Goal: Task Accomplishment & Management: Manage account settings

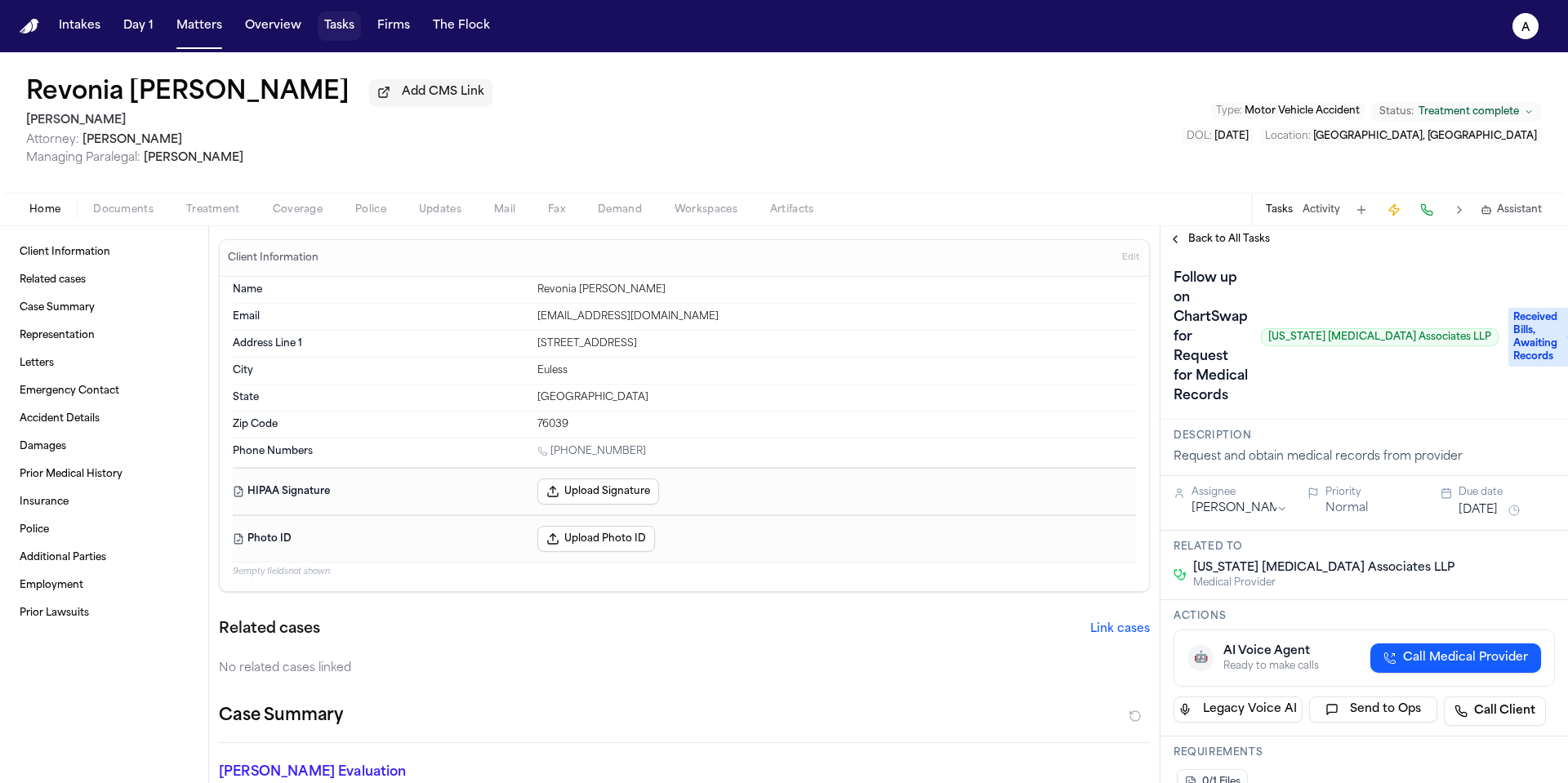
click at [343, 28] on button "Tasks" at bounding box center [340, 27] width 43 height 30
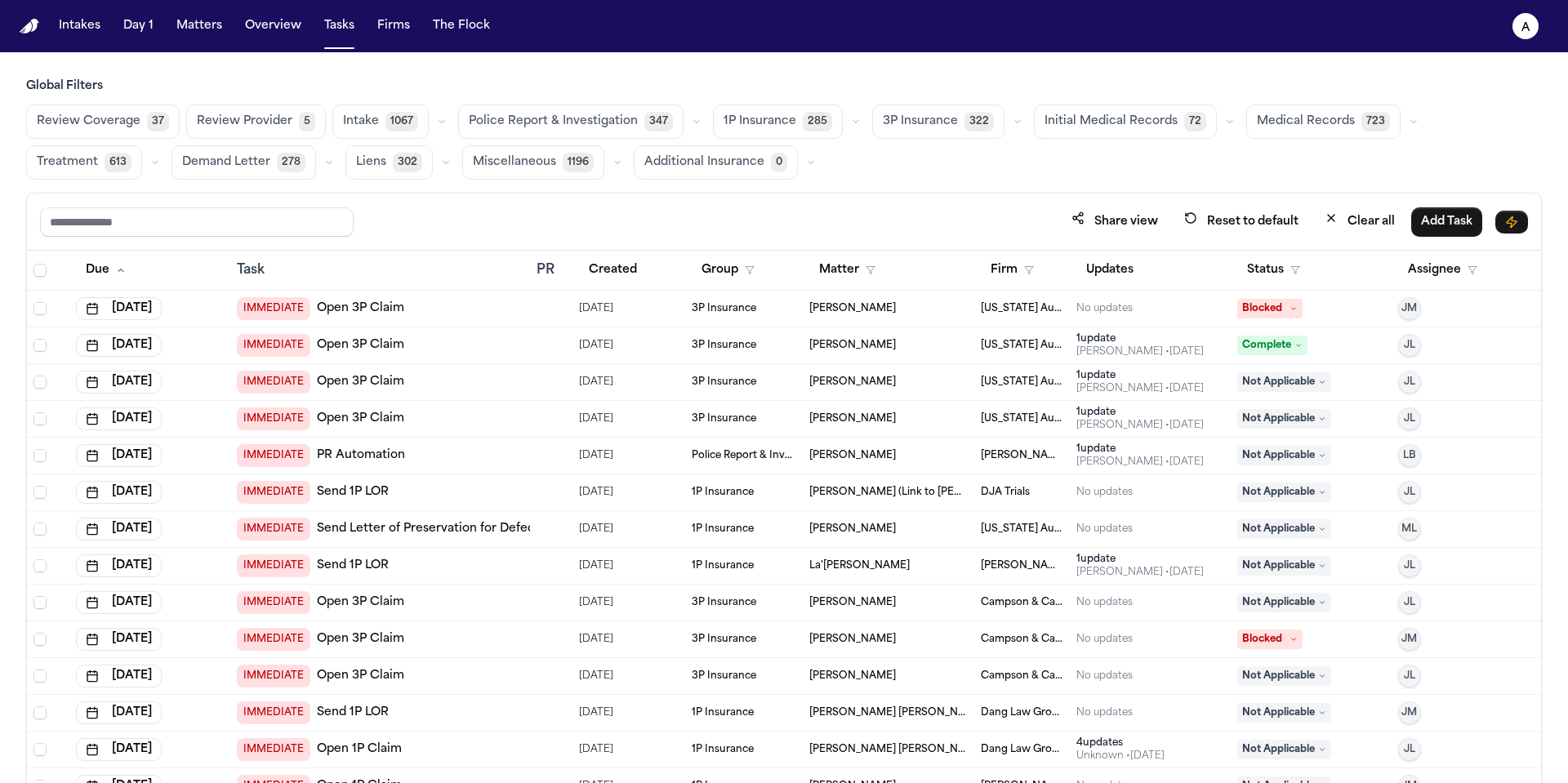
click at [1294, 121] on span "Medical Records" at bounding box center [1305, 121] width 98 height 17
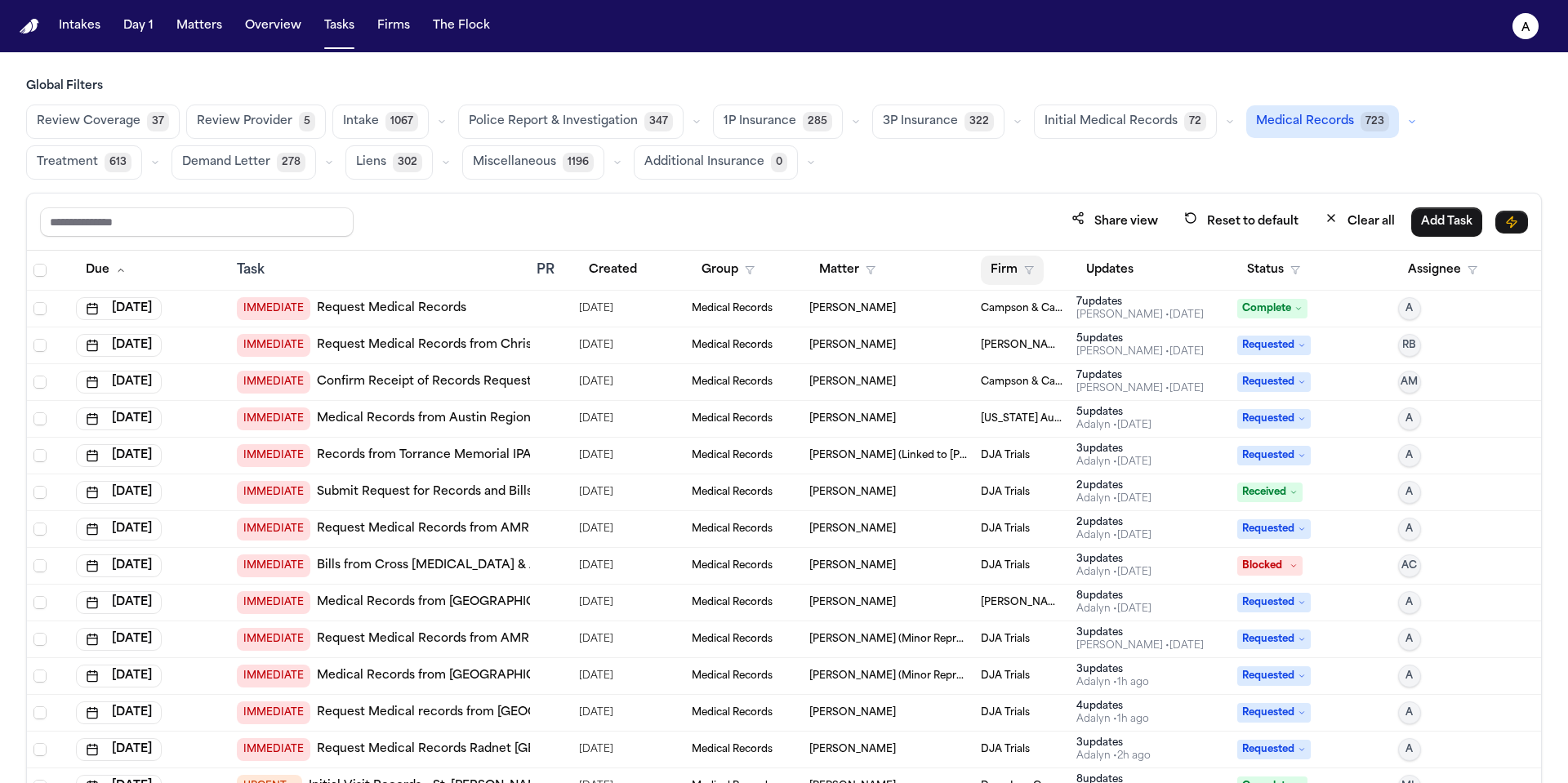
drag, startPoint x: 991, startPoint y: 272, endPoint x: 1022, endPoint y: 282, distance: 32.6
click at [991, 272] on button "Firm" at bounding box center [1012, 271] width 63 height 30
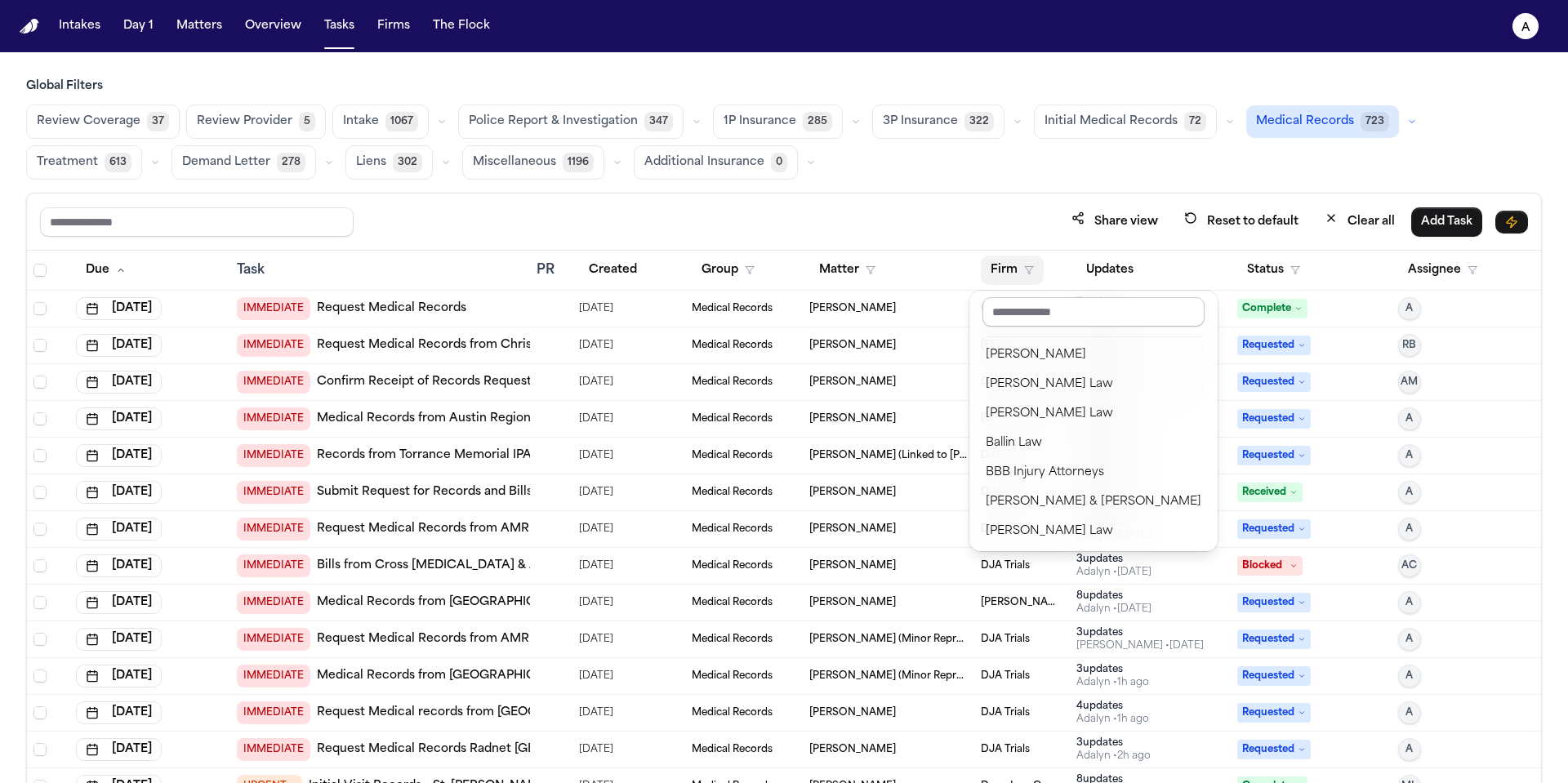
click at [1032, 314] on input "text" at bounding box center [1093, 312] width 222 height 30
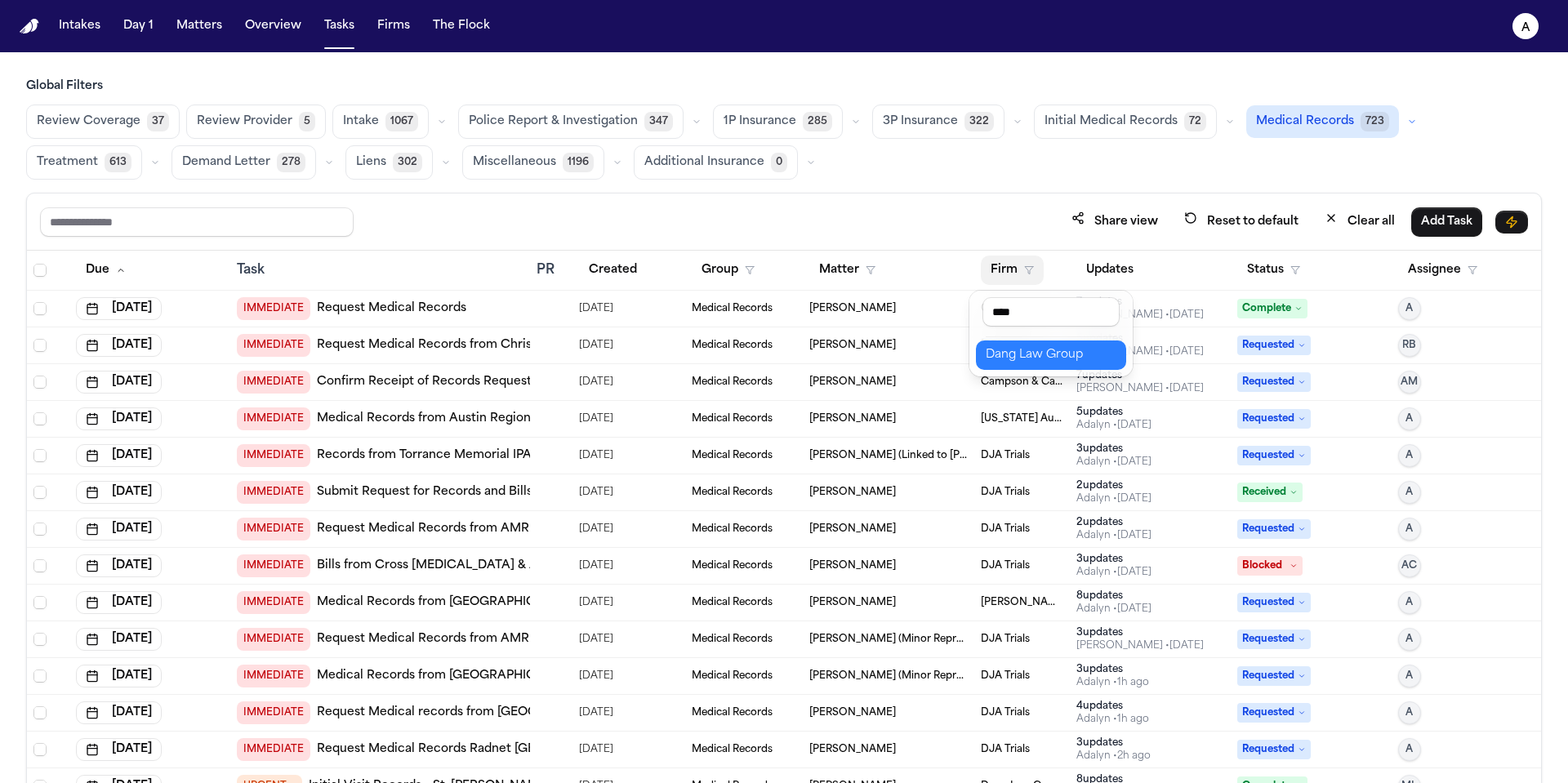
type input "****"
click at [1032, 359] on div "Dang Law Group" at bounding box center [1051, 355] width 130 height 20
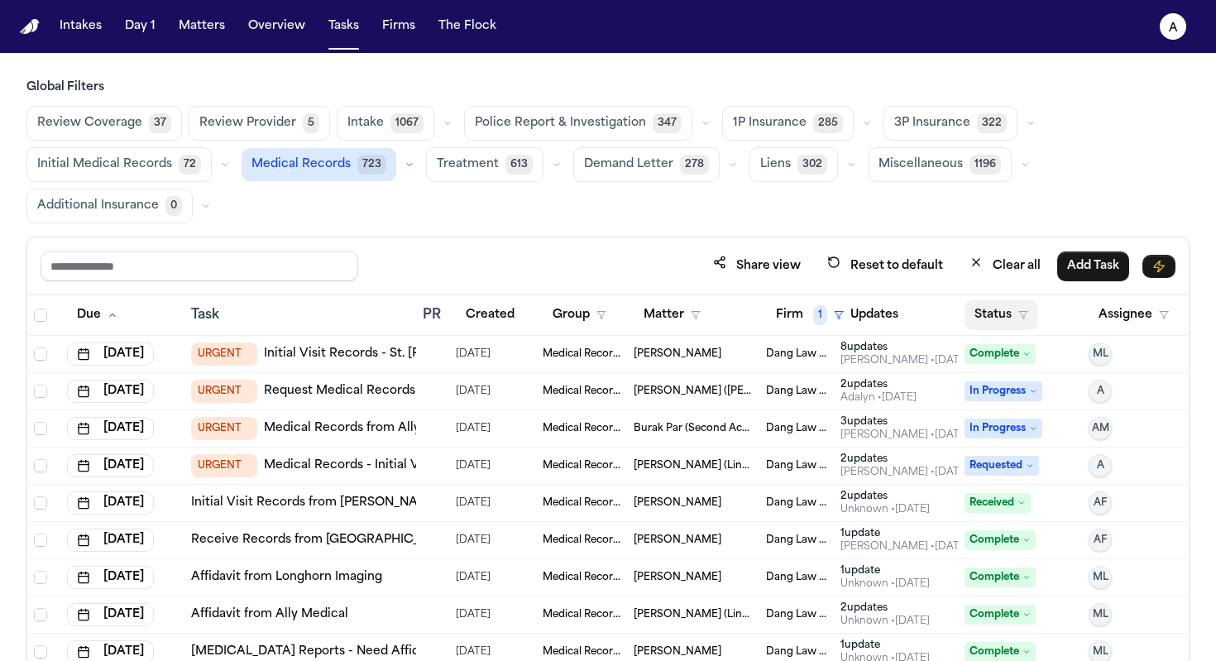
click at [994, 313] on button "Status" at bounding box center [1001, 315] width 74 height 30
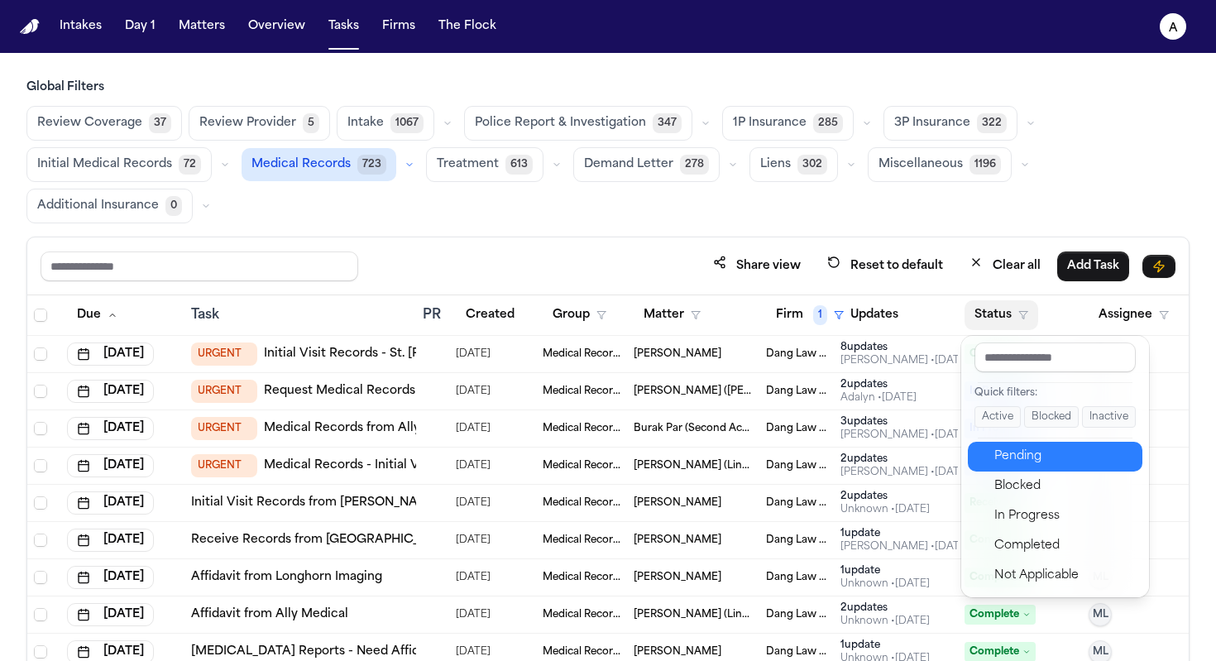
click at [1025, 448] on div "Pending" at bounding box center [1063, 457] width 138 height 20
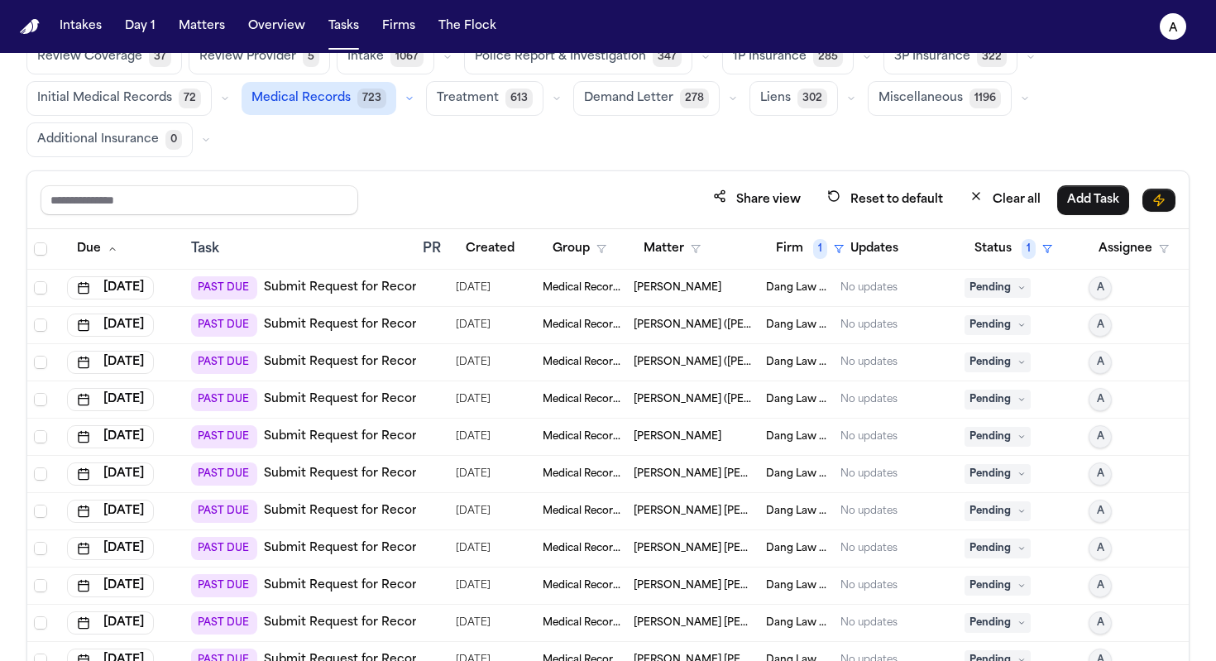
scroll to position [140, 0]
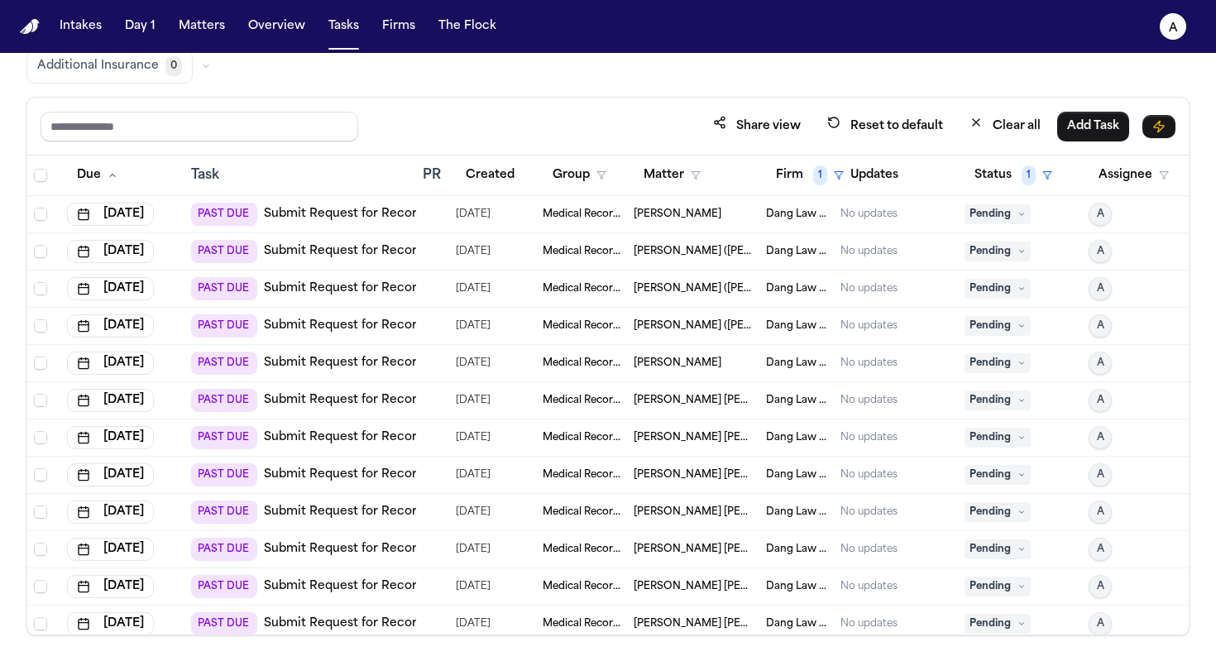
click at [721, 218] on span "[PERSON_NAME]" at bounding box center [678, 214] width 88 height 13
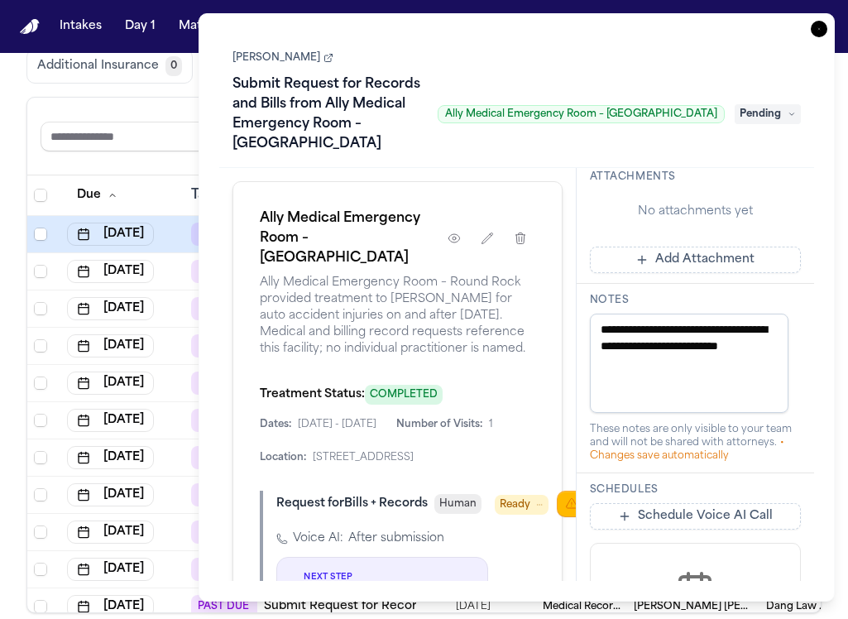
scroll to position [539, 0]
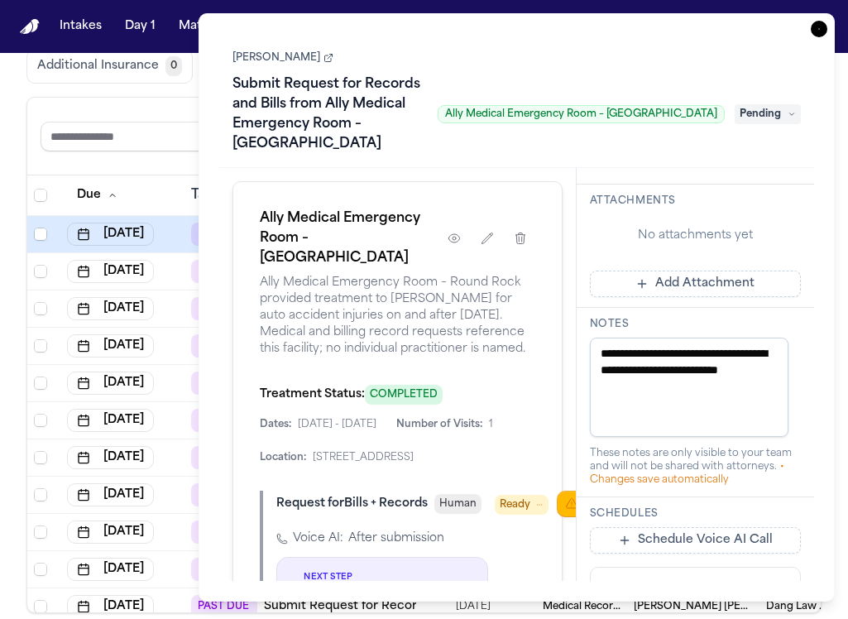
click at [711, 297] on button "Add Attachment" at bounding box center [696, 283] width 212 height 26
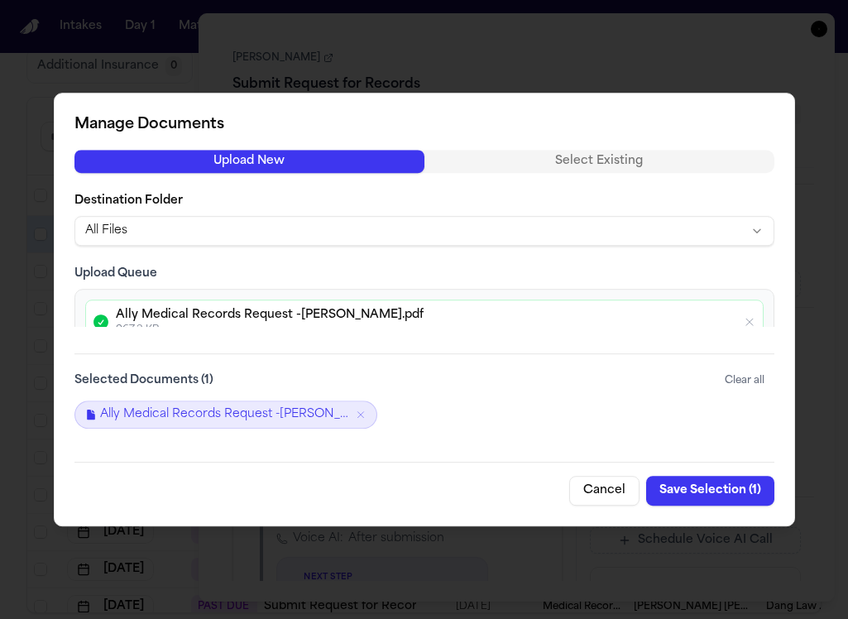
click at [732, 497] on button "Save Selection ( 1 )" at bounding box center [710, 491] width 128 height 30
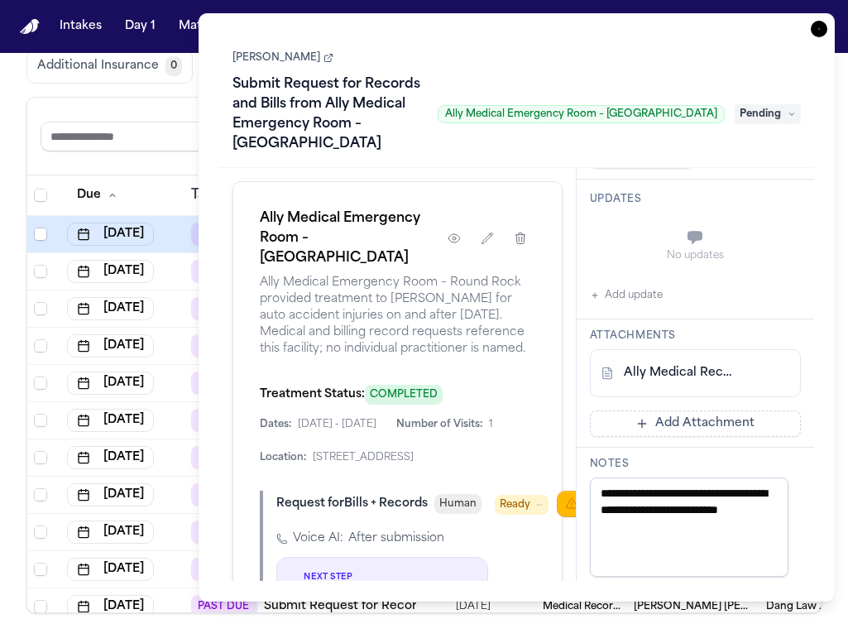
scroll to position [385, 0]
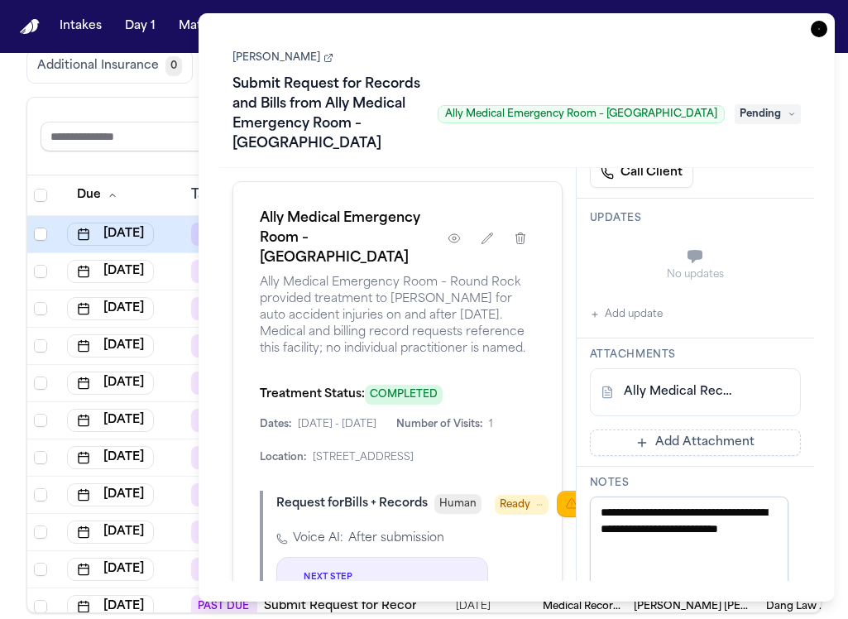
click at [652, 324] on button "Add update" at bounding box center [626, 314] width 73 height 20
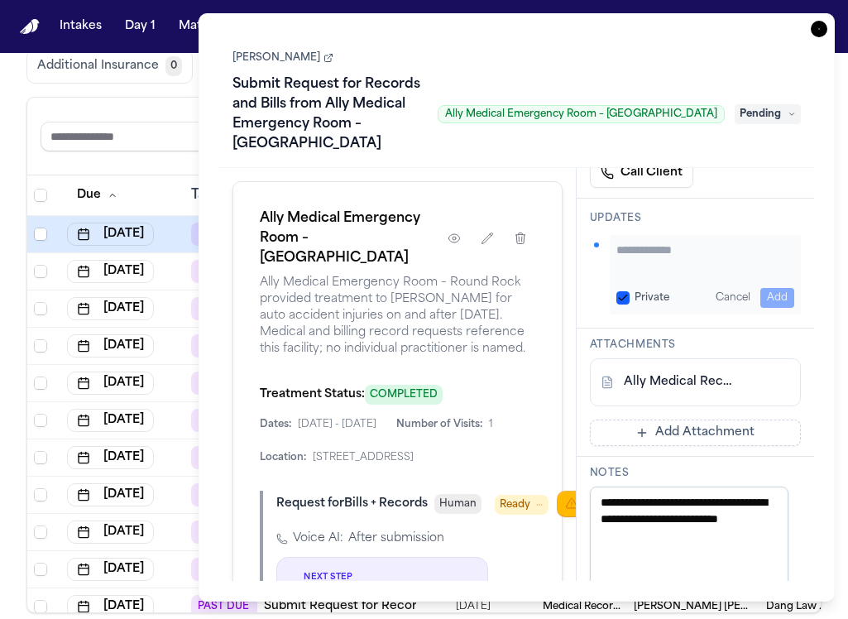
click at [639, 275] on textarea "Add your update" at bounding box center [705, 258] width 179 height 33
type textarea "**********"
click at [624, 304] on button "Private" at bounding box center [622, 297] width 13 height 13
click at [760, 308] on button "Add" at bounding box center [777, 298] width 34 height 20
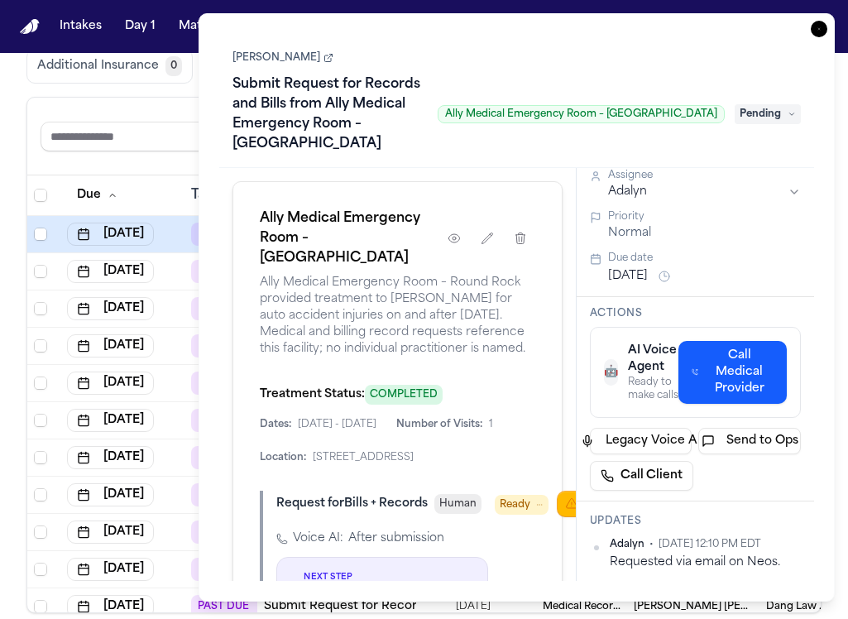
scroll to position [0, 0]
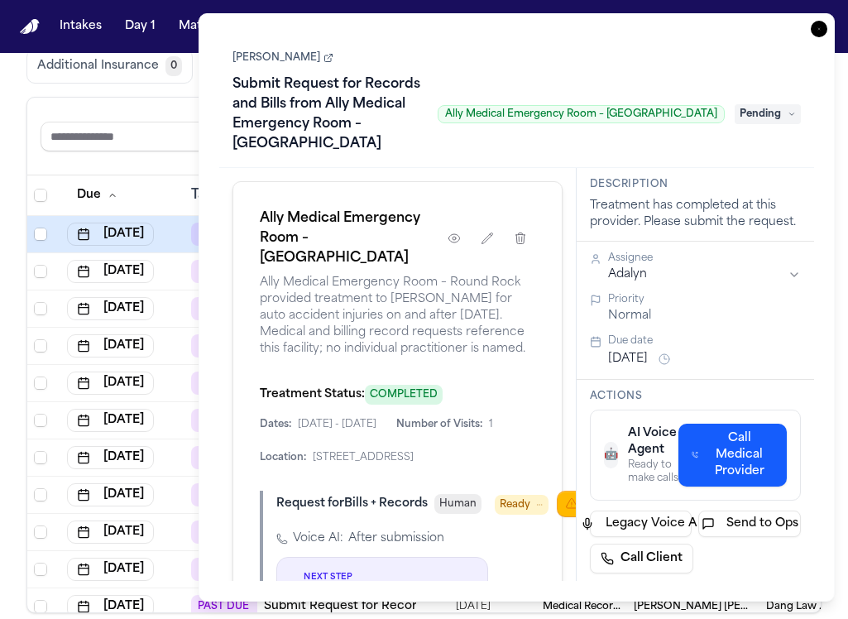
click at [782, 272] on html "Intakes Day 1 Matters Overview Tasks Firms The Flock A Global Filters Review Co…" at bounding box center [424, 309] width 848 height 619
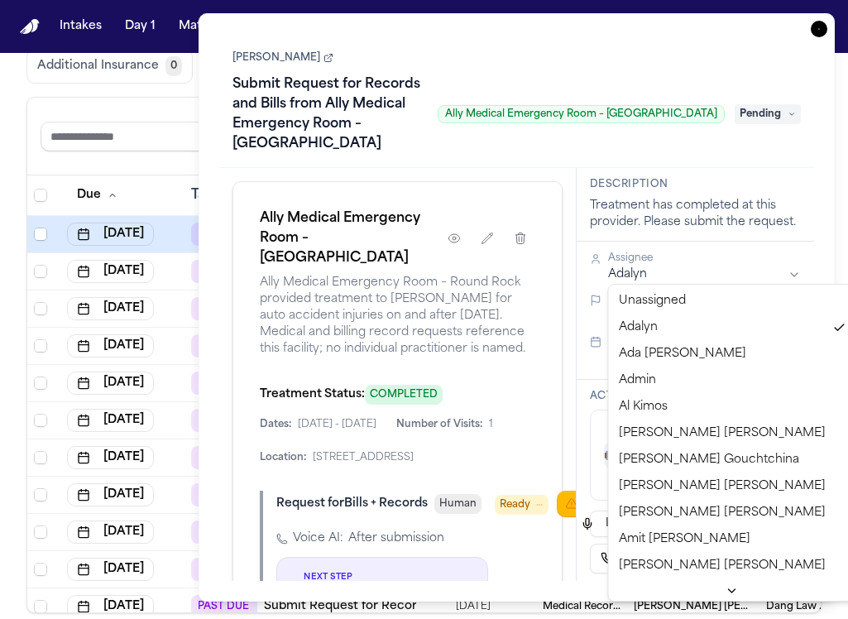
click at [781, 272] on html "Intakes Day 1 Matters Overview Tasks Firms The Flock A Global Filters Review Co…" at bounding box center [424, 309] width 848 height 619
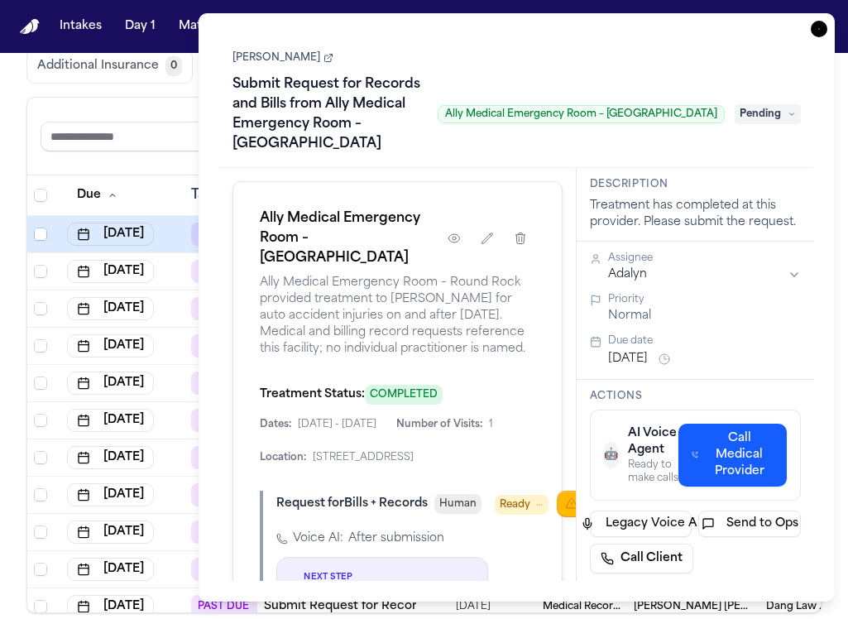
drag, startPoint x: 469, startPoint y: 565, endPoint x: 449, endPoint y: 562, distance: 20.0
click at [494, 568] on div "Ally Medical Emergency Room – Round Rock Ally Medical Emergency Room – Round Ro…" at bounding box center [397, 374] width 356 height 413
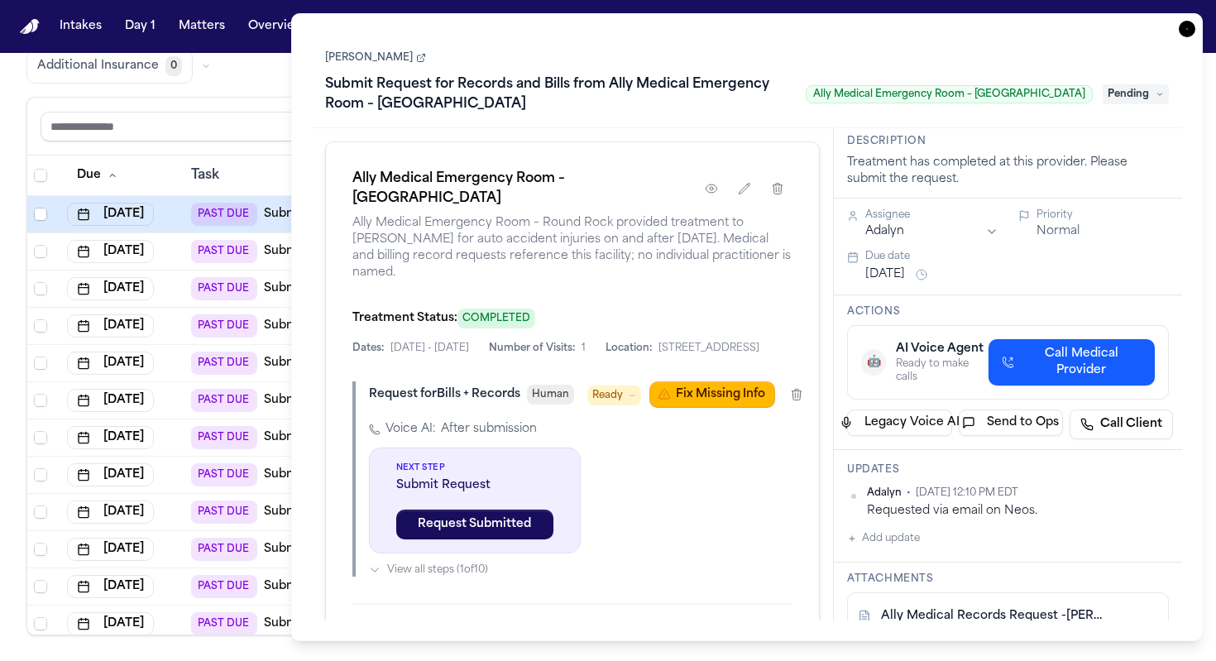
click at [1148, 97] on span "Pending" at bounding box center [1136, 94] width 66 height 20
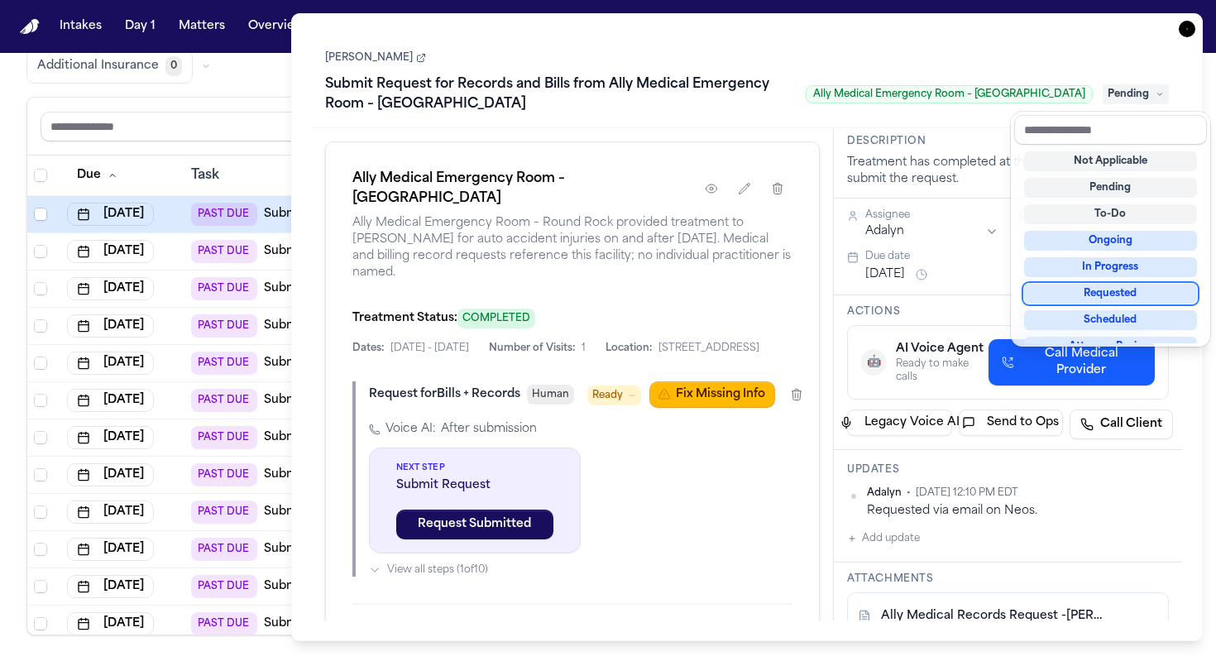
click at [1128, 298] on div "Requested" at bounding box center [1110, 294] width 173 height 20
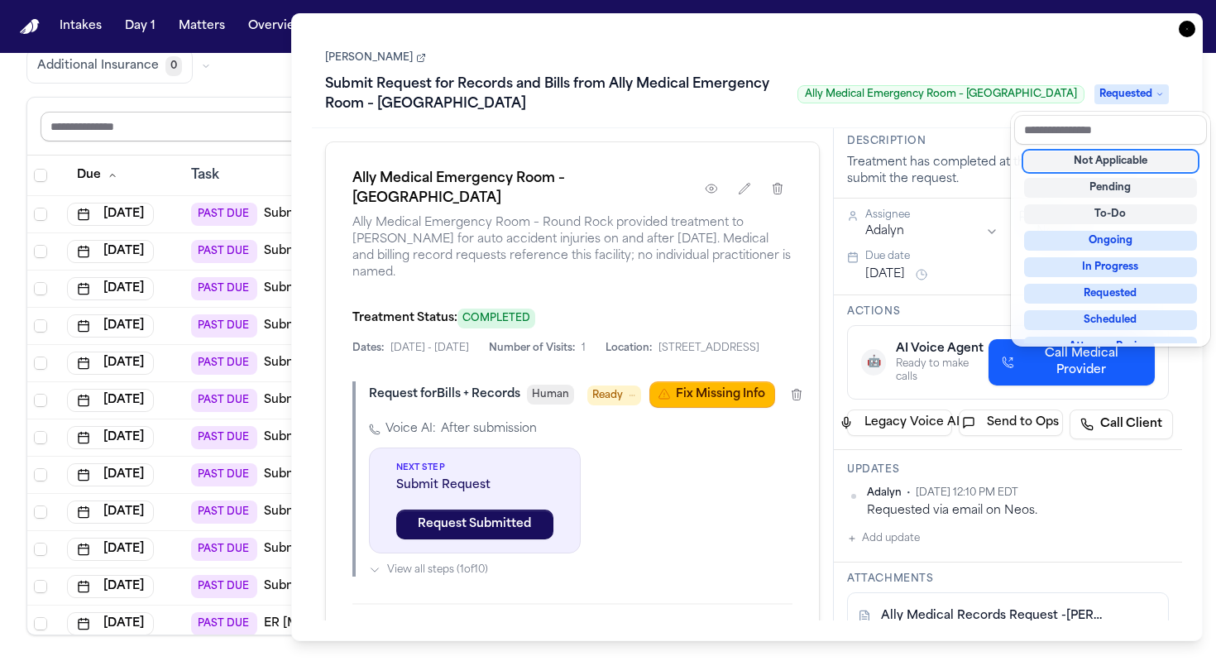
click at [257, 116] on input "text" at bounding box center [200, 127] width 318 height 30
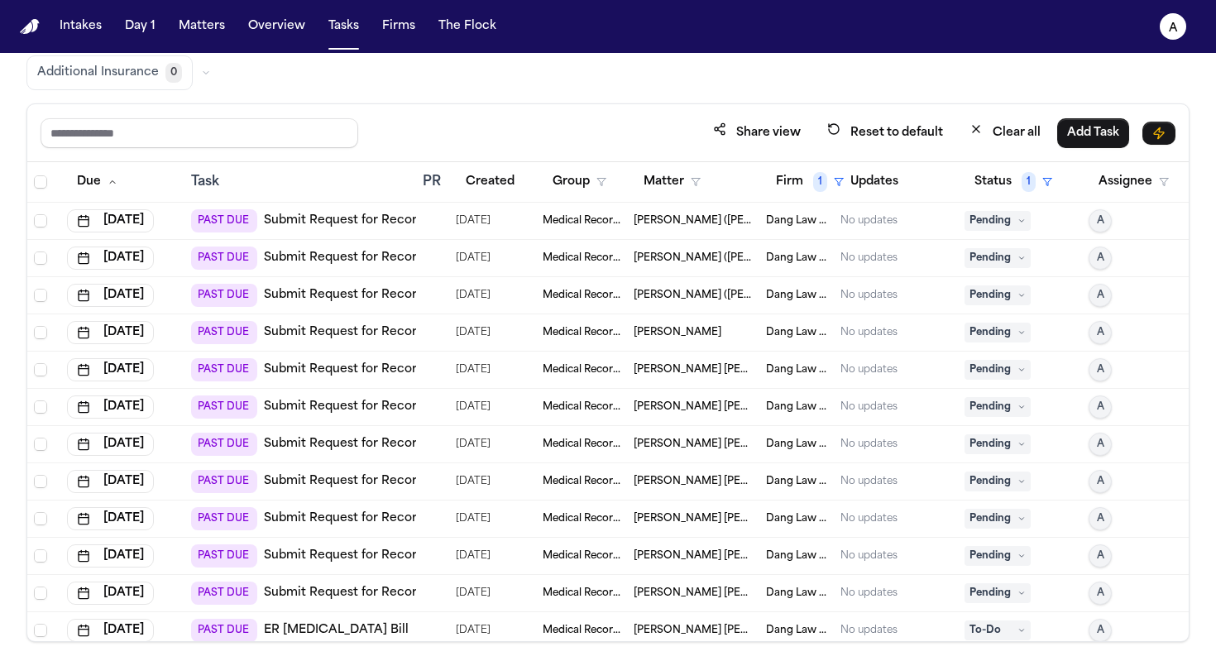
scroll to position [133, 0]
click at [727, 226] on td "[PERSON_NAME] ([PERSON_NAME])" at bounding box center [693, 221] width 132 height 37
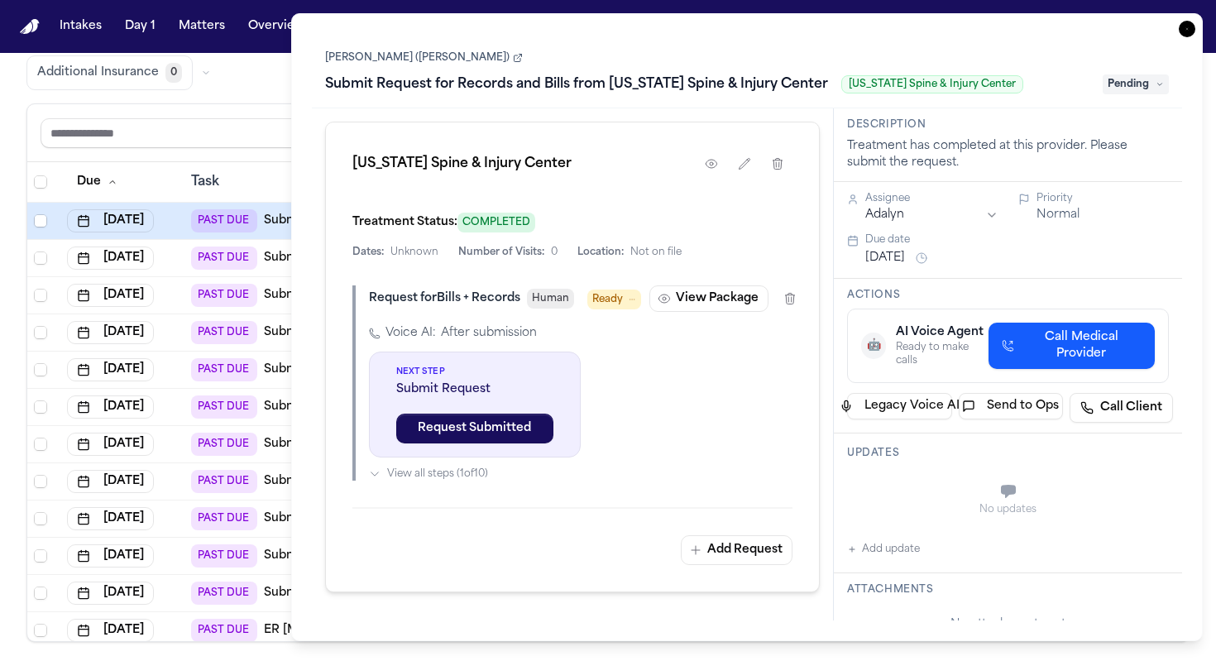
click at [257, 150] on div "Share view Reset to default Clear all Add Task" at bounding box center [607, 133] width 1161 height 58
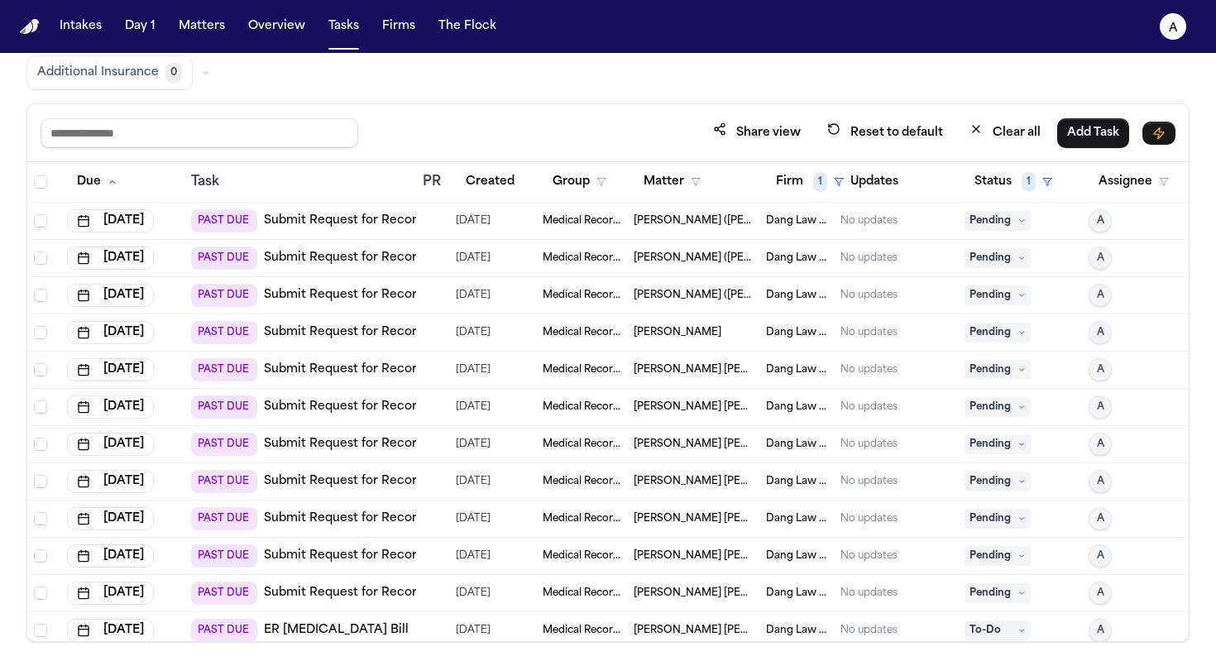
click at [687, 226] on span "[PERSON_NAME] ([PERSON_NAME])" at bounding box center [693, 220] width 119 height 13
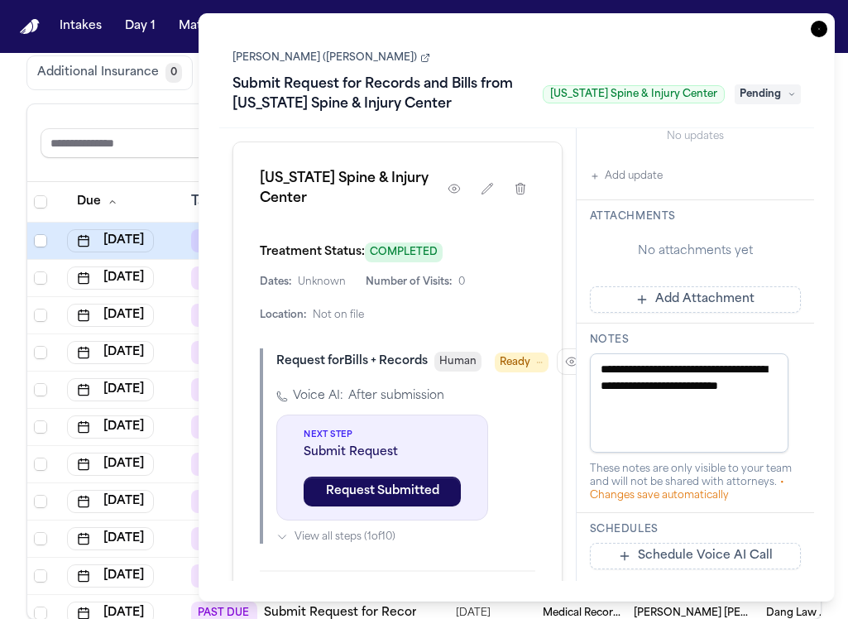
scroll to position [485, 0]
click at [749, 312] on button "Add Attachment" at bounding box center [696, 298] width 212 height 26
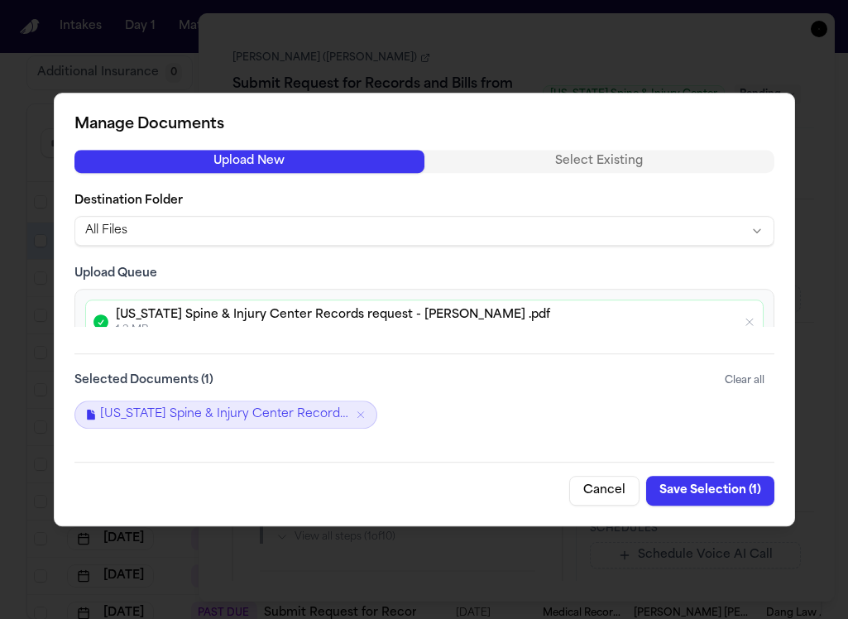
click at [693, 491] on button "Save Selection ( 1 )" at bounding box center [710, 491] width 128 height 30
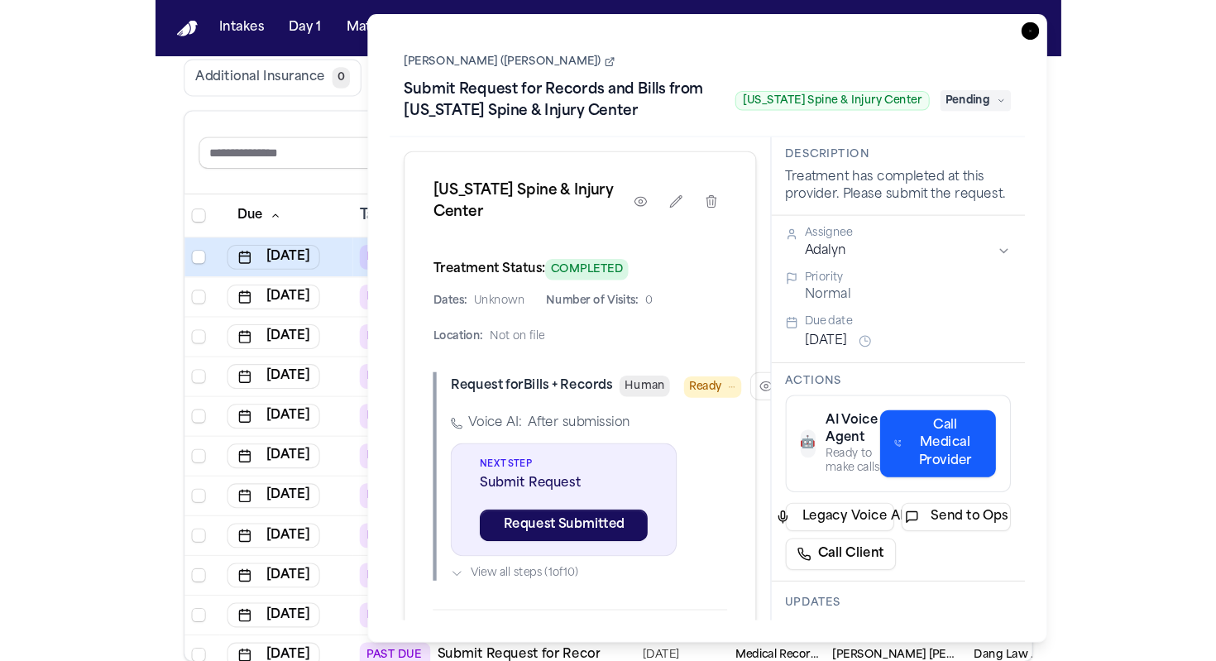
scroll to position [133, 0]
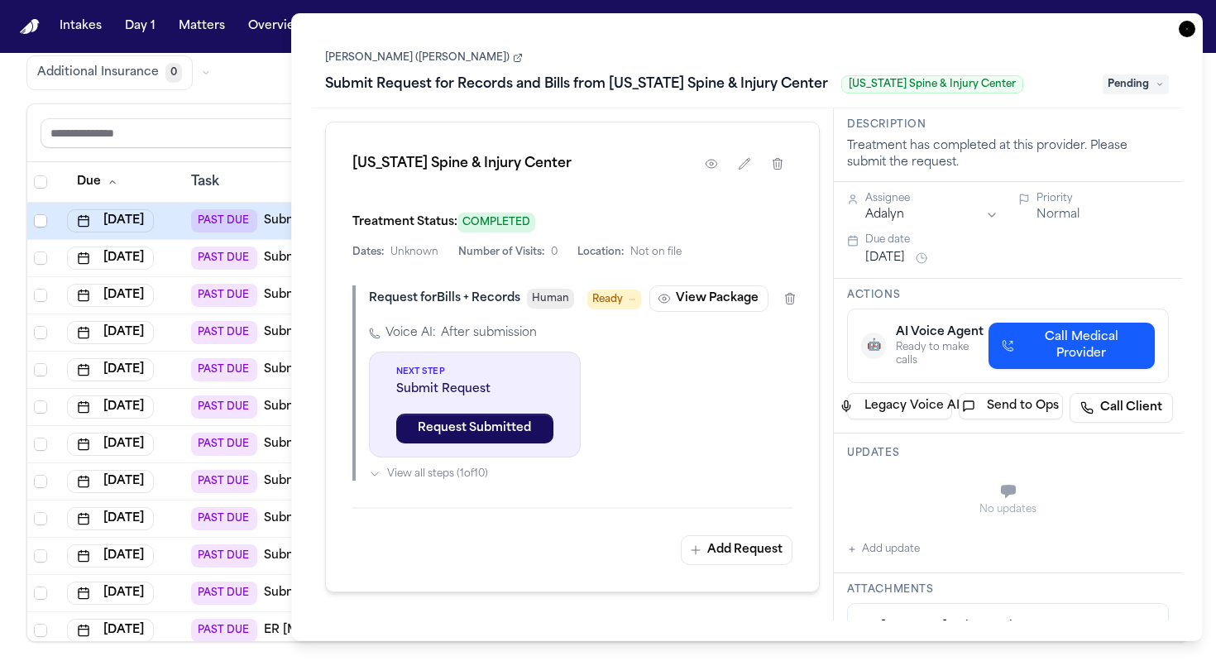
click at [1153, 75] on span "Pending" at bounding box center [1136, 84] width 66 height 20
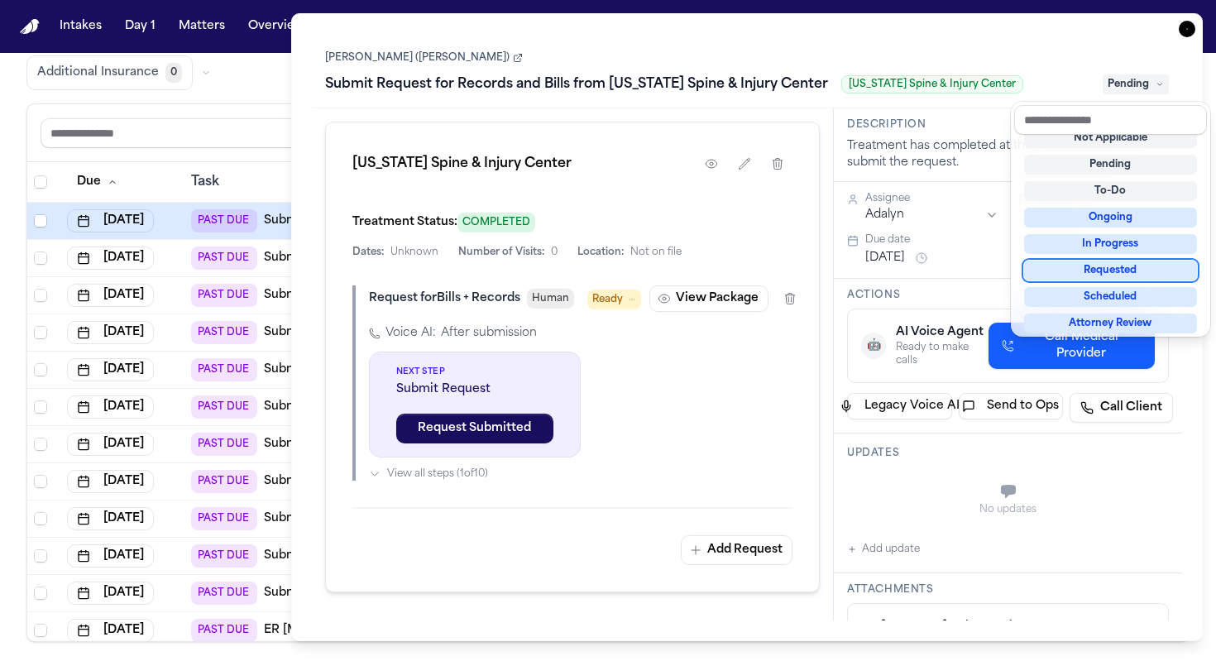
click at [1139, 261] on div "Requested" at bounding box center [1110, 271] width 173 height 20
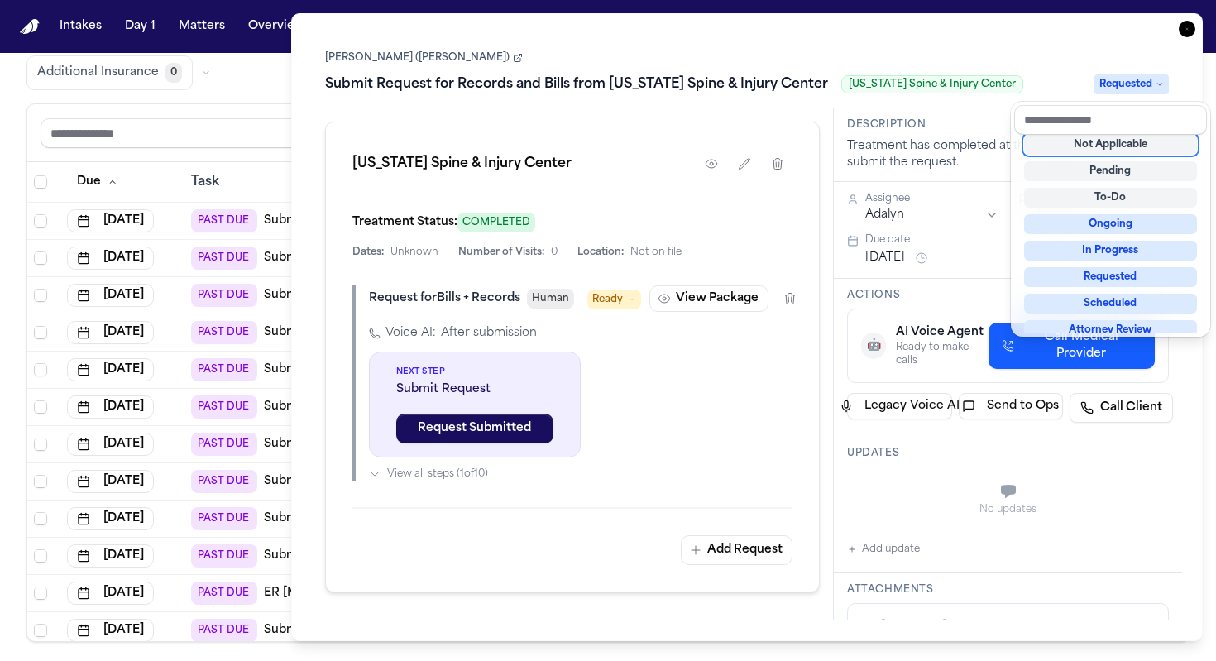
click at [1049, 60] on div "Nathaniel Martin (Andrew Martin) Submit Request for Records and Bills from Texa…" at bounding box center [747, 72] width 844 height 50
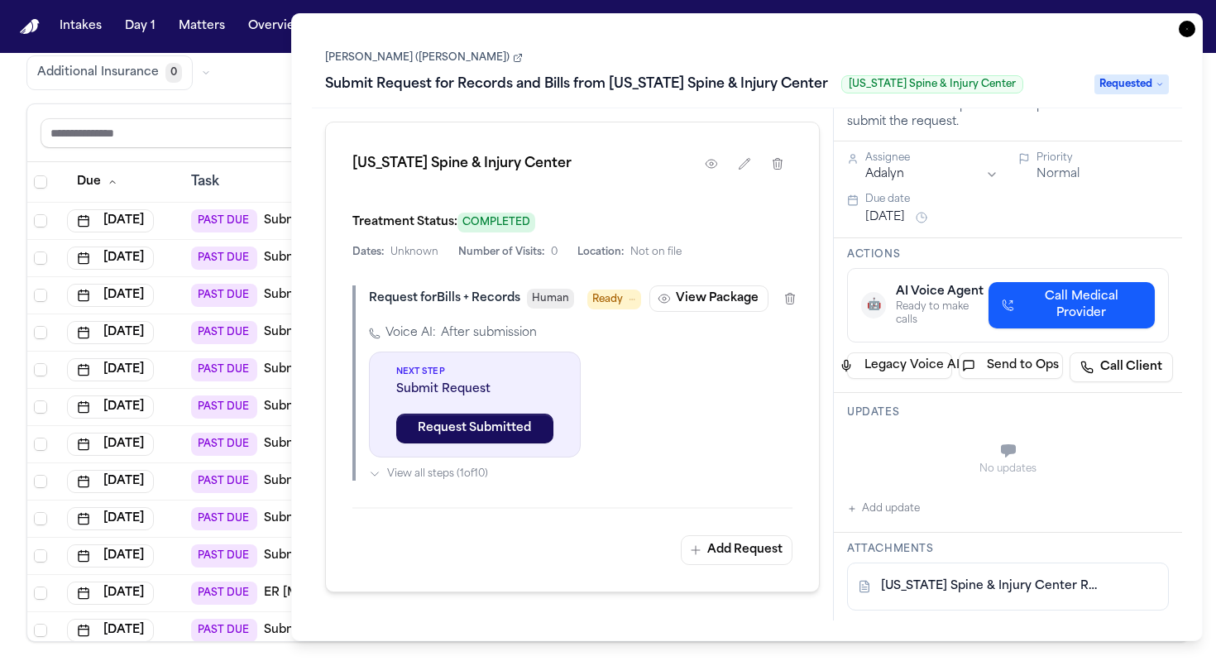
scroll to position [134, 0]
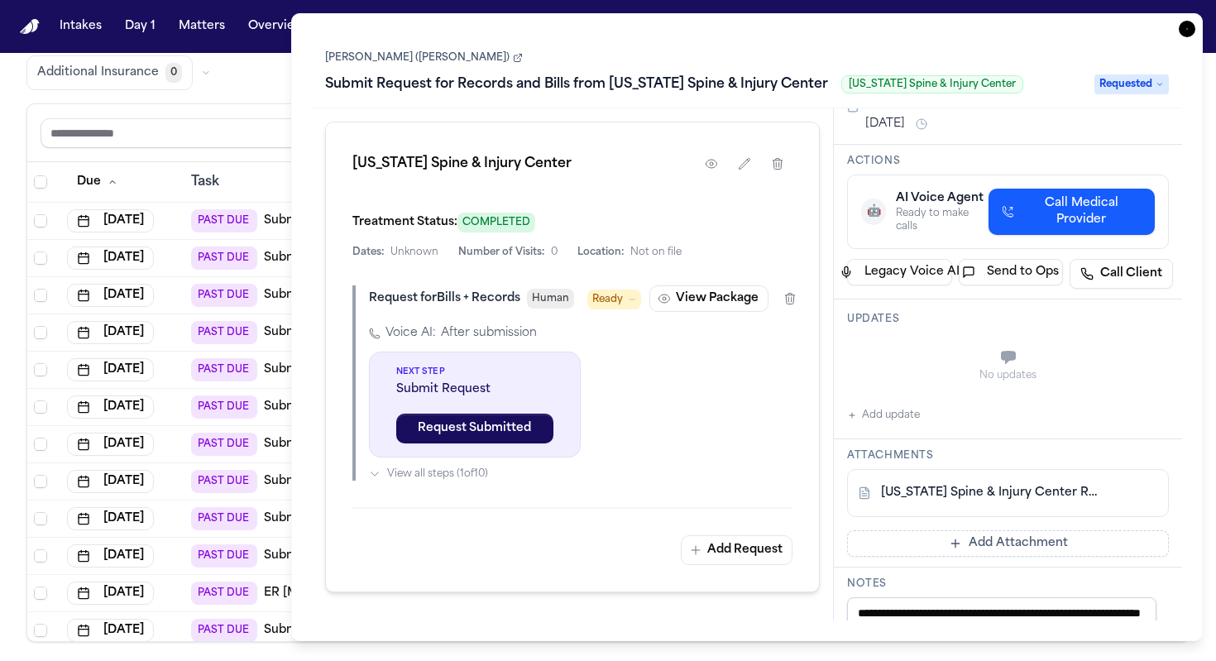
click at [921, 425] on div "No updates Add update" at bounding box center [1008, 380] width 322 height 89
click at [904, 425] on button "Add update" at bounding box center [883, 415] width 73 height 20
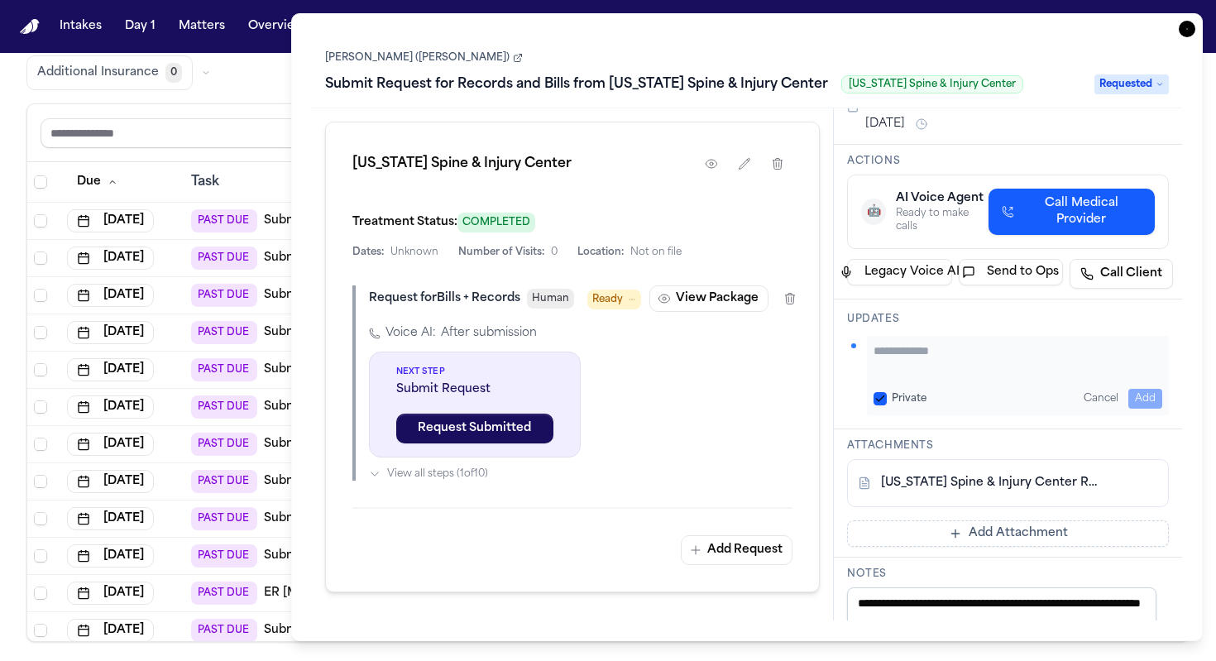
click at [910, 376] on textarea "Add your update" at bounding box center [1017, 358] width 289 height 33
type textarea "**********"
click at [884, 405] on button "Private" at bounding box center [879, 398] width 13 height 13
click at [1136, 409] on button "Add" at bounding box center [1145, 399] width 34 height 20
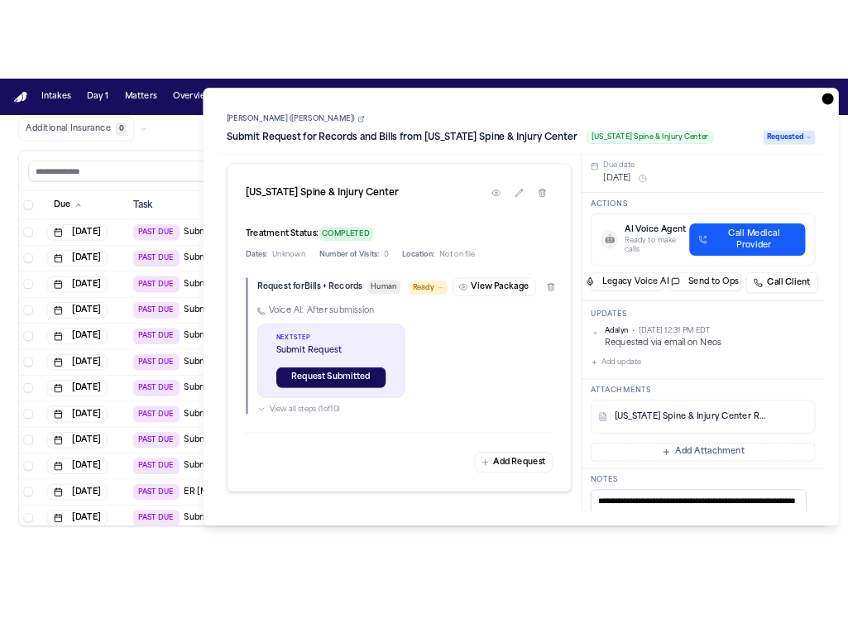
scroll to position [0, 0]
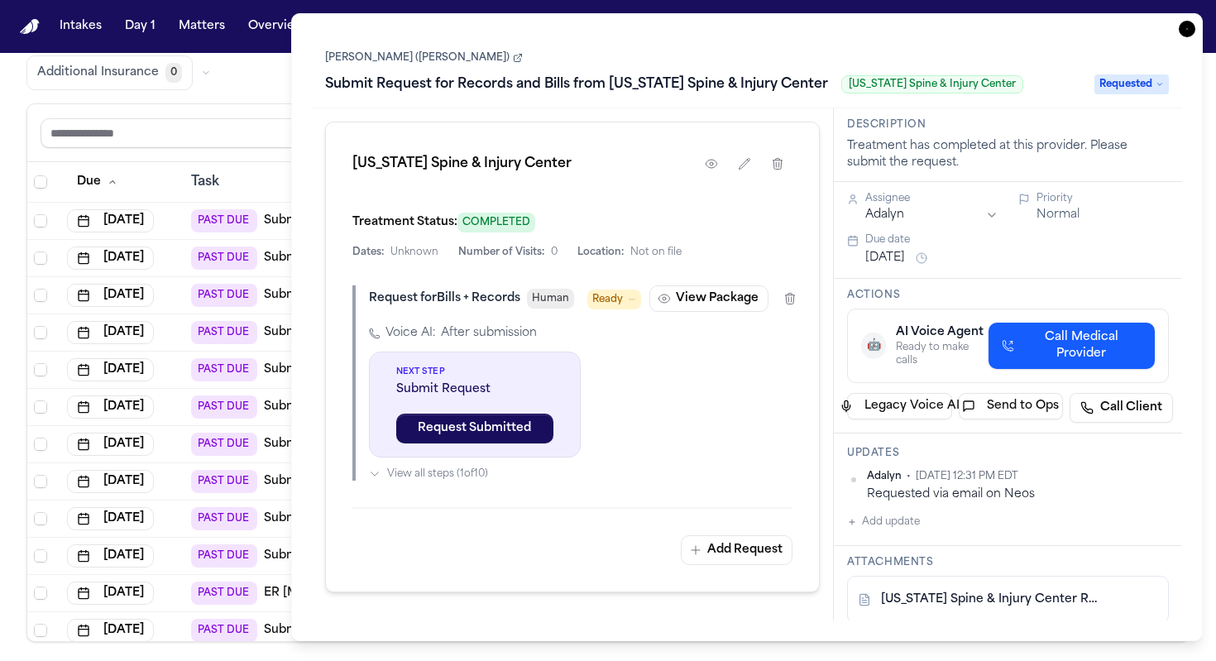
click at [887, 263] on button "Sep 30, 2025" at bounding box center [885, 258] width 40 height 17
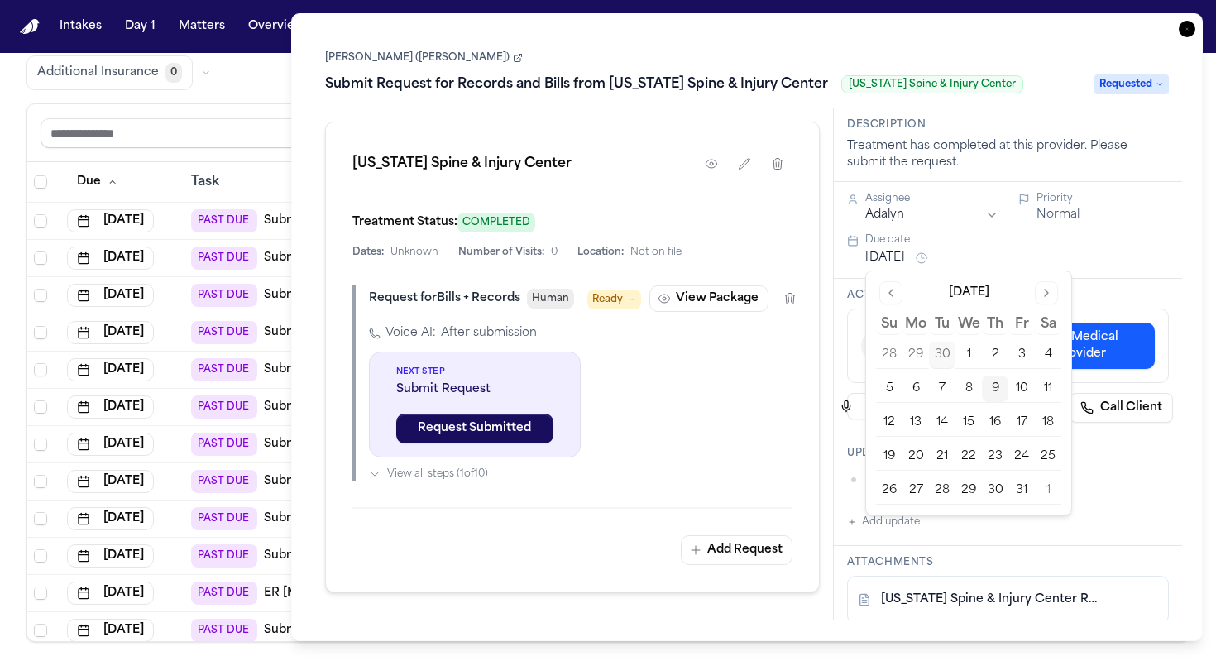
click at [936, 423] on button "14" at bounding box center [942, 422] width 26 height 26
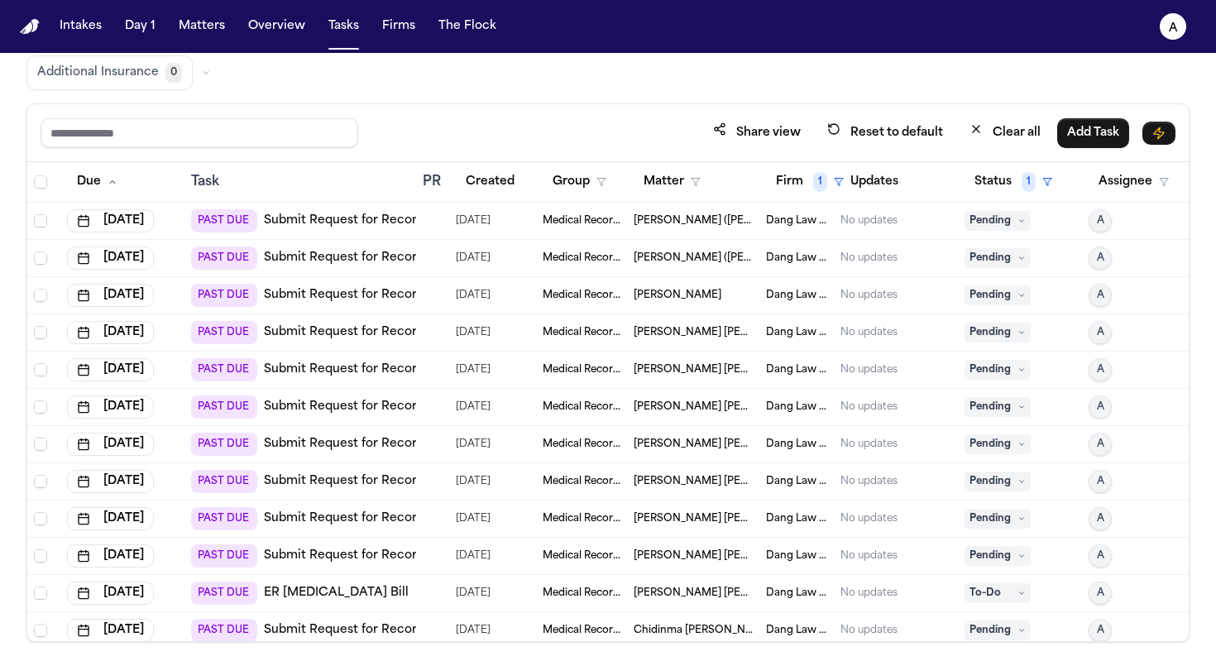
click at [275, 162] on th "Task" at bounding box center [300, 182] width 232 height 41
click at [707, 220] on span "[PERSON_NAME] ([PERSON_NAME])" at bounding box center [693, 220] width 119 height 13
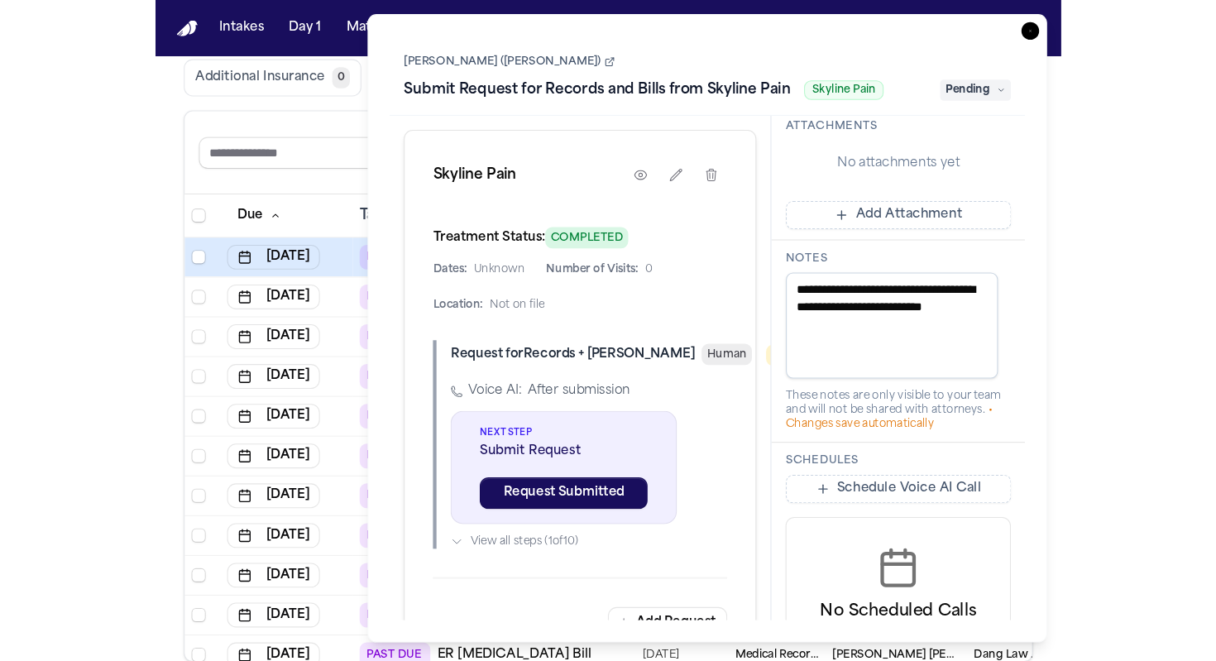
scroll to position [564, 0]
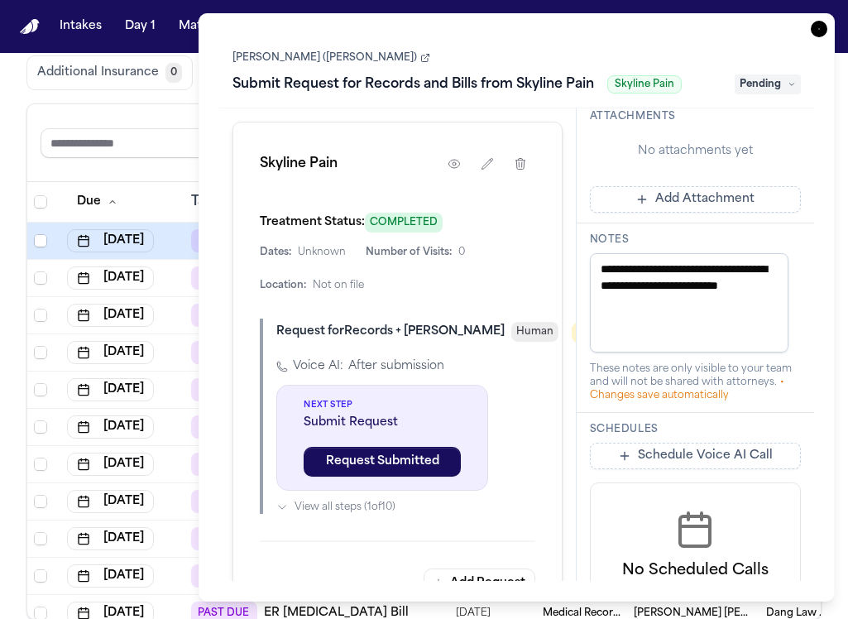
click at [171, 165] on div "Share view Reset to default Clear all Add Task" at bounding box center [424, 142] width 767 height 50
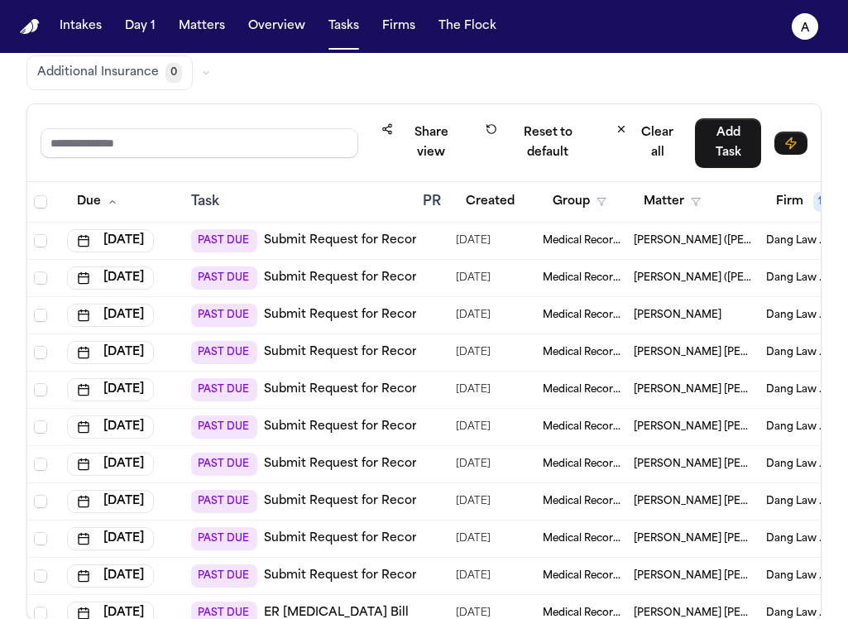
click at [658, 242] on span "Nathaniel Martin (Andrew Martin)" at bounding box center [693, 240] width 119 height 13
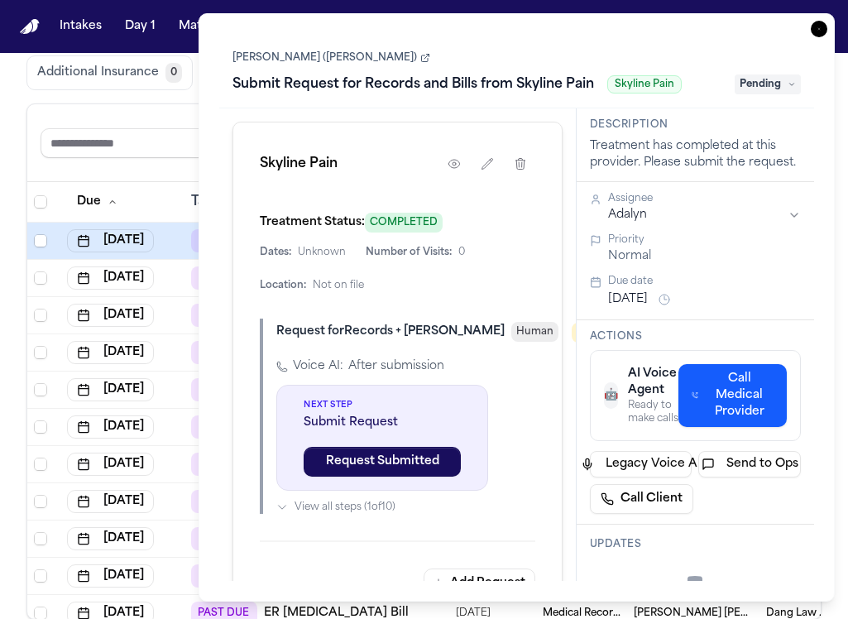
click at [296, 53] on link "Nathaniel Martin (Andrew Martin)" at bounding box center [331, 57] width 198 height 13
drag, startPoint x: 123, startPoint y: 89, endPoint x: 144, endPoint y: 101, distance: 24.1
click at [123, 89] on button "Additional Insurance 0" at bounding box center [109, 72] width 166 height 35
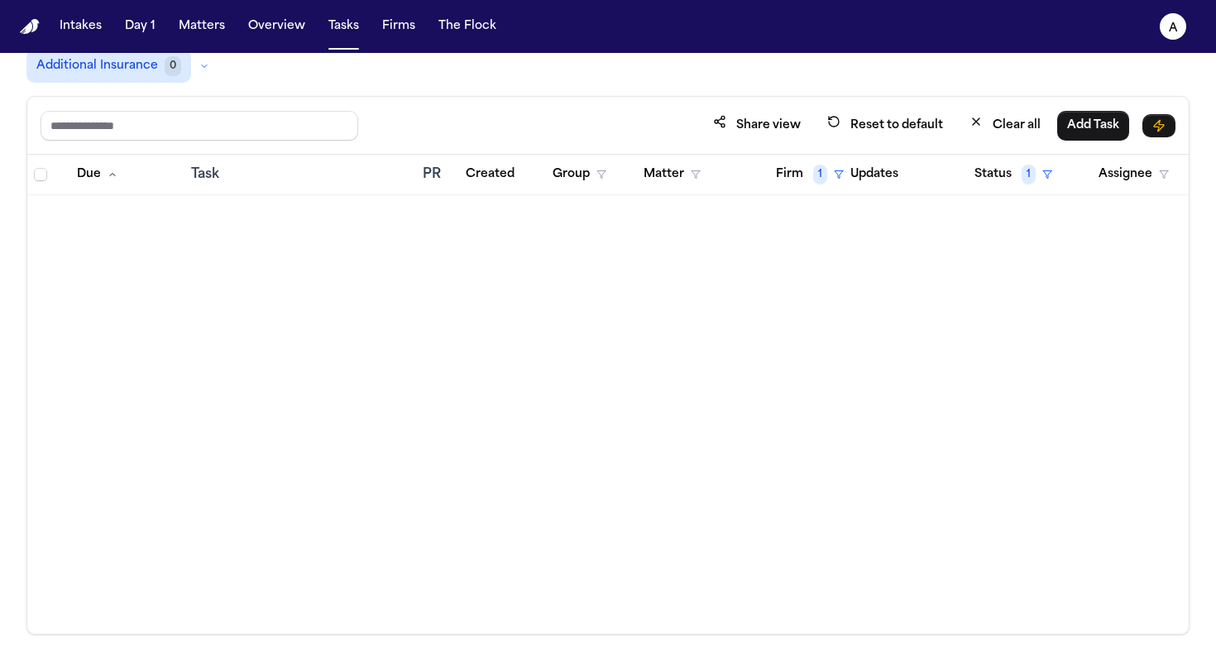
scroll to position [133, 0]
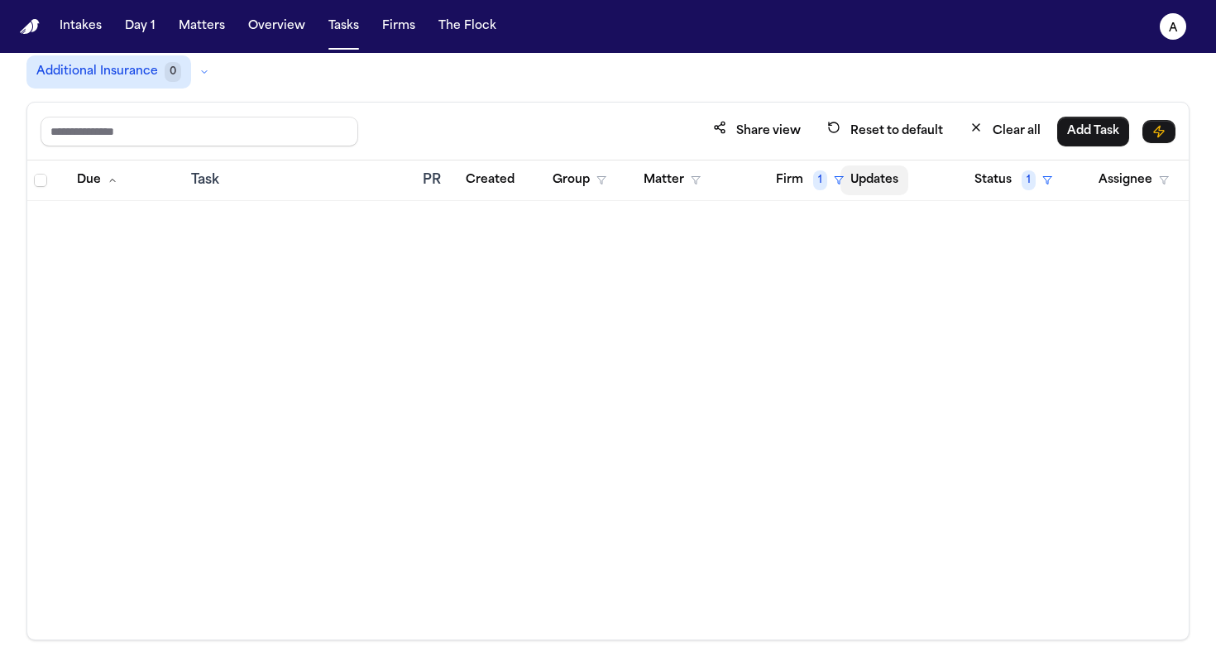
click at [888, 181] on button "Updates" at bounding box center [874, 180] width 68 height 30
click at [814, 180] on span "1" at bounding box center [820, 180] width 14 height 20
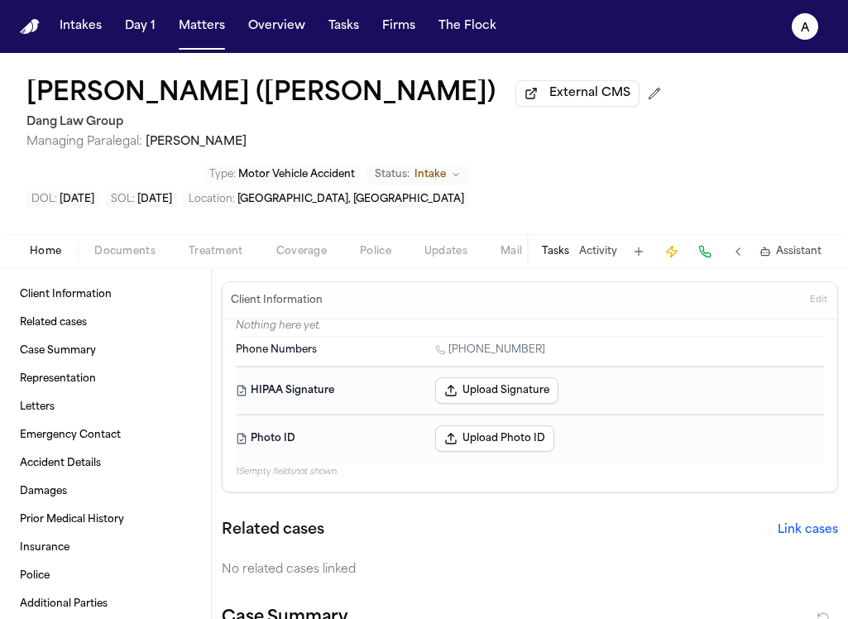
click at [561, 250] on button "Tasks" at bounding box center [555, 251] width 27 height 13
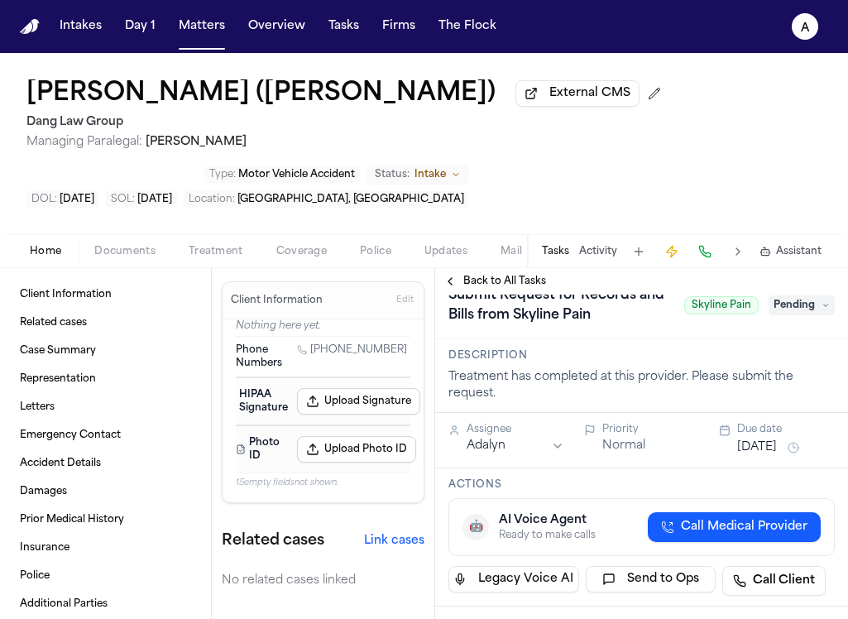
scroll to position [251, 0]
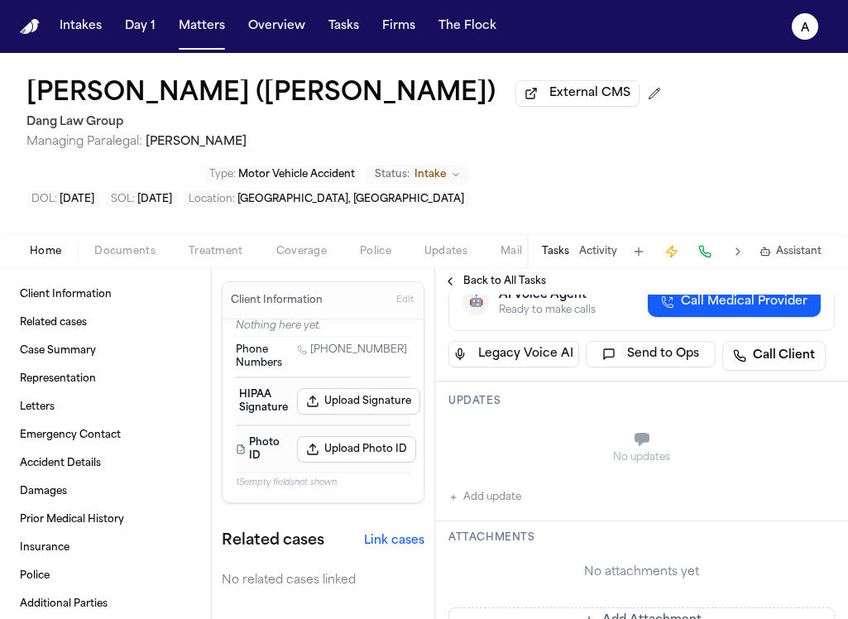
click at [550, 258] on button "Tasks" at bounding box center [555, 251] width 27 height 13
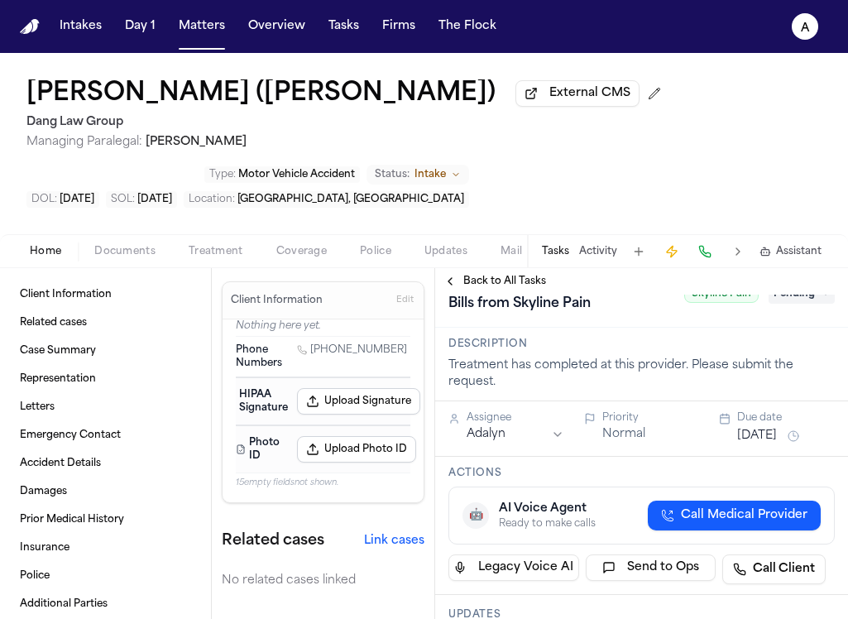
scroll to position [0, 0]
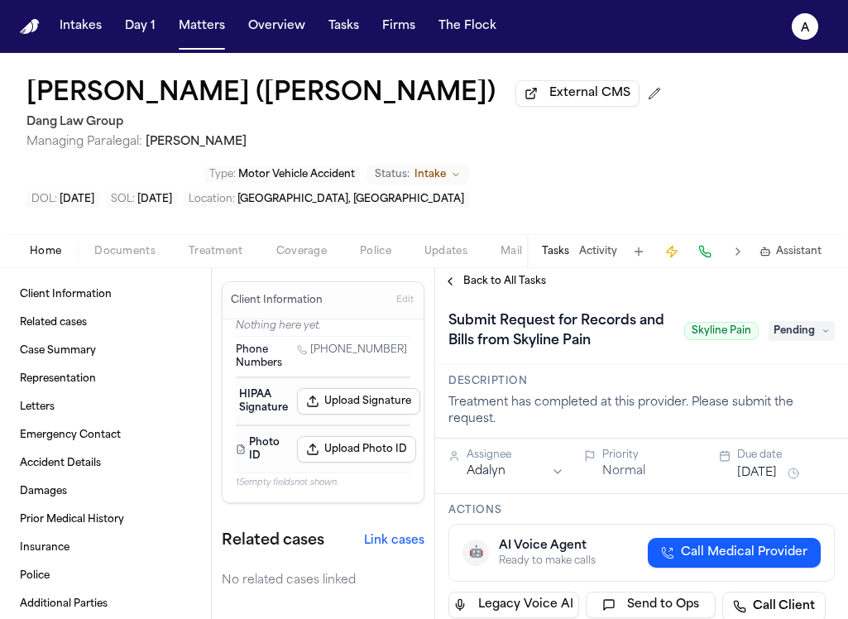
click at [549, 286] on button "Back to All Tasks" at bounding box center [494, 281] width 119 height 13
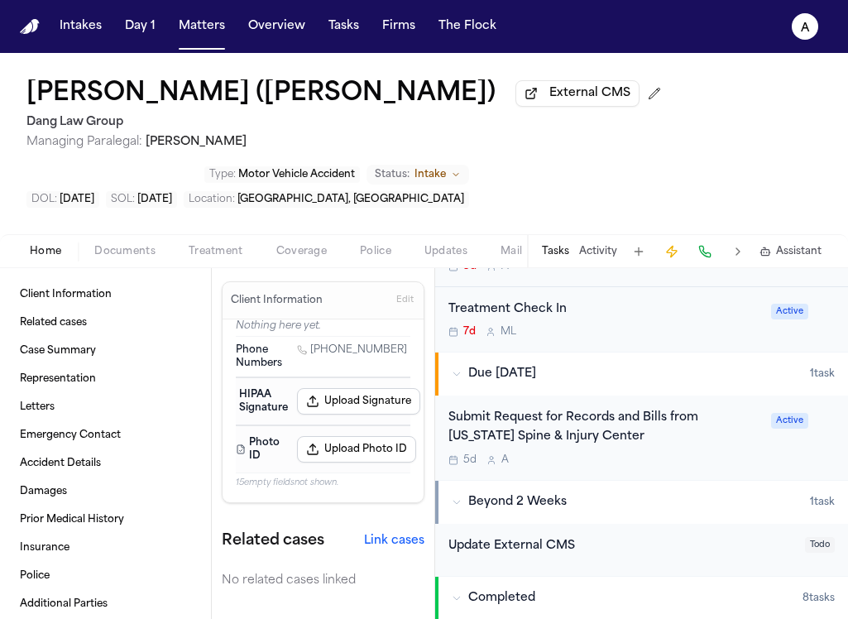
scroll to position [432, 0]
click at [675, 454] on div "Submit Request for Records and Bills from Texas Spine & Injury Center 5d A" at bounding box center [604, 437] width 313 height 58
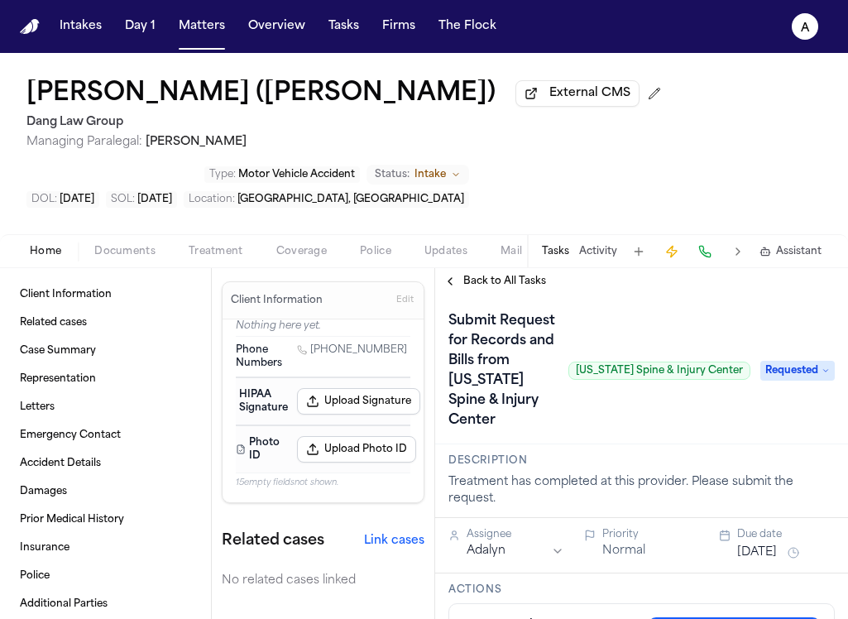
click at [491, 284] on span "Back to All Tasks" at bounding box center [504, 281] width 83 height 13
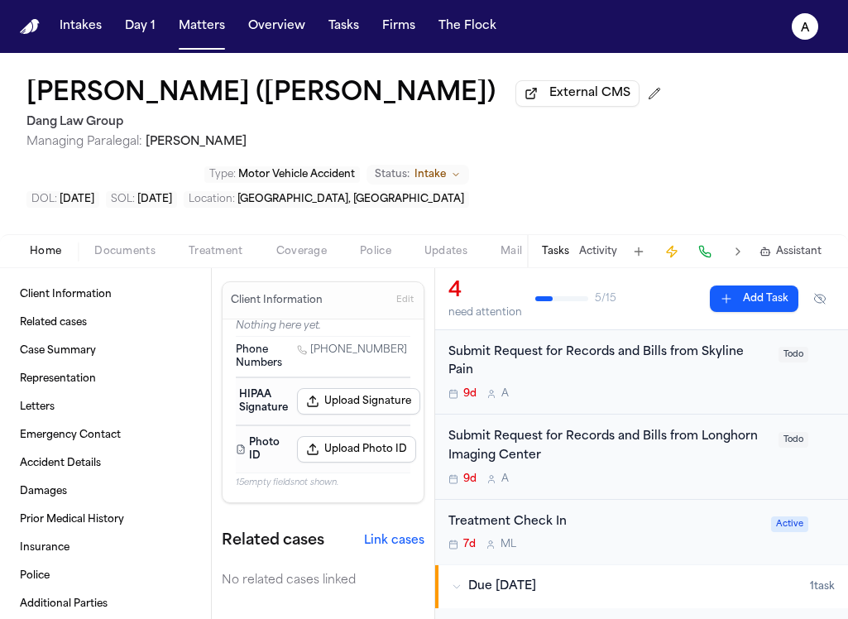
scroll to position [220, 0]
click at [677, 399] on div "9d A" at bounding box center [608, 391] width 320 height 13
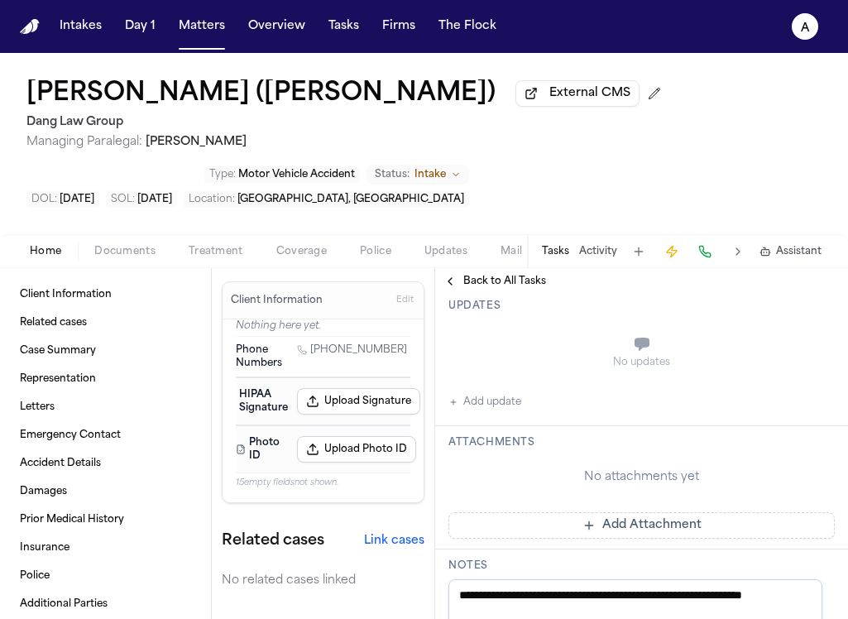
scroll to position [349, 0]
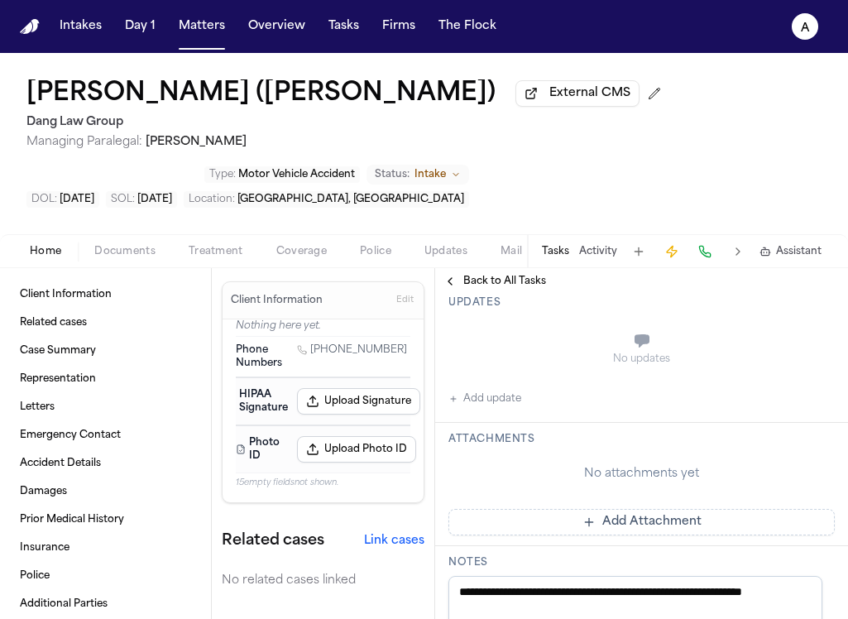
click at [747, 531] on button "Add Attachment" at bounding box center [641, 522] width 386 height 26
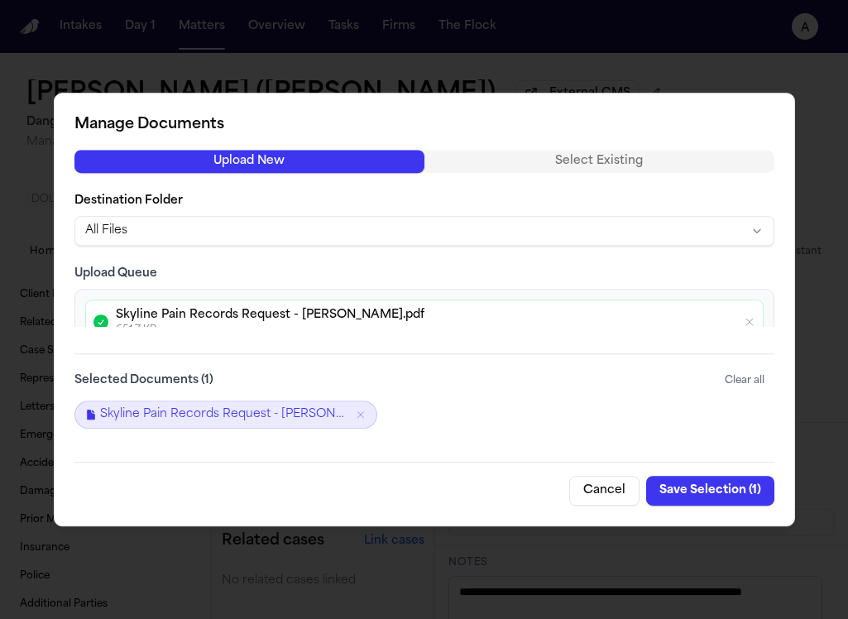
click at [725, 490] on button "Save Selection ( 1 )" at bounding box center [710, 491] width 128 height 30
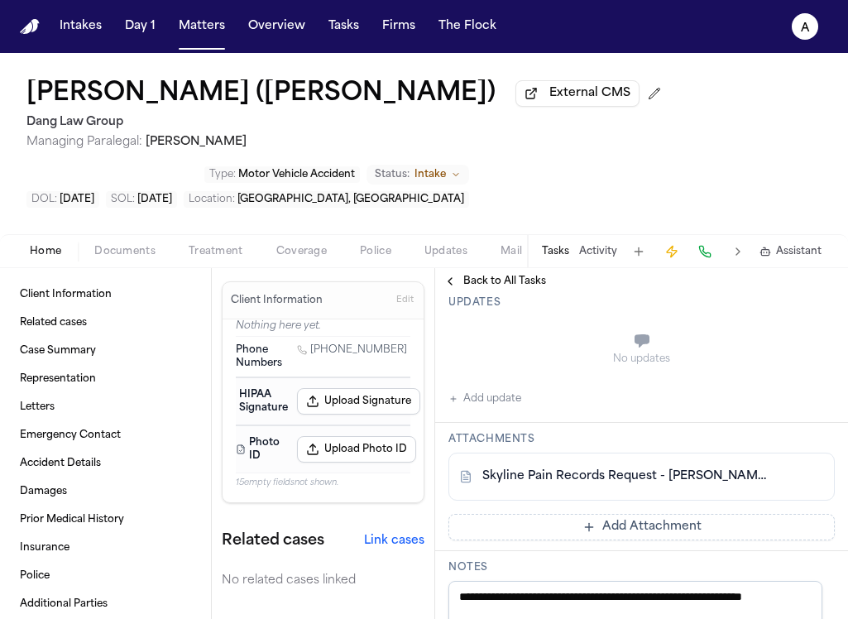
click at [500, 404] on button "Add update" at bounding box center [484, 399] width 73 height 20
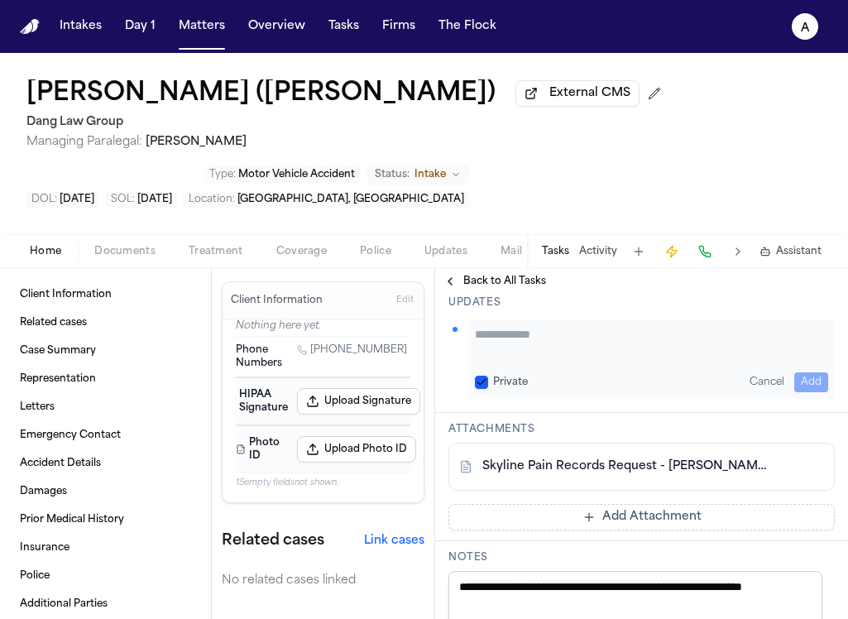
click at [546, 347] on textarea "Add your update" at bounding box center [651, 342] width 353 height 33
type textarea "**********"
click at [480, 380] on button "Private" at bounding box center [481, 382] width 13 height 13
click at [794, 380] on button "Add" at bounding box center [811, 382] width 34 height 20
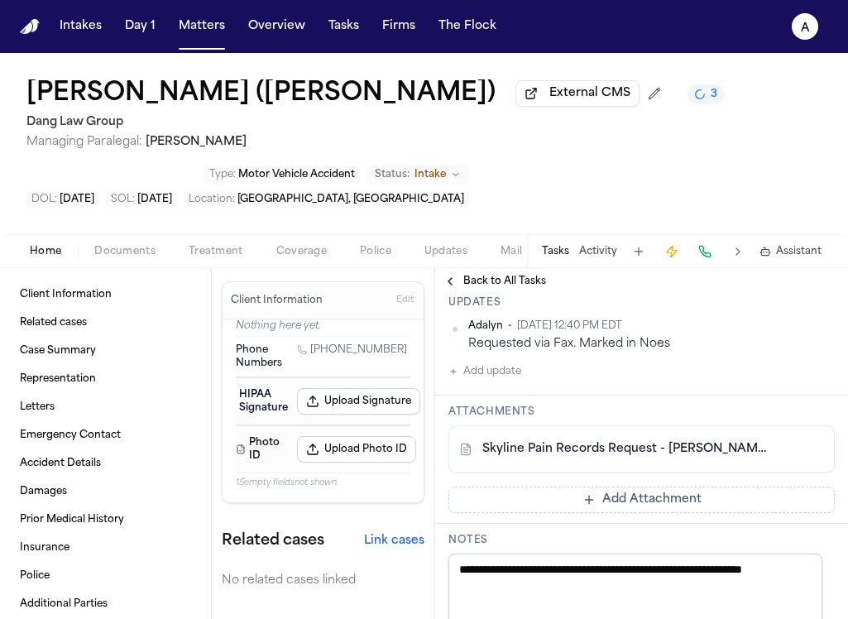
scroll to position [0, 0]
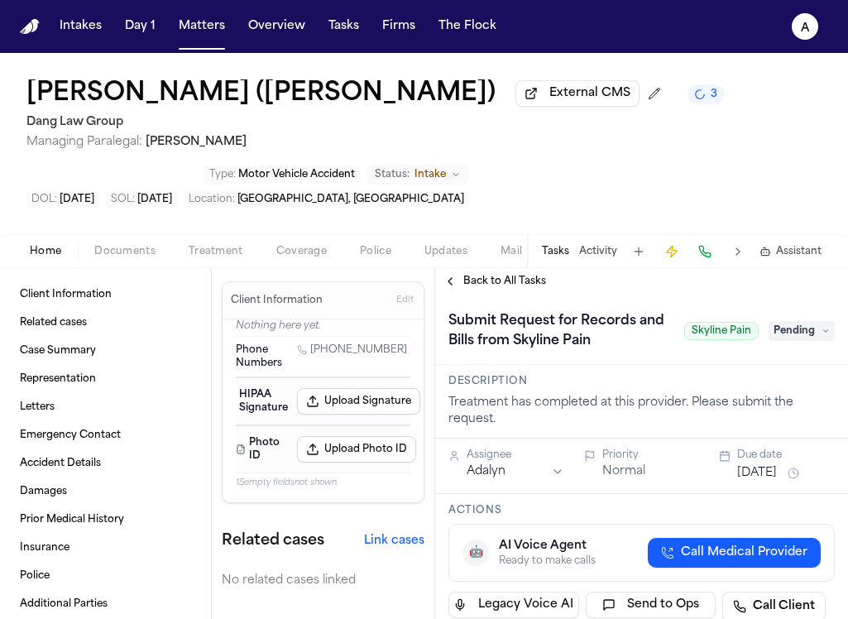
click at [782, 323] on div "Submit Request for Records and Bills from Skyline Pain Skyline Pain Pending" at bounding box center [641, 331] width 386 height 46
click at [785, 337] on span "Pending" at bounding box center [801, 331] width 66 height 20
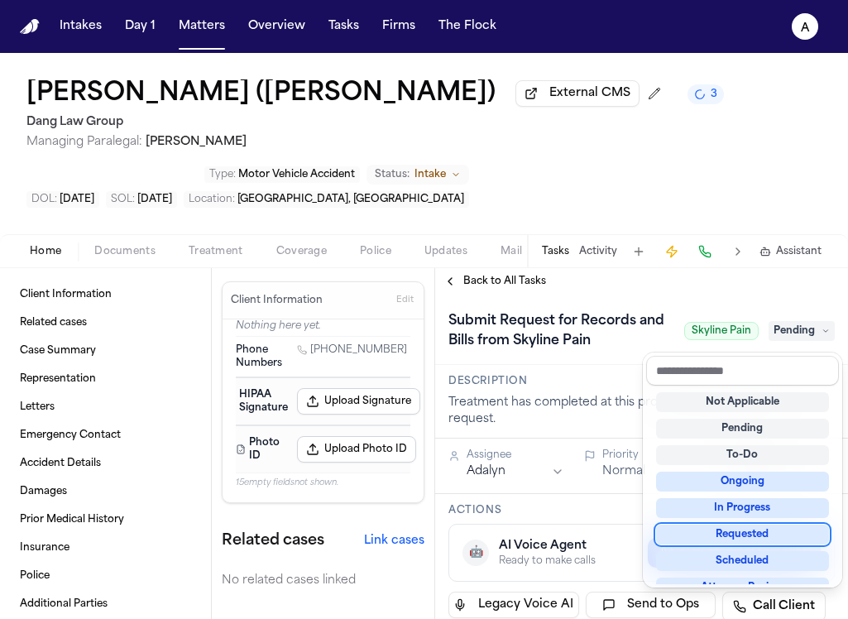
click at [775, 534] on div "Requested" at bounding box center [742, 534] width 173 height 20
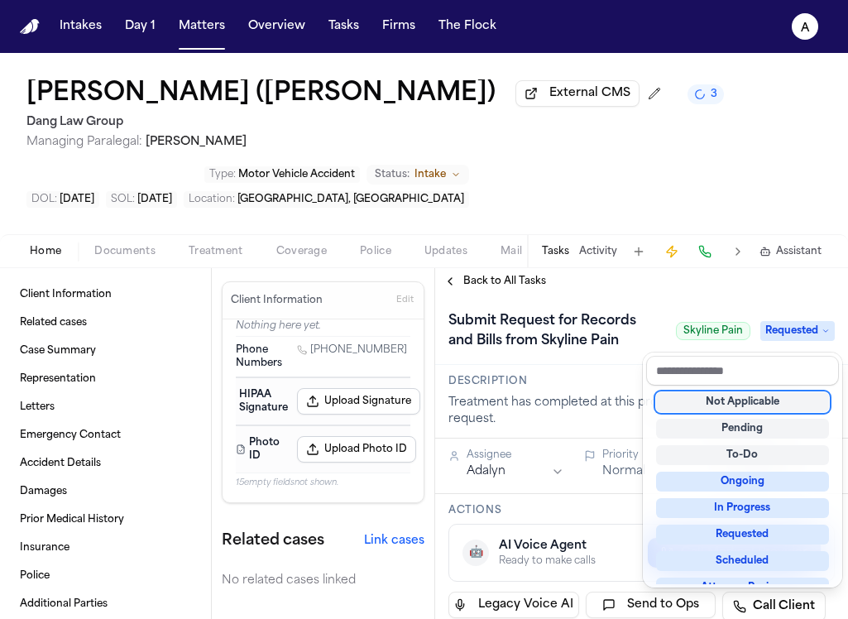
click at [738, 295] on div "**********" at bounding box center [641, 443] width 413 height 351
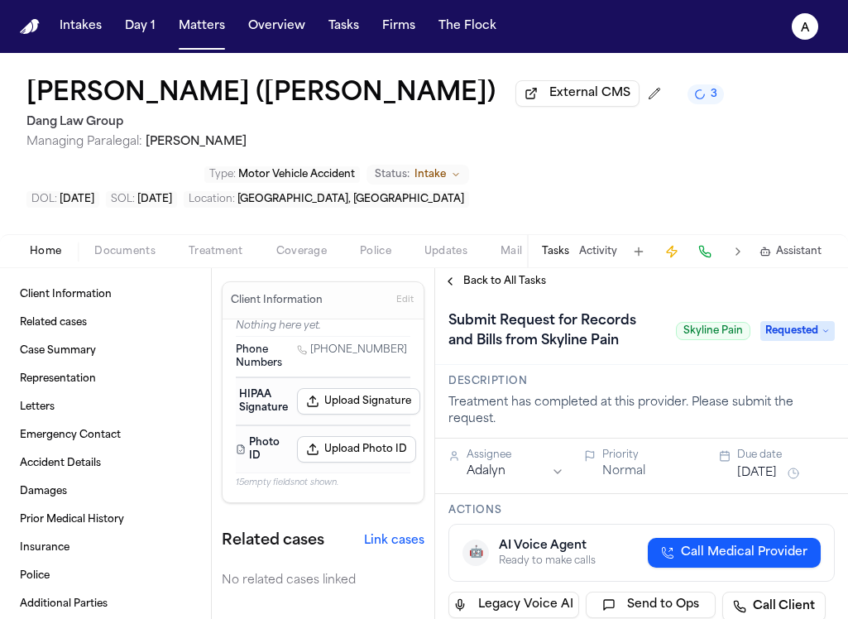
click at [757, 476] on button "Sep 30, 2025" at bounding box center [757, 473] width 40 height 17
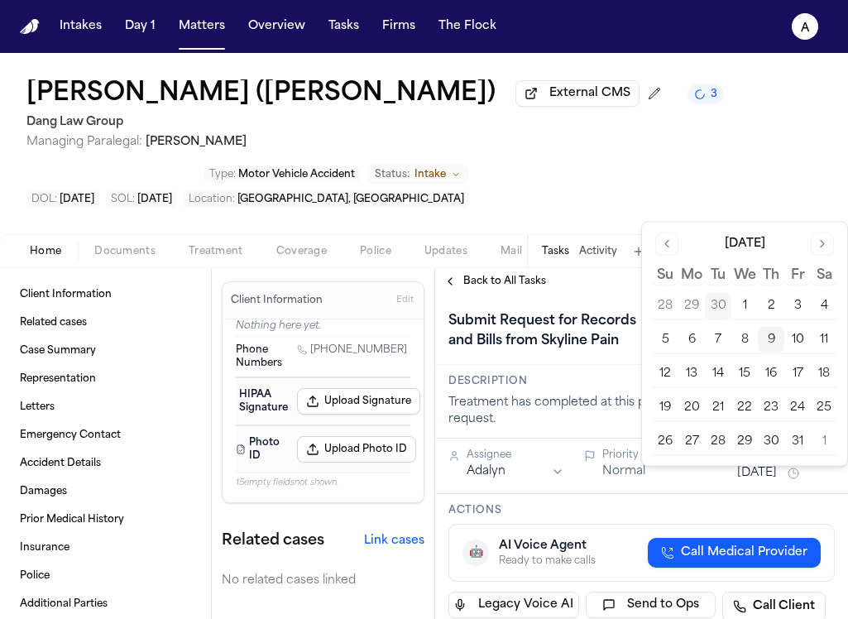
click at [688, 373] on button "13" at bounding box center [691, 374] width 26 height 26
click at [533, 285] on span "Back to All Tasks" at bounding box center [504, 281] width 83 height 13
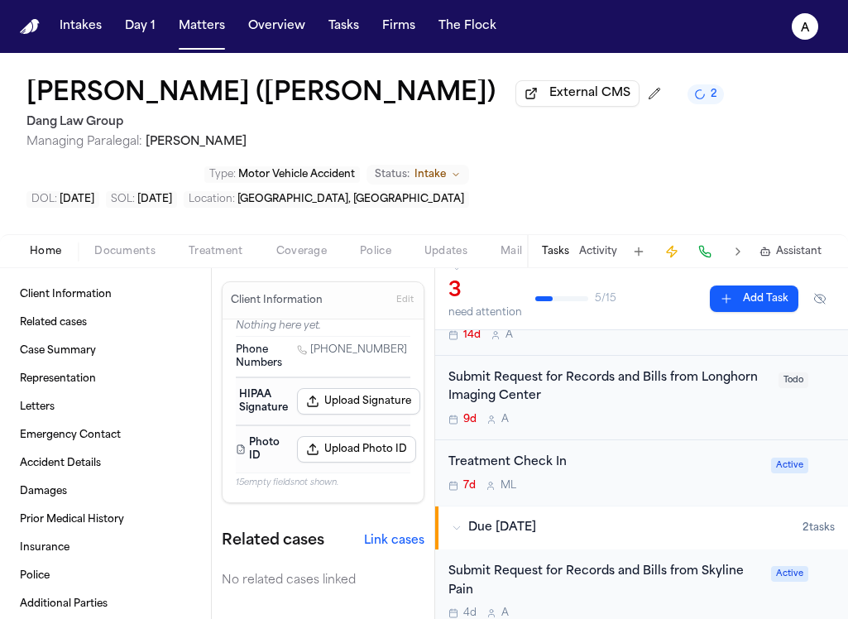
scroll to position [107, 0]
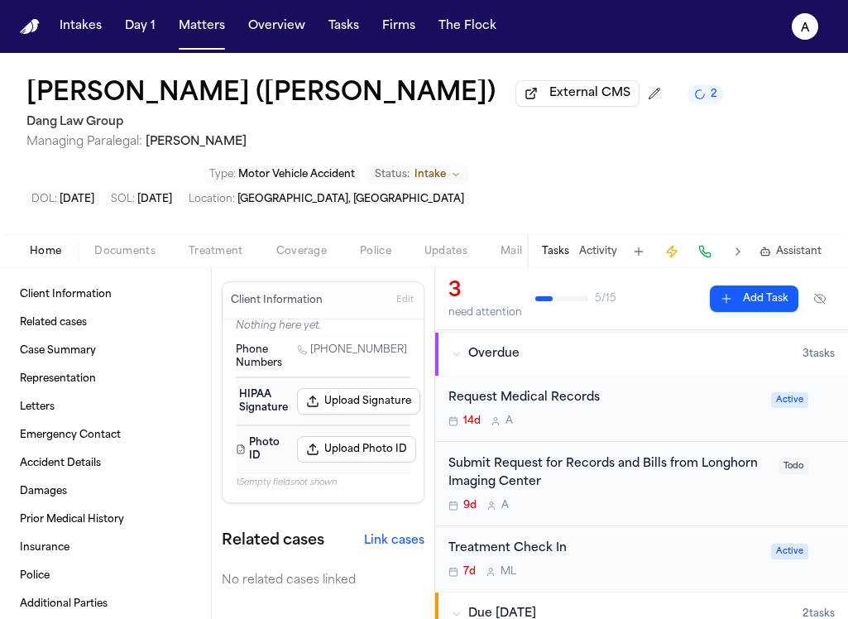
click at [655, 496] on div "Submit Request for Records and Bills from Longhorn Imaging Center 9d A" at bounding box center [608, 484] width 320 height 58
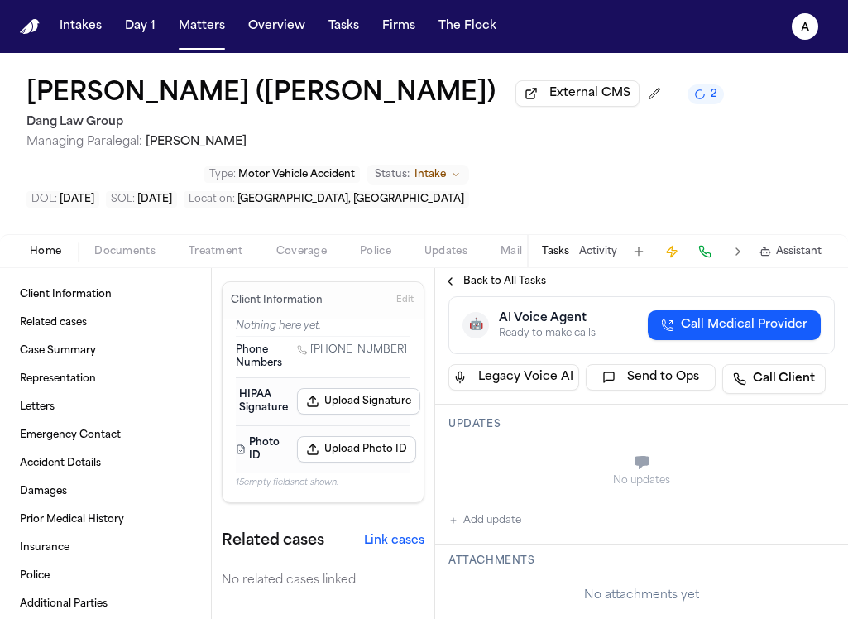
scroll to position [257, 0]
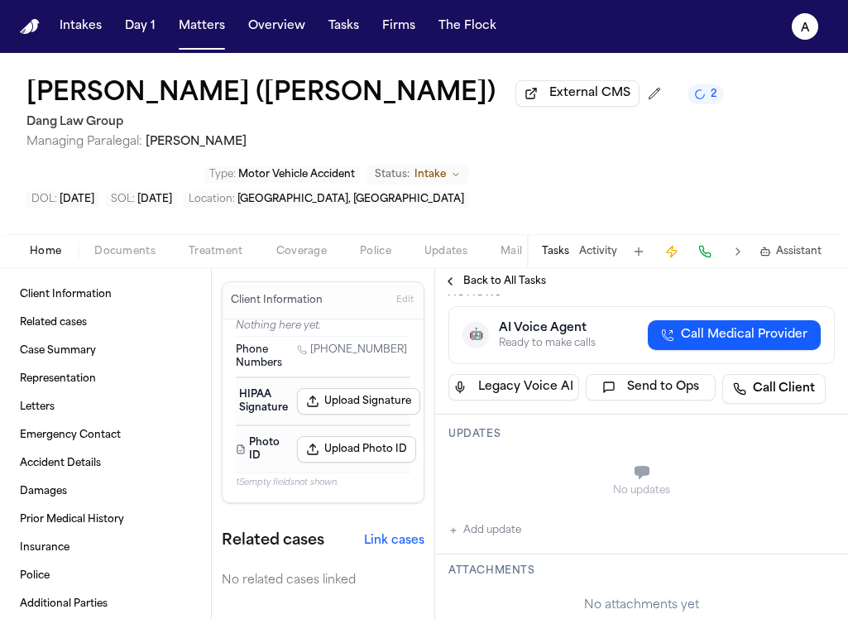
click at [486, 286] on span "Back to All Tasks" at bounding box center [504, 281] width 83 height 13
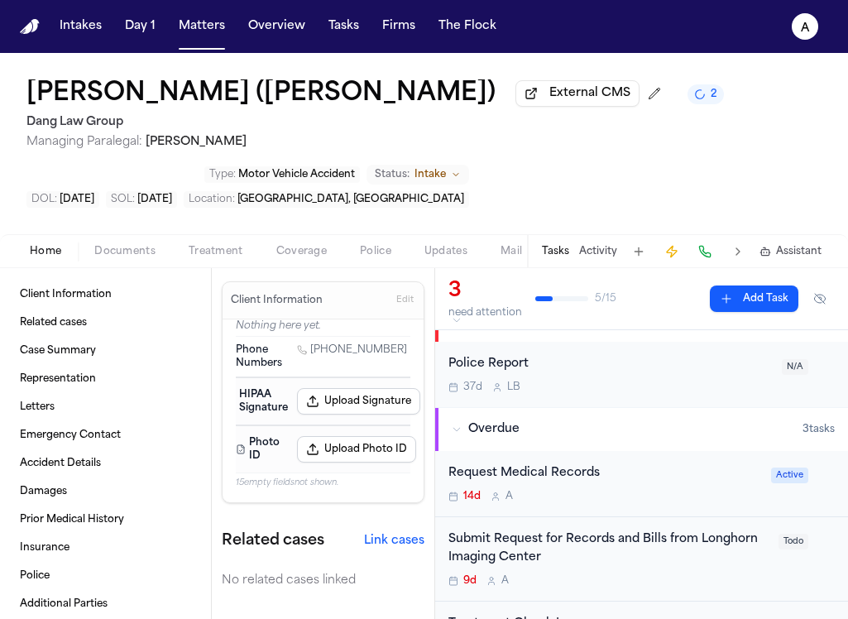
scroll to position [108, 0]
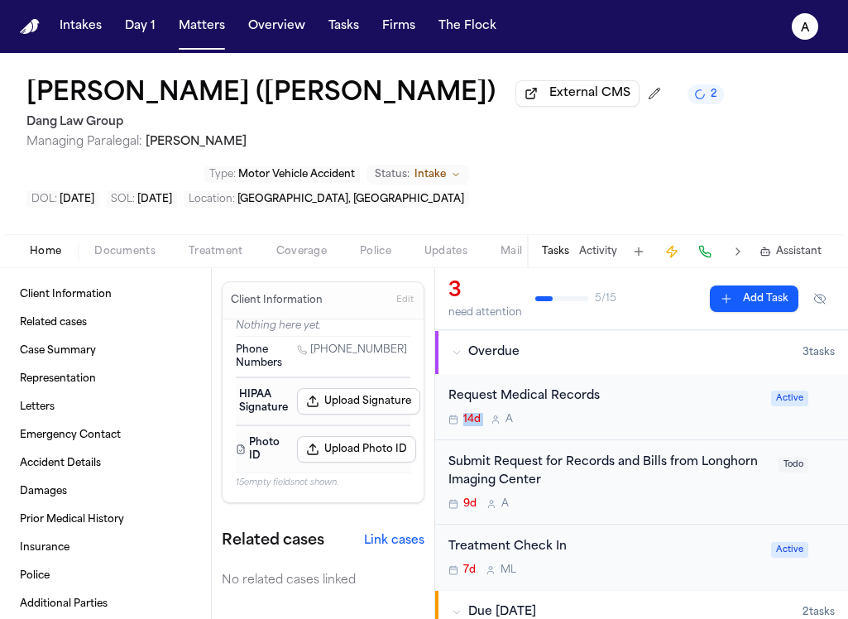
click at [680, 410] on div "Request Medical Records 14d A" at bounding box center [604, 406] width 313 height 39
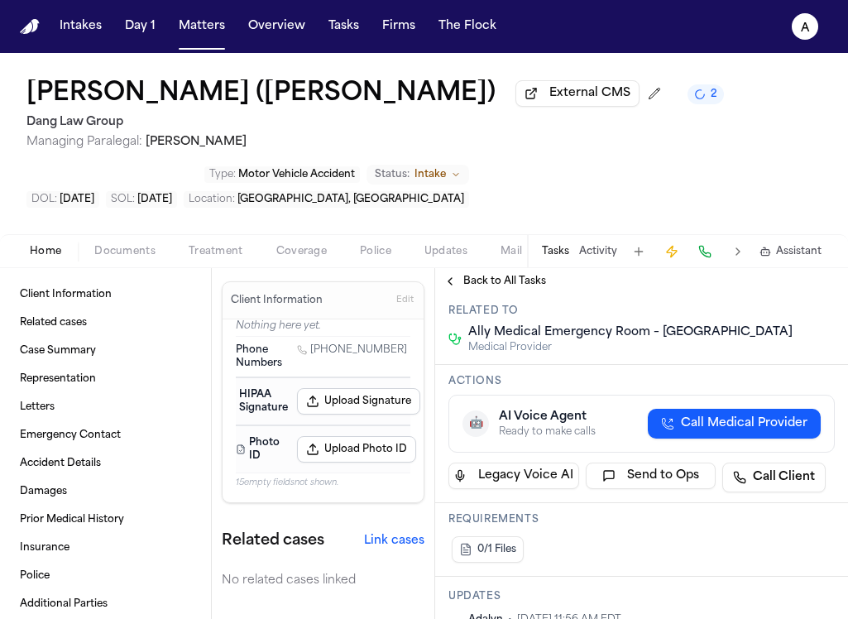
scroll to position [53, 0]
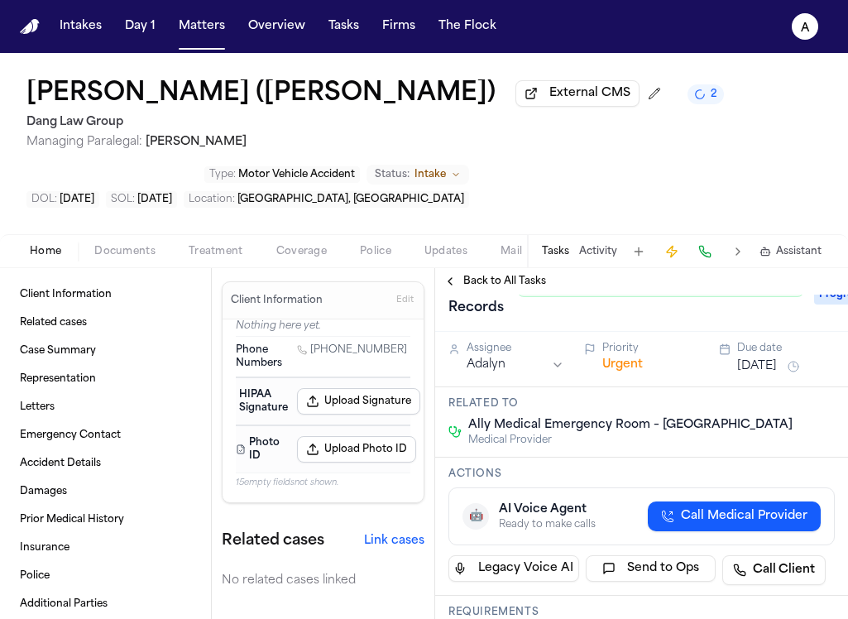
click at [773, 382] on div "Assignee Adalyn Priority Urgent Due date Sep 25, 2025" at bounding box center [641, 359] width 413 height 55
click at [772, 367] on button "Sep 25, 2025" at bounding box center [757, 366] width 40 height 17
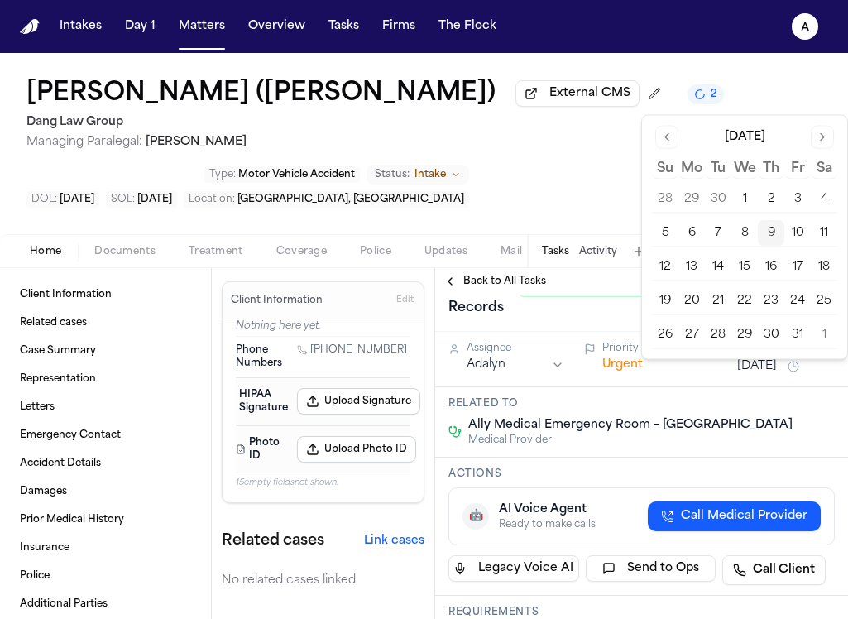
click at [700, 261] on button "13" at bounding box center [691, 267] width 26 height 26
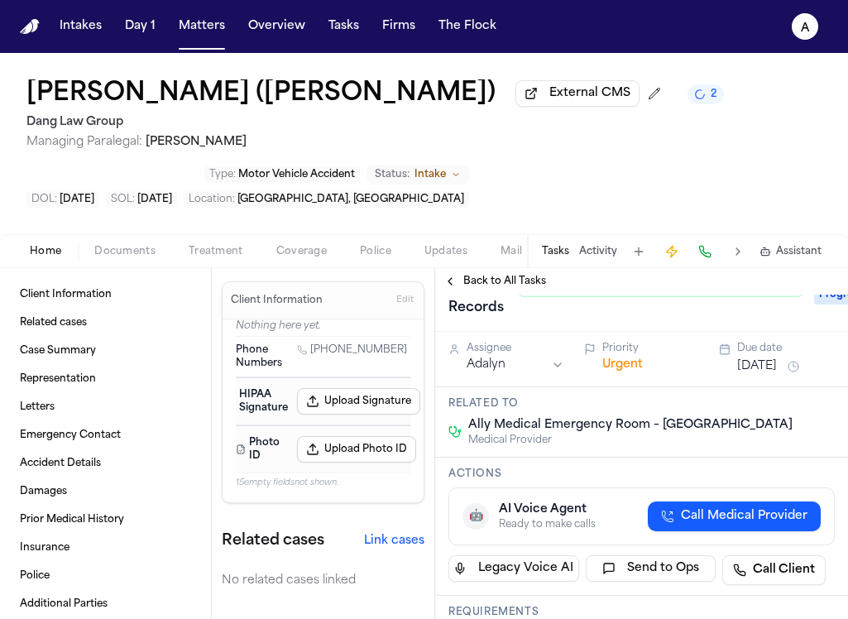
click at [570, 338] on div "Assignee Adalyn Priority Urgent Due date Oct 13, 2025" at bounding box center [641, 359] width 413 height 55
click at [508, 281] on span "Back to All Tasks" at bounding box center [504, 281] width 83 height 13
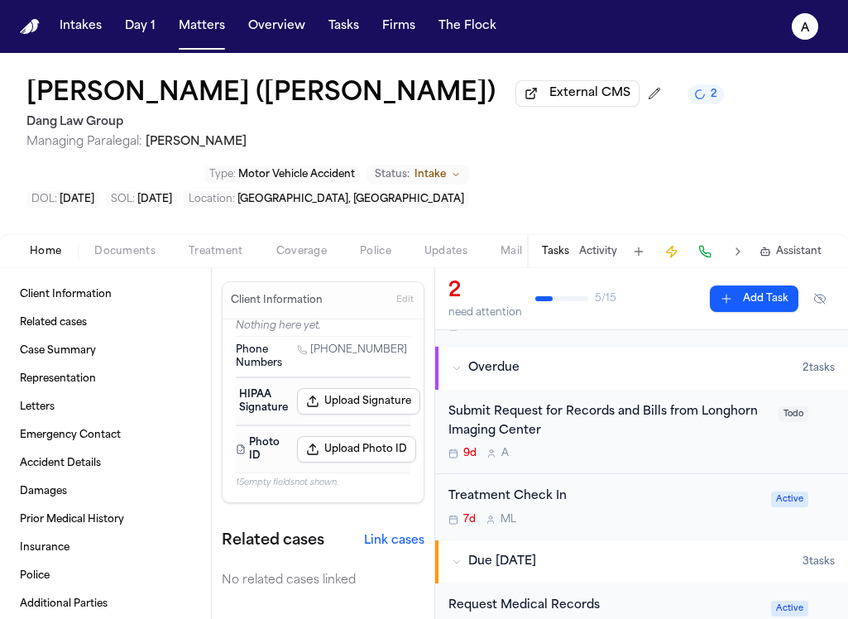
scroll to position [107, 0]
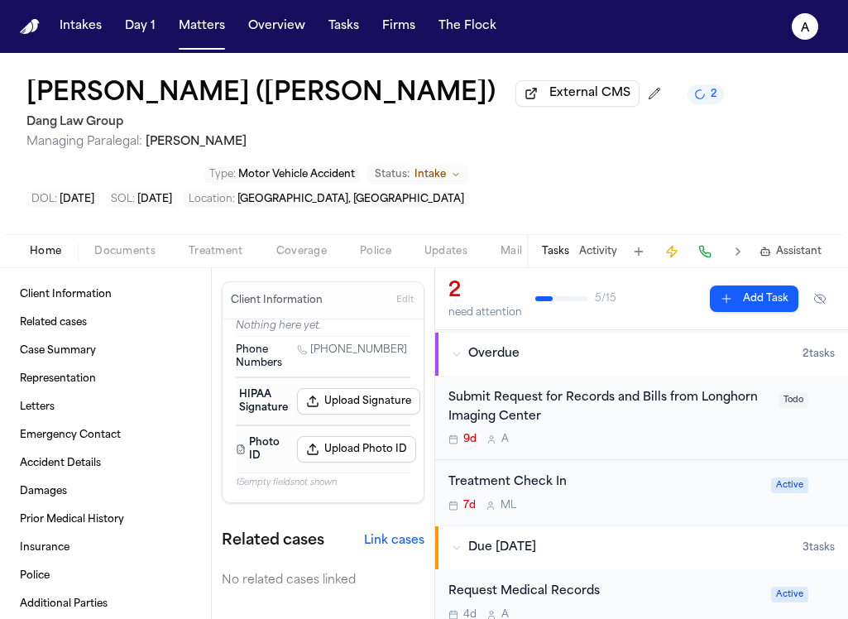
click at [708, 438] on div "9d A" at bounding box center [608, 439] width 320 height 13
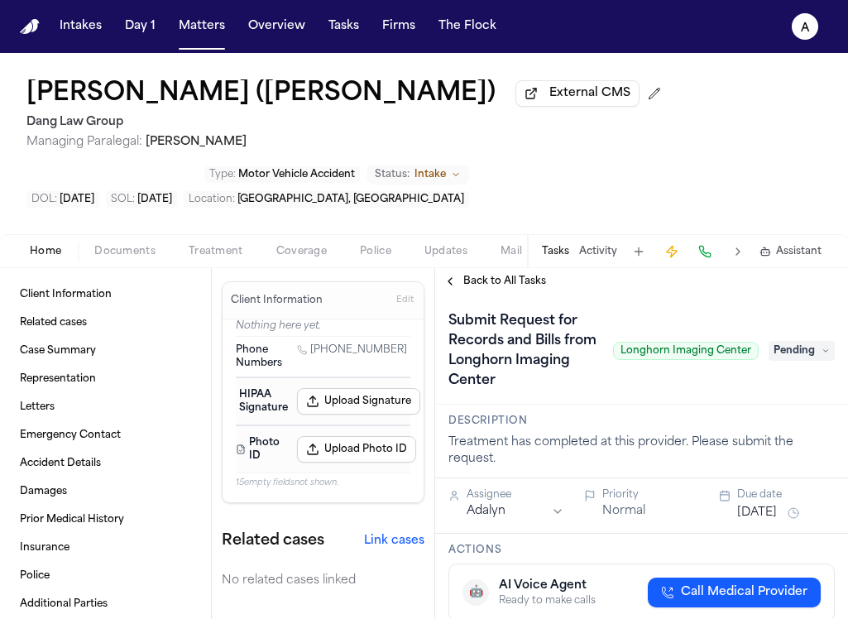
drag, startPoint x: 797, startPoint y: 356, endPoint x: 792, endPoint y: 367, distance: 12.6
click at [797, 356] on span "Pending" at bounding box center [801, 351] width 66 height 20
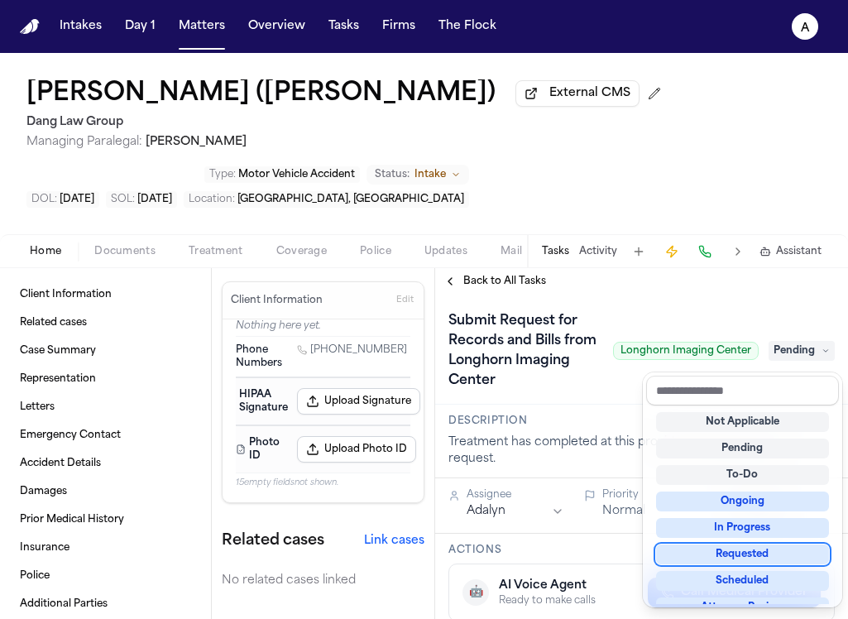
click at [758, 555] on div "Requested" at bounding box center [742, 554] width 173 height 20
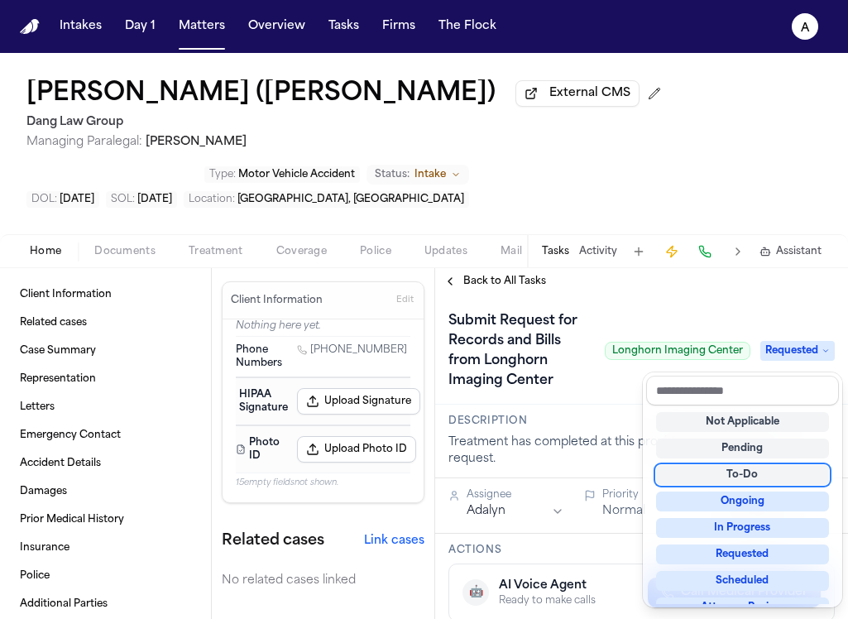
click at [605, 404] on div "Submit Request for Records and Bills from Longhorn Imaging Center Longhorn Imag…" at bounding box center [641, 349] width 413 height 110
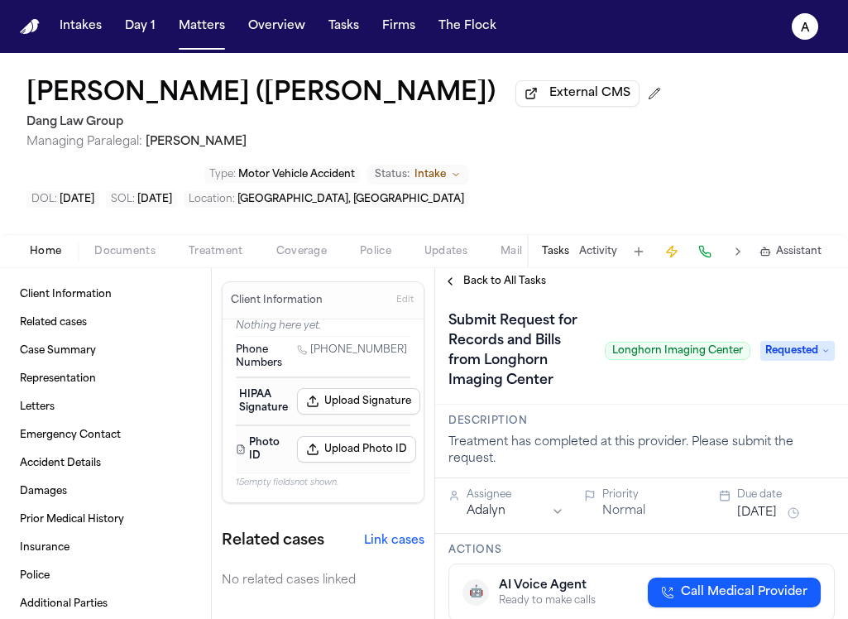
click at [750, 529] on div "Assignee Adalyn Priority Normal Due date Sep 30, 2025" at bounding box center [641, 505] width 413 height 55
click at [764, 517] on button "Sep 30, 2025" at bounding box center [757, 513] width 40 height 17
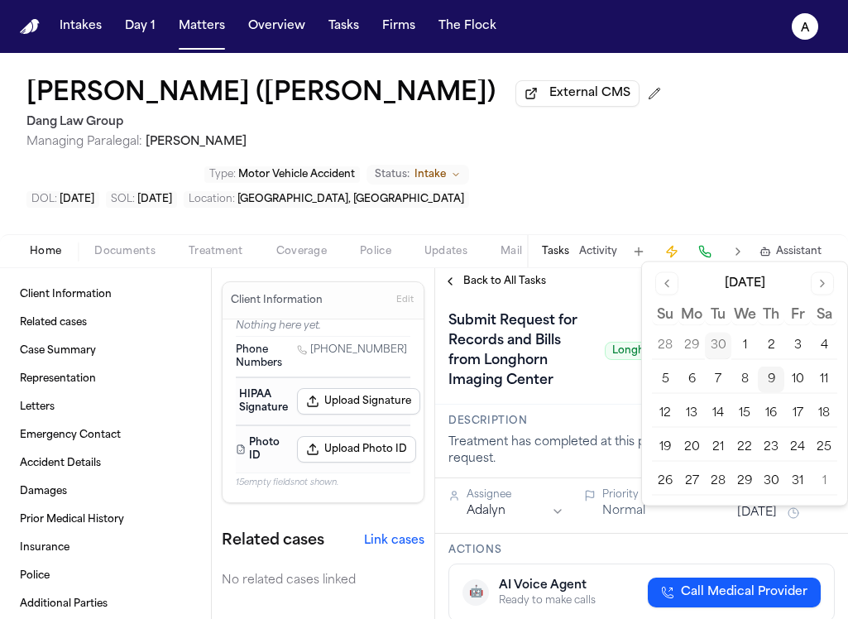
drag, startPoint x: 696, startPoint y: 407, endPoint x: 686, endPoint y: 414, distance: 12.4
click at [696, 408] on button "13" at bounding box center [691, 413] width 26 height 26
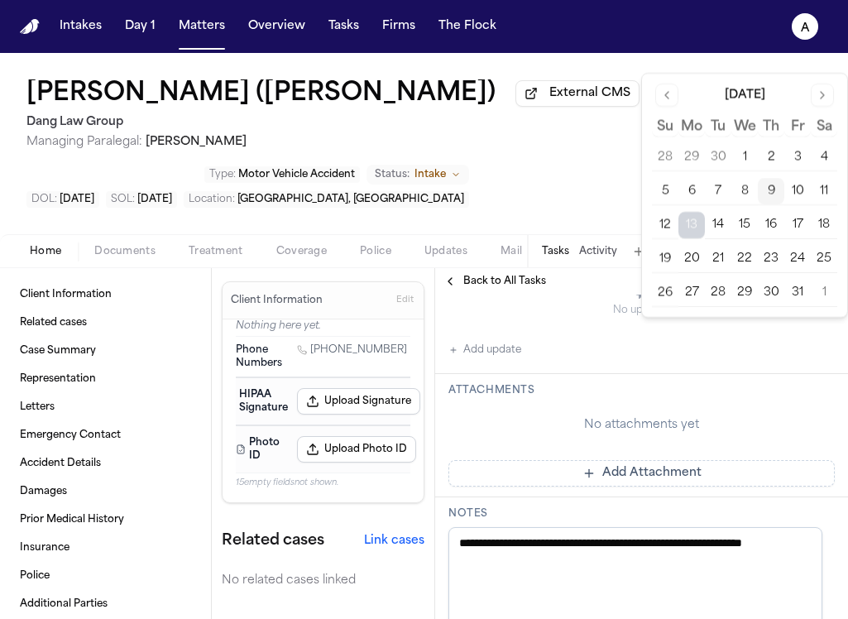
scroll to position [424, 0]
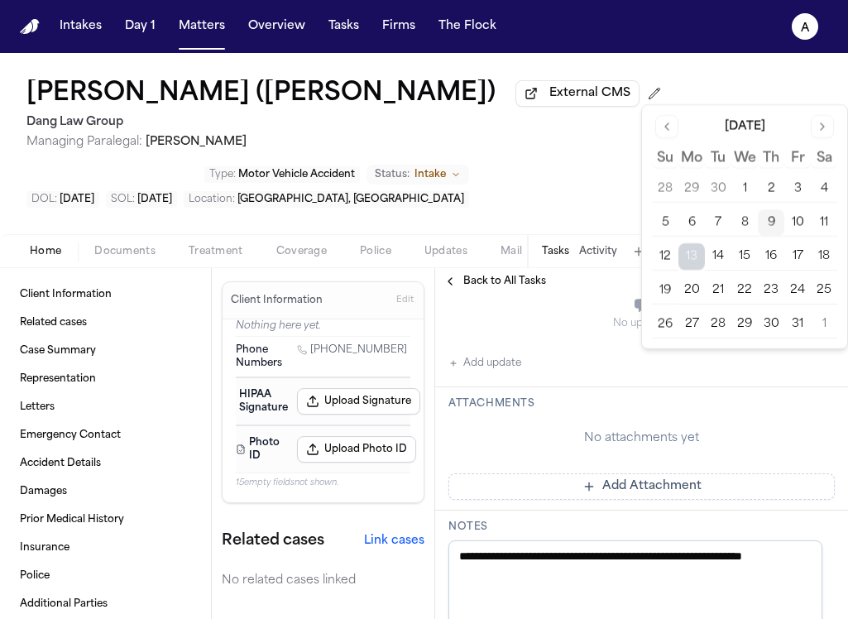
click at [581, 486] on button "Add Attachment" at bounding box center [641, 486] width 386 height 26
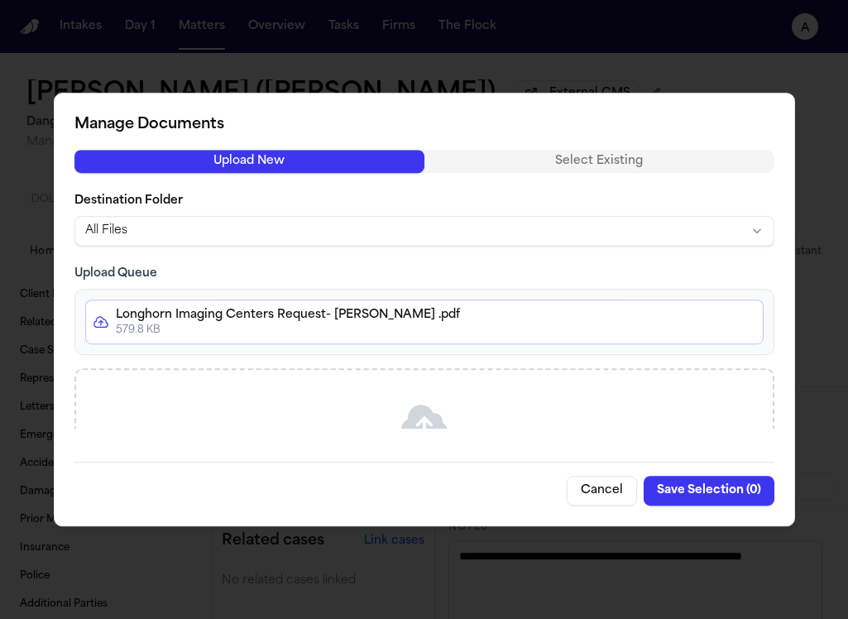
click at [710, 492] on button "Save Selection ( 0 )" at bounding box center [708, 491] width 131 height 30
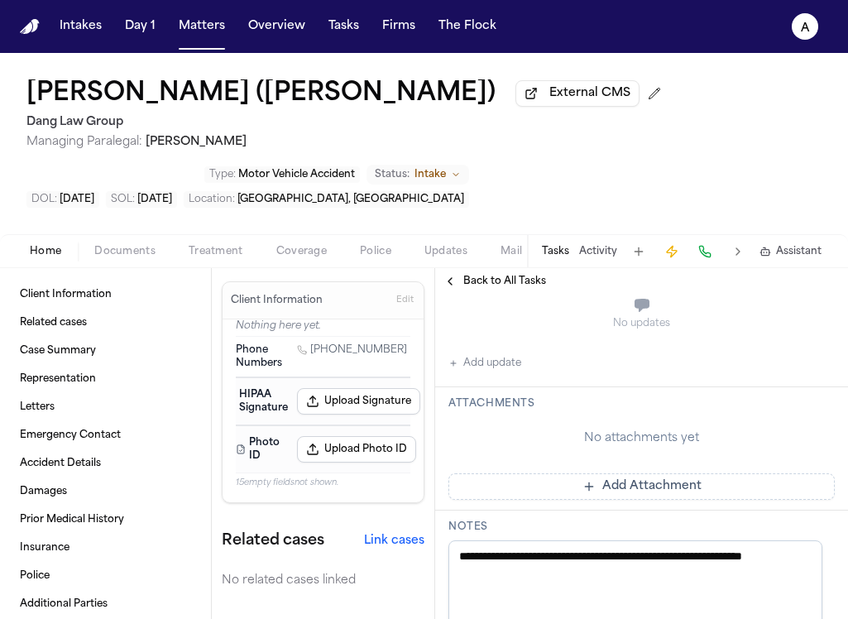
click at [709, 480] on button "Add Attachment" at bounding box center [641, 486] width 386 height 26
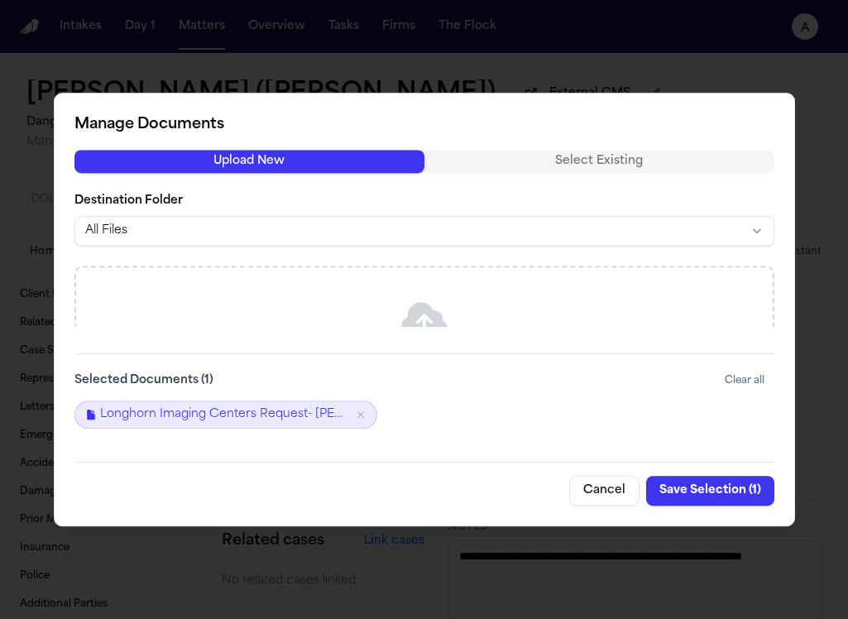
click at [741, 507] on div "Manage Documents Upload New Select Existing Destination Folder All Files Drag &…" at bounding box center [424, 309] width 741 height 433
click at [744, 497] on button "Save Selection ( 1 )" at bounding box center [710, 491] width 128 height 30
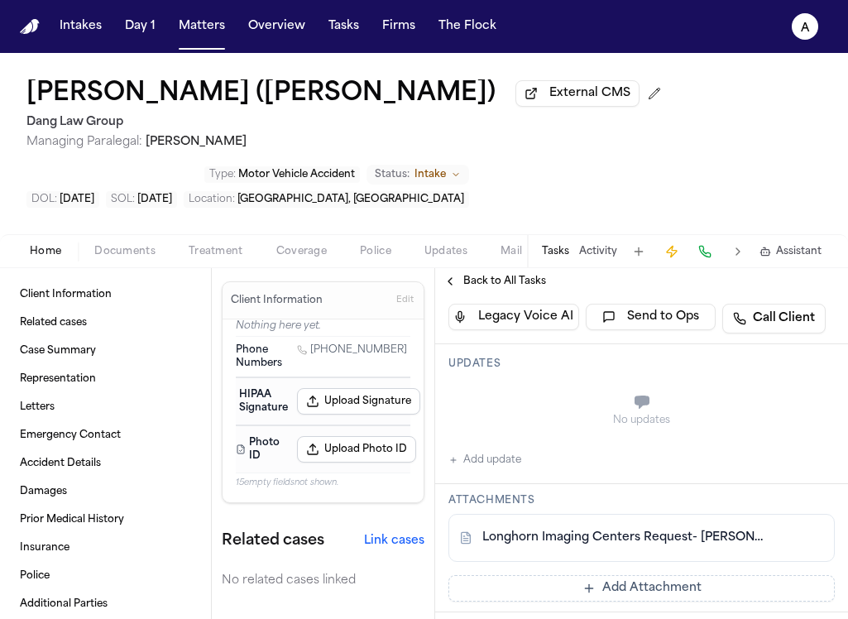
scroll to position [261, 0]
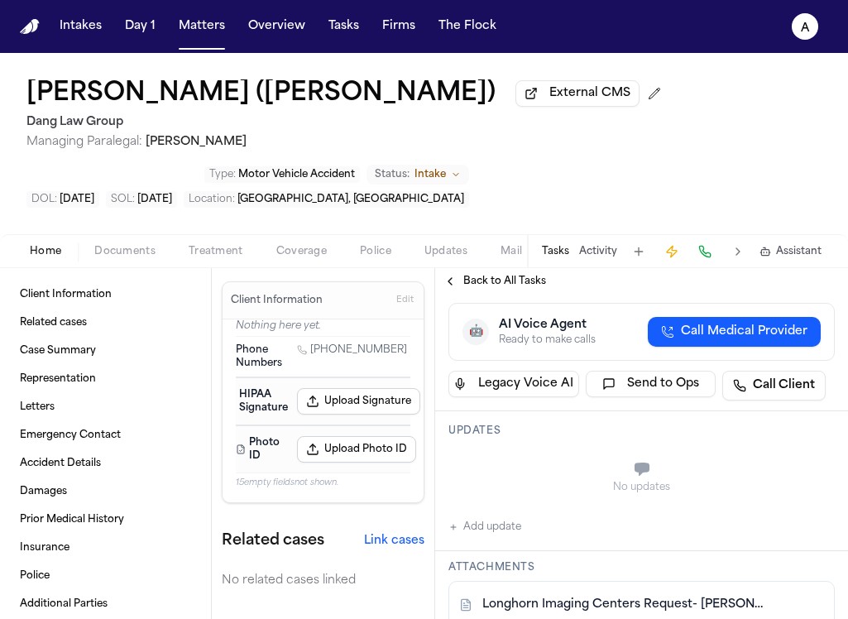
click at [500, 529] on button "Add update" at bounding box center [484, 527] width 73 height 20
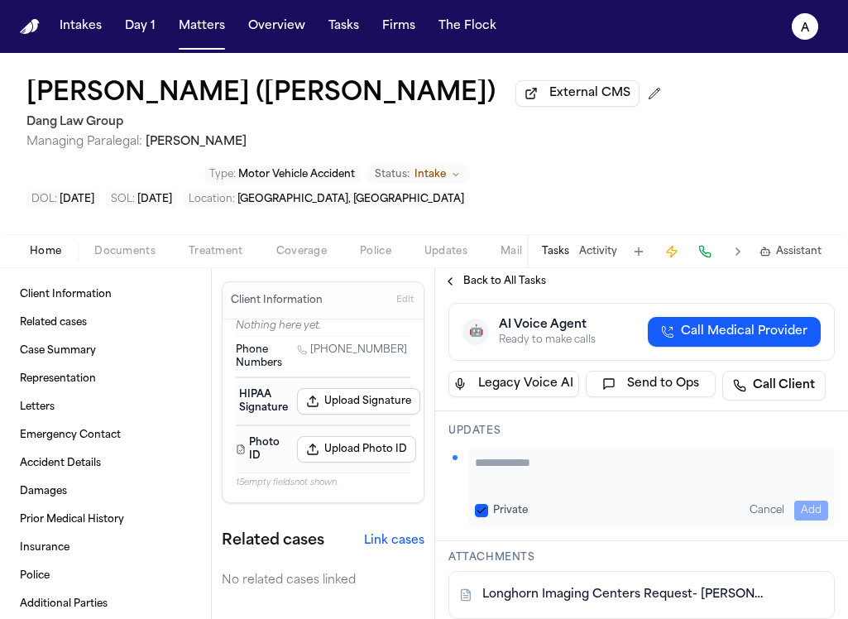
click at [559, 477] on textarea "Add your update" at bounding box center [651, 470] width 353 height 33
type textarea "**********"
drag, startPoint x: 486, startPoint y: 514, endPoint x: 536, endPoint y: 514, distance: 50.5
click at [486, 514] on button "Private" at bounding box center [481, 510] width 13 height 13
click at [796, 517] on button "Add" at bounding box center [811, 510] width 34 height 20
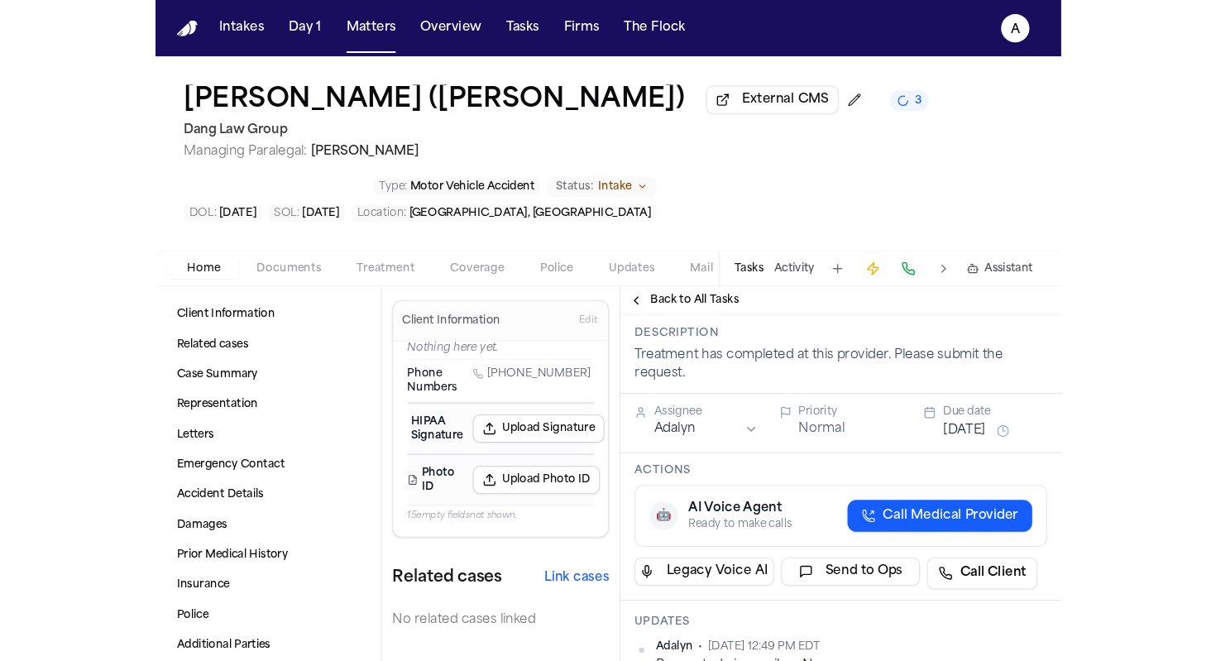
scroll to position [111, 0]
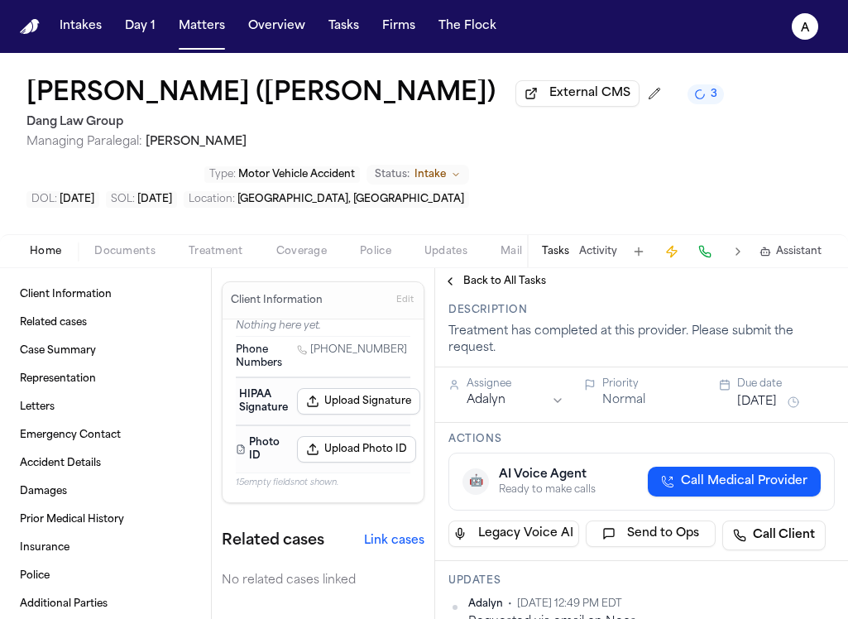
click at [490, 285] on span "Back to All Tasks" at bounding box center [504, 281] width 83 height 13
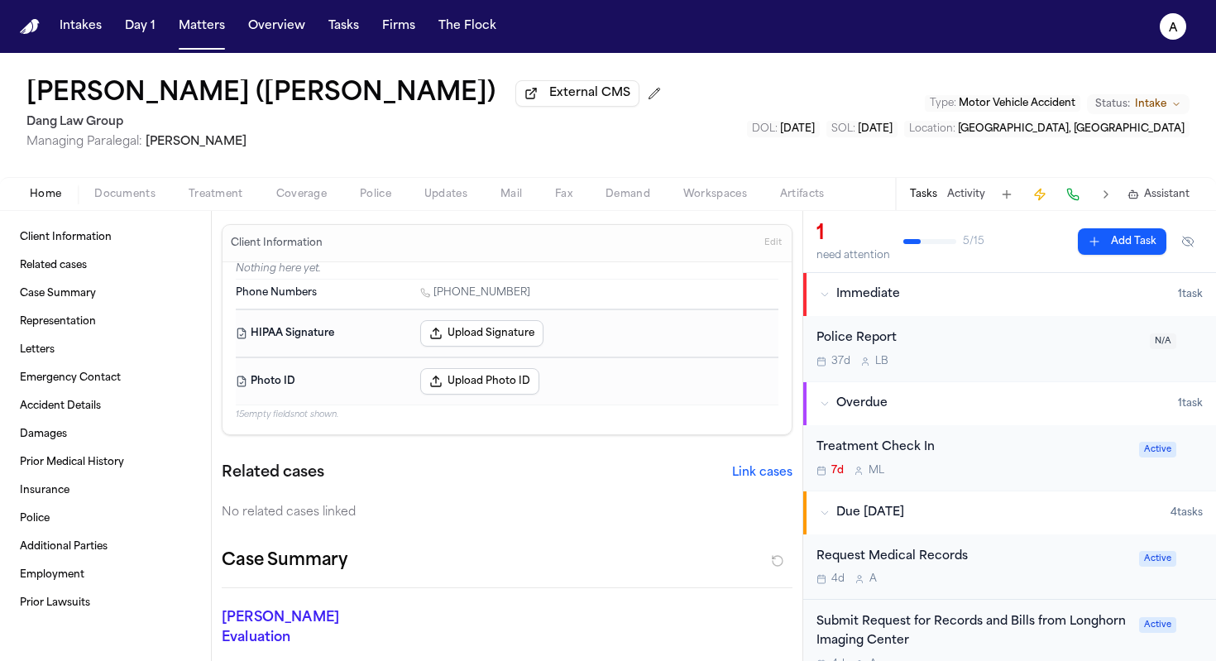
click at [847, 249] on button "Add Task" at bounding box center [1122, 241] width 89 height 26
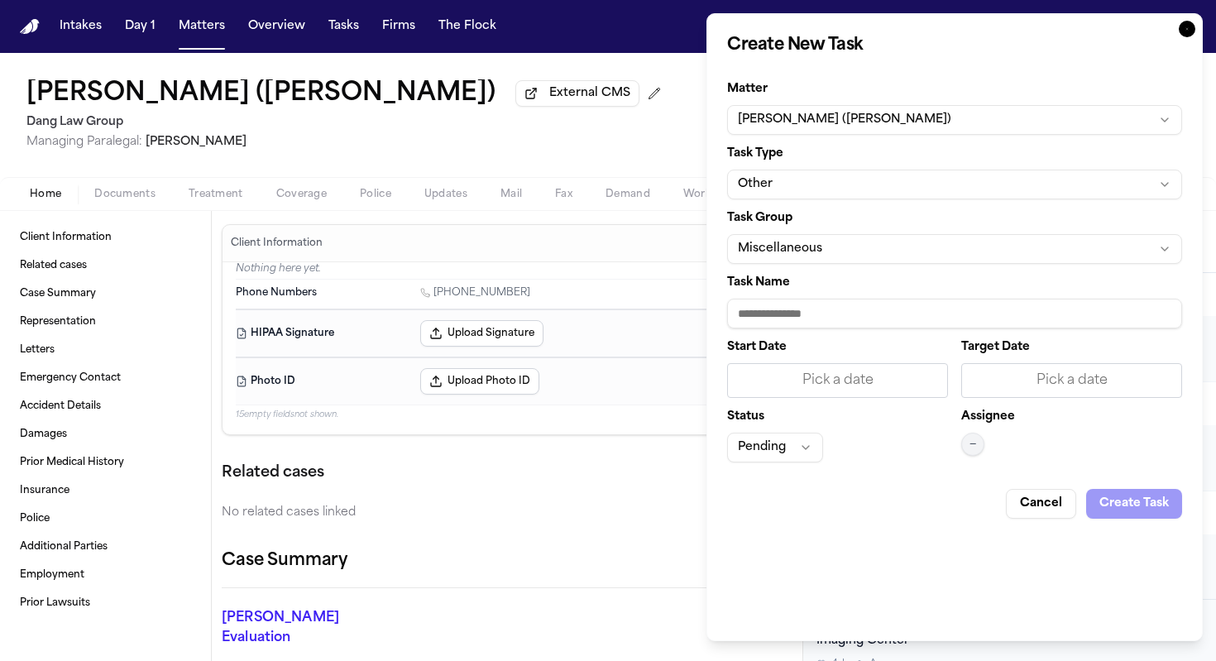
click at [813, 340] on form "Matter Nathaniel Martin (Andrew Martin) Task Type Other Task Group Miscellaneou…" at bounding box center [954, 294] width 455 height 448
click at [820, 318] on input "Task Name" at bounding box center [954, 314] width 455 height 30
type input "**********"
click at [847, 361] on div "Start Date Pick a date" at bounding box center [837, 370] width 221 height 56
click at [847, 392] on div "Pick a date" at bounding box center [837, 380] width 221 height 35
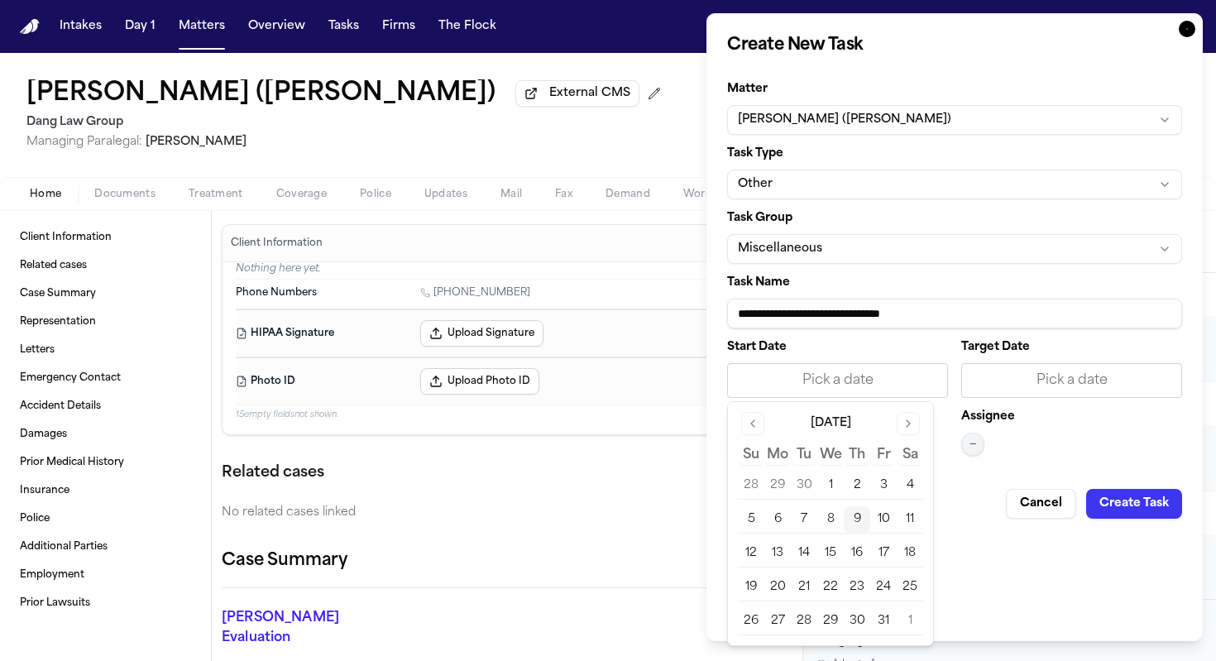
click at [847, 523] on button "9" at bounding box center [857, 519] width 26 height 26
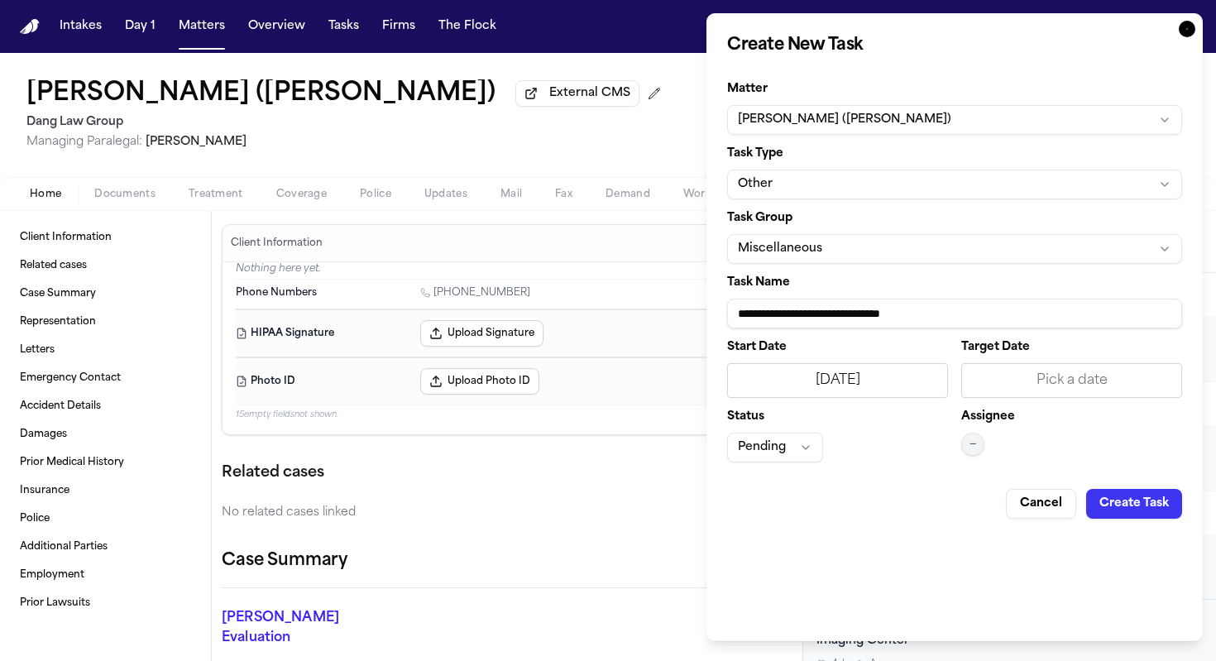
click at [847, 385] on div "Pick a date" at bounding box center [1071, 381] width 199 height 20
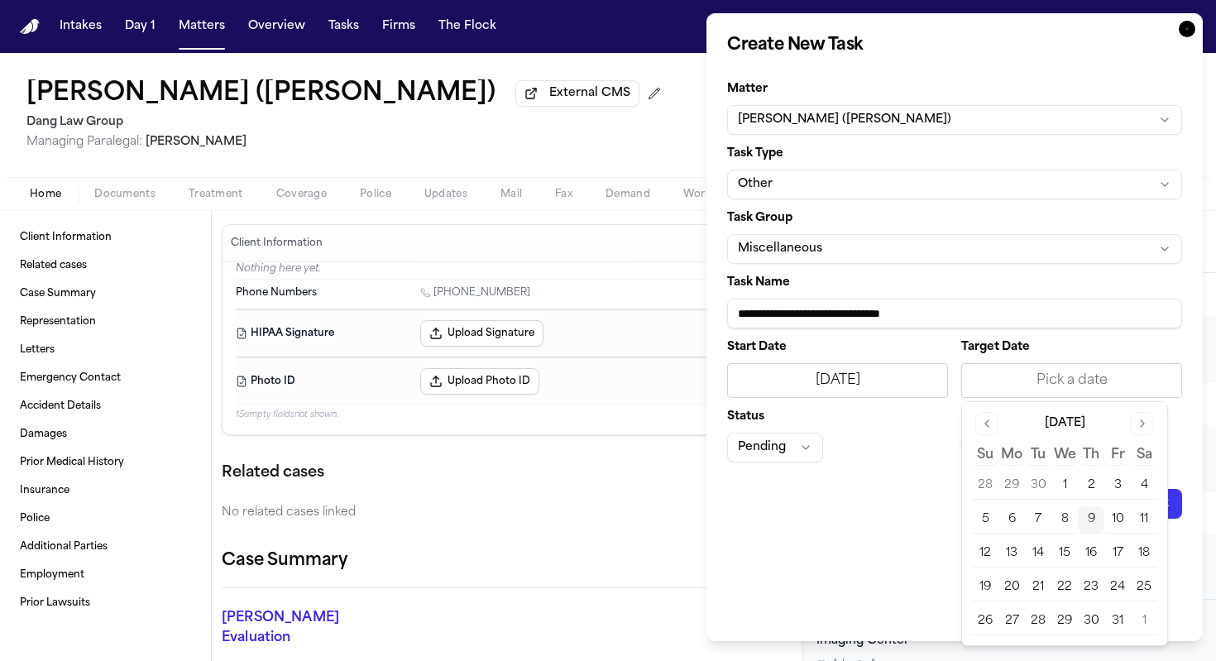
click at [847, 519] on button "9" at bounding box center [1091, 519] width 26 height 26
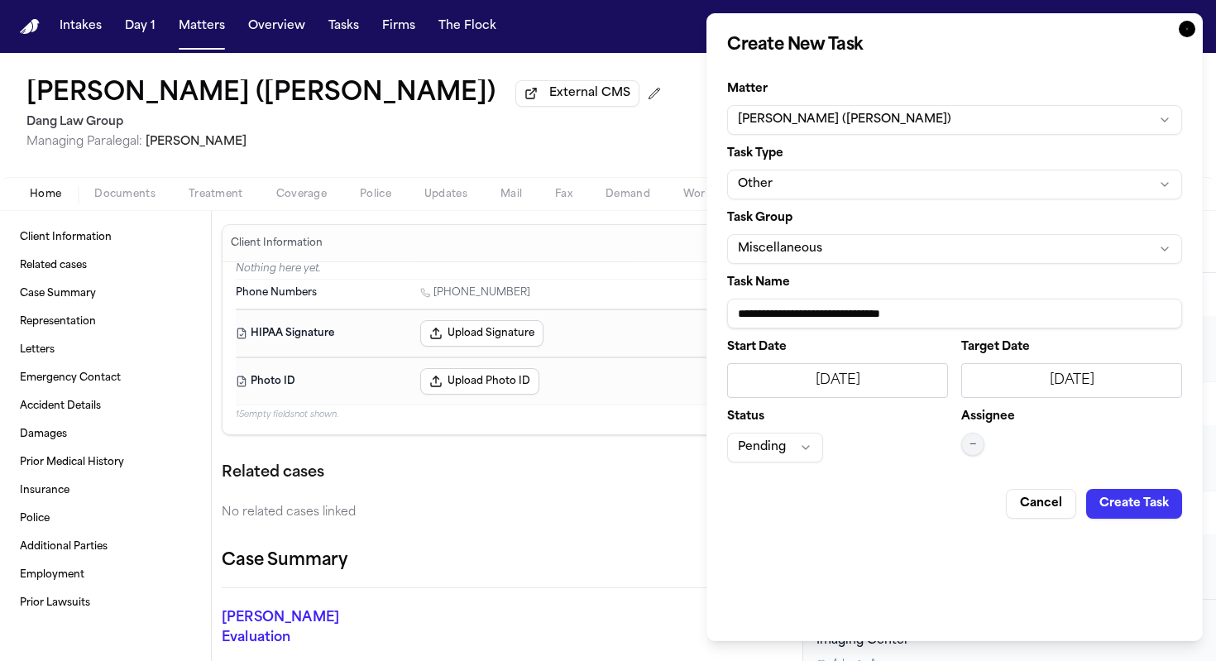
click at [800, 443] on button "Pending" at bounding box center [775, 448] width 96 height 30
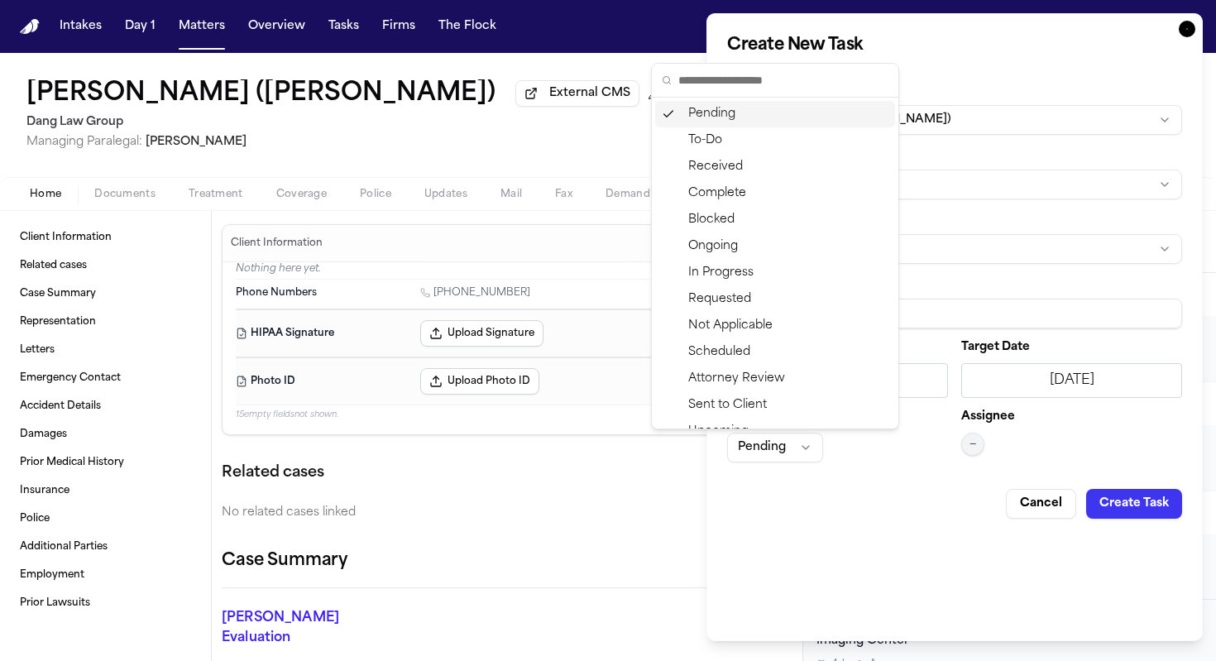
click at [781, 116] on div "Pending" at bounding box center [775, 114] width 240 height 26
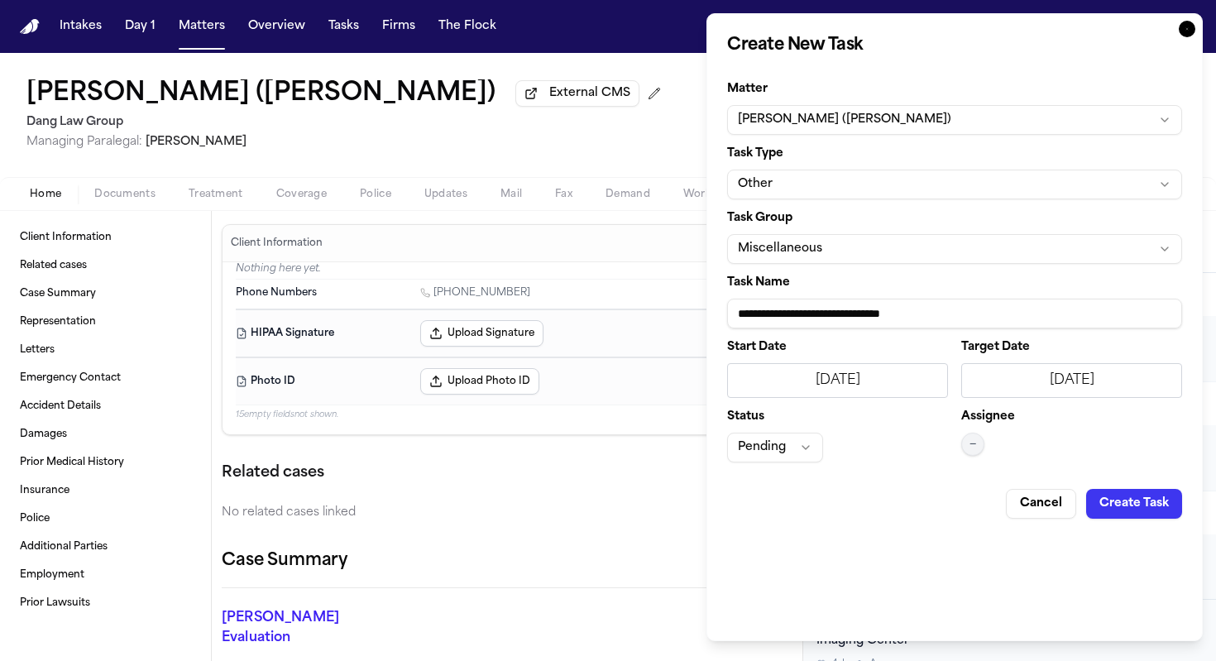
click at [847, 453] on button "—" at bounding box center [972, 444] width 23 height 23
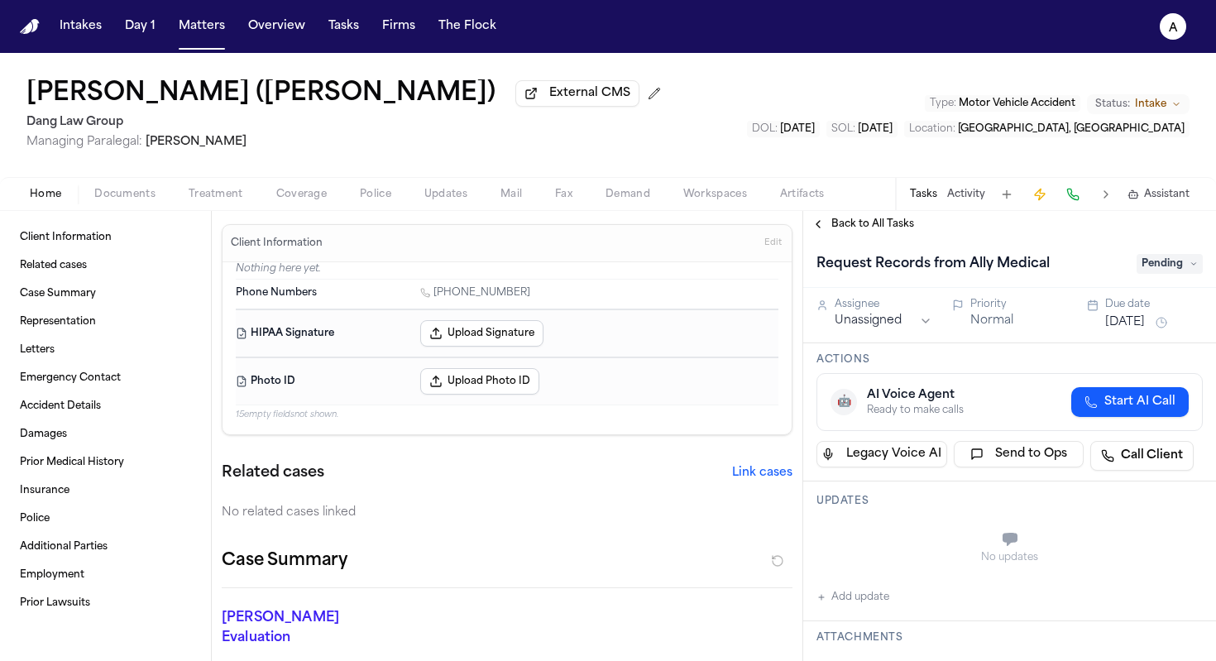
click at [847, 327] on html "Intakes Day 1 Matters Overview Tasks Firms The Flock A Nathaniel Martin (Andrew…" at bounding box center [608, 330] width 1216 height 661
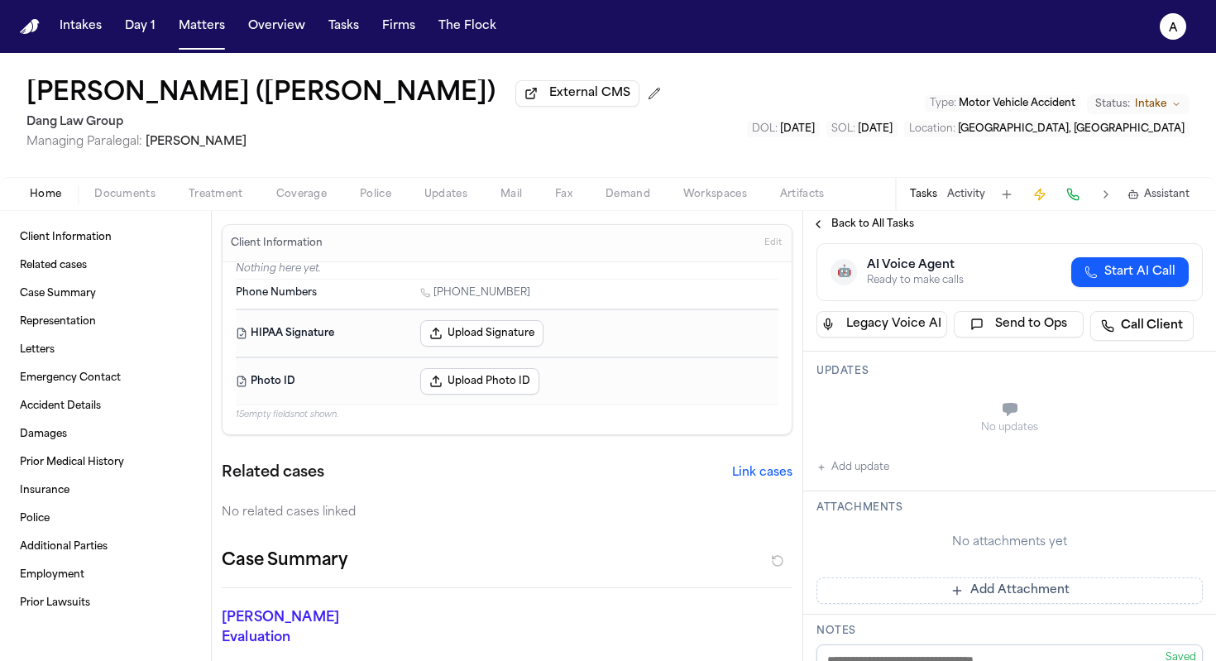
scroll to position [130, 0]
click at [847, 463] on button "Add update" at bounding box center [852, 467] width 73 height 20
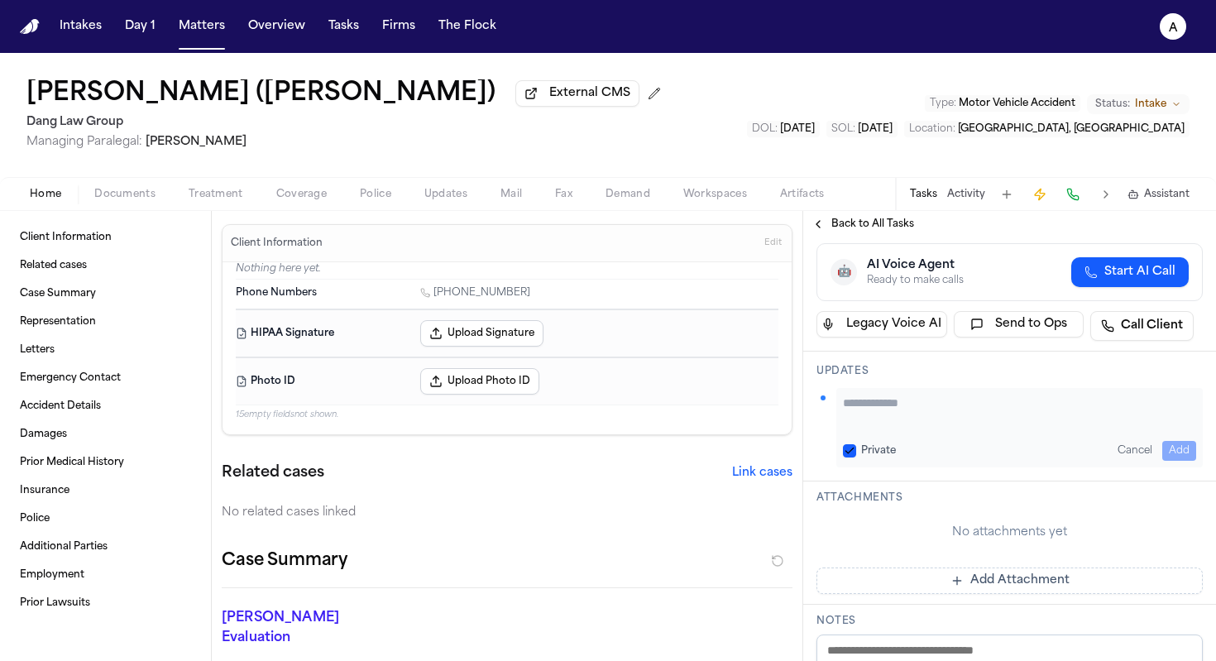
click at [847, 404] on textarea "Add your update" at bounding box center [1019, 411] width 353 height 33
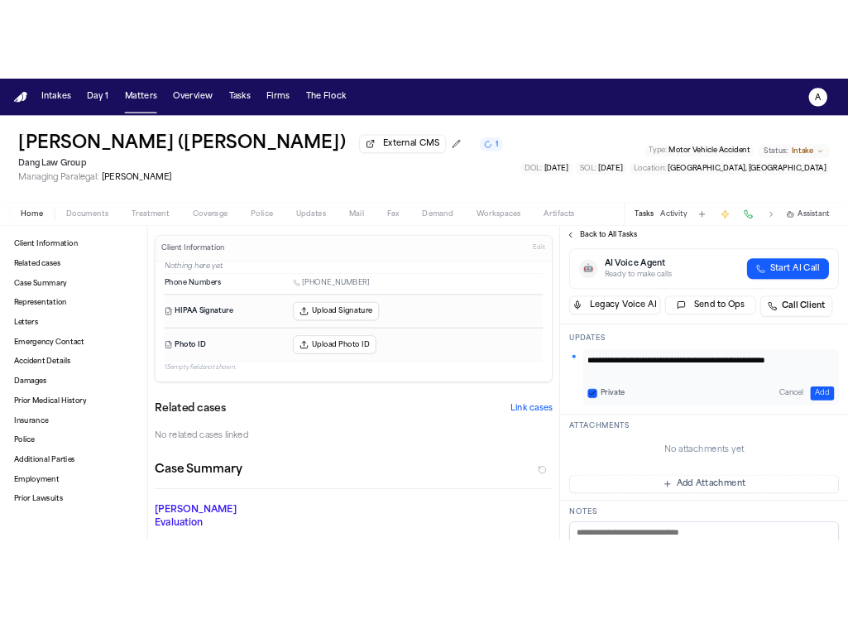
scroll to position [1, 0]
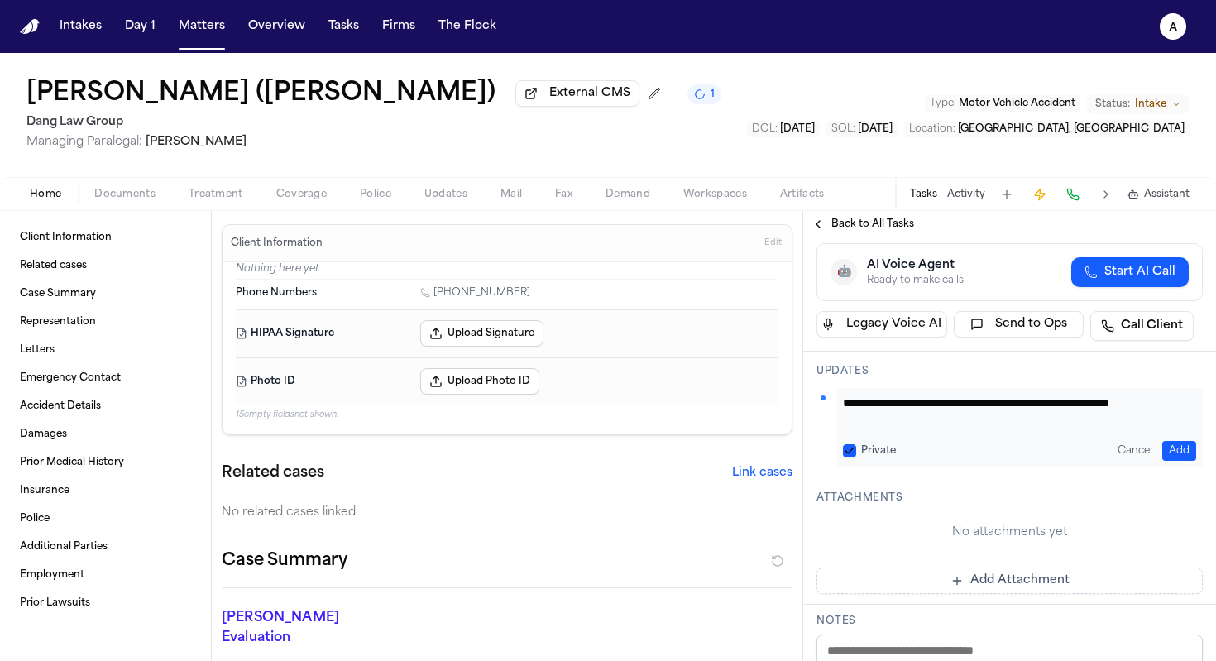
type textarea "**********"
click at [847, 446] on div "Private" at bounding box center [869, 450] width 53 height 13
click at [844, 453] on button "Private" at bounding box center [849, 450] width 13 height 13
click at [847, 464] on div "**********" at bounding box center [1019, 427] width 366 height 79
click at [847, 455] on button "Add" at bounding box center [1179, 451] width 34 height 20
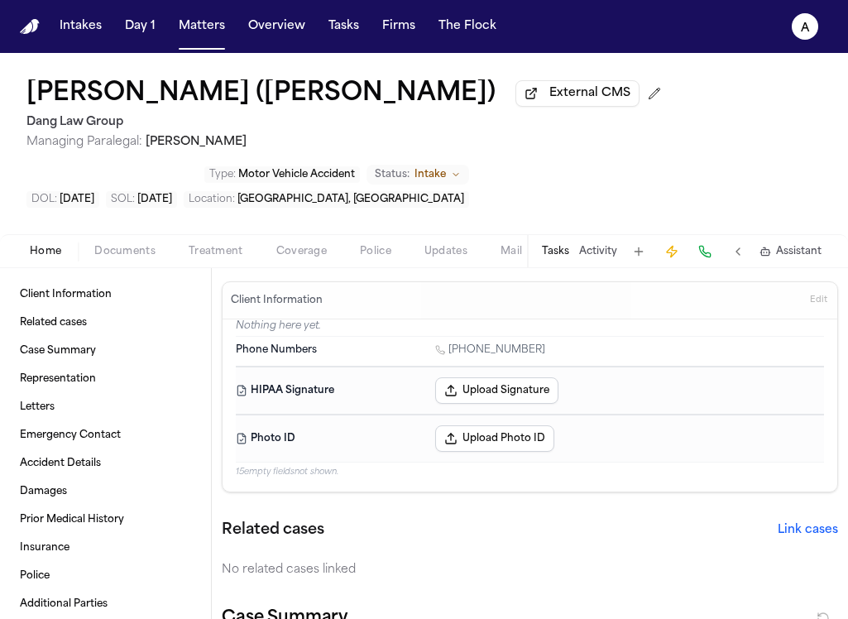
click at [553, 253] on button "Tasks" at bounding box center [555, 251] width 27 height 13
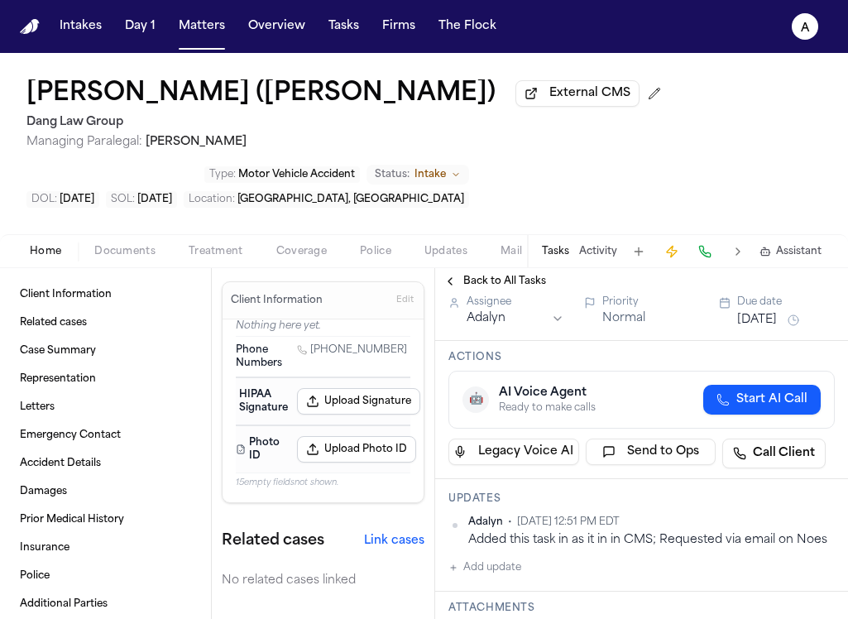
scroll to position [0, 0]
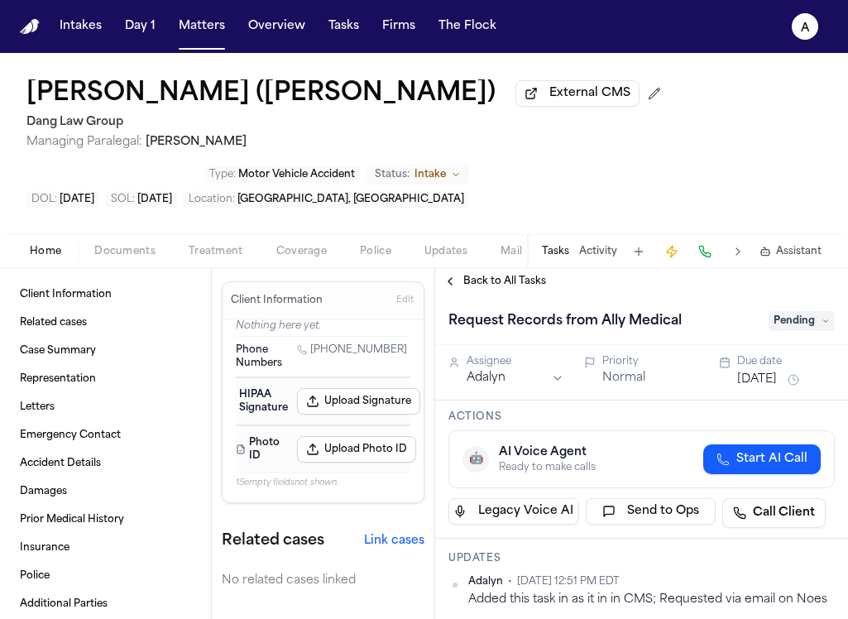
click at [820, 330] on span "Pending" at bounding box center [801, 321] width 66 height 20
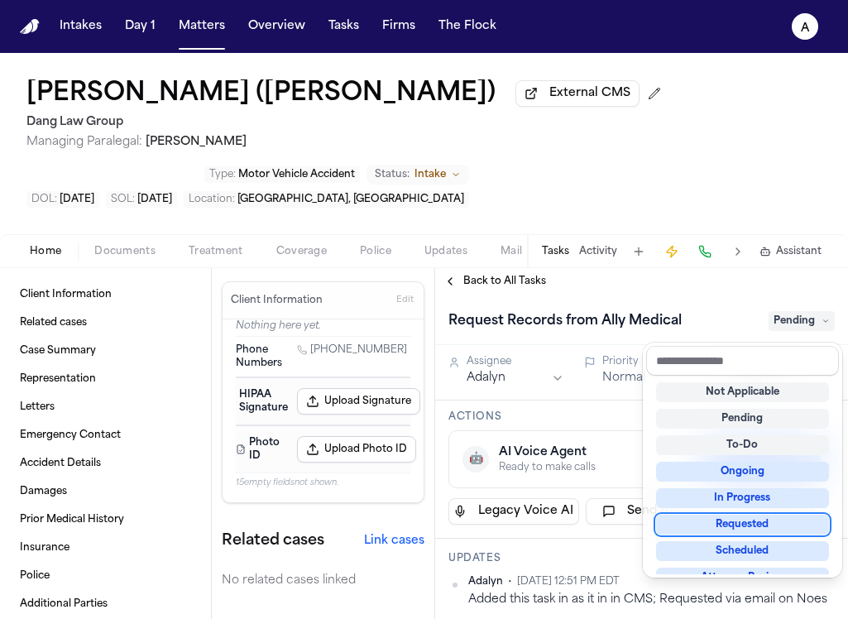
click at [734, 522] on div "Requested" at bounding box center [742, 524] width 173 height 20
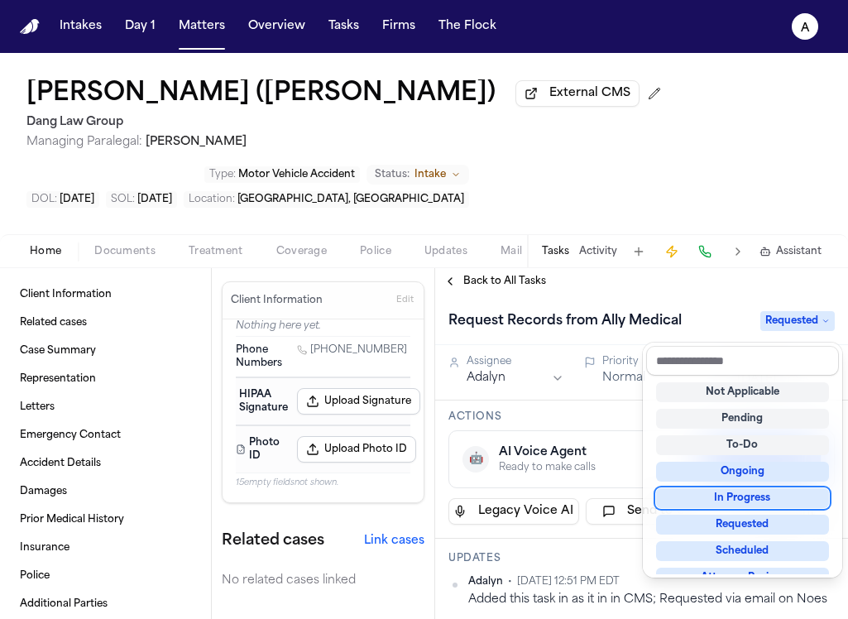
click at [520, 287] on div "Back to All Tasks Request Records from Ally Medical Requested Assignee Adalyn P…" at bounding box center [641, 443] width 413 height 351
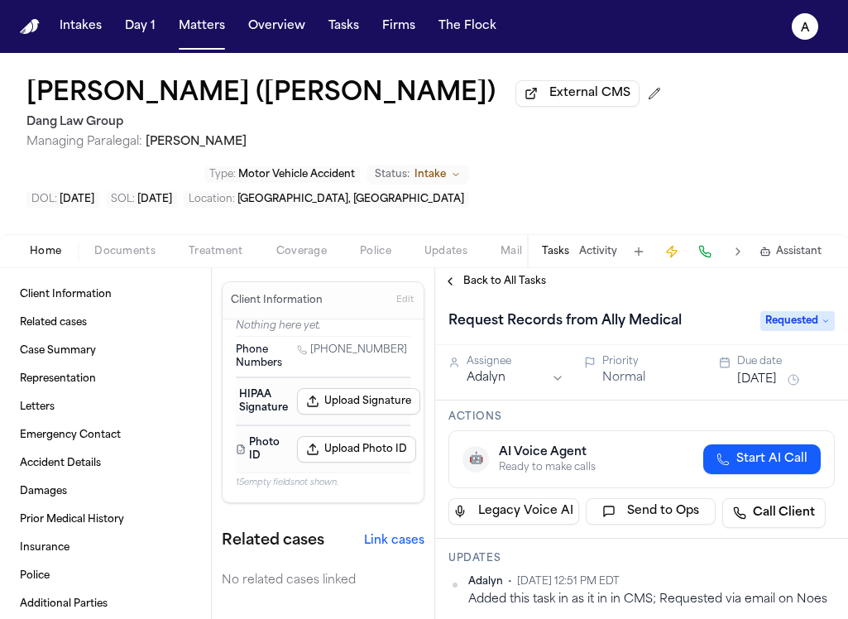
click at [518, 288] on span "Back to All Tasks" at bounding box center [504, 281] width 83 height 13
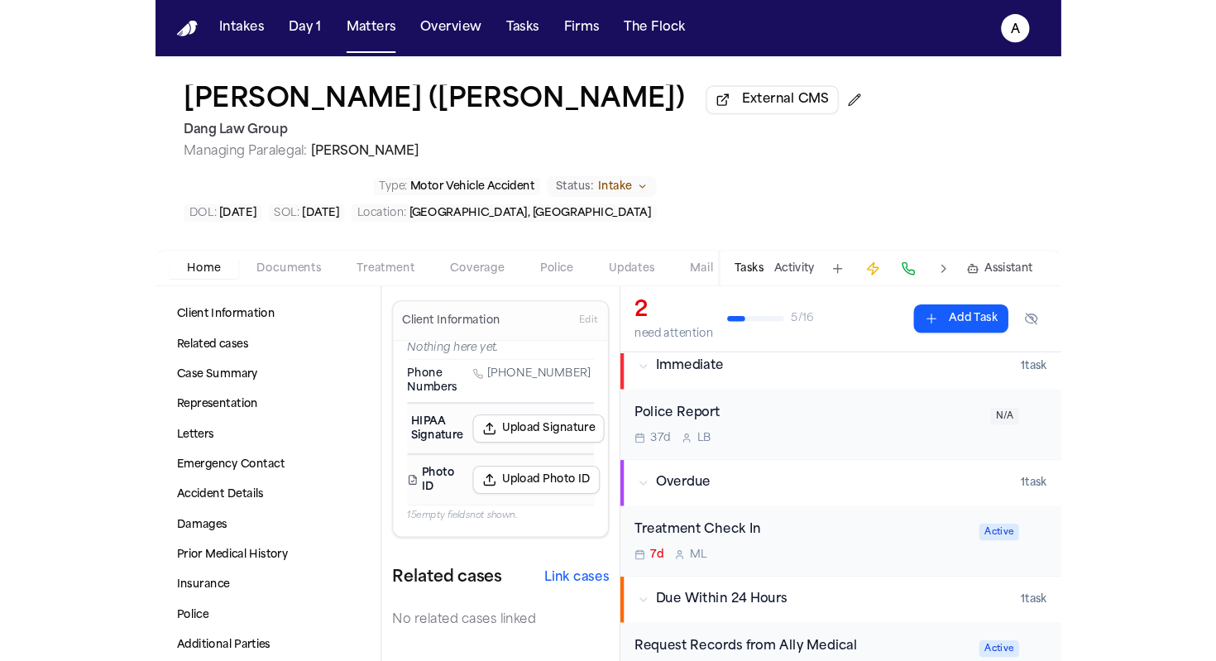
scroll to position [26, 0]
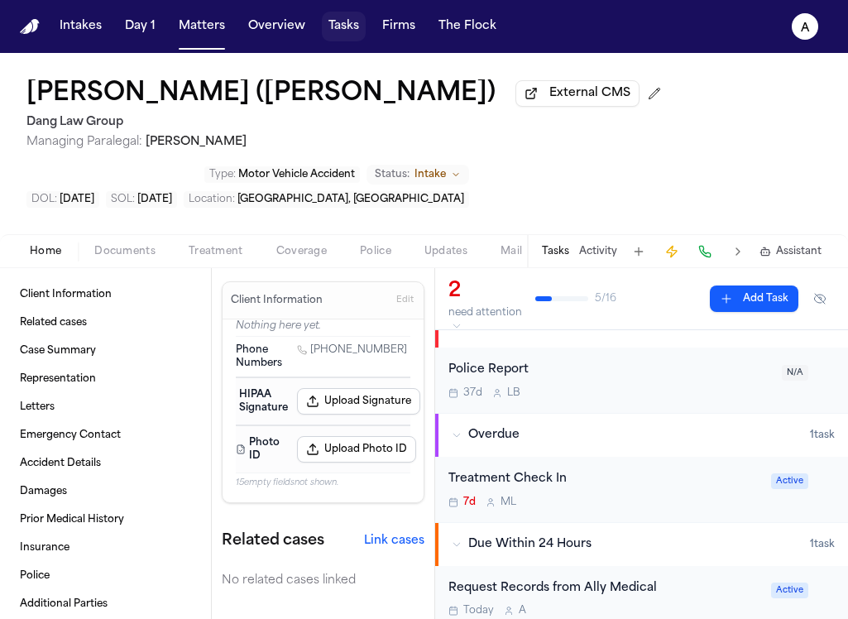
click at [331, 21] on button "Tasks" at bounding box center [344, 27] width 44 height 30
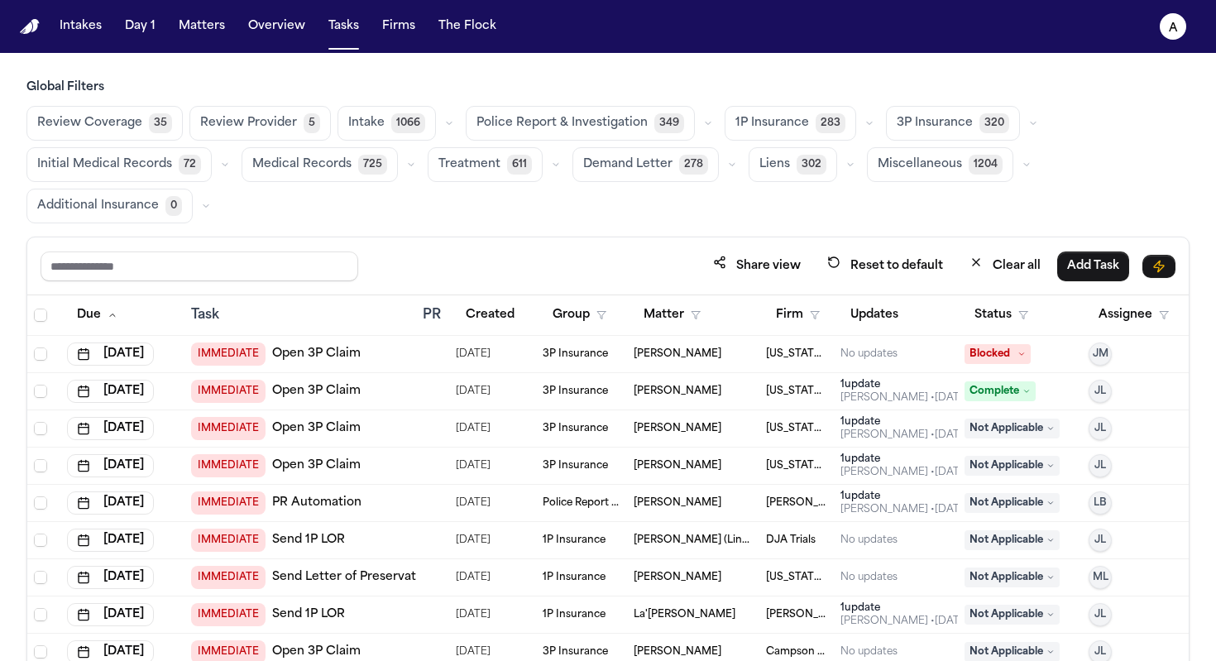
click at [261, 165] on span "Medical Records" at bounding box center [301, 164] width 99 height 17
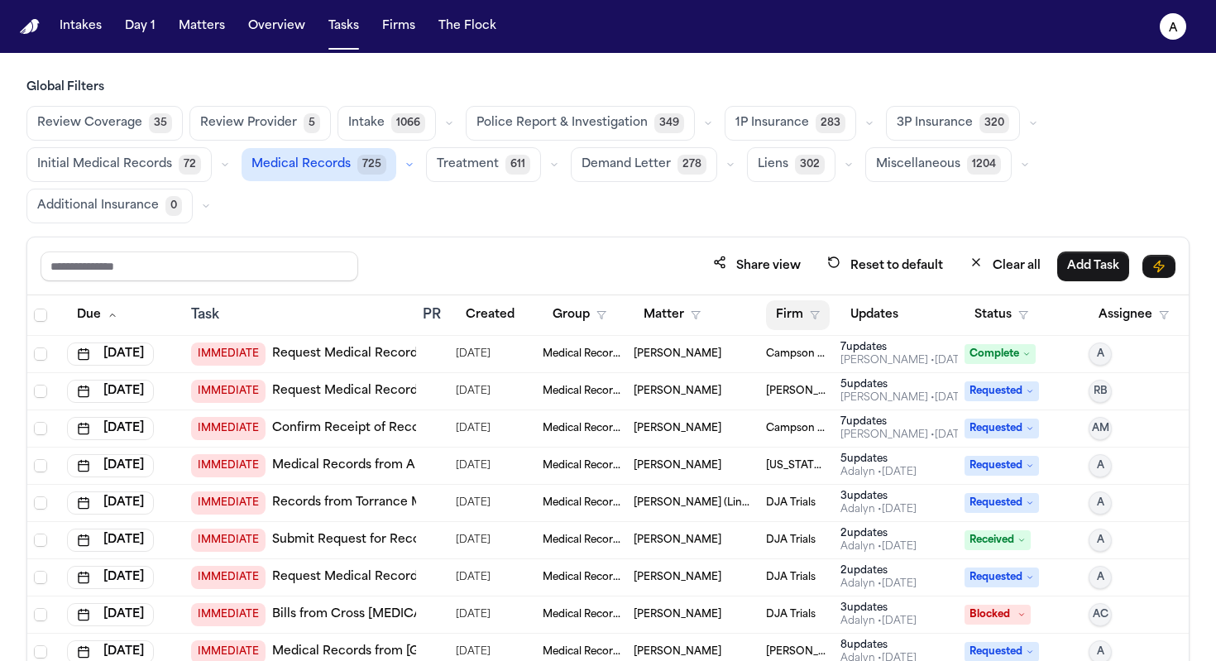
click at [813, 323] on button "Firm" at bounding box center [798, 315] width 64 height 30
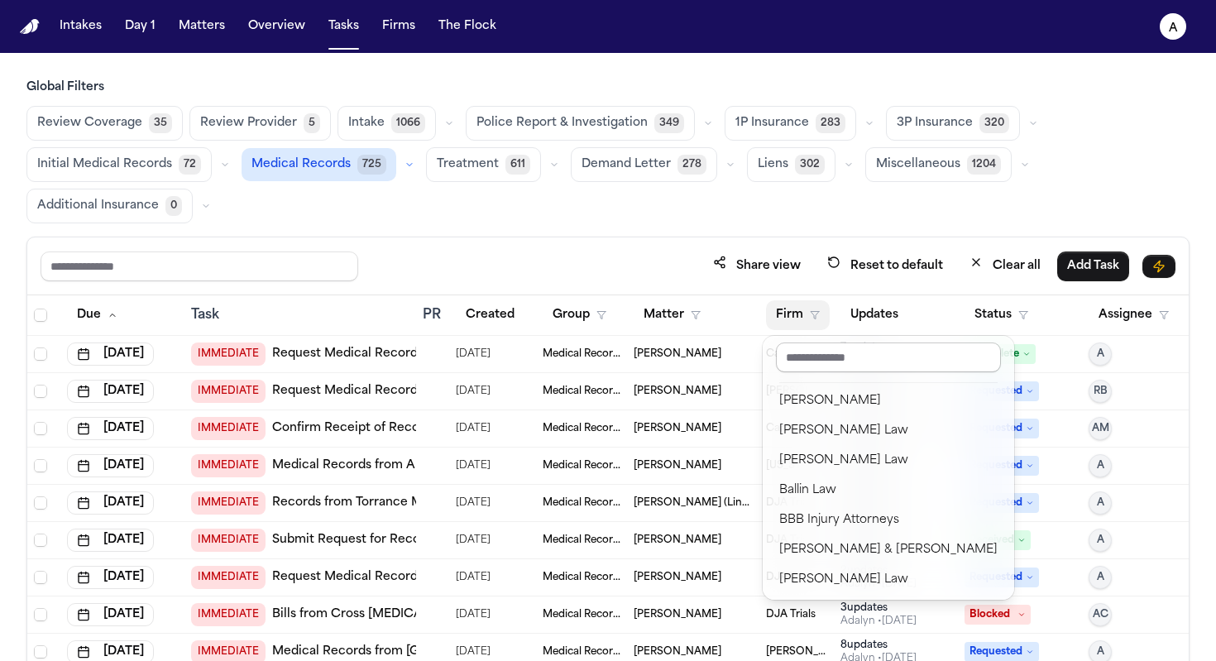
click at [824, 357] on input "text" at bounding box center [888, 357] width 225 height 30
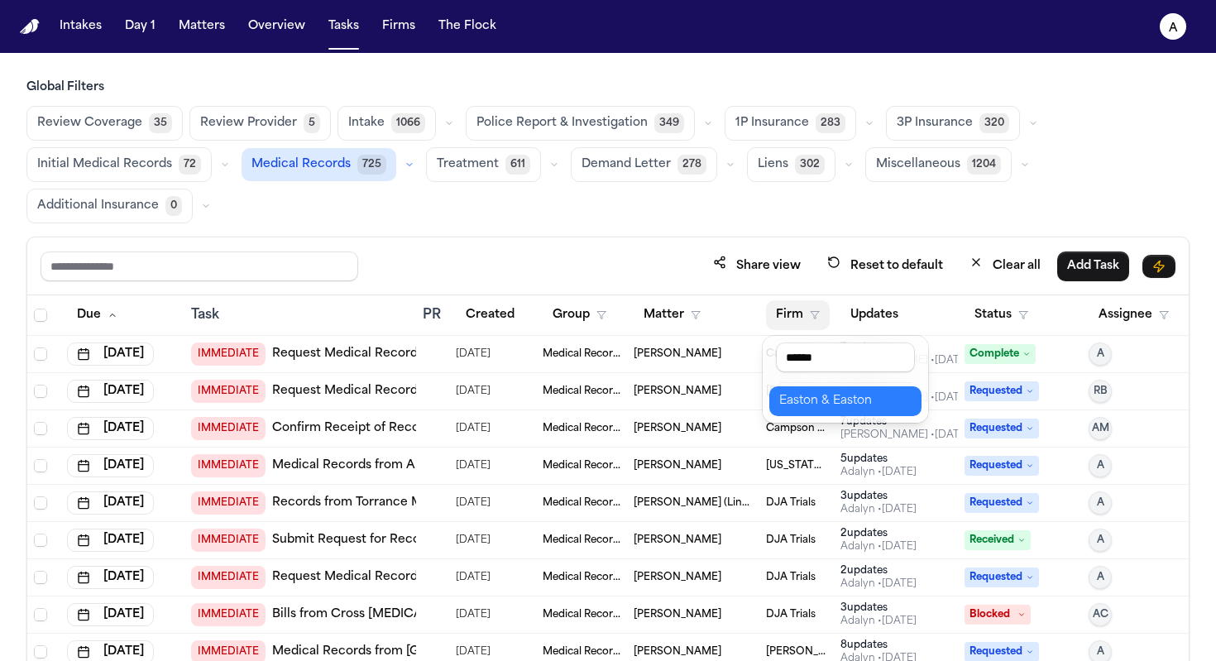
type input "******"
click at [847, 409] on div "Easton & Easton" at bounding box center [845, 401] width 132 height 20
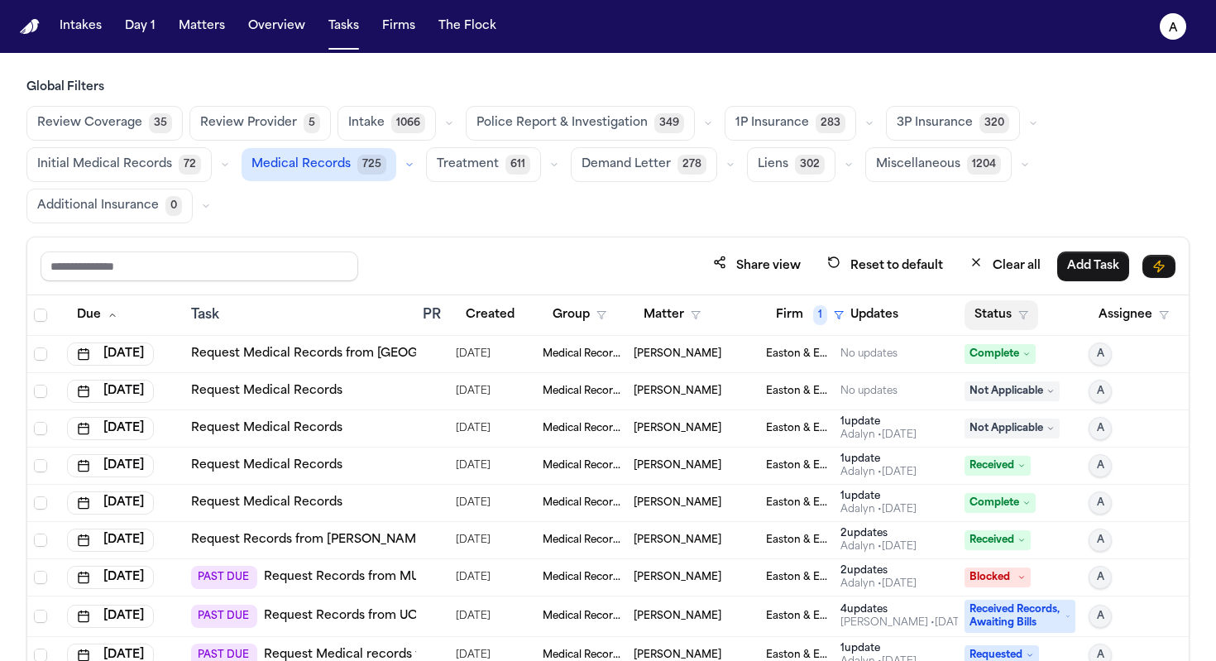
click at [847, 316] on button "Status" at bounding box center [1001, 315] width 74 height 30
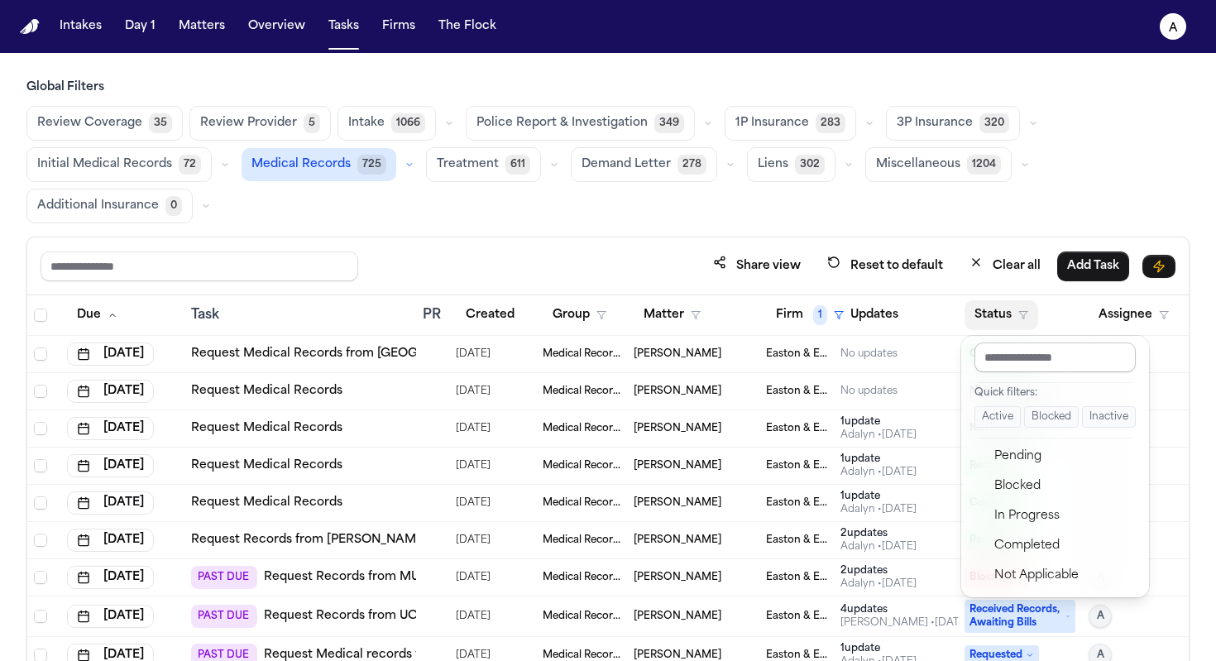
click at [847, 365] on input "text" at bounding box center [1054, 357] width 161 height 30
click at [847, 453] on div "Pending" at bounding box center [1063, 457] width 138 height 20
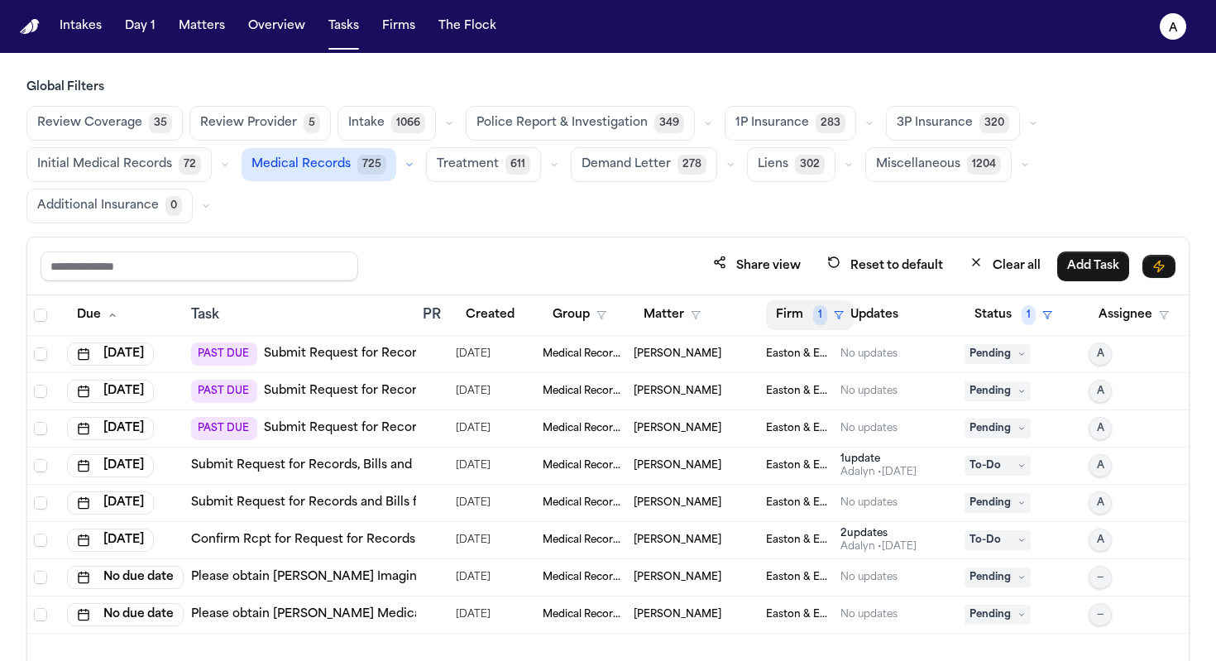
click at [807, 318] on button "Firm 1" at bounding box center [810, 315] width 88 height 30
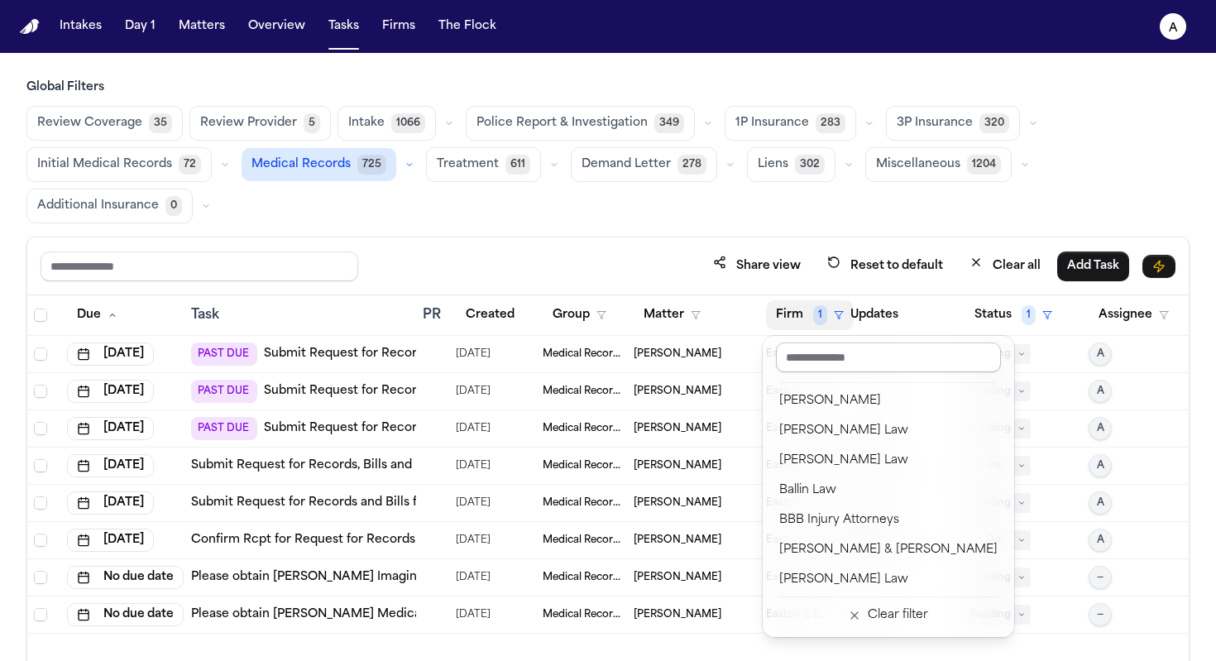
click at [834, 357] on input "text" at bounding box center [888, 357] width 225 height 30
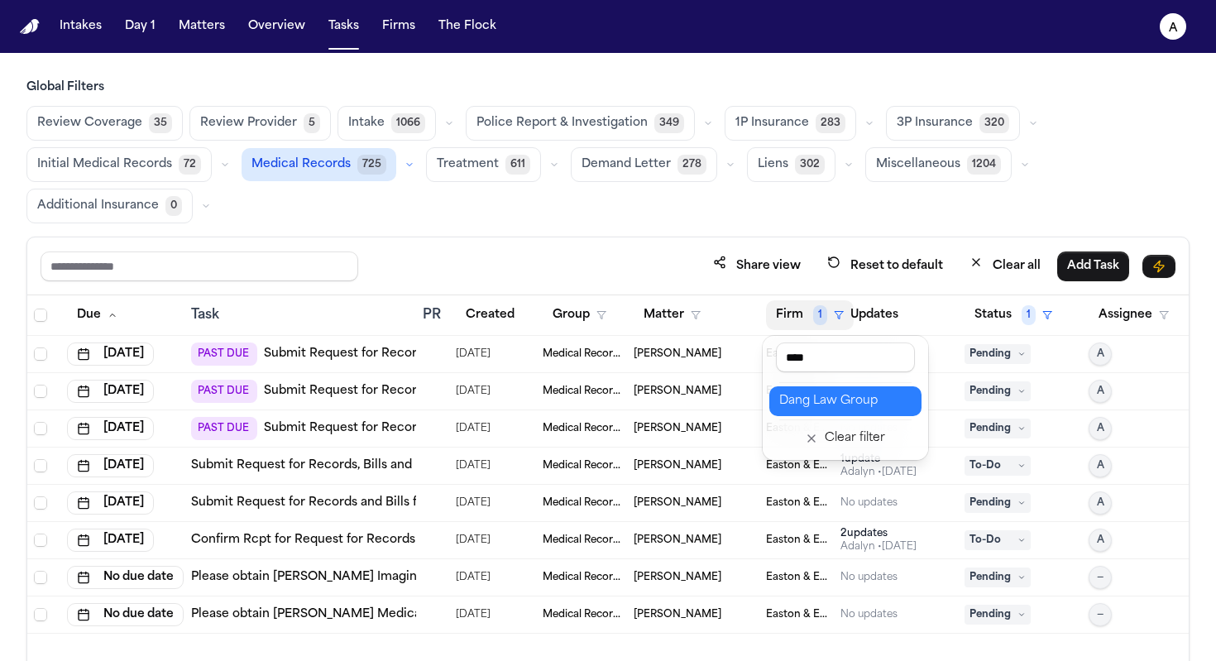
type input "****"
click at [835, 402] on div "Dang Law Group" at bounding box center [845, 401] width 132 height 20
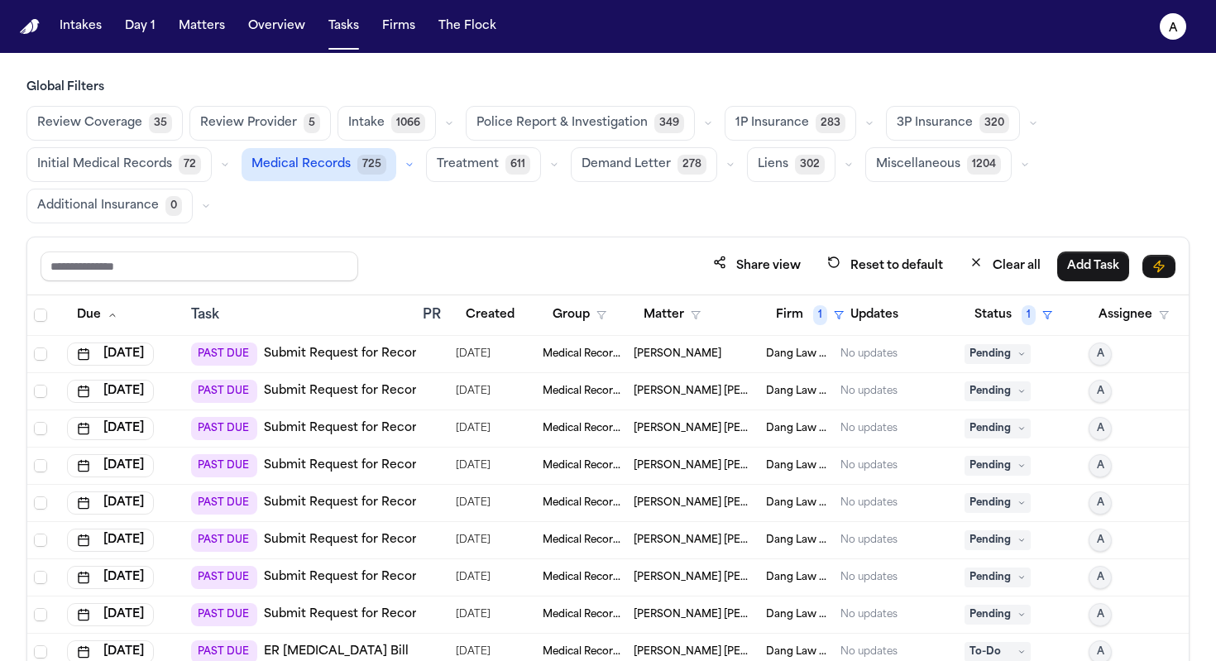
click at [847, 355] on div "No updates" at bounding box center [868, 353] width 57 height 13
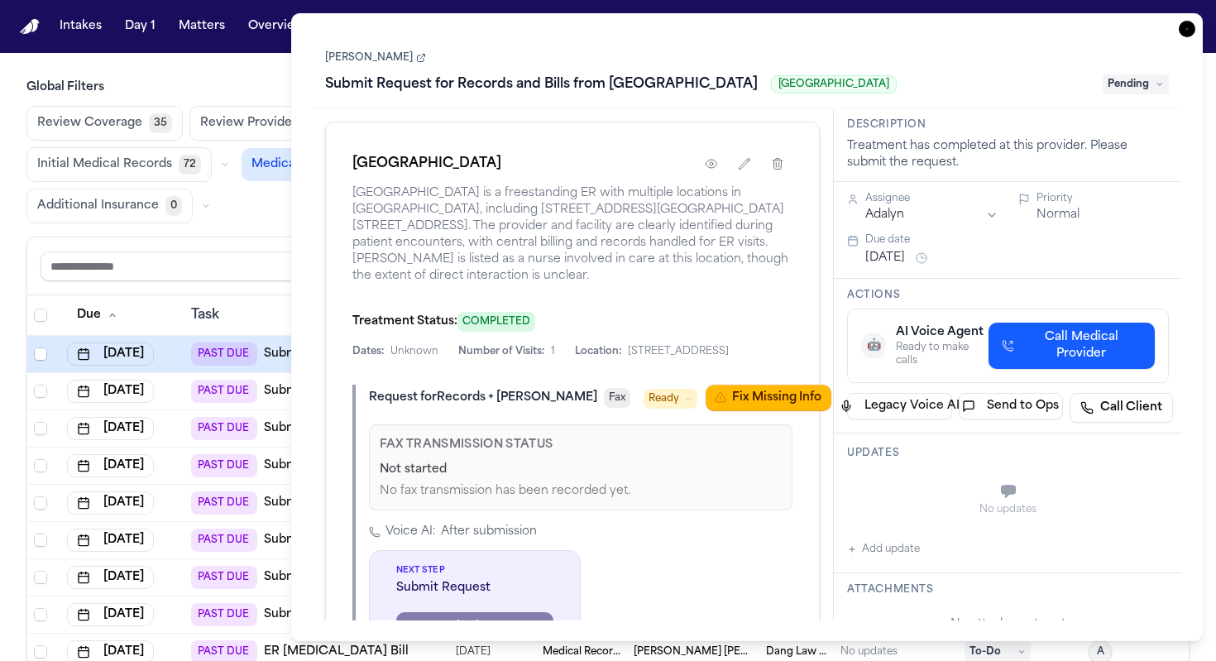
click at [825, 96] on div "Submit Request for Records and Bills from Austin Emergency Center Austin Emerge…" at bounding box center [709, 84] width 768 height 26
click at [833, 89] on span "Austin Emergency Center" at bounding box center [834, 84] width 126 height 18
click at [380, 57] on link "[PERSON_NAME]" at bounding box center [375, 57] width 101 height 13
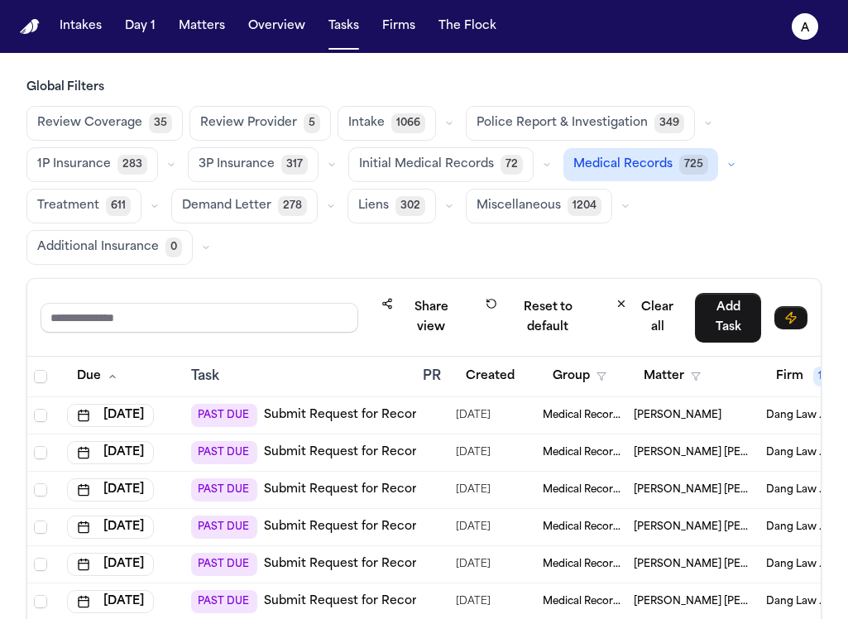
click at [167, 79] on h3 "Global Filters" at bounding box center [423, 87] width 795 height 17
click at [646, 455] on span "[PERSON_NAME] [PERSON_NAME]" at bounding box center [693, 452] width 119 height 13
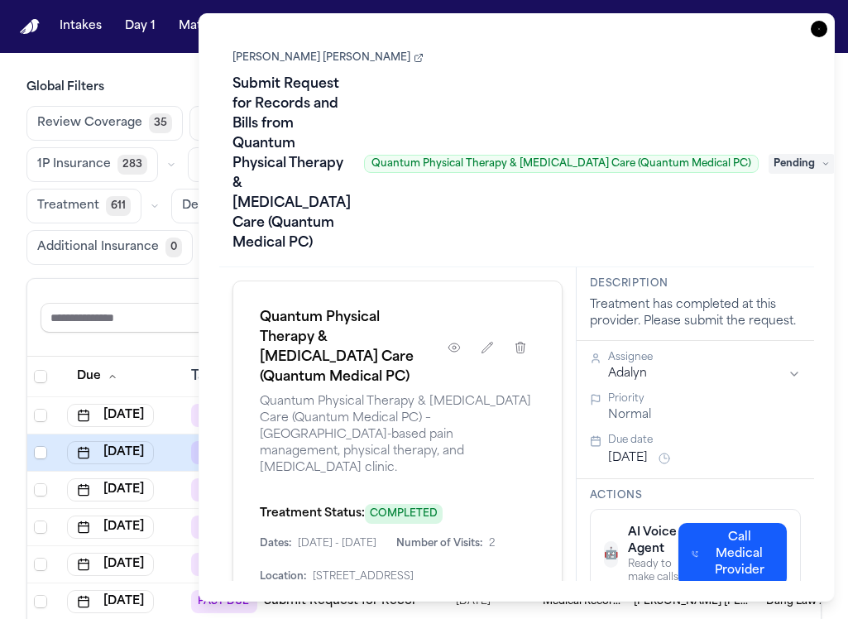
click at [108, 347] on div "Share view Reset to default Clear all Add Task" at bounding box center [423, 318] width 793 height 78
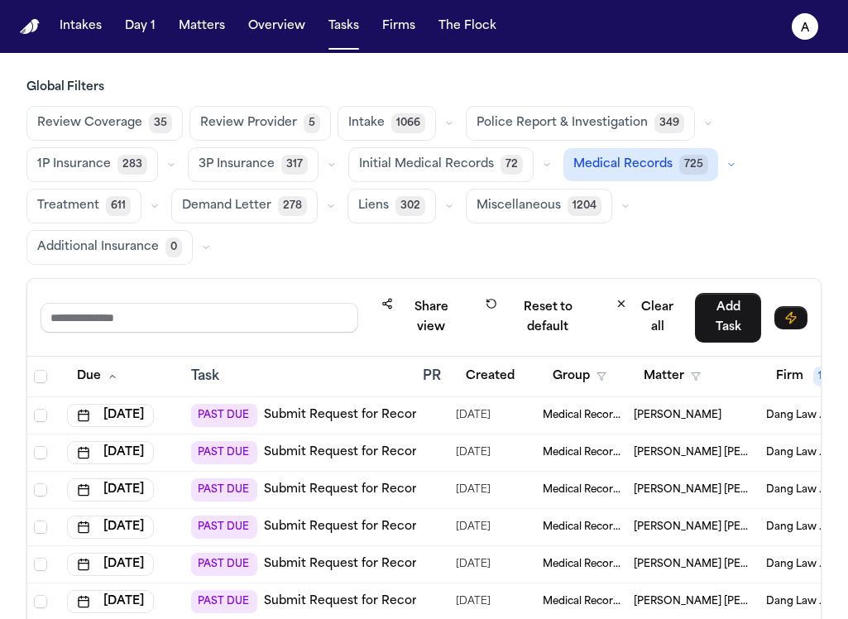
click at [698, 455] on span "[PERSON_NAME] [PERSON_NAME]" at bounding box center [693, 452] width 119 height 13
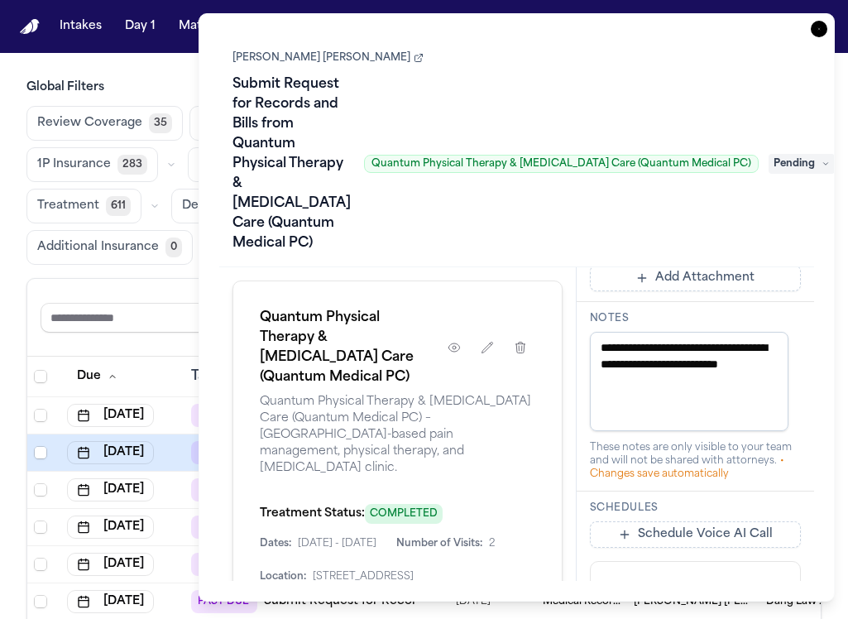
scroll to position [464, 0]
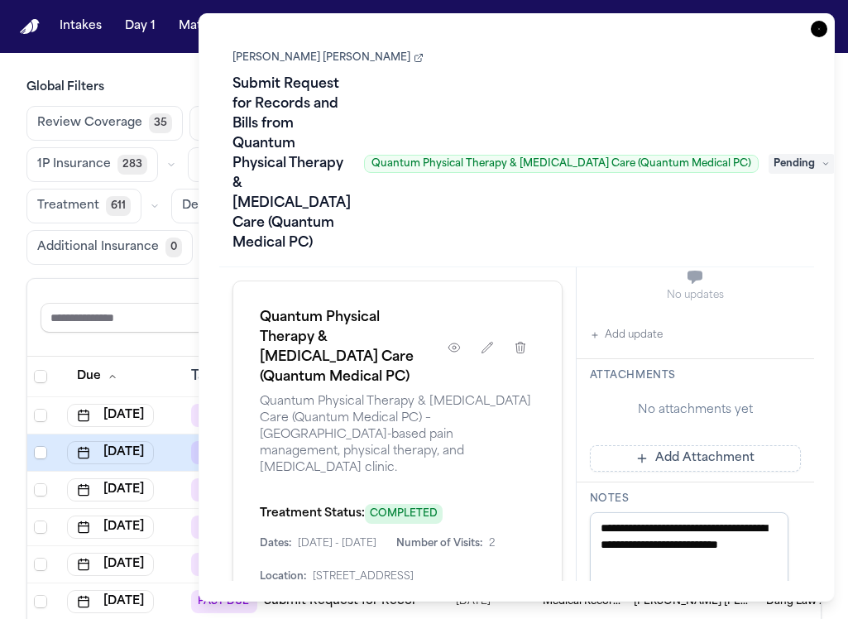
click at [728, 471] on button "Add Attachment" at bounding box center [696, 458] width 212 height 26
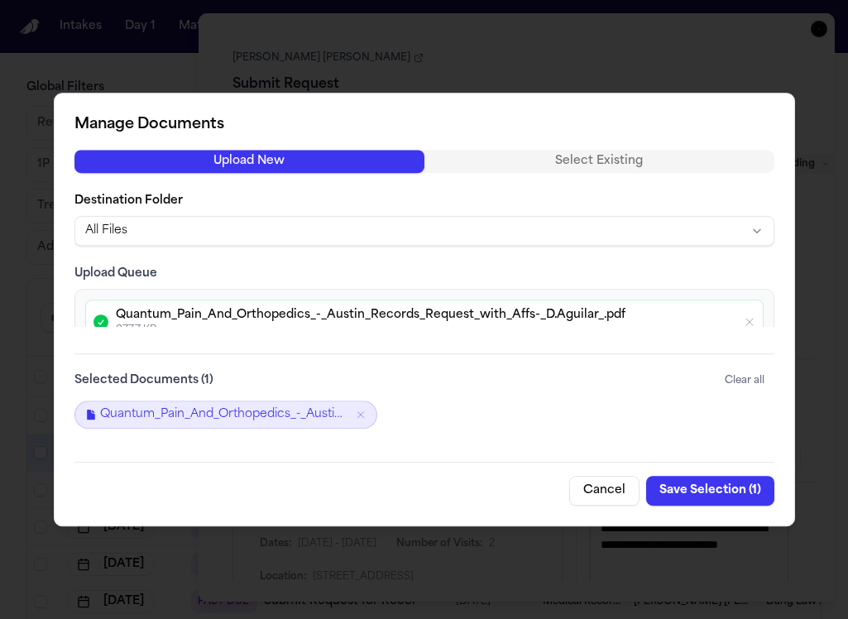
click at [713, 487] on button "Save Selection ( 1 )" at bounding box center [710, 491] width 128 height 30
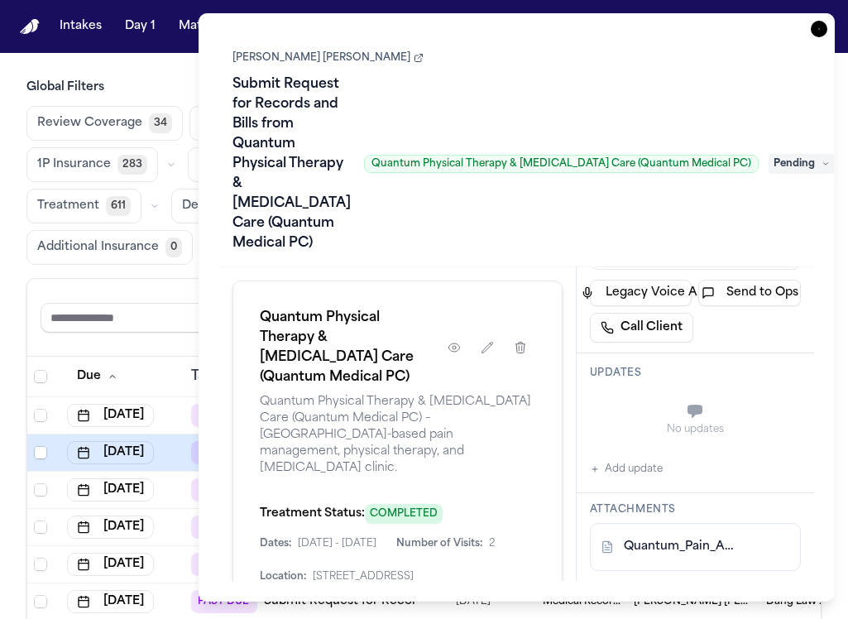
scroll to position [329, 0]
click at [646, 480] on button "Add update" at bounding box center [626, 470] width 73 height 20
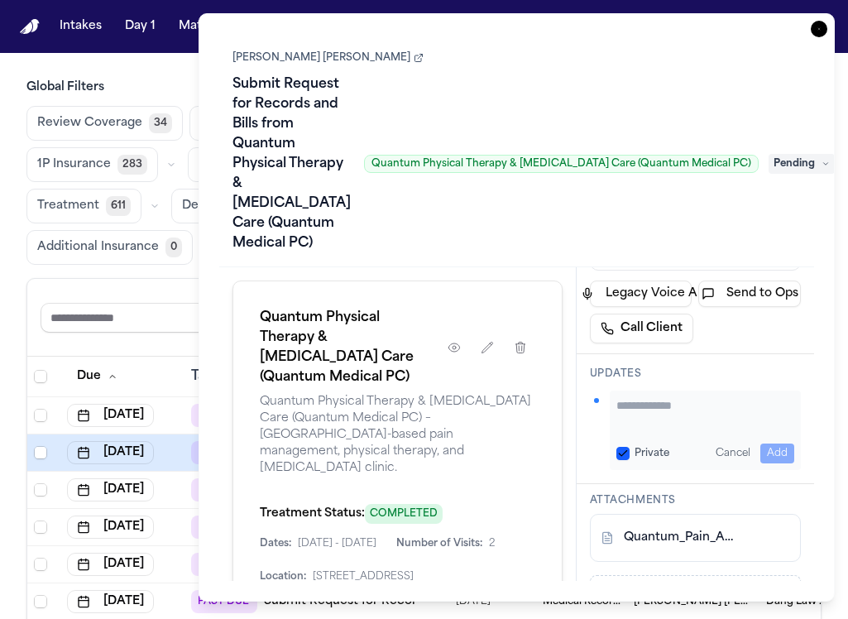
click at [644, 435] on div "Private Cancel Add" at bounding box center [706, 429] width 192 height 79
click at [690, 470] on div "Private Cancel Add" at bounding box center [706, 429] width 192 height 79
click at [688, 430] on textarea "Add your update" at bounding box center [705, 413] width 179 height 33
type textarea "**********"
click at [622, 460] on button "Private" at bounding box center [622, 453] width 13 height 13
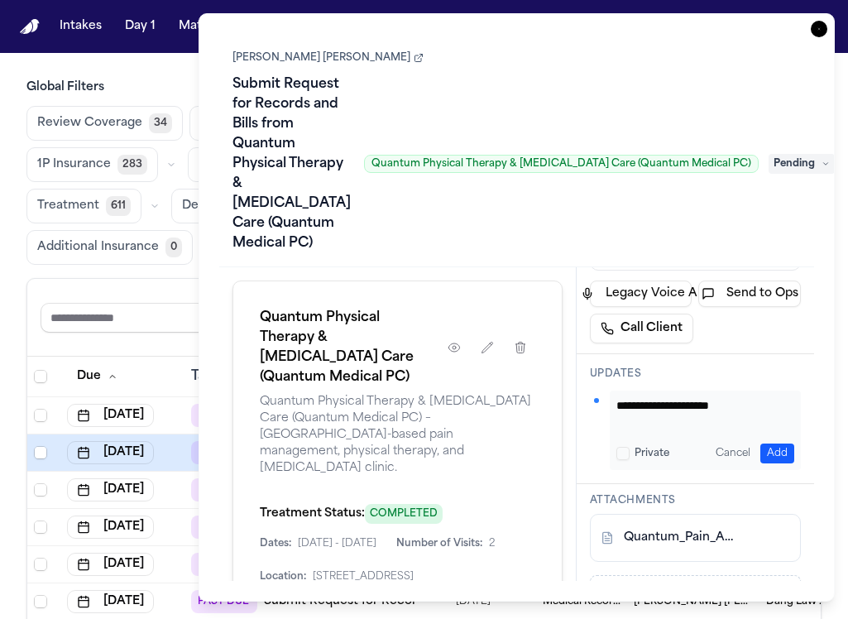
click at [760, 463] on button "Add" at bounding box center [777, 453] width 34 height 20
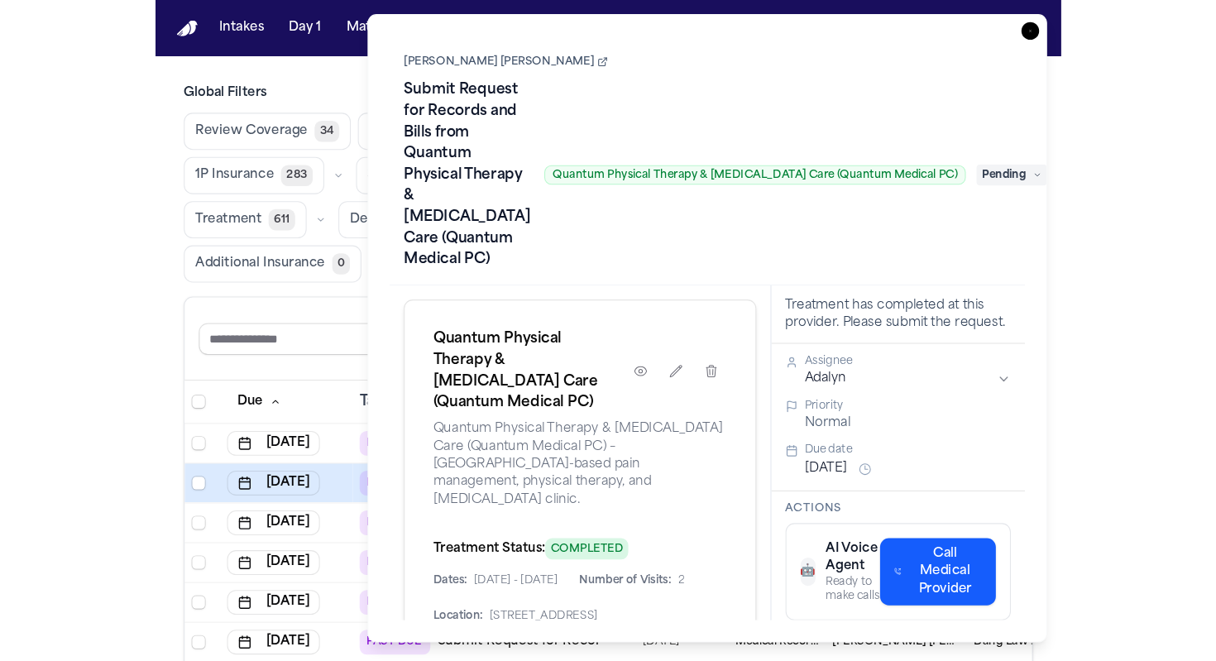
scroll to position [31, 0]
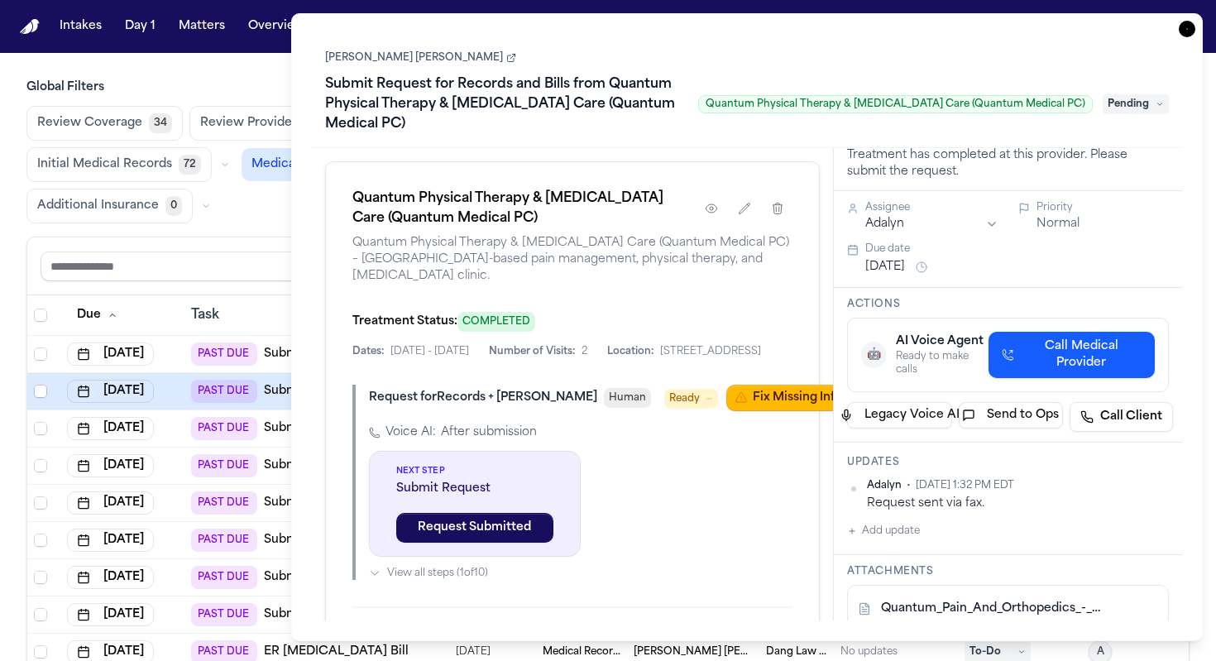
click at [847, 106] on span "Pending" at bounding box center [1136, 104] width 66 height 20
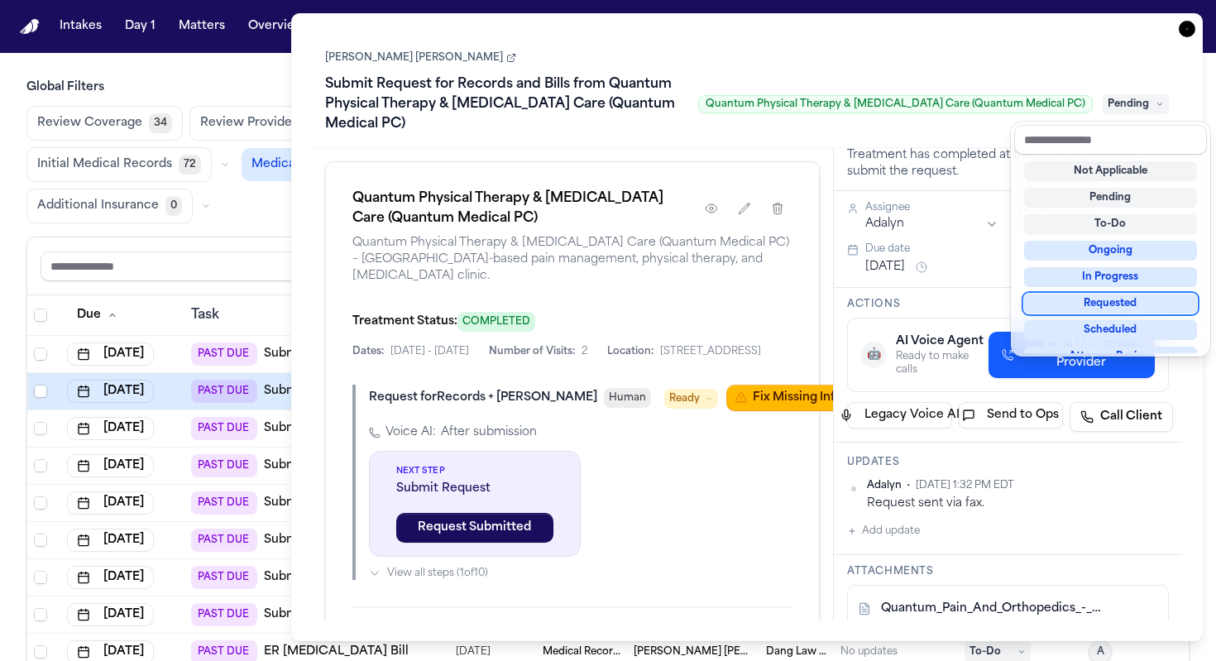
click at [847, 309] on div "Requested" at bounding box center [1110, 304] width 173 height 20
click at [847, 305] on div "David Aguilar Barrera Submit Request for Records and Bills from Quantum Physica…" at bounding box center [747, 327] width 871 height 586
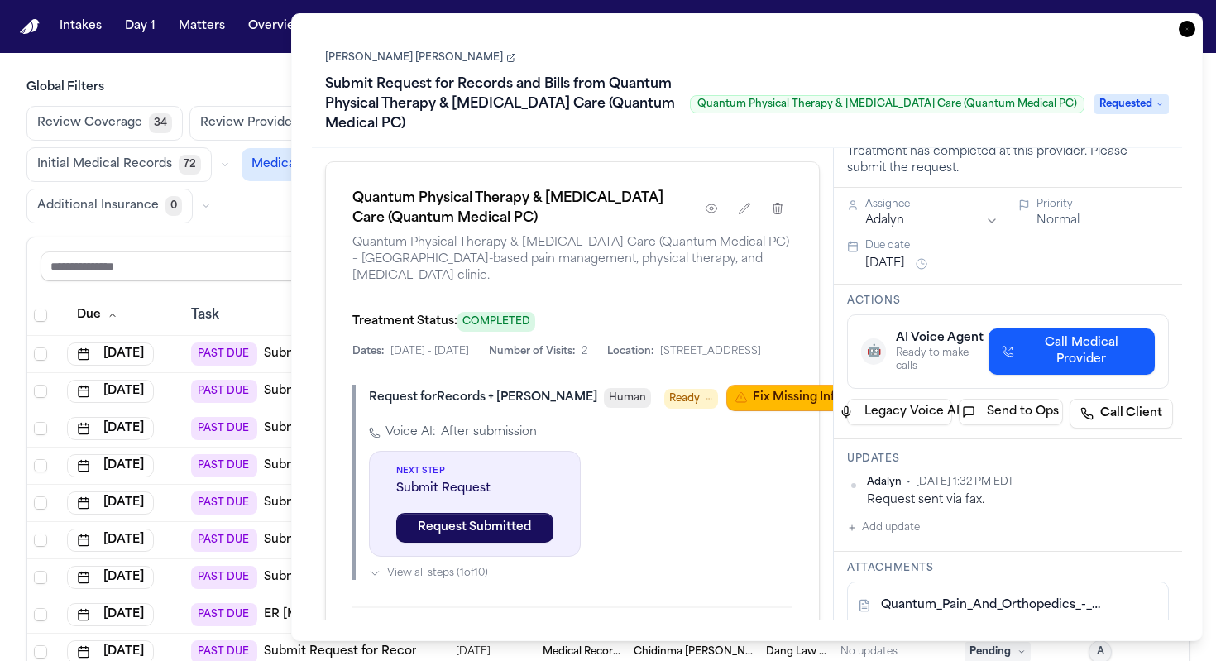
scroll to position [34, 0]
click at [847, 257] on button "[DATE]" at bounding box center [885, 264] width 40 height 17
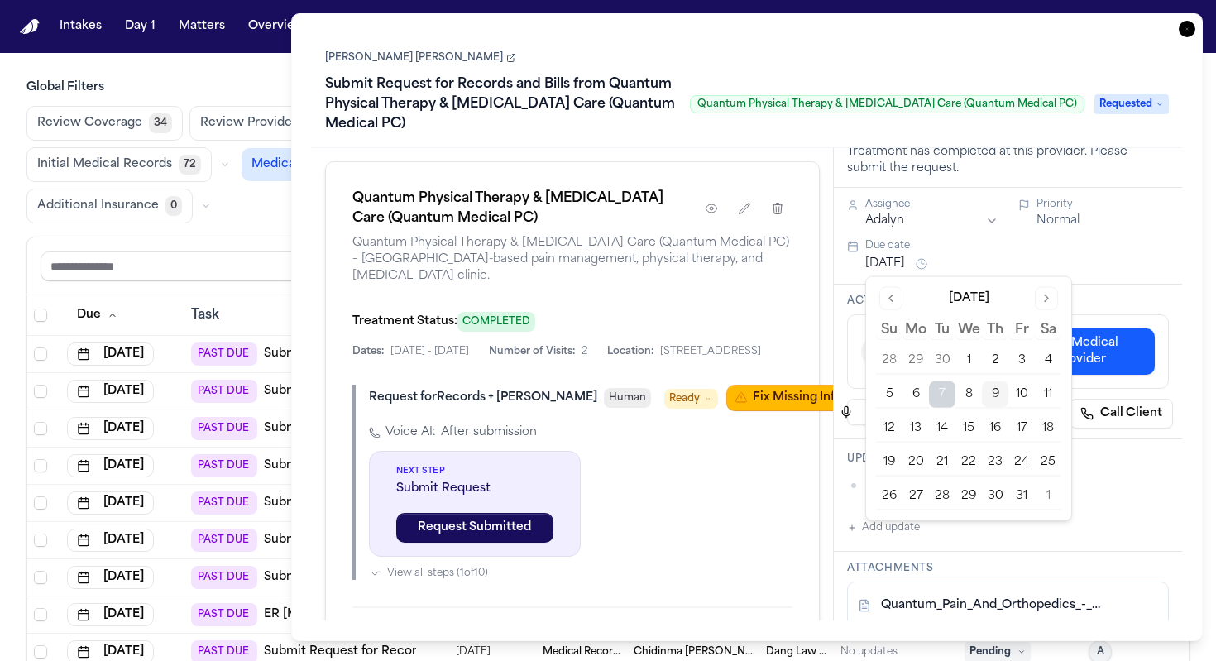
click at [847, 433] on button "13" at bounding box center [915, 428] width 26 height 26
click at [835, 328] on div "Actions 🤖 AI Voice Agent Ready to make calls Call Medical Provider Legacy Voice…" at bounding box center [1008, 362] width 348 height 155
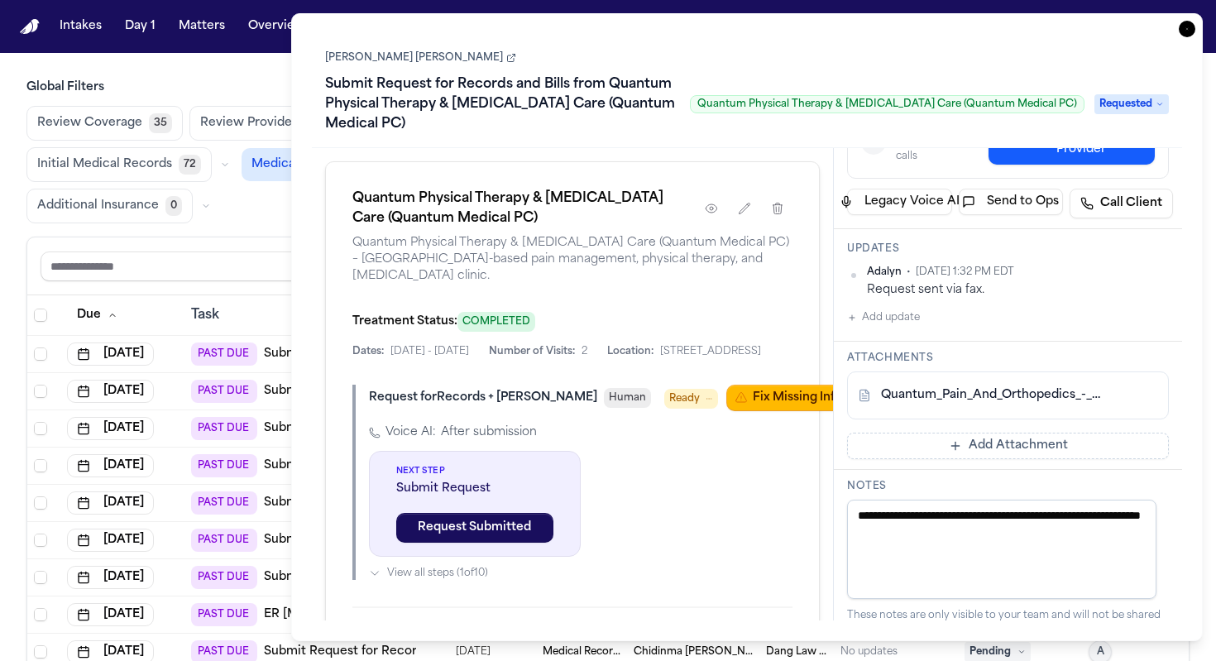
scroll to position [243, 0]
click at [245, 209] on div "Review Coverage 35 Review Provider 5 Intake 1066 Police Report & Investigation …" at bounding box center [607, 164] width 1163 height 117
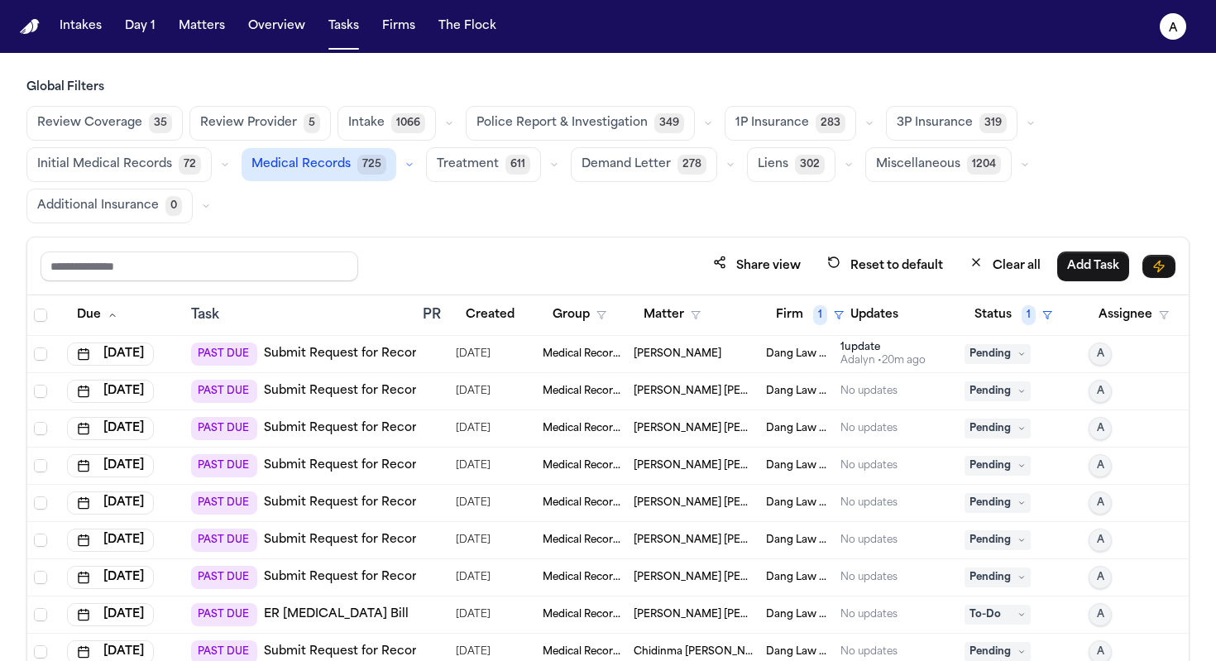
click at [725, 424] on span "[PERSON_NAME] [PERSON_NAME]" at bounding box center [693, 428] width 119 height 13
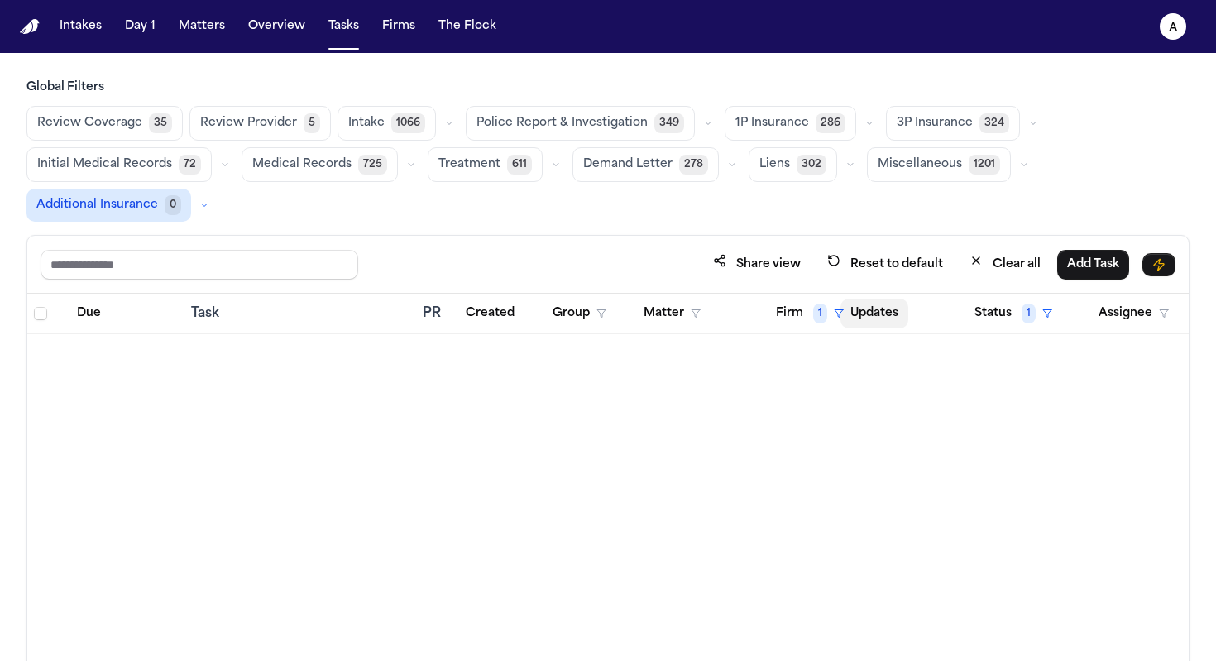
click at [883, 313] on button "Updates" at bounding box center [874, 314] width 68 height 30
click at [809, 313] on button "Firm 1" at bounding box center [810, 314] width 88 height 30
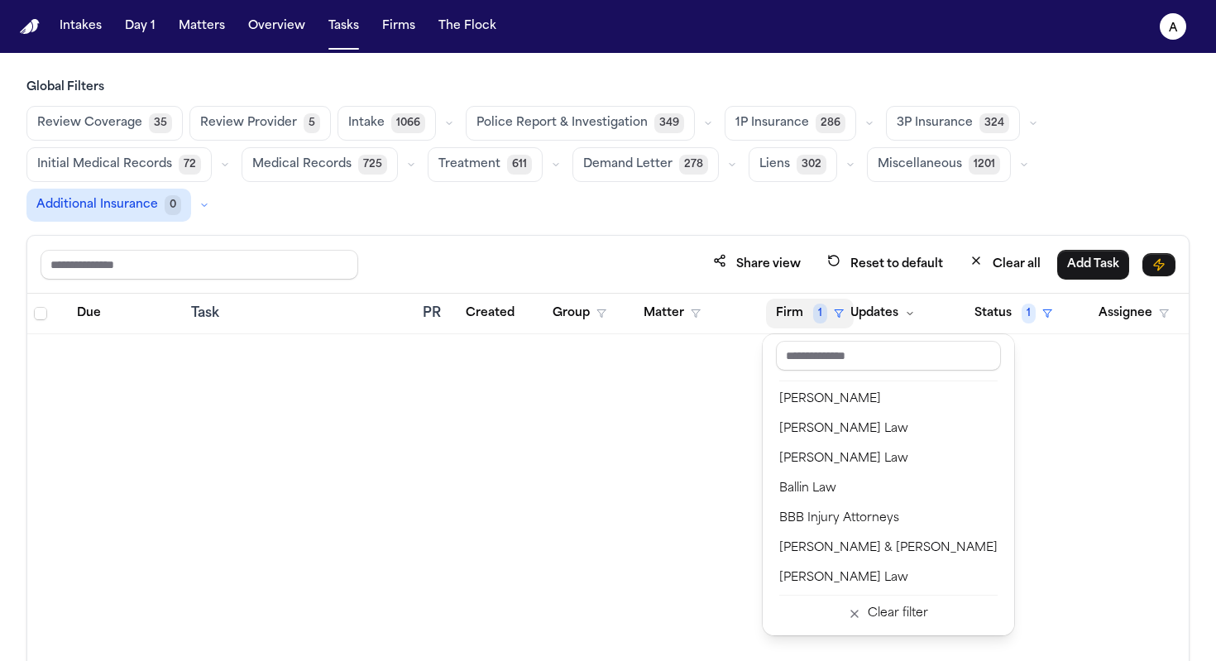
drag, startPoint x: 285, startPoint y: 165, endPoint x: 326, endPoint y: 169, distance: 41.6
click at [285, 165] on div "Global Filters Review Coverage 35 Review Provider 5 Intake 1066 Police Report &…" at bounding box center [607, 426] width 1163 height 694
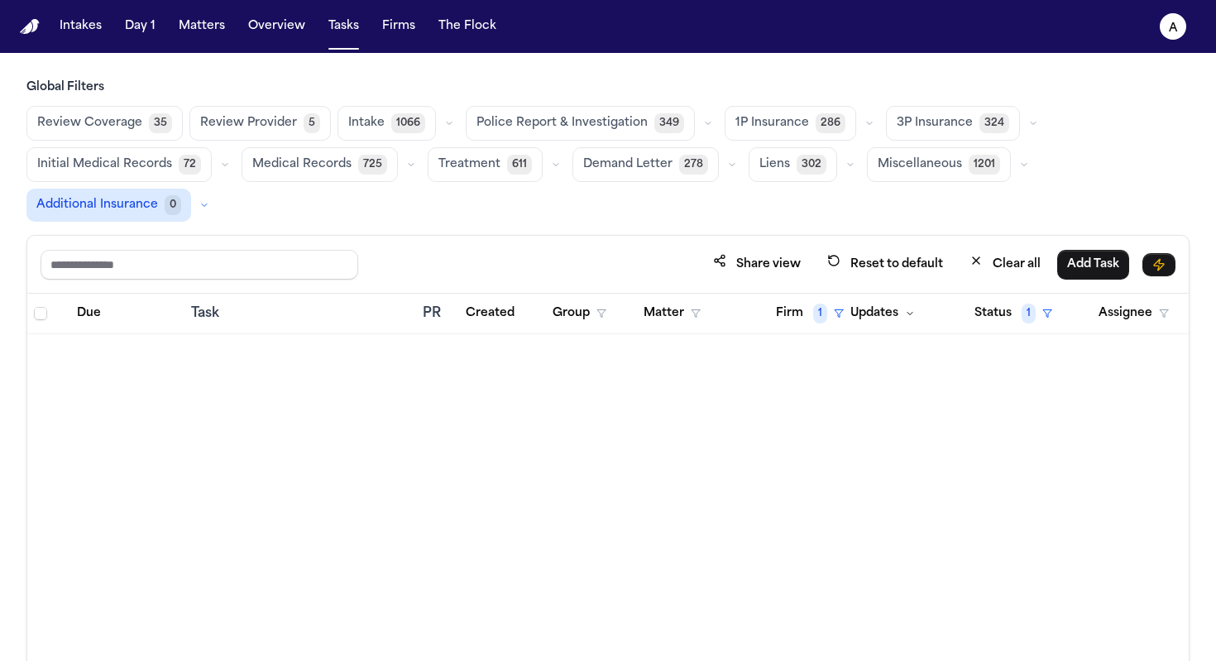
click at [337, 170] on span "Medical Records" at bounding box center [301, 164] width 99 height 17
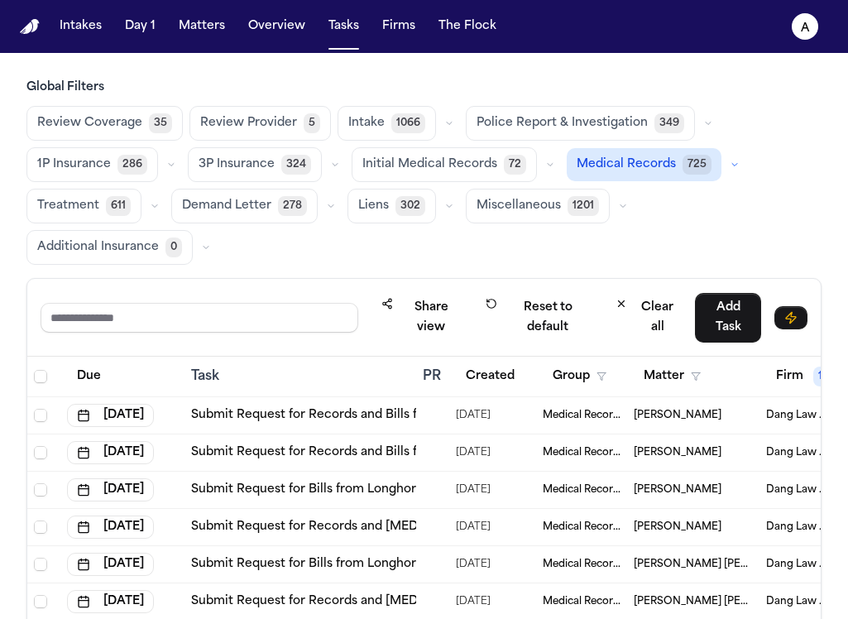
click at [698, 397] on td "[PERSON_NAME]" at bounding box center [693, 415] width 132 height 37
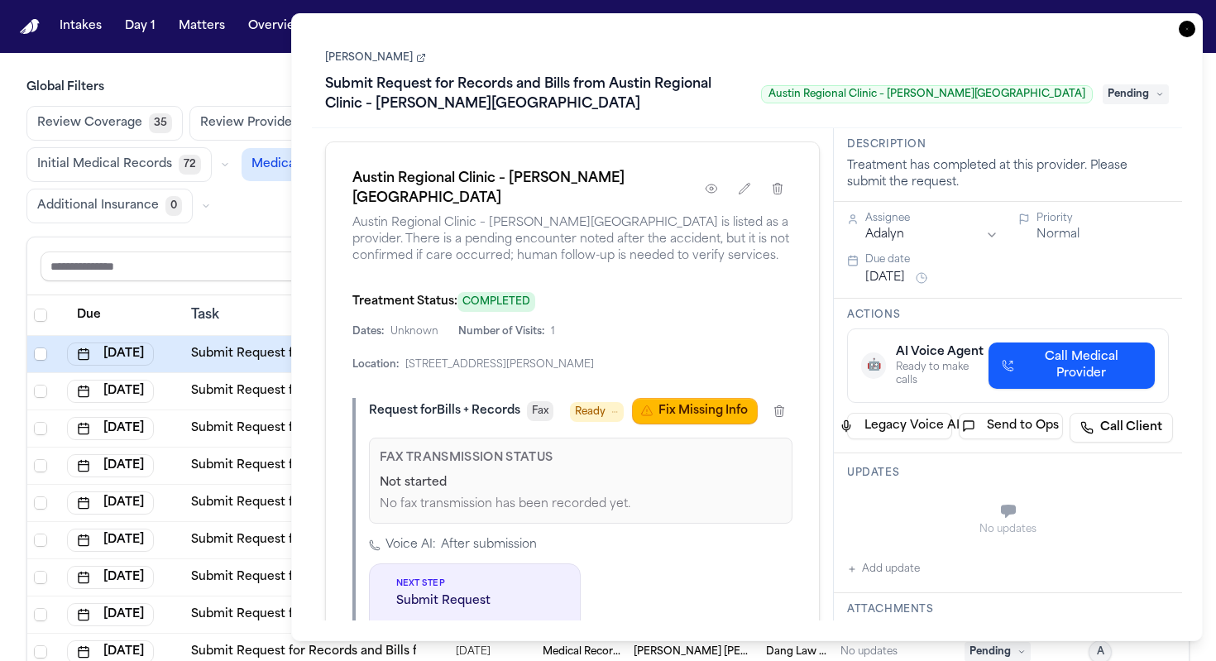
click at [1184, 36] on icon "button" at bounding box center [1187, 29] width 17 height 17
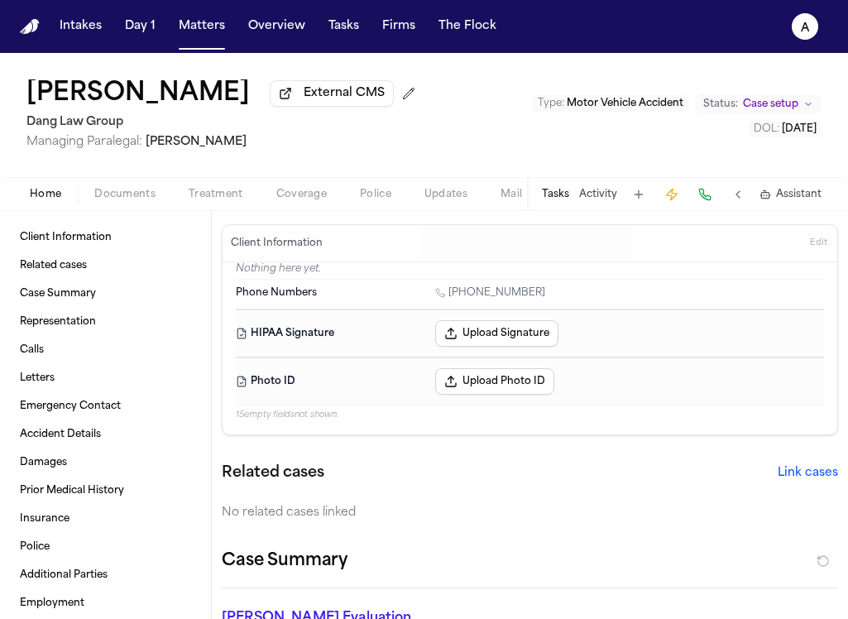
click at [557, 198] on button "Tasks" at bounding box center [555, 194] width 27 height 13
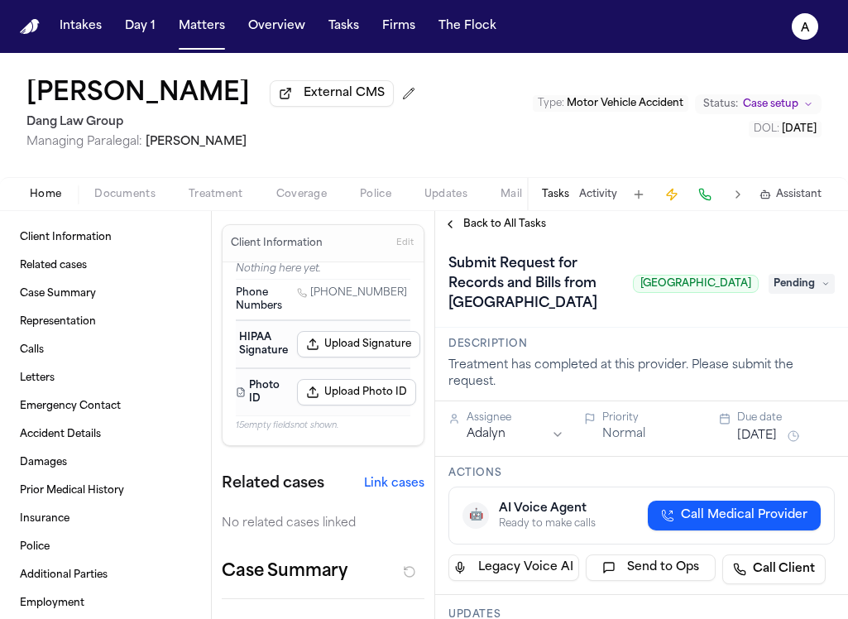
click at [530, 227] on span "Back to All Tasks" at bounding box center [504, 224] width 83 height 13
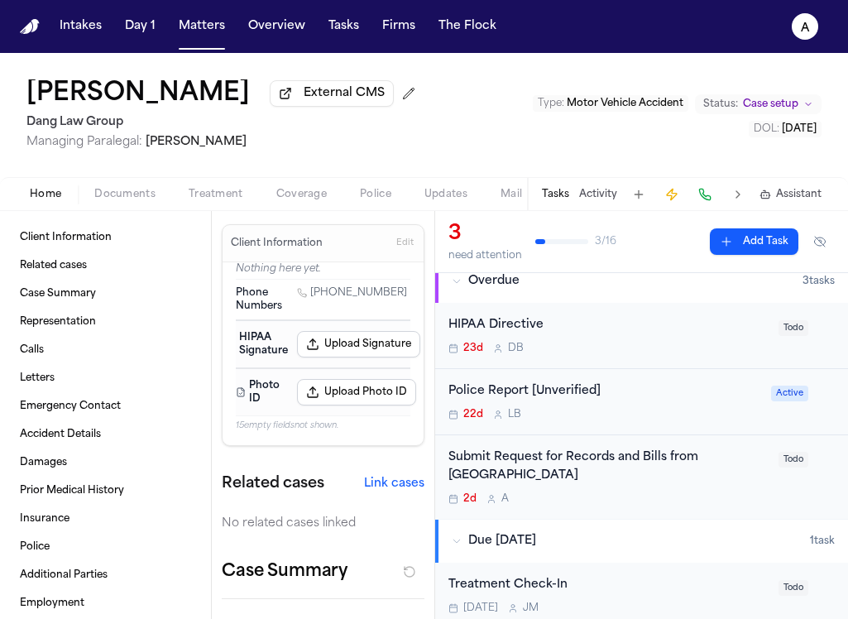
scroll to position [12, 0]
click at [669, 486] on div "Submit Request for Records and Bills from [GEOGRAPHIC_DATA]" at bounding box center [608, 468] width 320 height 38
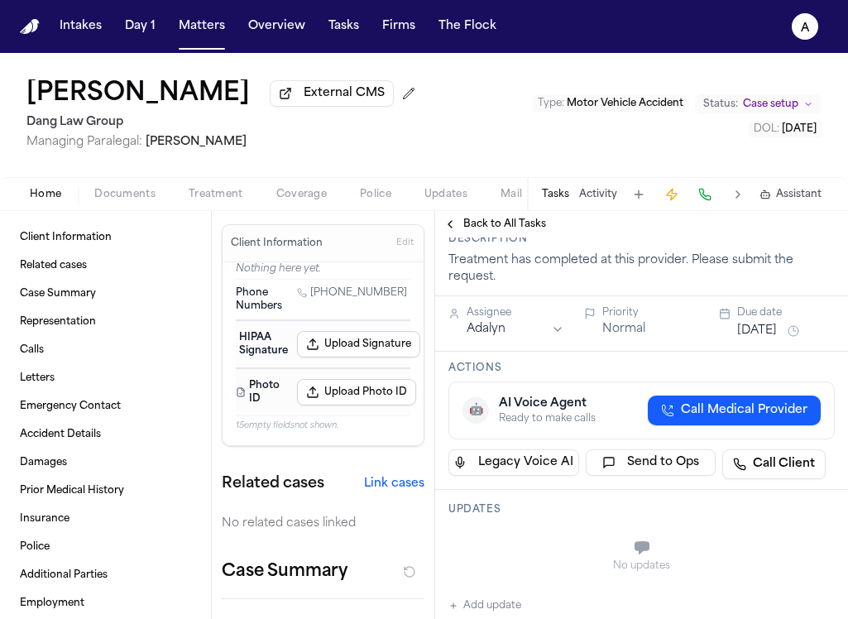
scroll to position [280, 0]
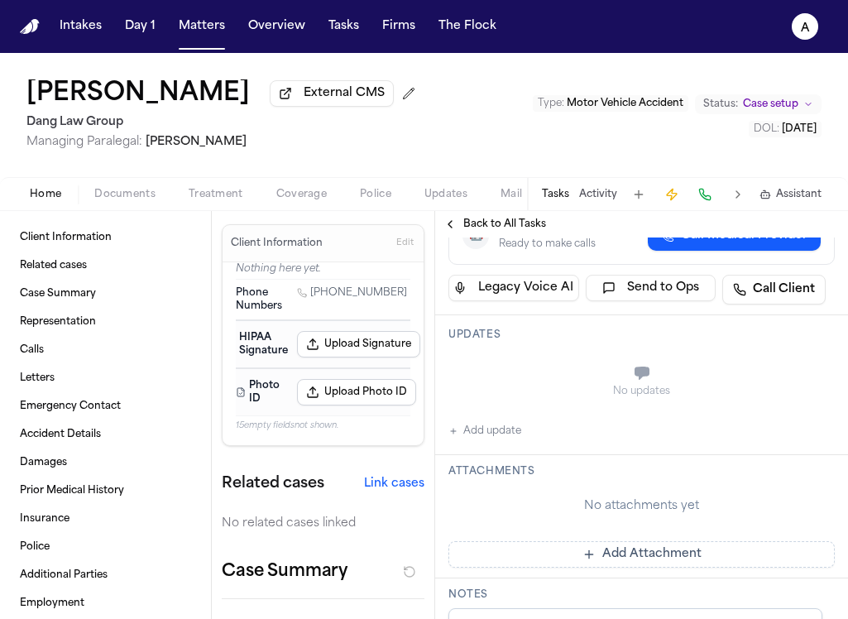
click at [543, 441] on div "No updates Add update" at bounding box center [641, 396] width 386 height 89
click at [509, 441] on button "Add update" at bounding box center [484, 431] width 73 height 20
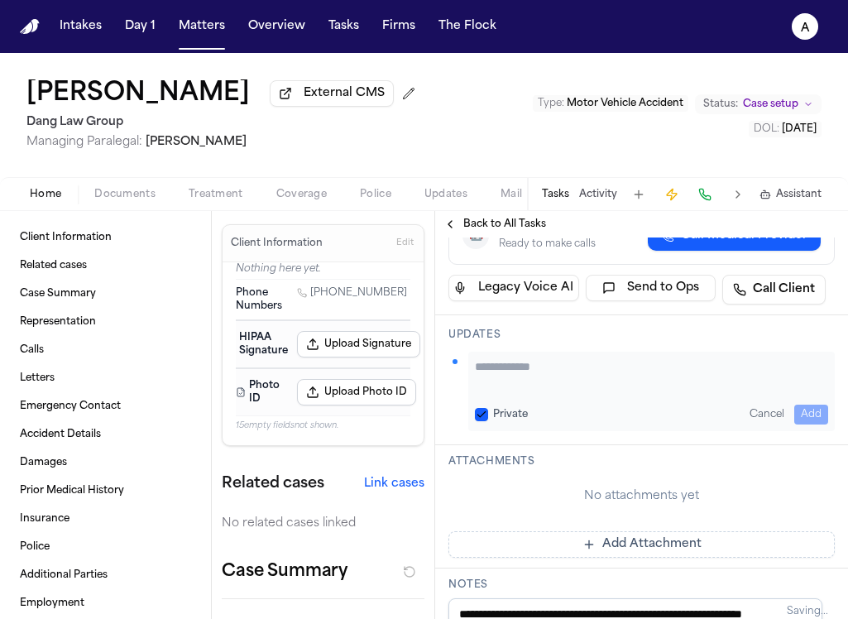
click at [535, 391] on textarea "Add your update" at bounding box center [651, 374] width 353 height 33
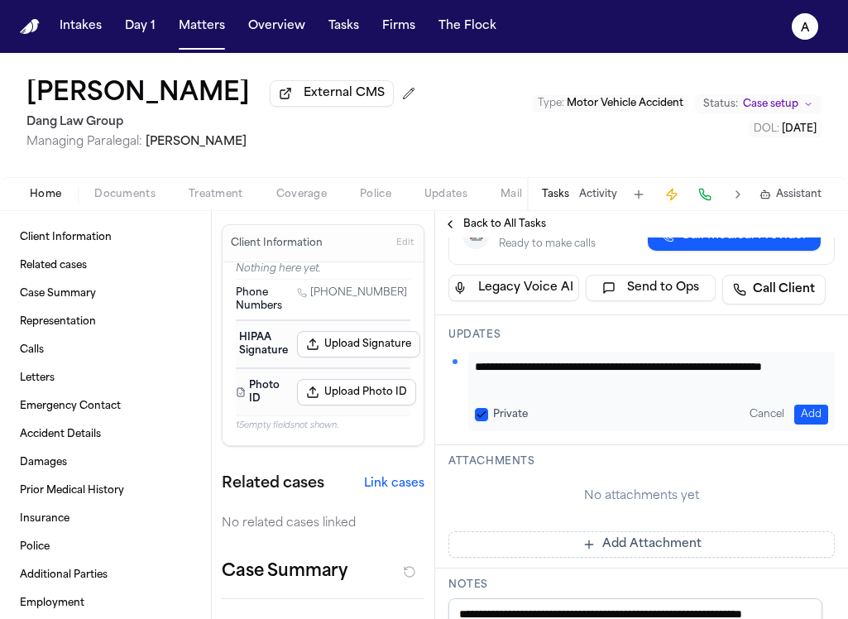
scroll to position [17, 0]
type textarea "**********"
drag, startPoint x: 481, startPoint y: 434, endPoint x: 581, endPoint y: 435, distance: 99.3
click at [481, 421] on button "Private" at bounding box center [481, 414] width 13 height 13
click at [804, 424] on button "Add" at bounding box center [811, 414] width 34 height 20
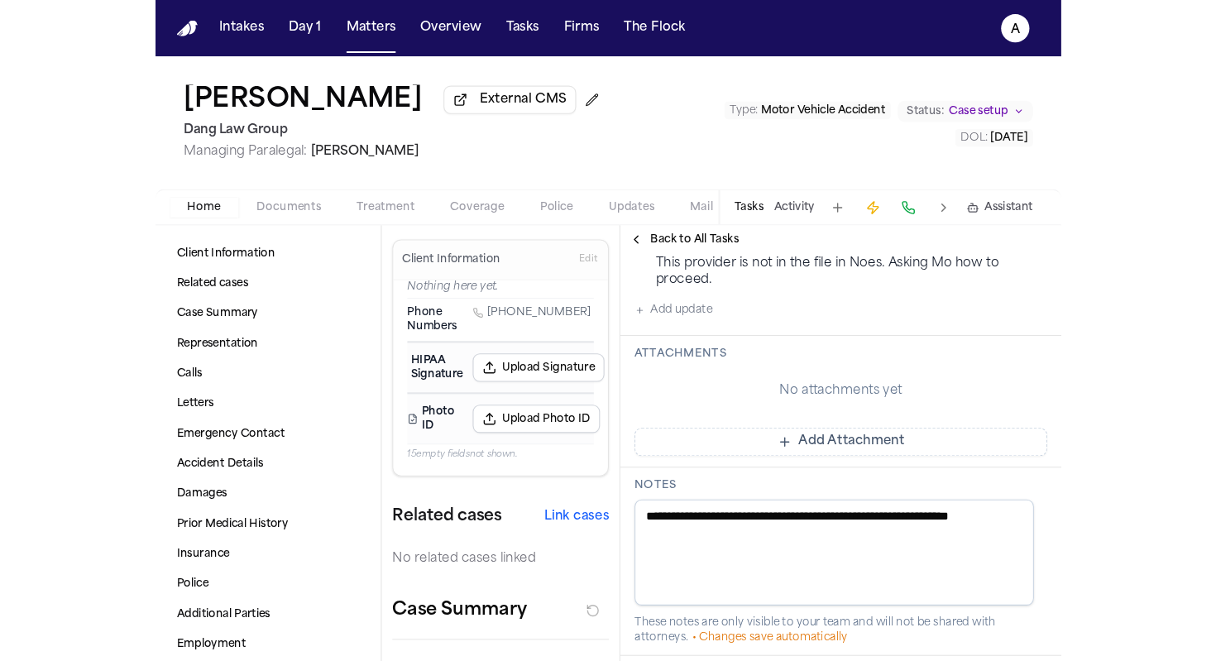
scroll to position [391, 0]
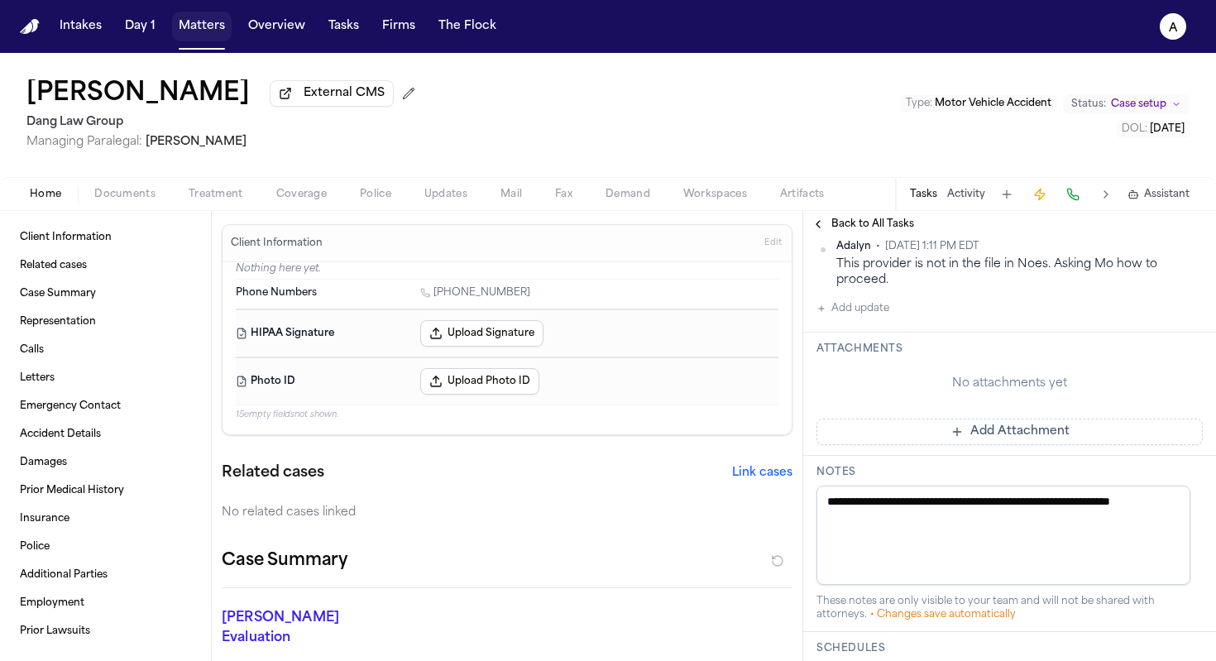
click at [200, 20] on button "Matters" at bounding box center [202, 27] width 60 height 30
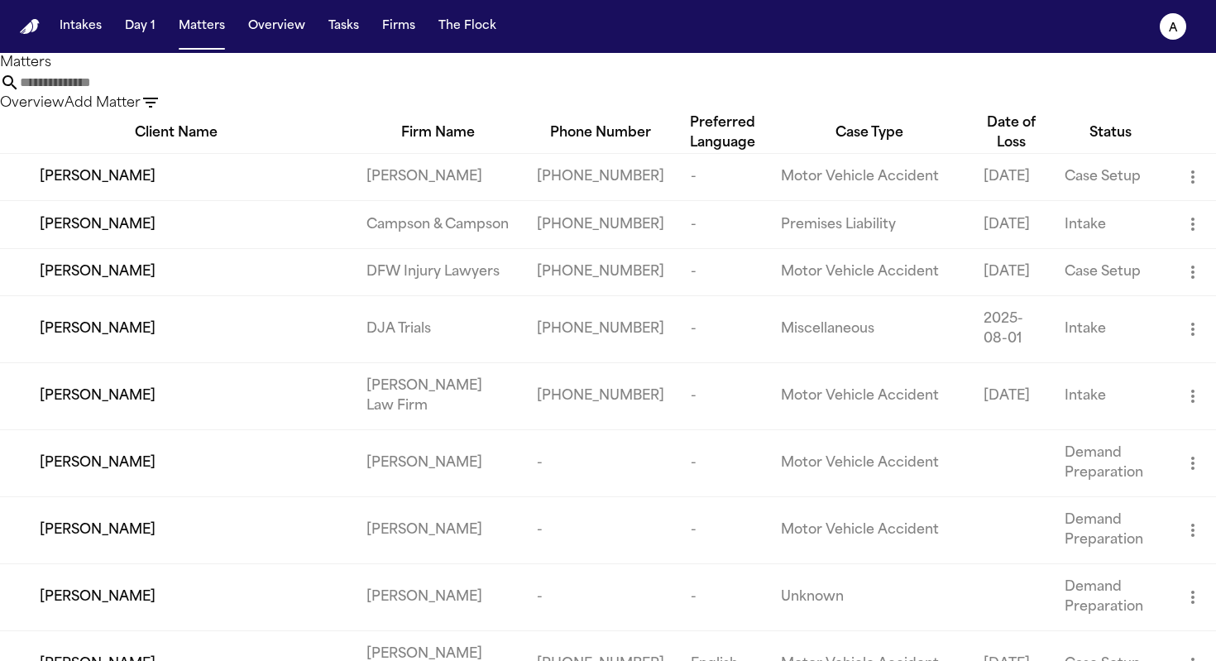
drag, startPoint x: 488, startPoint y: 89, endPoint x: 321, endPoint y: 63, distance: 169.2
click at [318, 74] on div "Matters Overview Add Matter" at bounding box center [608, 83] width 1216 height 60
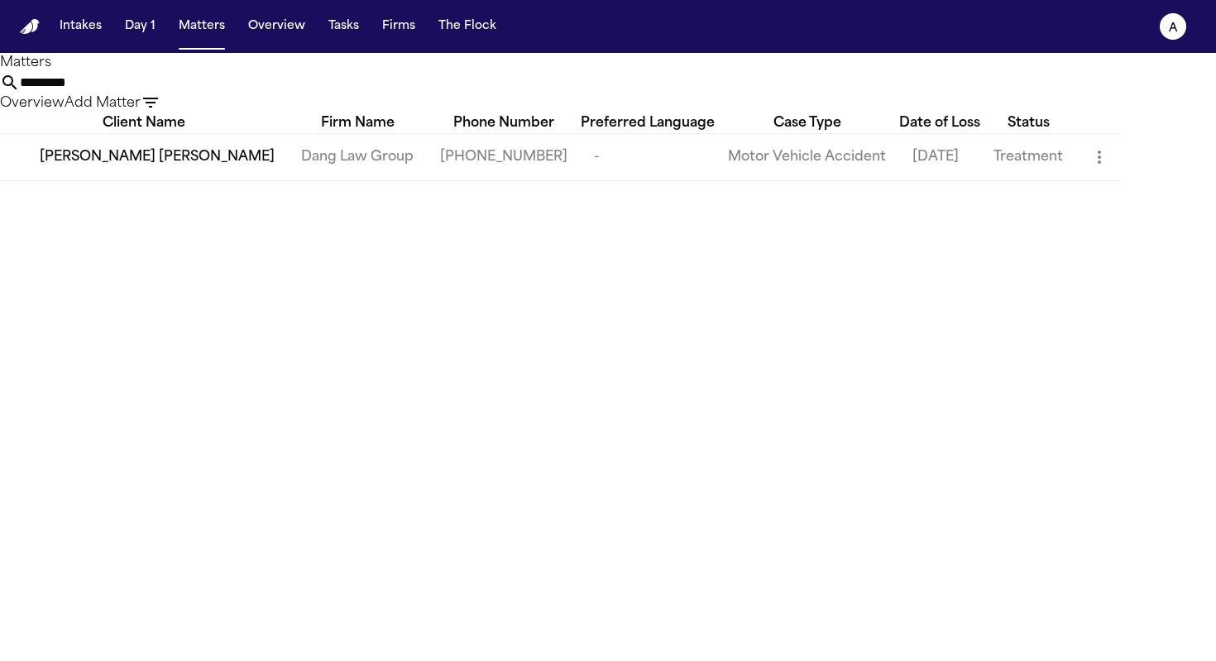
type input "*********"
click at [171, 167] on span "[PERSON_NAME] [PERSON_NAME]" at bounding box center [157, 157] width 235 height 20
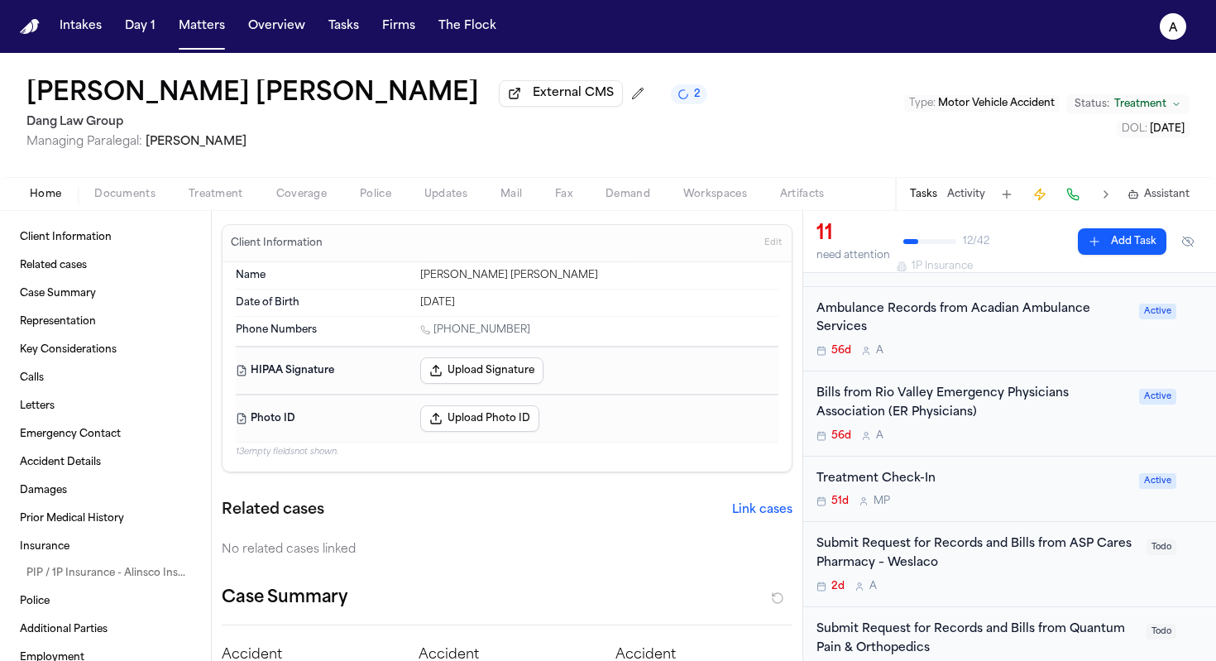
scroll to position [72, 0]
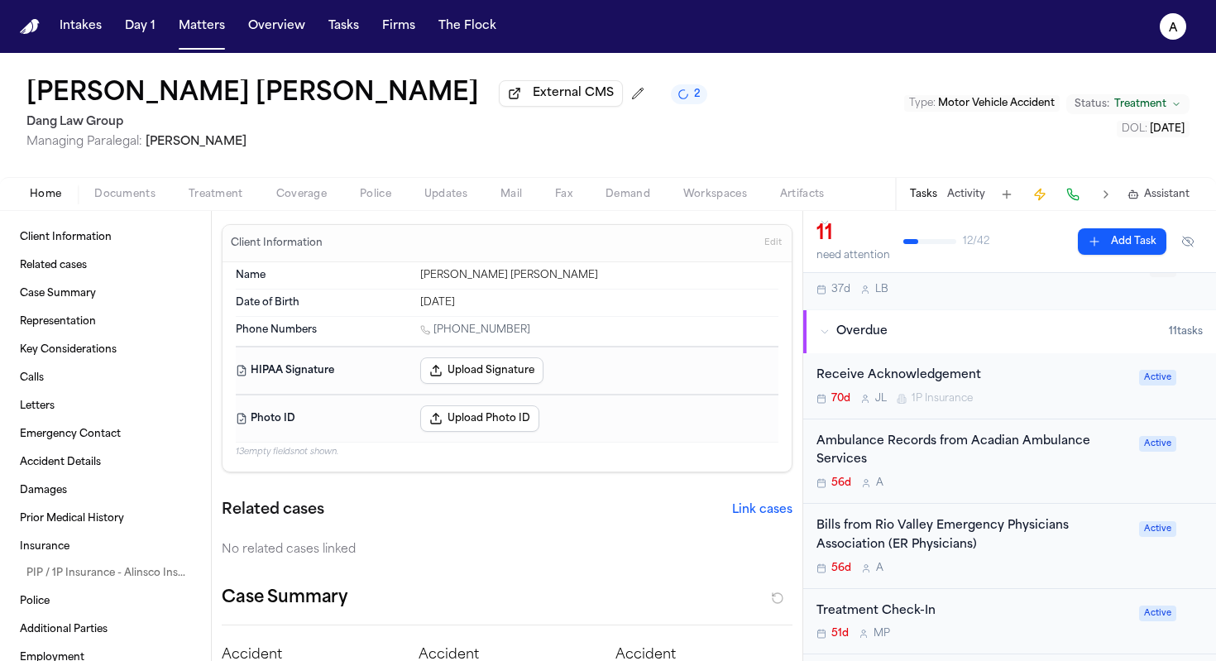
click at [987, 485] on div "56d A" at bounding box center [972, 482] width 313 height 13
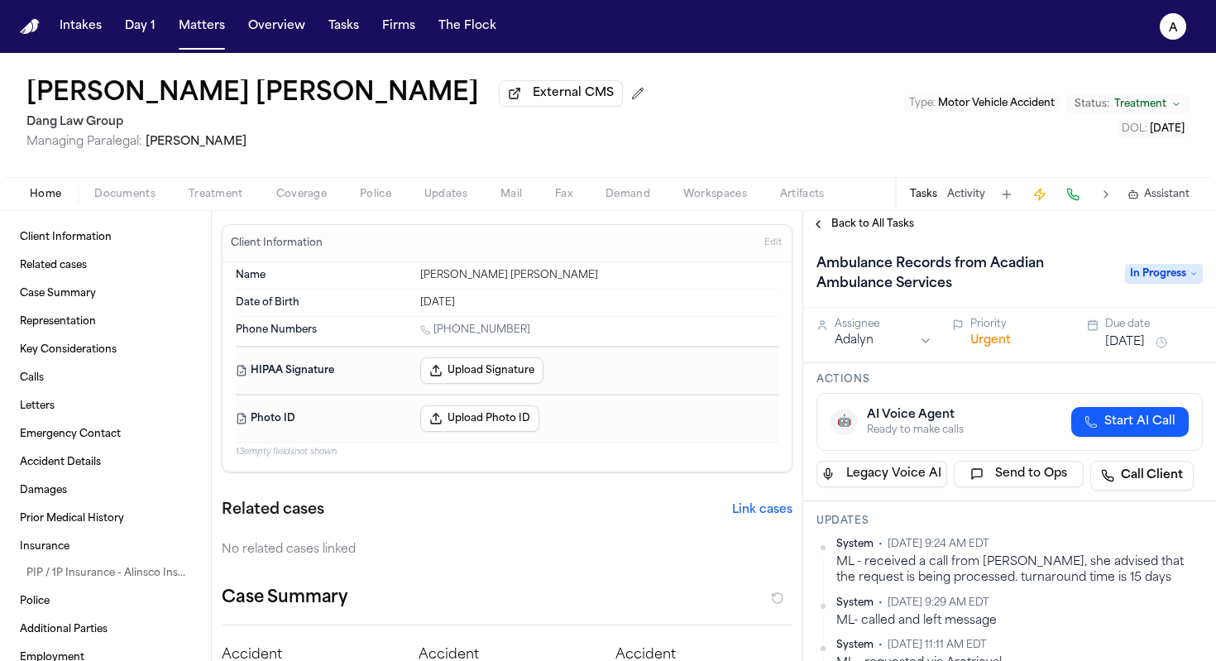
click at [1164, 278] on span "In Progress" at bounding box center [1164, 274] width 78 height 20
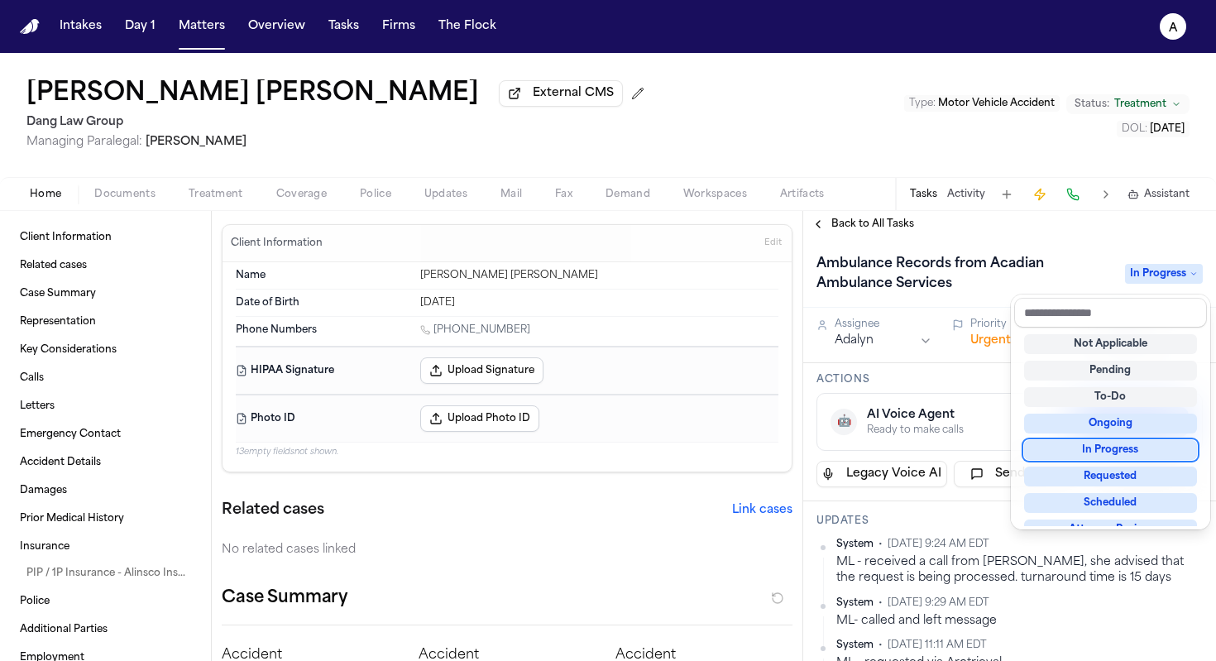
click at [1144, 457] on div "In Progress" at bounding box center [1110, 450] width 173 height 20
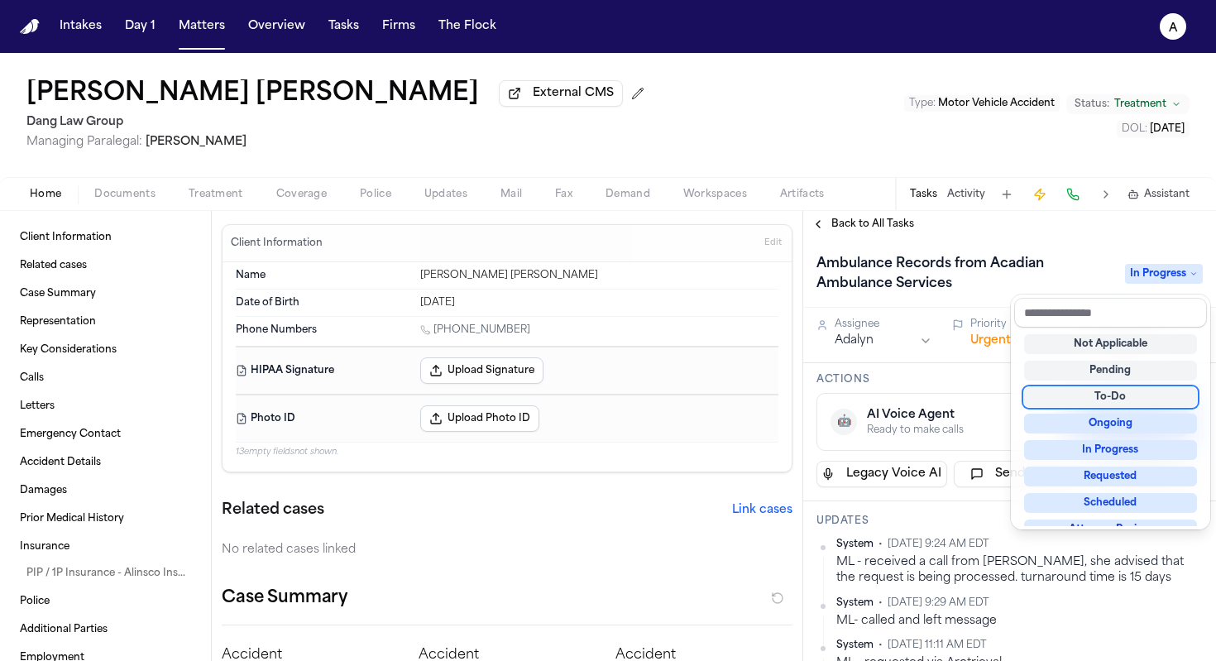
click at [898, 224] on div "Back to All Tasks Ambulance Records from Acadian Ambulance Services In Progress…" at bounding box center [1009, 436] width 413 height 450
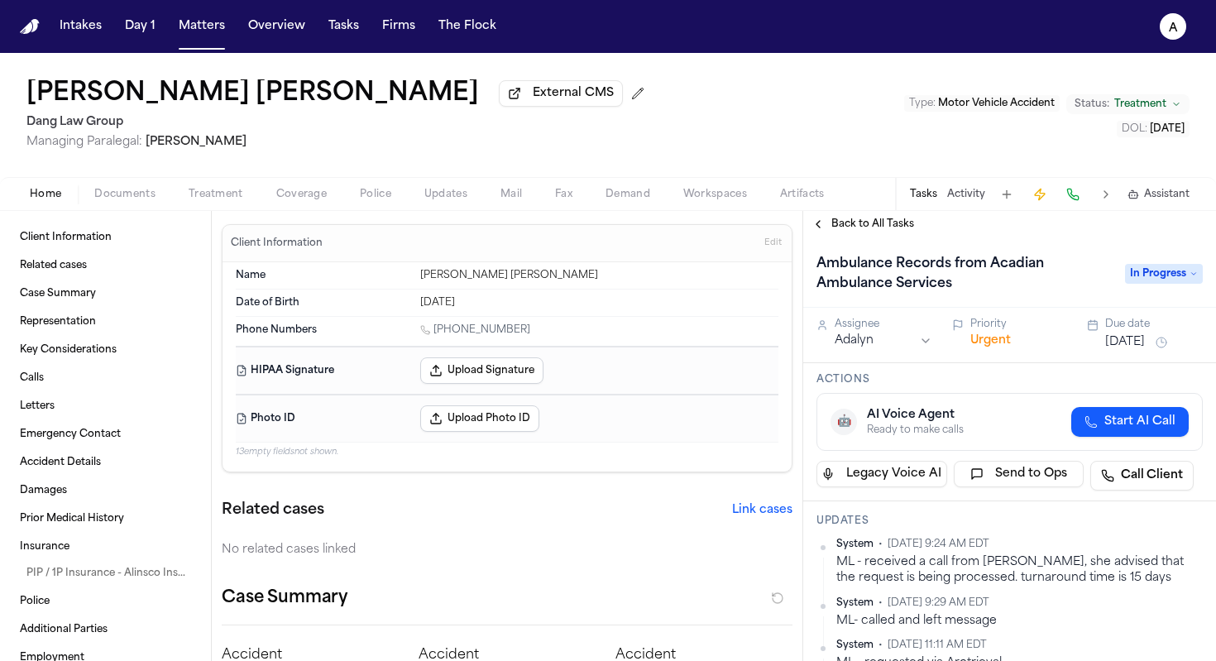
click at [894, 218] on div "Back to All Tasks" at bounding box center [1009, 224] width 413 height 26
click at [885, 231] on span "Back to All Tasks" at bounding box center [872, 224] width 83 height 13
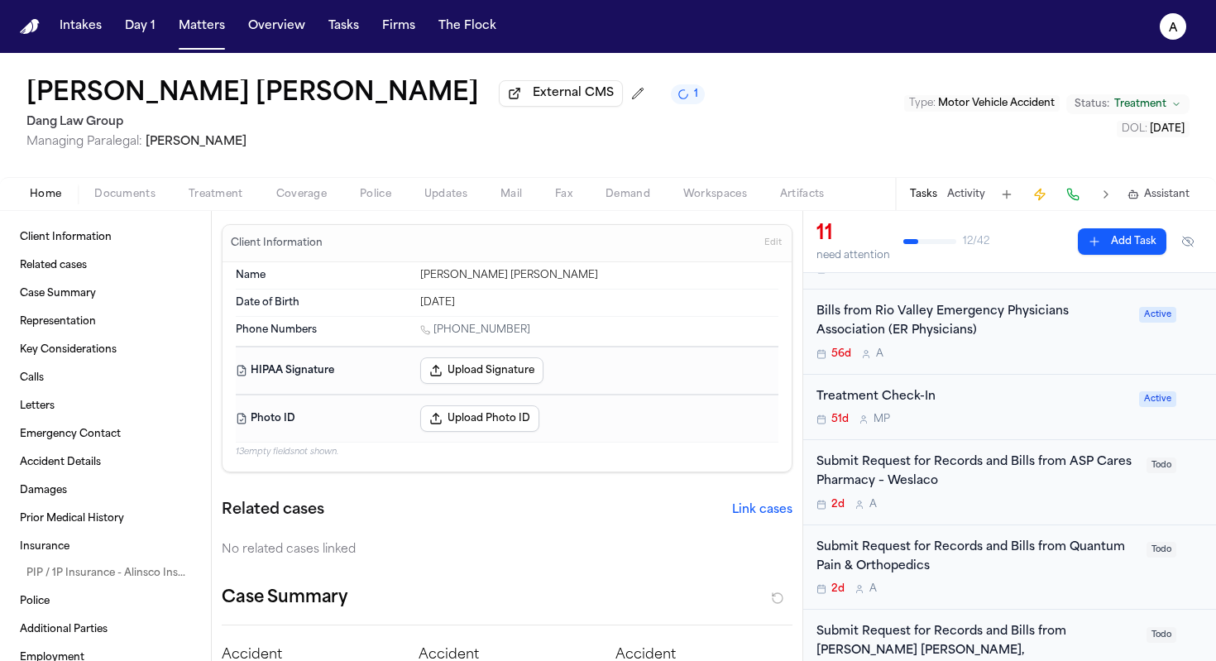
scroll to position [285, 0]
click at [1086, 350] on div "Bills from Rio Valley Emergency Physicians Association (ER Physicians) 56d A" at bounding box center [972, 333] width 313 height 58
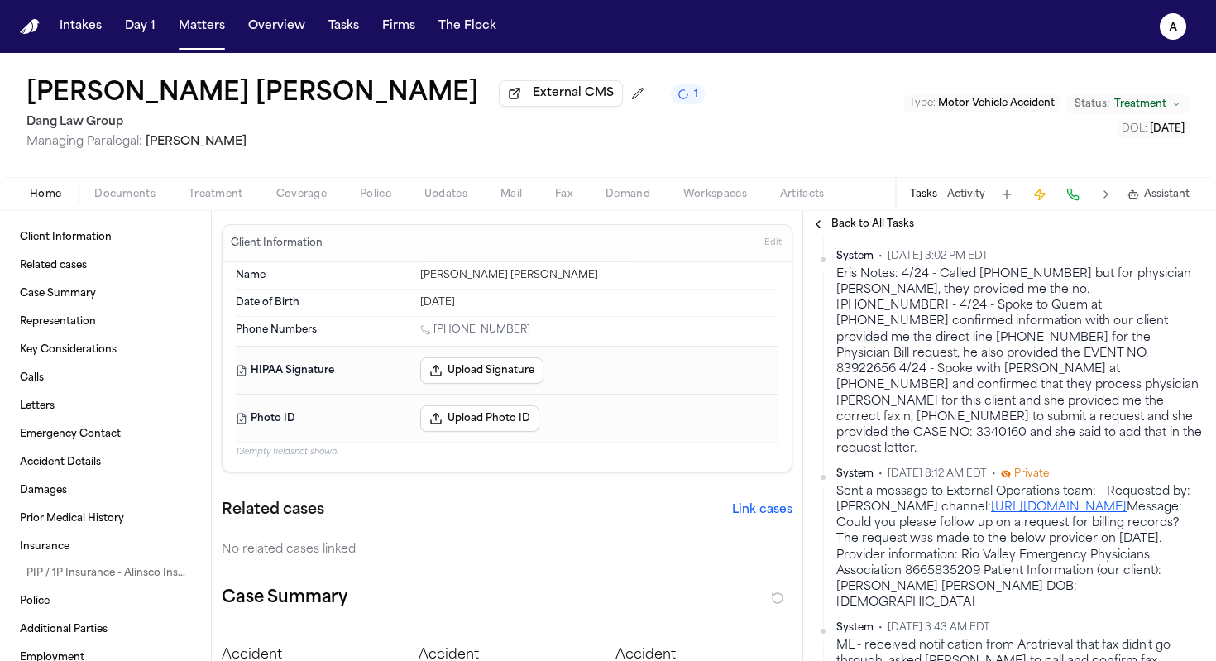
scroll to position [342, 0]
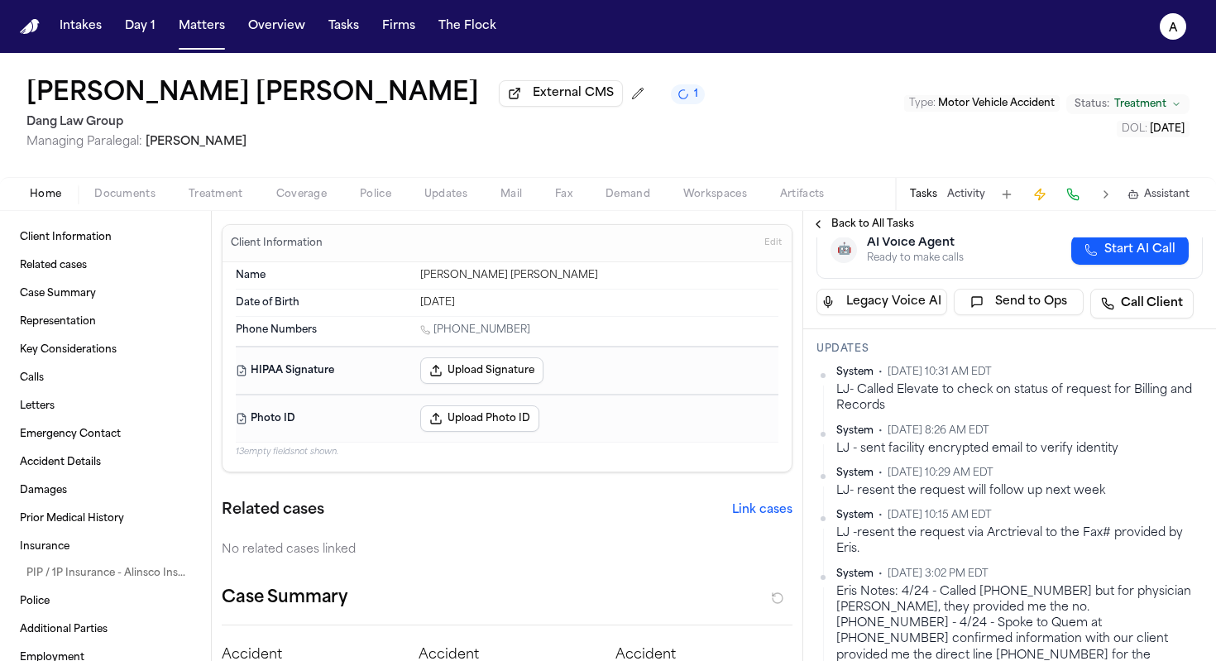
click at [885, 228] on span "Back to All Tasks" at bounding box center [872, 224] width 83 height 13
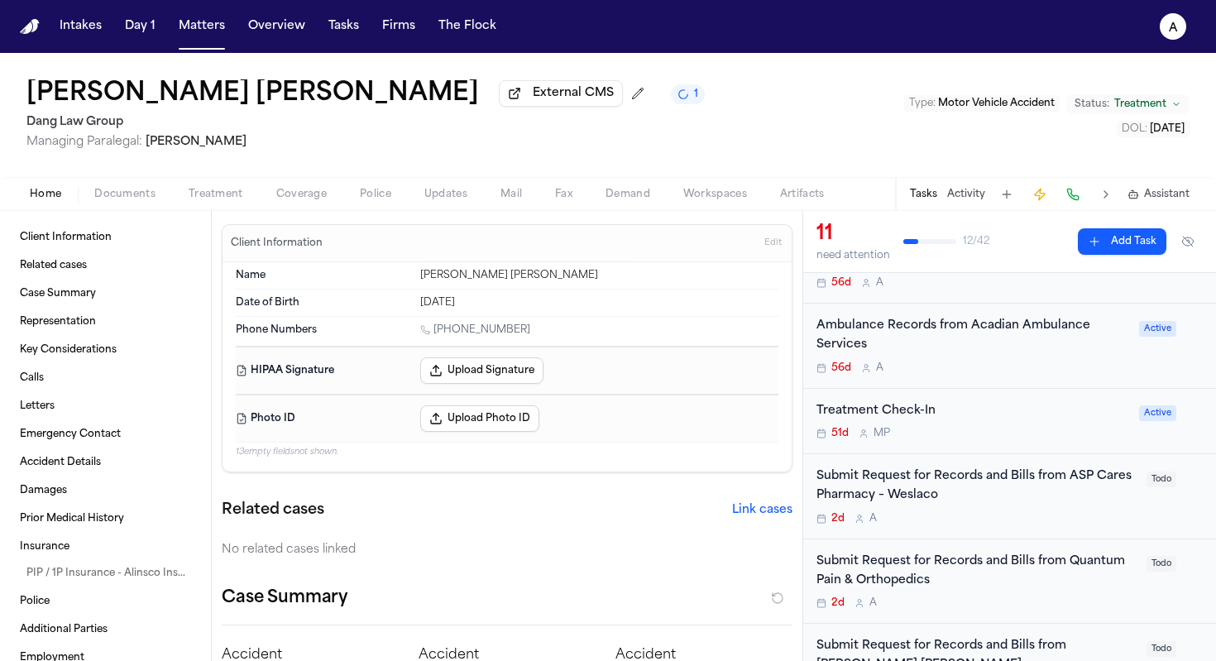
scroll to position [222, 0]
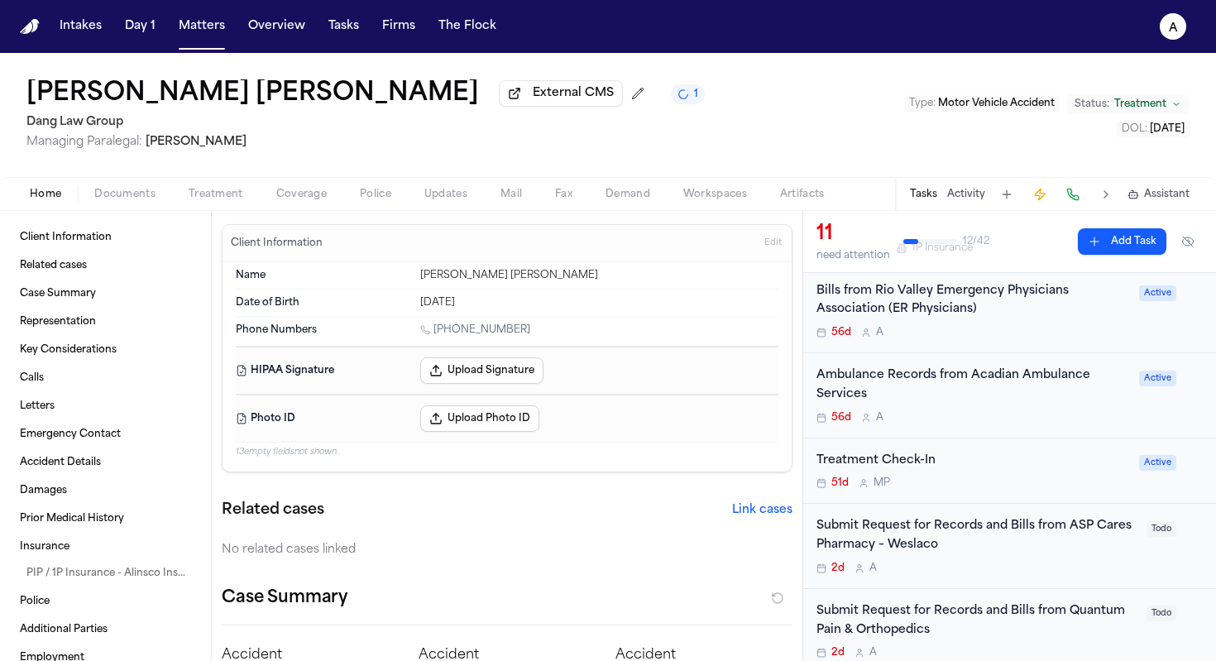
click at [1007, 413] on div "Ambulance Records from Acadian Ambulance Services 56d A" at bounding box center [972, 395] width 313 height 58
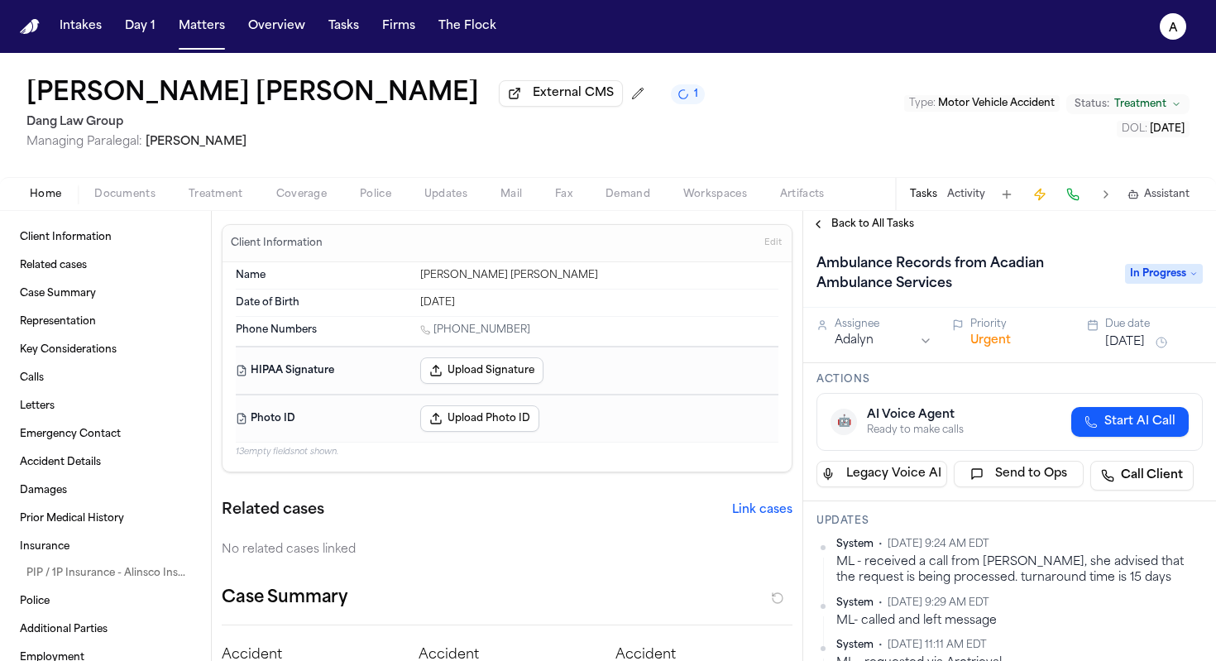
click at [913, 349] on html "**********" at bounding box center [608, 330] width 1216 height 661
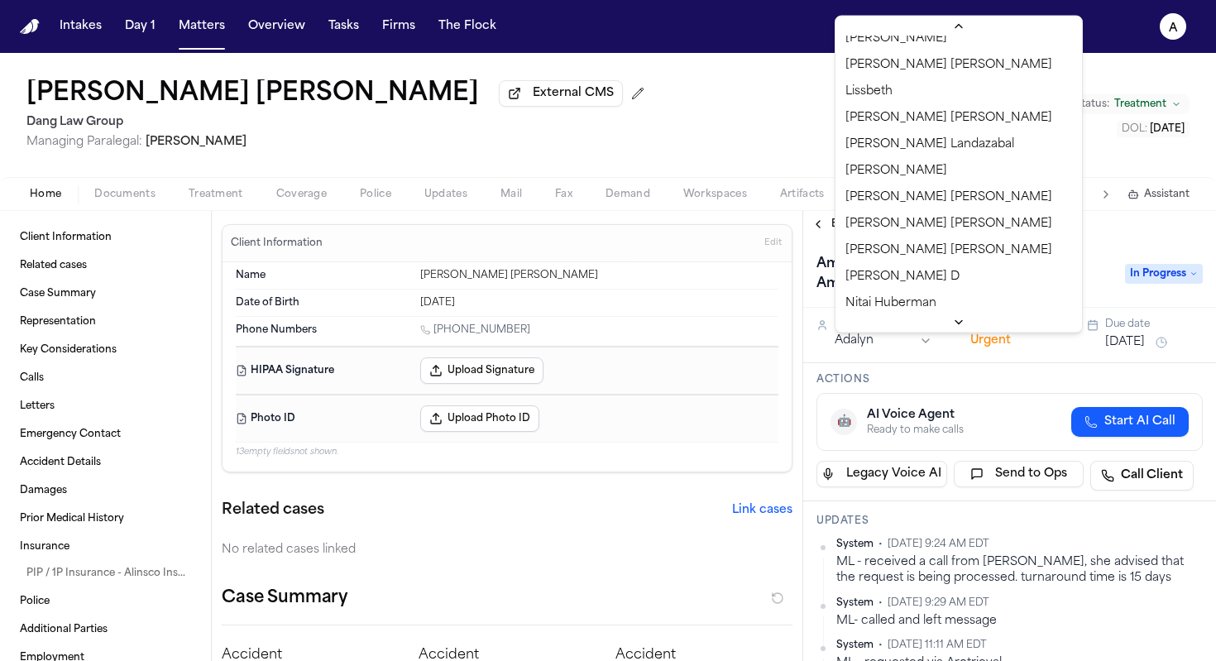
scroll to position [1109, 0]
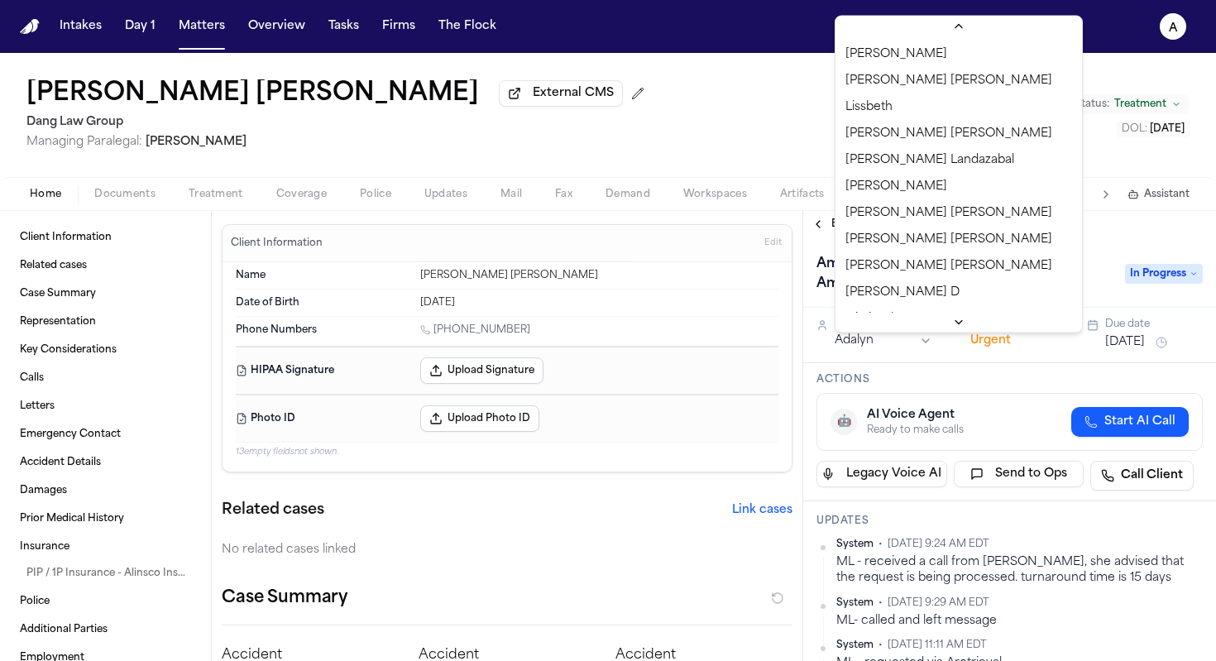
click at [1045, 252] on html "**********" at bounding box center [608, 330] width 1216 height 661
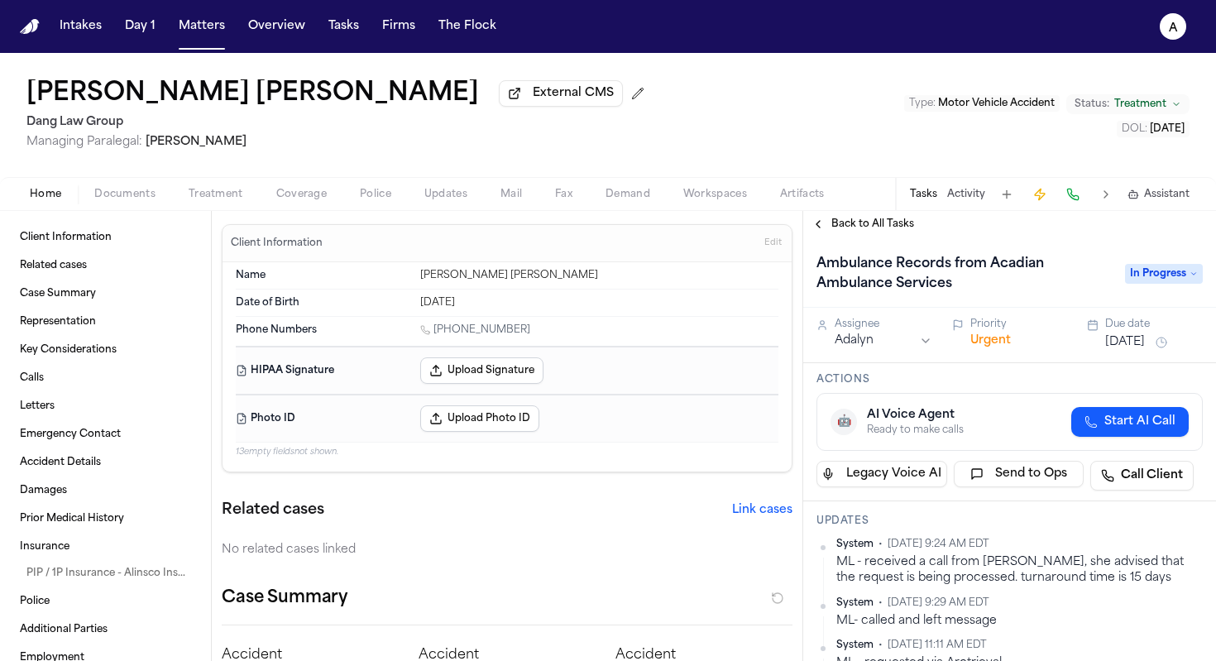
click at [847, 229] on span "Back to All Tasks" at bounding box center [872, 224] width 83 height 13
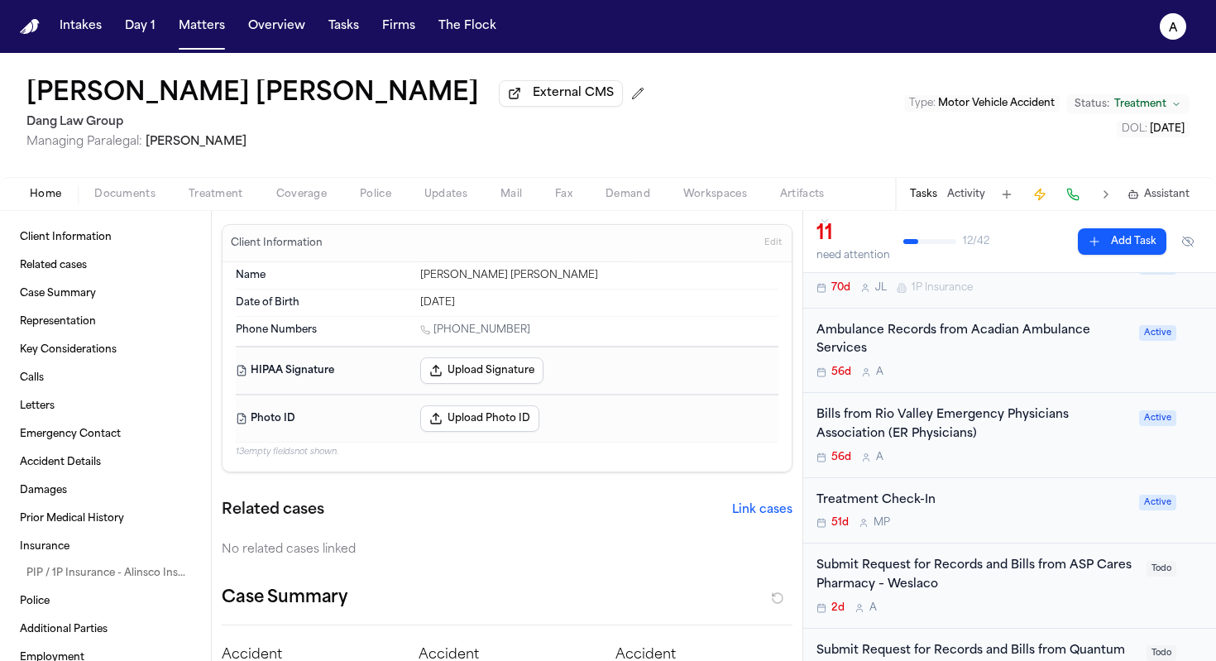
scroll to position [258, 0]
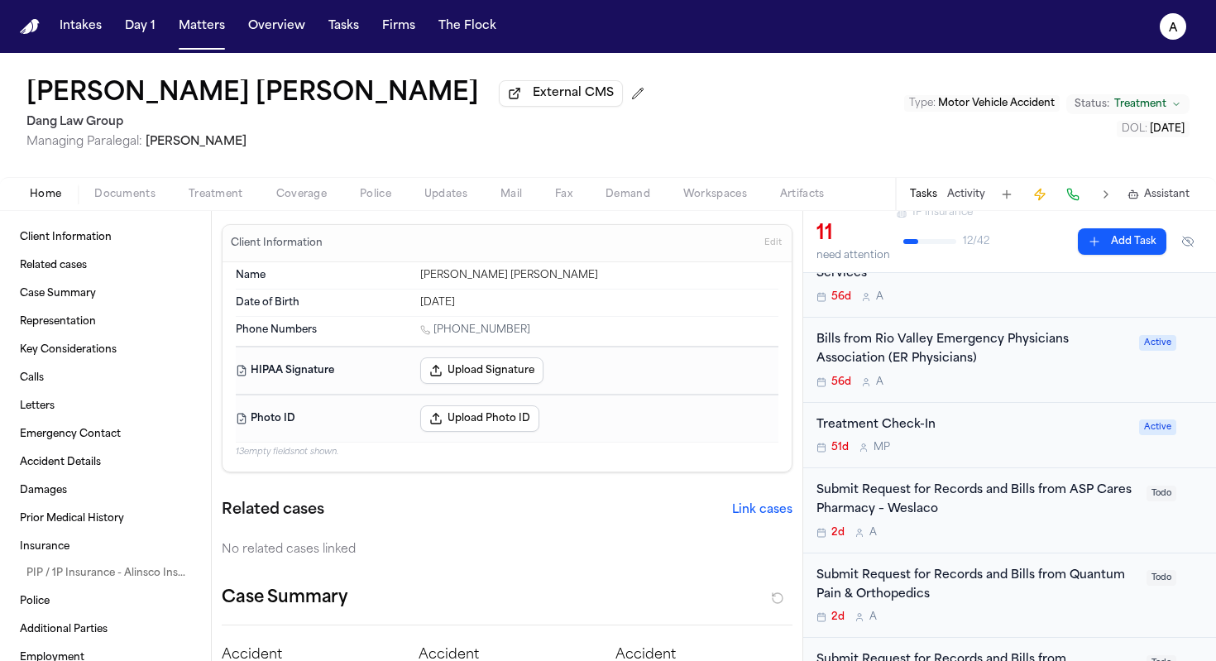
click at [883, 454] on span "M P" at bounding box center [881, 447] width 17 height 13
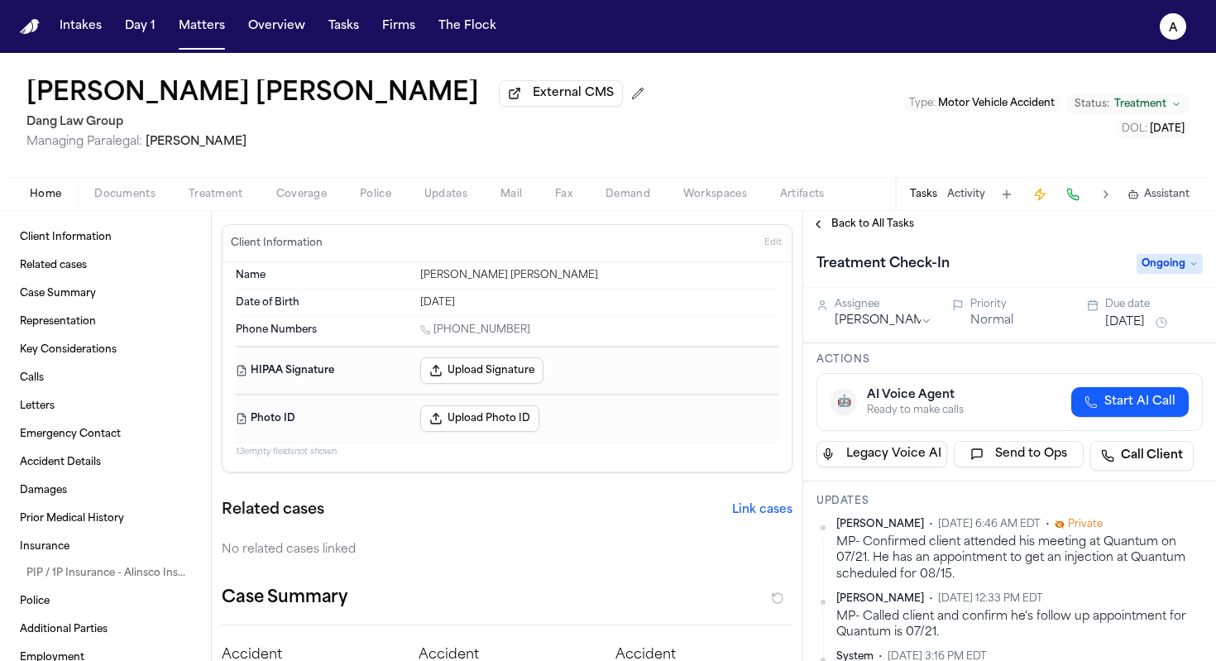
click at [887, 326] on html "**********" at bounding box center [608, 330] width 1216 height 661
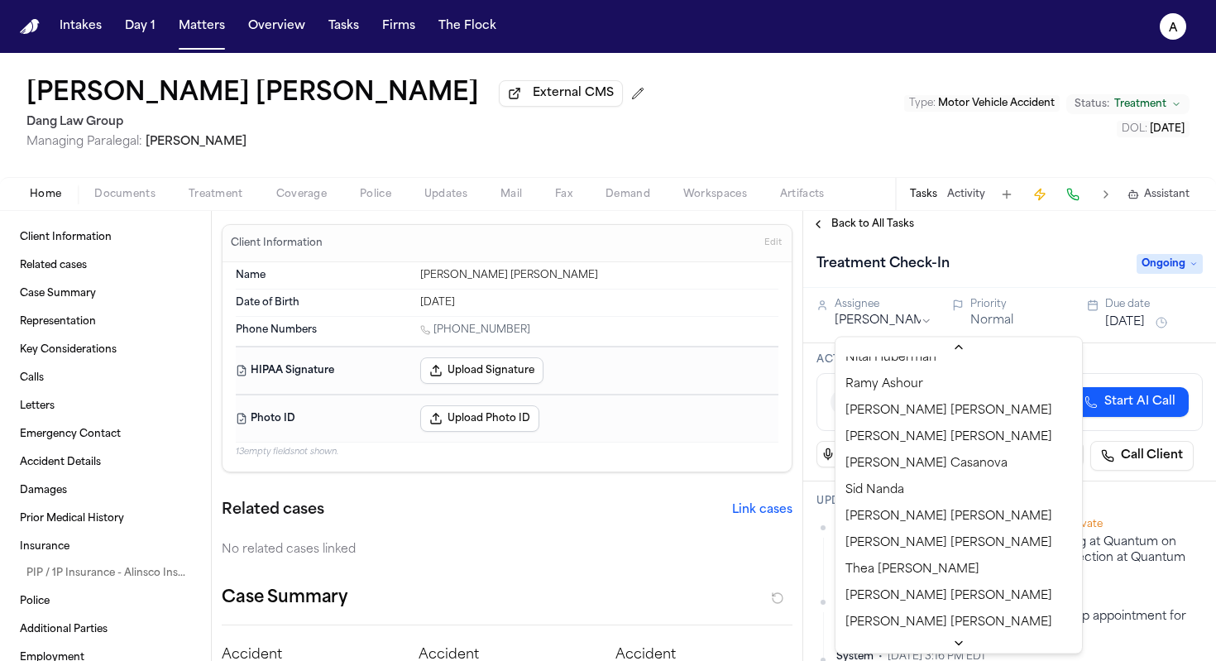
scroll to position [1144, 0]
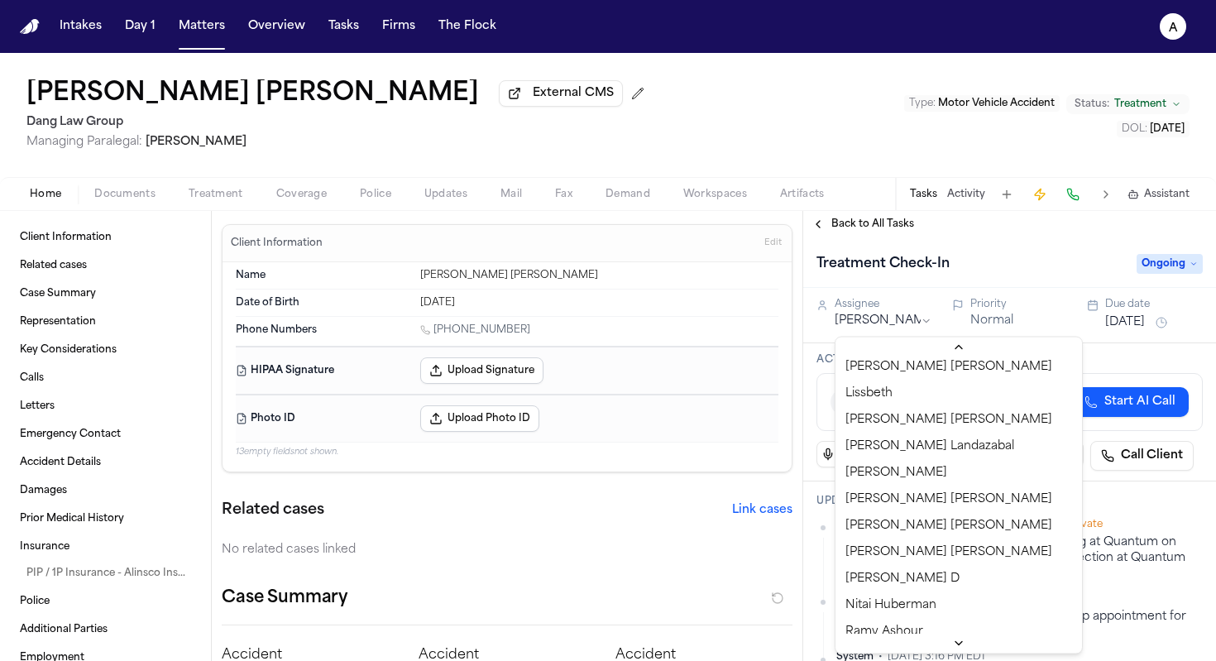
click at [1055, 342] on html "**********" at bounding box center [608, 330] width 1216 height 661
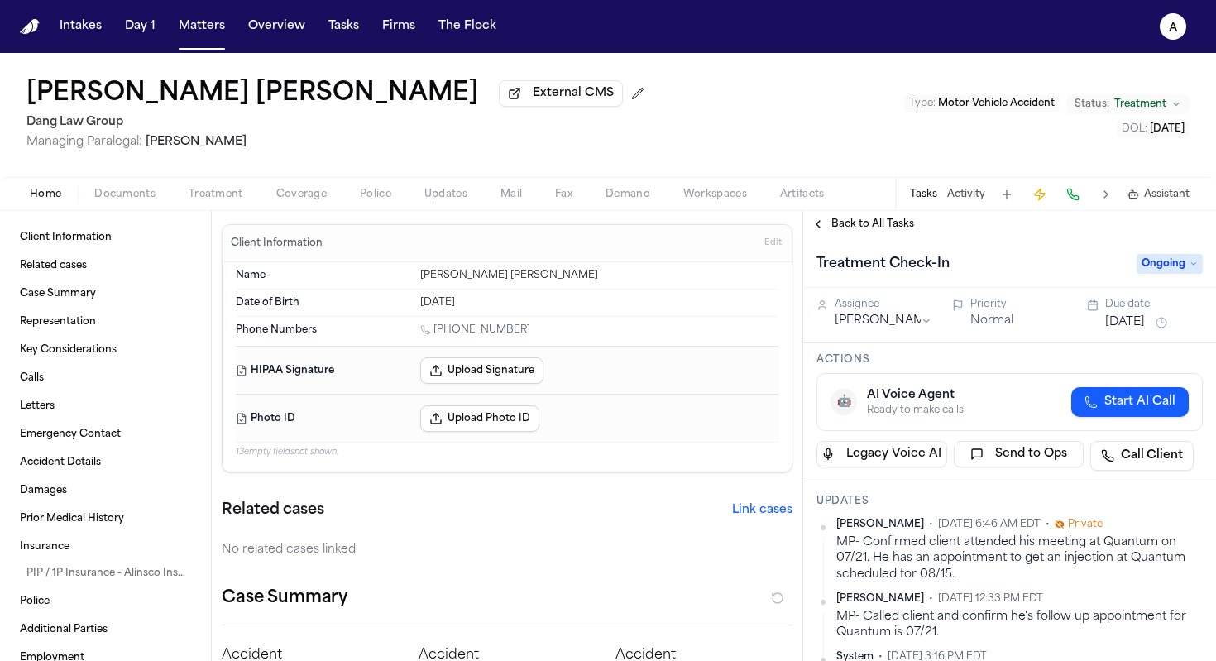
click at [859, 227] on span "Back to All Tasks" at bounding box center [872, 224] width 83 height 13
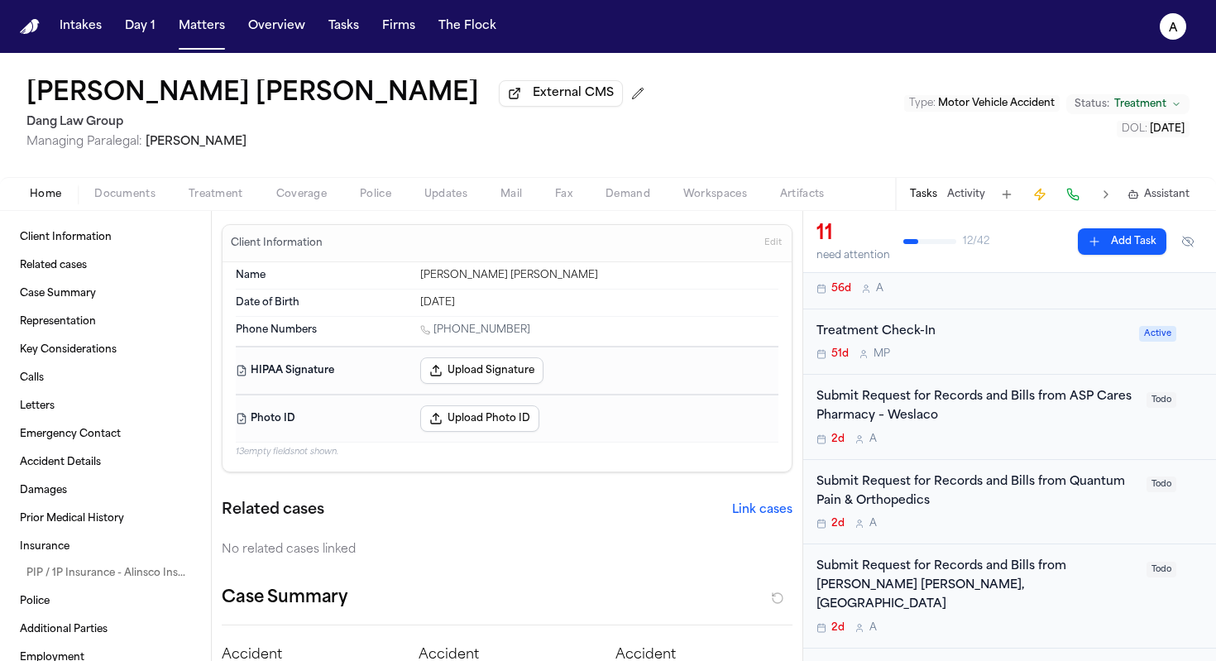
scroll to position [353, 0]
click at [1087, 432] on div "Submit Request for Records and Bills from ASP Cares Pharmacy – Weslaco 2d A" at bounding box center [976, 415] width 320 height 58
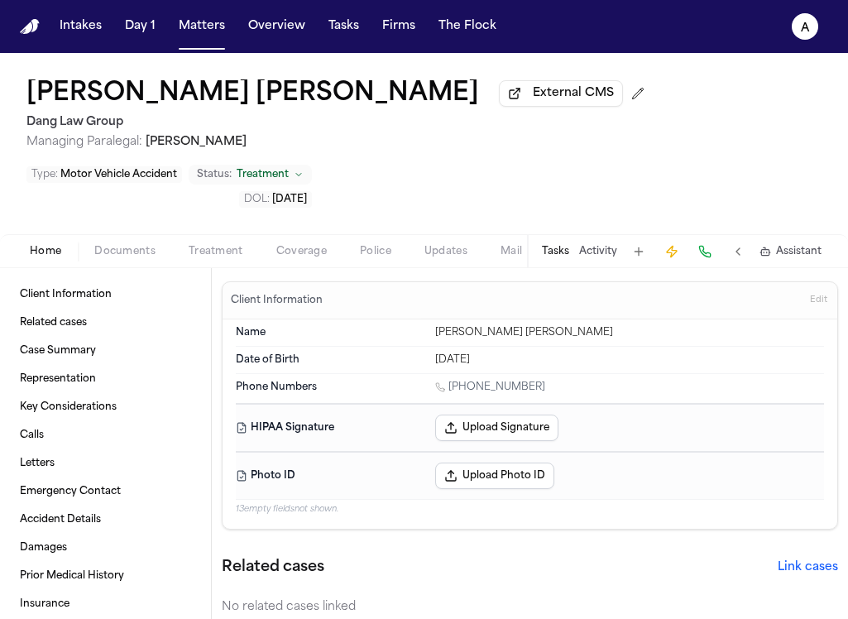
click at [562, 245] on button "Tasks" at bounding box center [555, 251] width 27 height 13
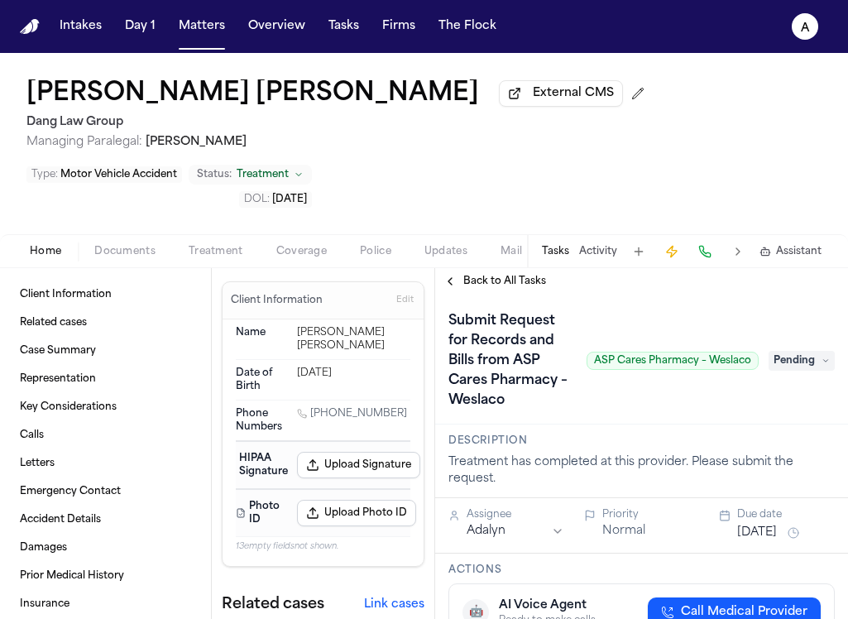
click at [801, 351] on span "Pending" at bounding box center [801, 361] width 66 height 20
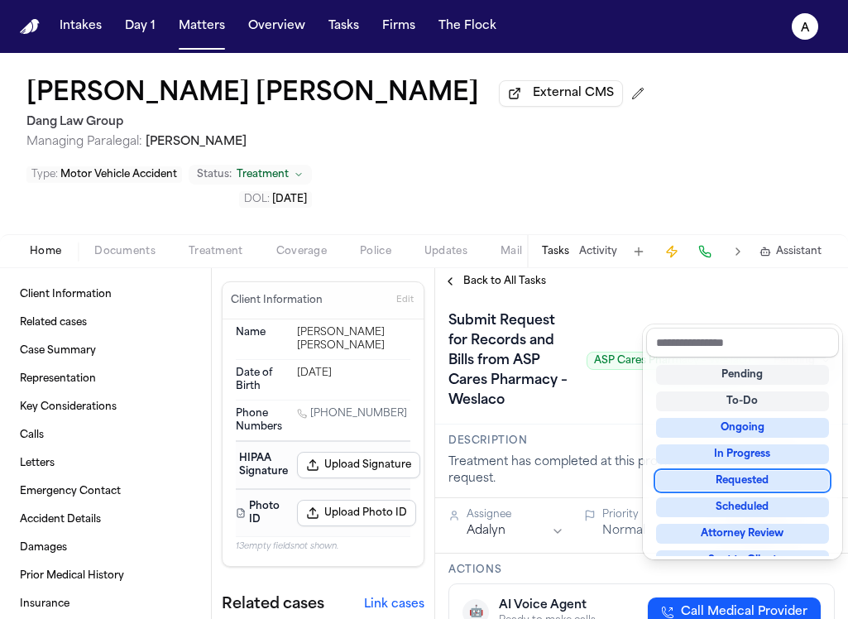
click at [770, 486] on div "Requested" at bounding box center [742, 481] width 173 height 20
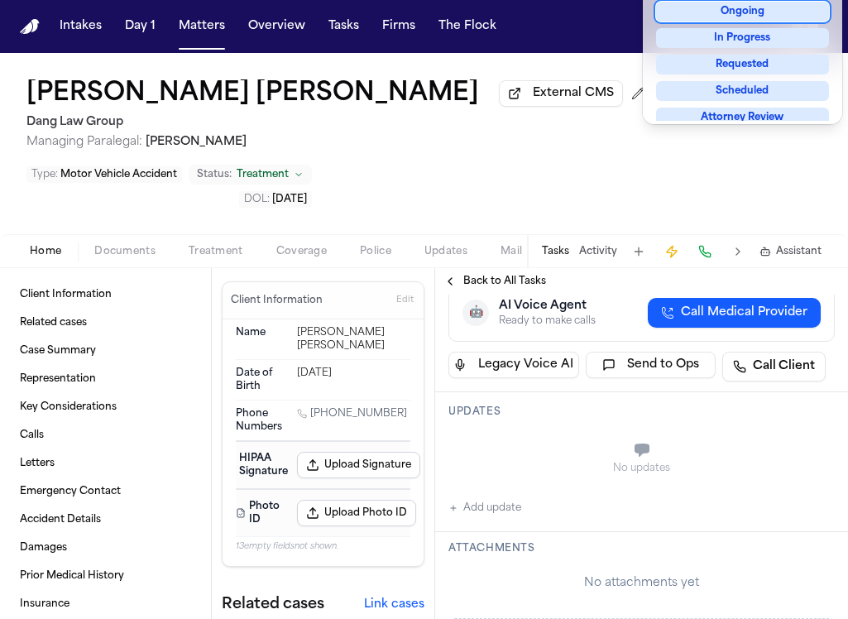
scroll to position [497, 0]
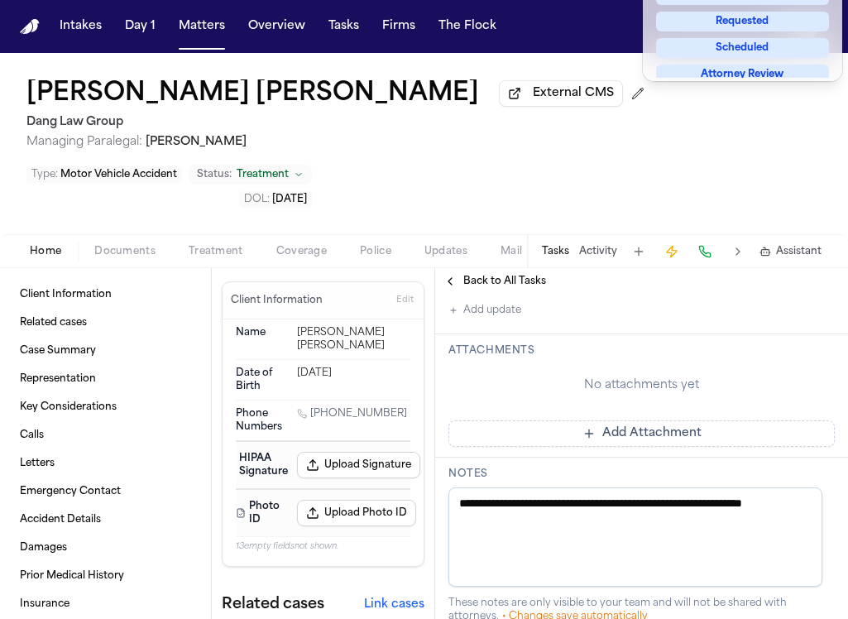
click at [708, 425] on div "**********" at bounding box center [641, 378] width 413 height 1163
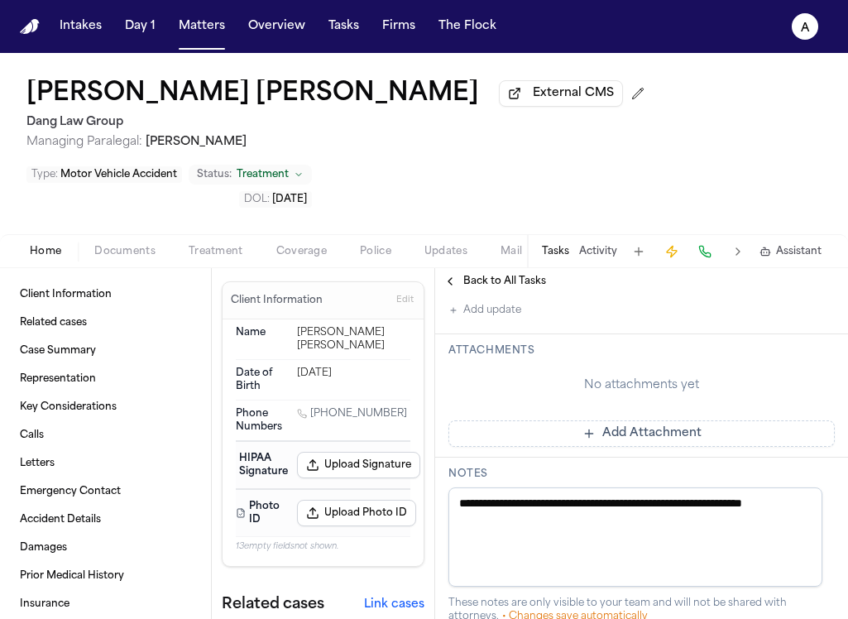
click at [715, 420] on button "Add Attachment" at bounding box center [641, 433] width 386 height 26
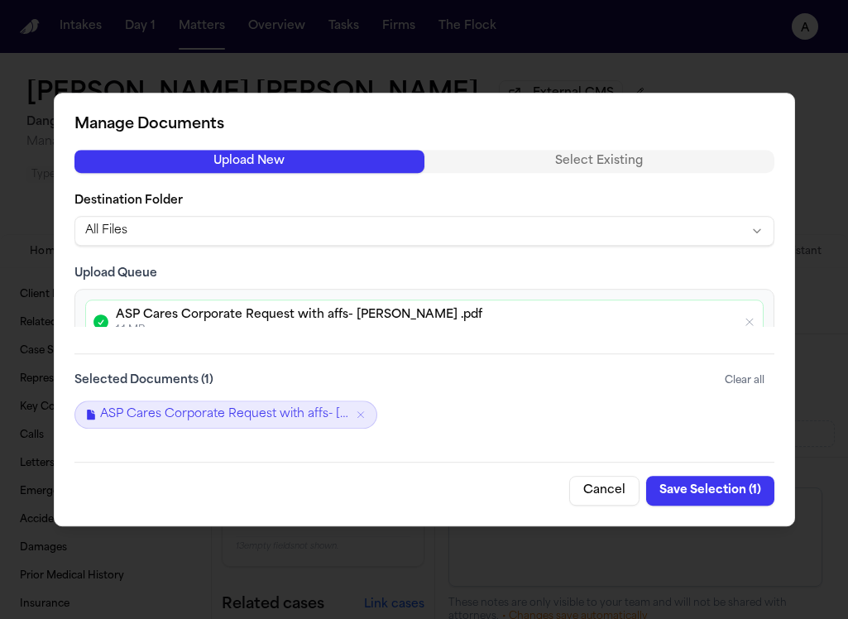
click at [705, 487] on button "Save Selection ( 1 )" at bounding box center [710, 491] width 128 height 30
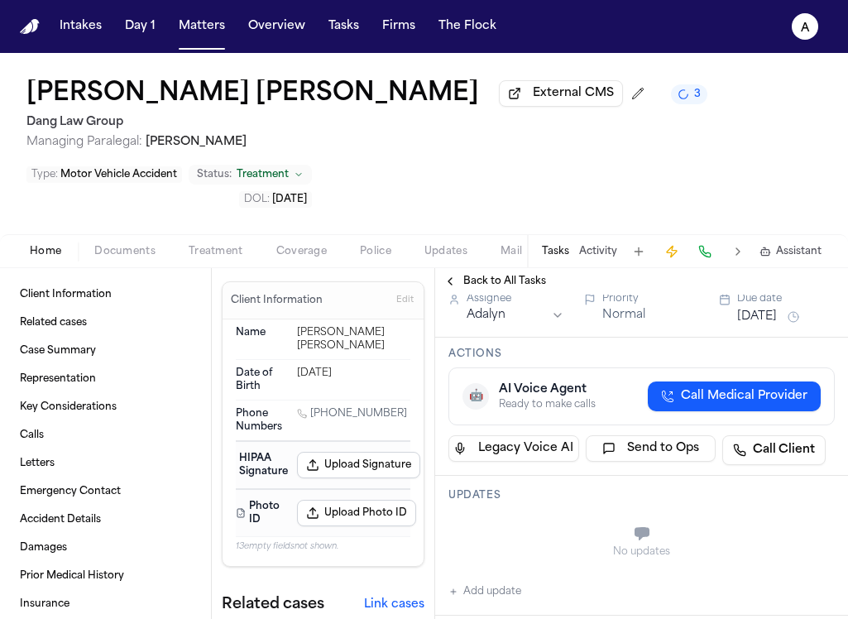
scroll to position [205, 0]
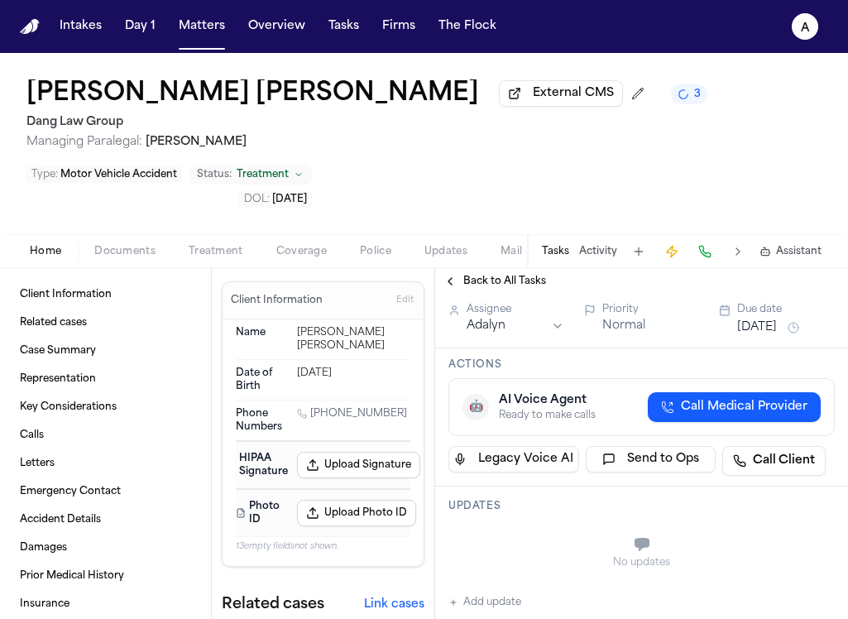
click at [761, 319] on button "[DATE]" at bounding box center [757, 327] width 40 height 17
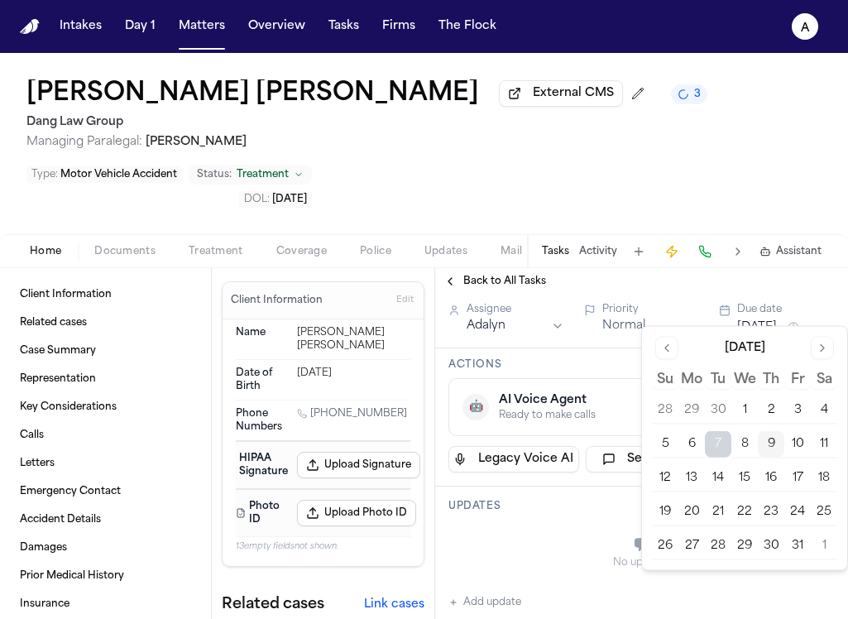
click at [696, 477] on button "13" at bounding box center [691, 478] width 26 height 26
click at [613, 358] on h3 "Actions" at bounding box center [641, 364] width 386 height 13
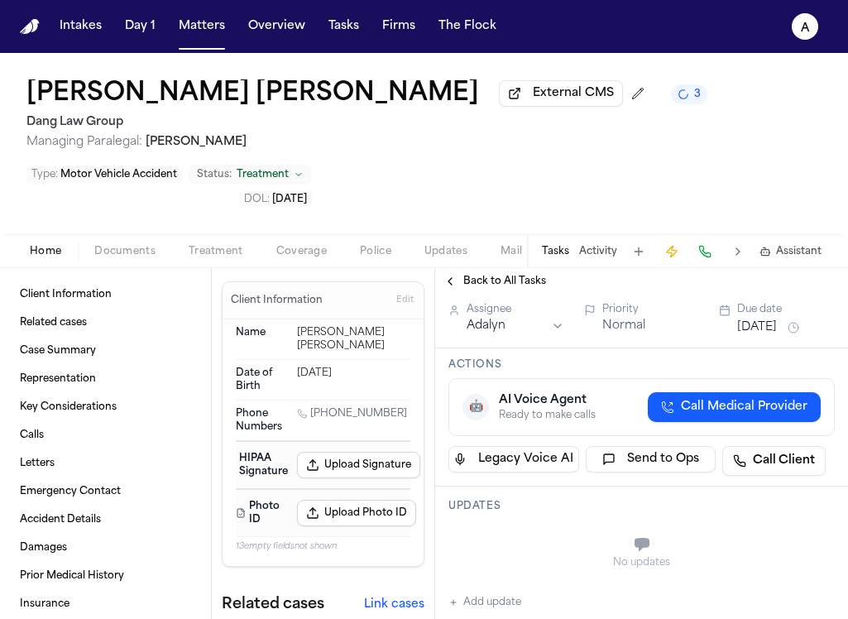
click at [480, 275] on span "Back to All Tasks" at bounding box center [504, 281] width 83 height 13
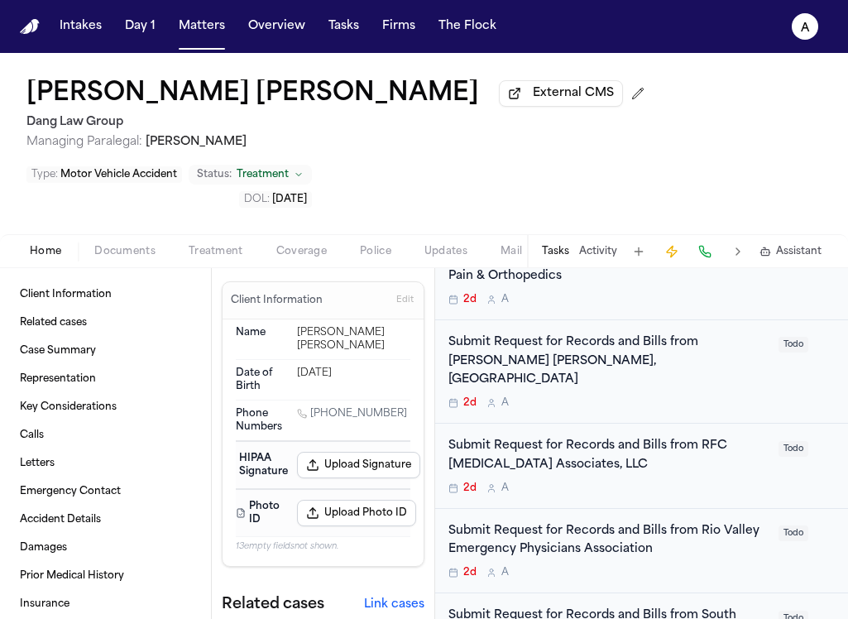
scroll to position [549, 0]
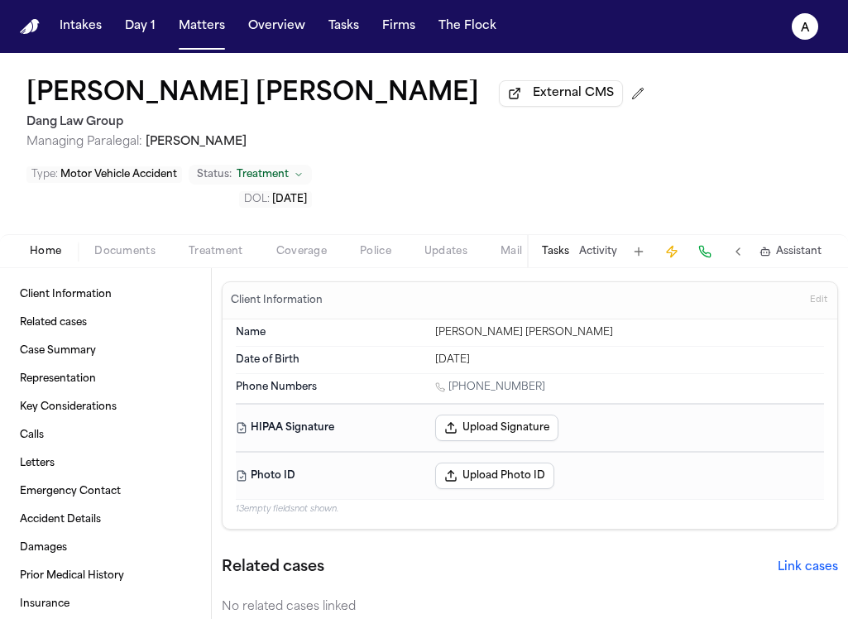
click at [553, 245] on button "Tasks" at bounding box center [555, 251] width 27 height 13
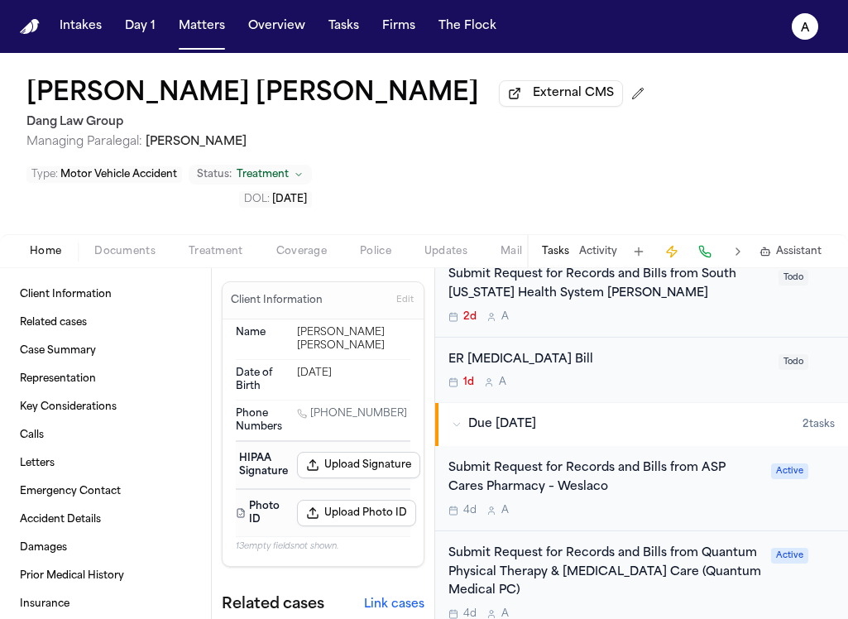
scroll to position [1012, 0]
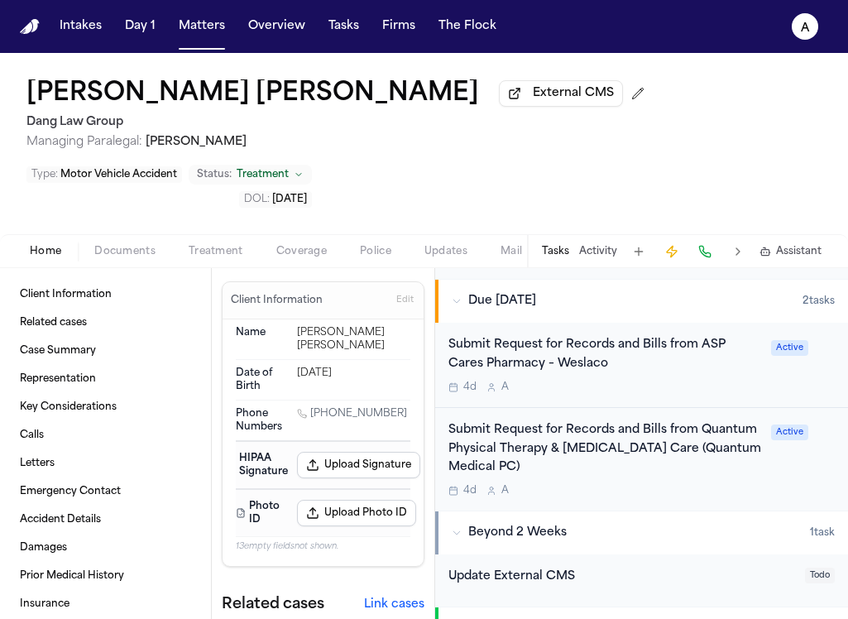
click at [691, 336] on div "Submit Request for Records and Bills from ASP Cares Pharmacy – Weslaco" at bounding box center [604, 355] width 313 height 38
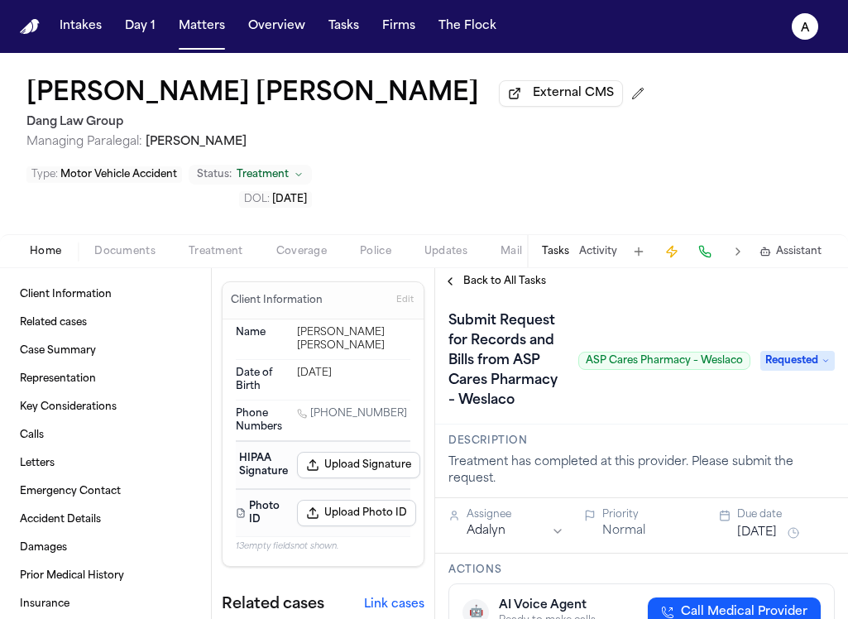
click at [523, 275] on span "Back to All Tasks" at bounding box center [504, 281] width 83 height 13
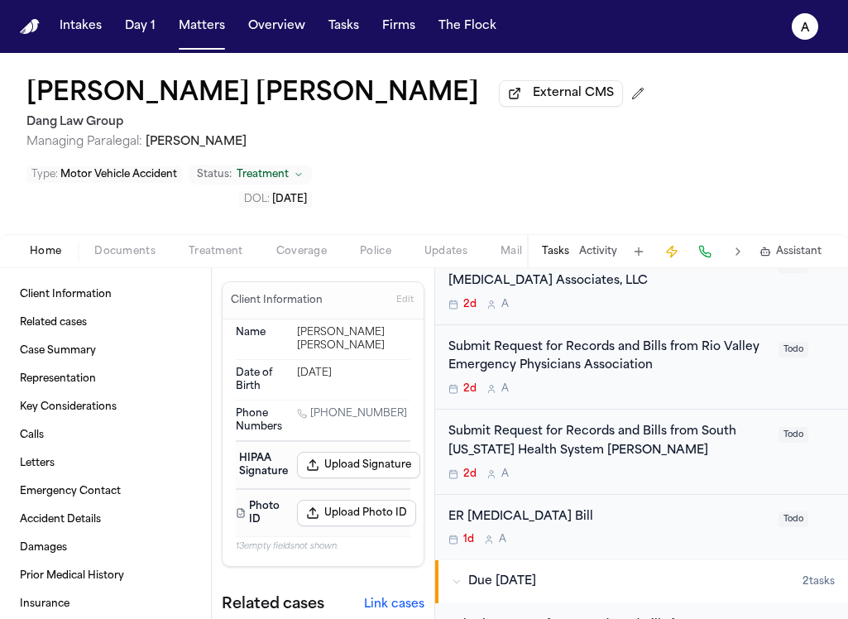
scroll to position [727, 0]
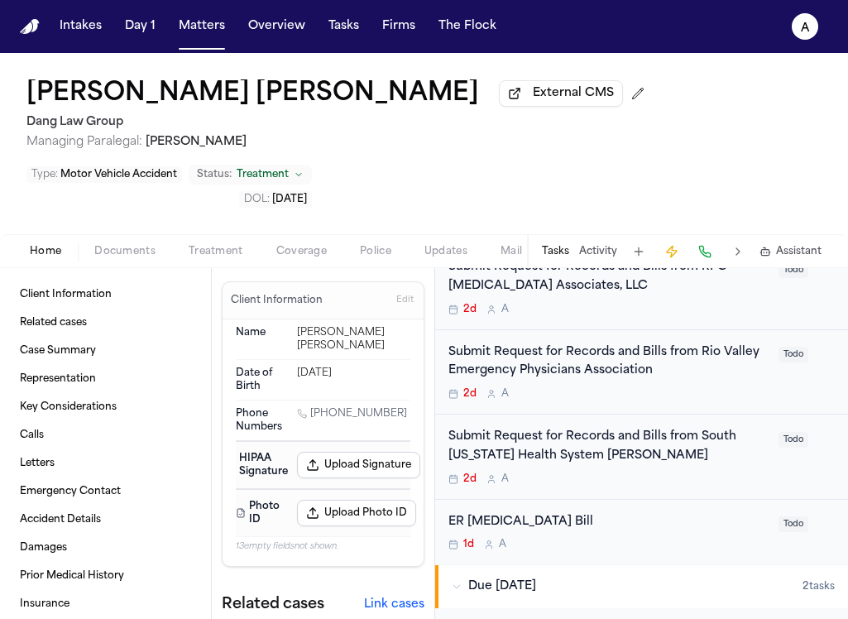
click at [691, 513] on div "ER [MEDICAL_DATA] Bill" at bounding box center [608, 522] width 320 height 19
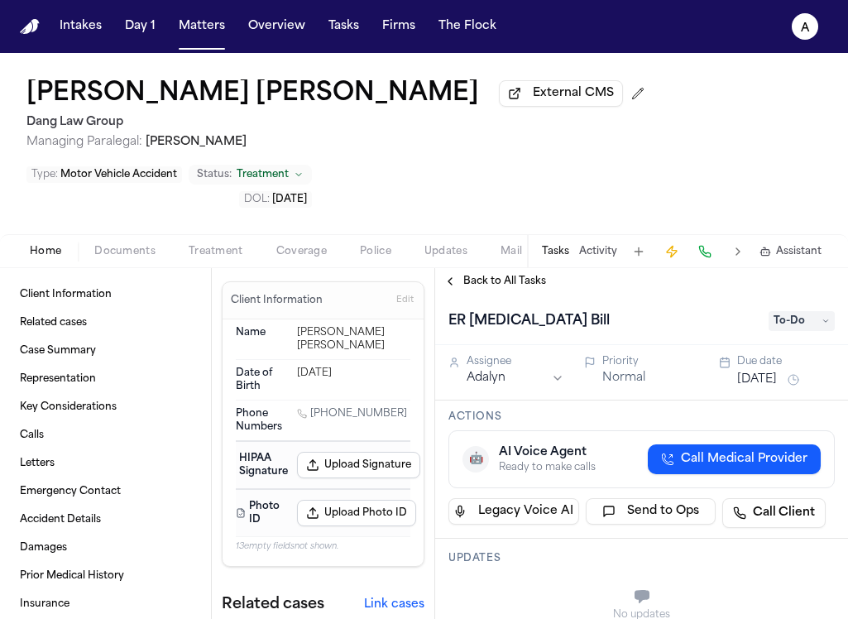
click at [541, 268] on div "Back to All Tasks" at bounding box center [641, 281] width 413 height 26
click at [534, 275] on span "Back to All Tasks" at bounding box center [504, 281] width 83 height 13
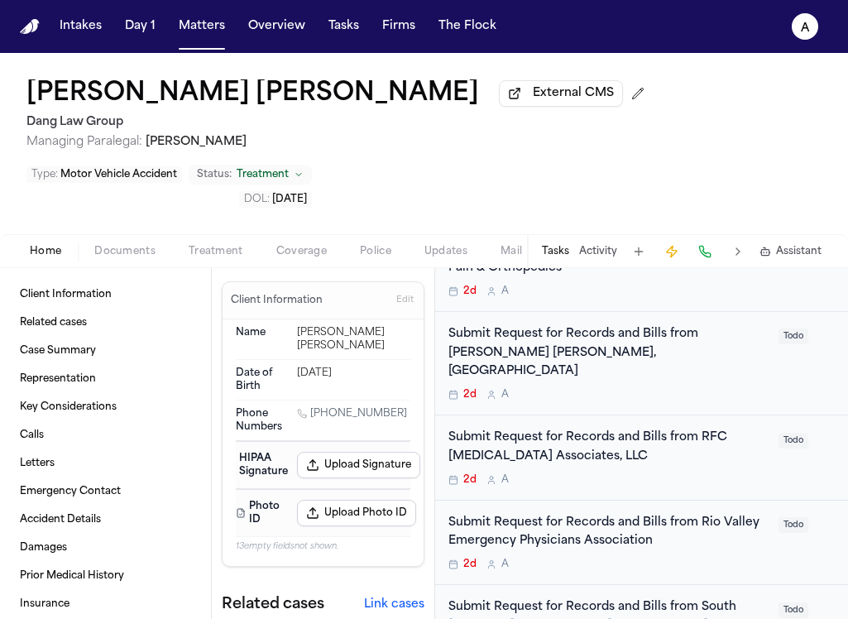
scroll to position [560, 0]
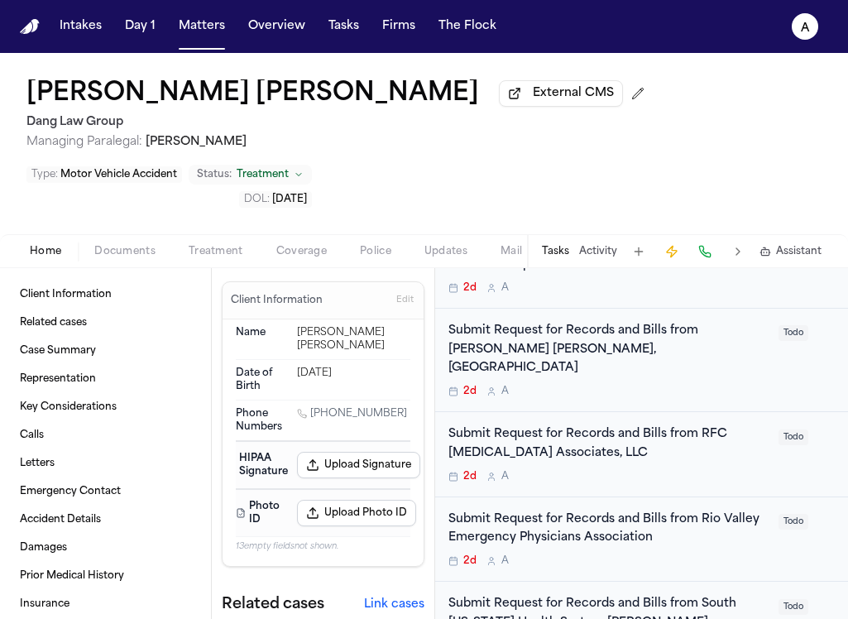
click at [678, 595] on div "Submit Request for Records and Bills from South [US_STATE] Health System [PERSO…" at bounding box center [608, 624] width 320 height 58
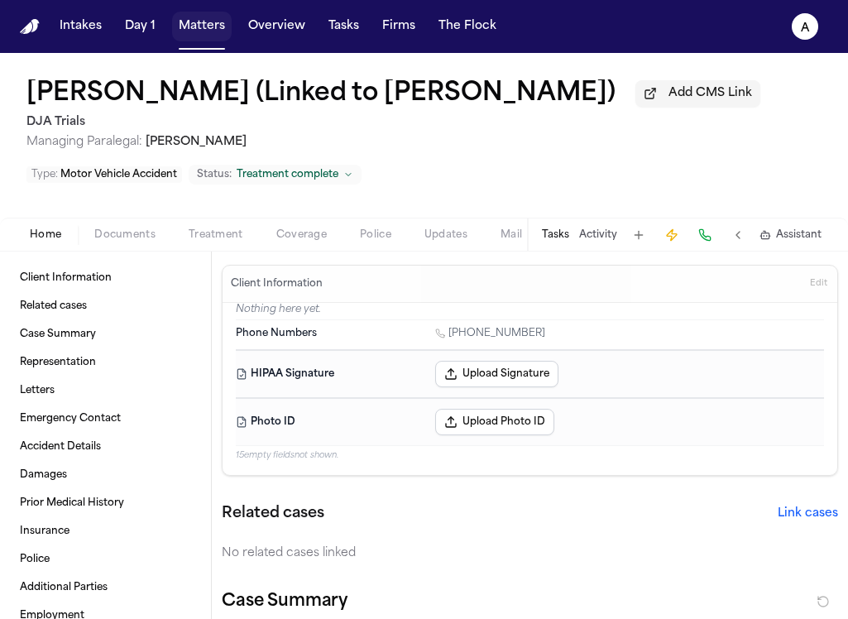
click at [197, 31] on button "Matters" at bounding box center [202, 27] width 60 height 30
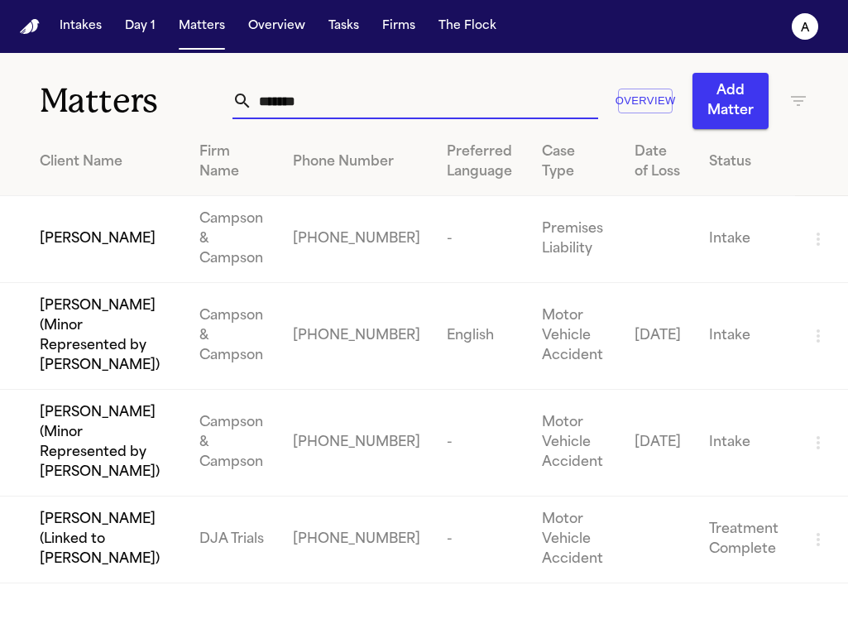
drag, startPoint x: 307, startPoint y: 107, endPoint x: 175, endPoint y: 94, distance: 132.1
click at [175, 94] on div "Matters ******* Overview Add Matter" at bounding box center [424, 91] width 848 height 76
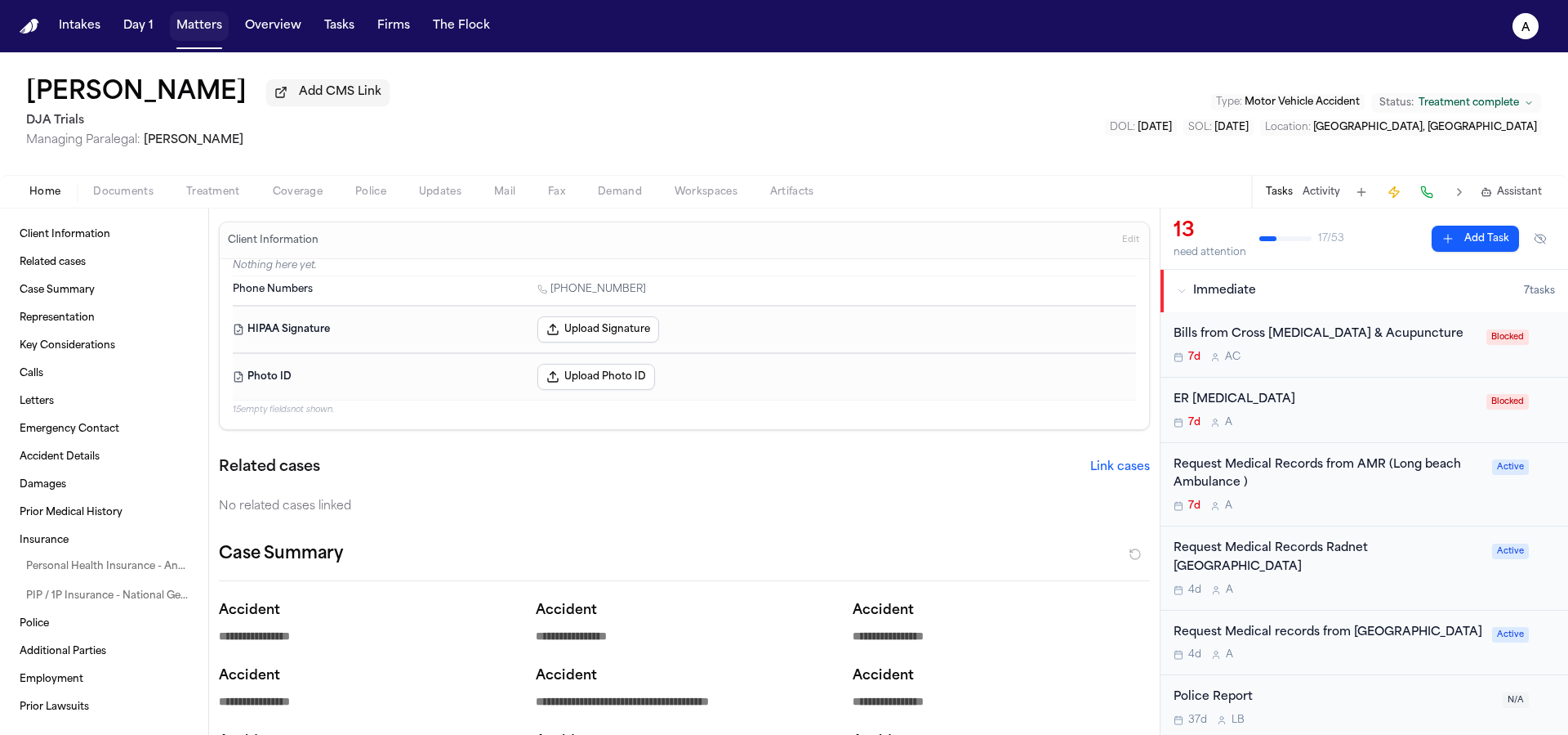
click at [202, 27] on button "Matters" at bounding box center [199, 27] width 59 height 30
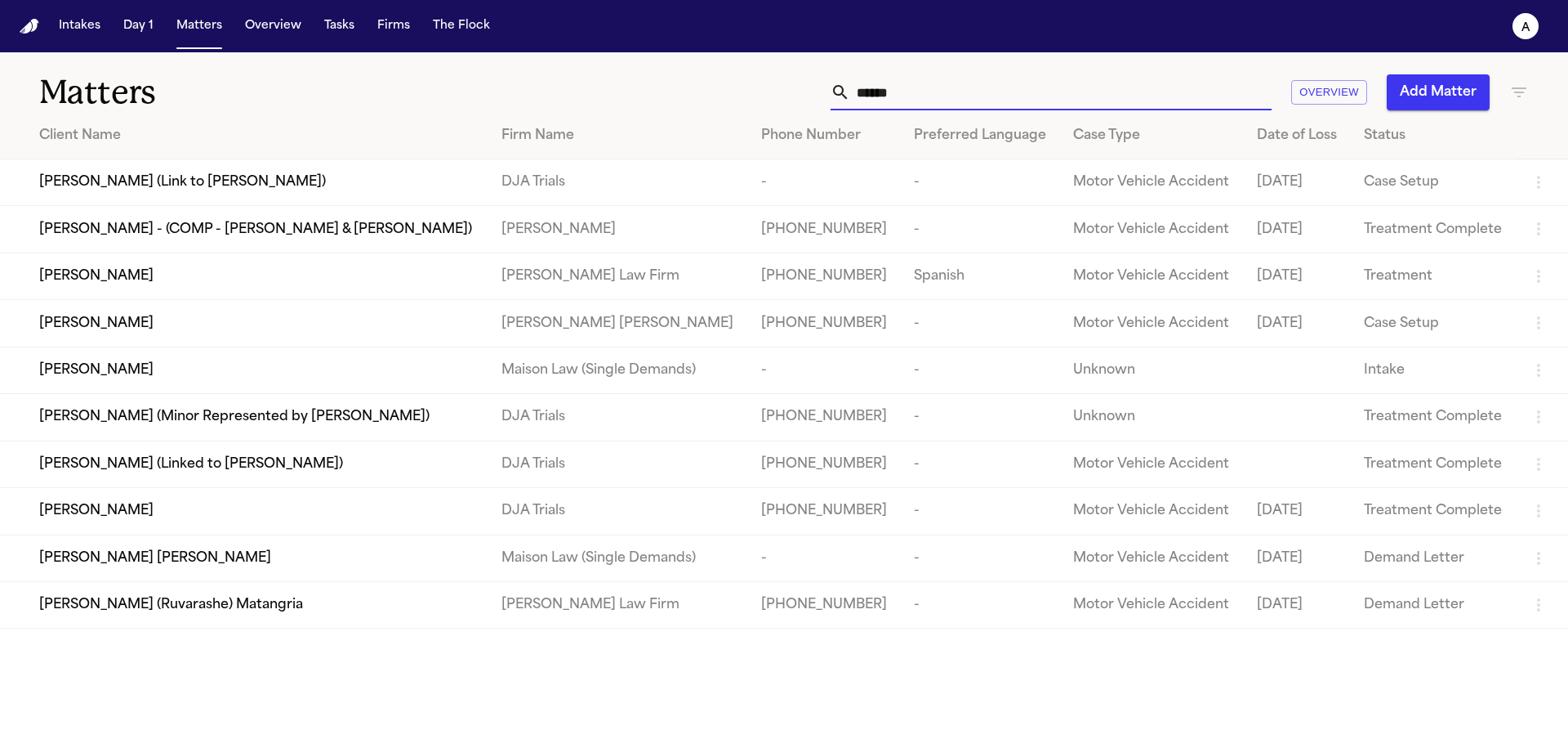
drag, startPoint x: 938, startPoint y: 97, endPoint x: 711, endPoint y: 94, distance: 227.0
click at [711, 94] on div "****** Overview Add Matter" at bounding box center [1000, 92] width 1056 height 36
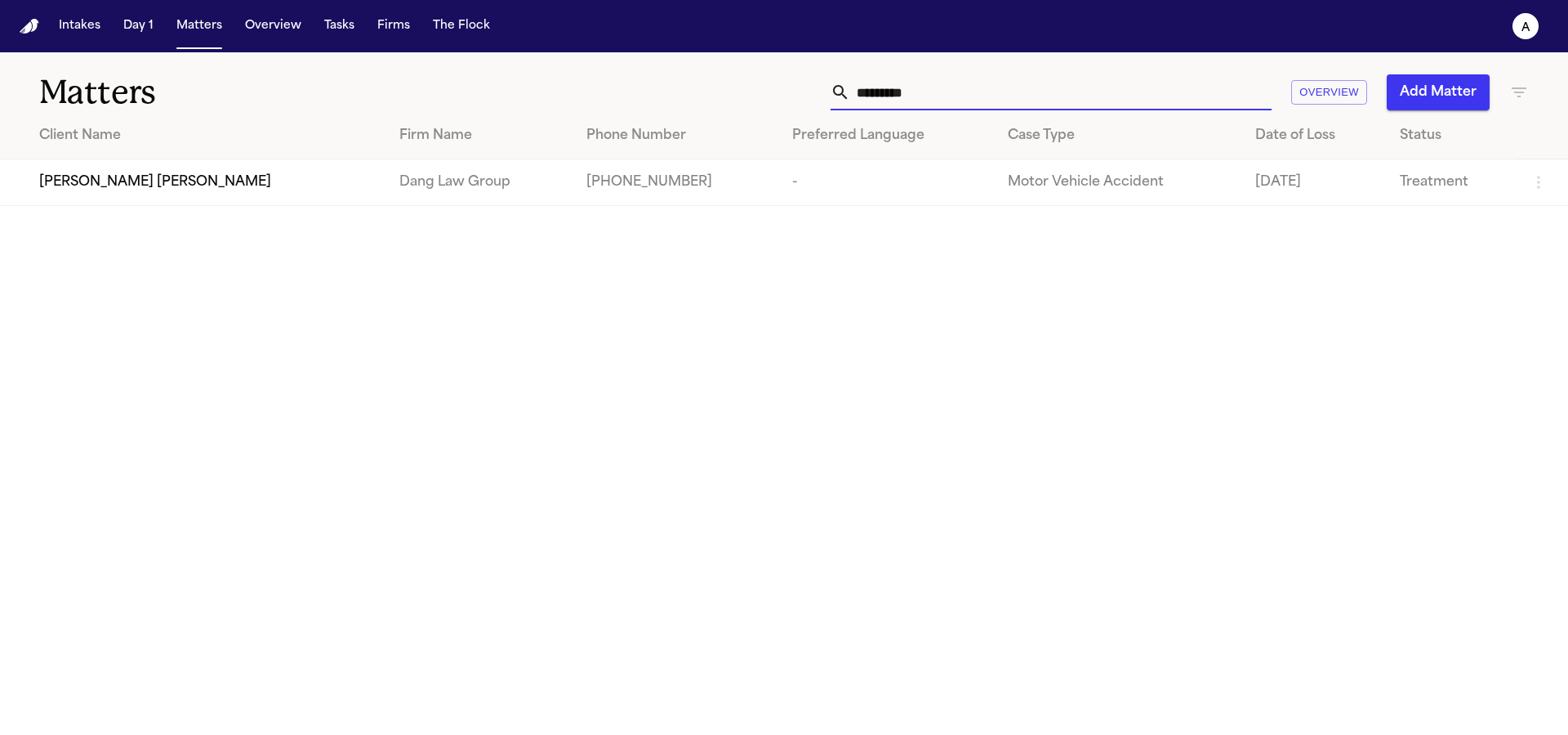
type input "*********"
click at [125, 185] on span "[PERSON_NAME] [PERSON_NAME]" at bounding box center [155, 183] width 232 height 20
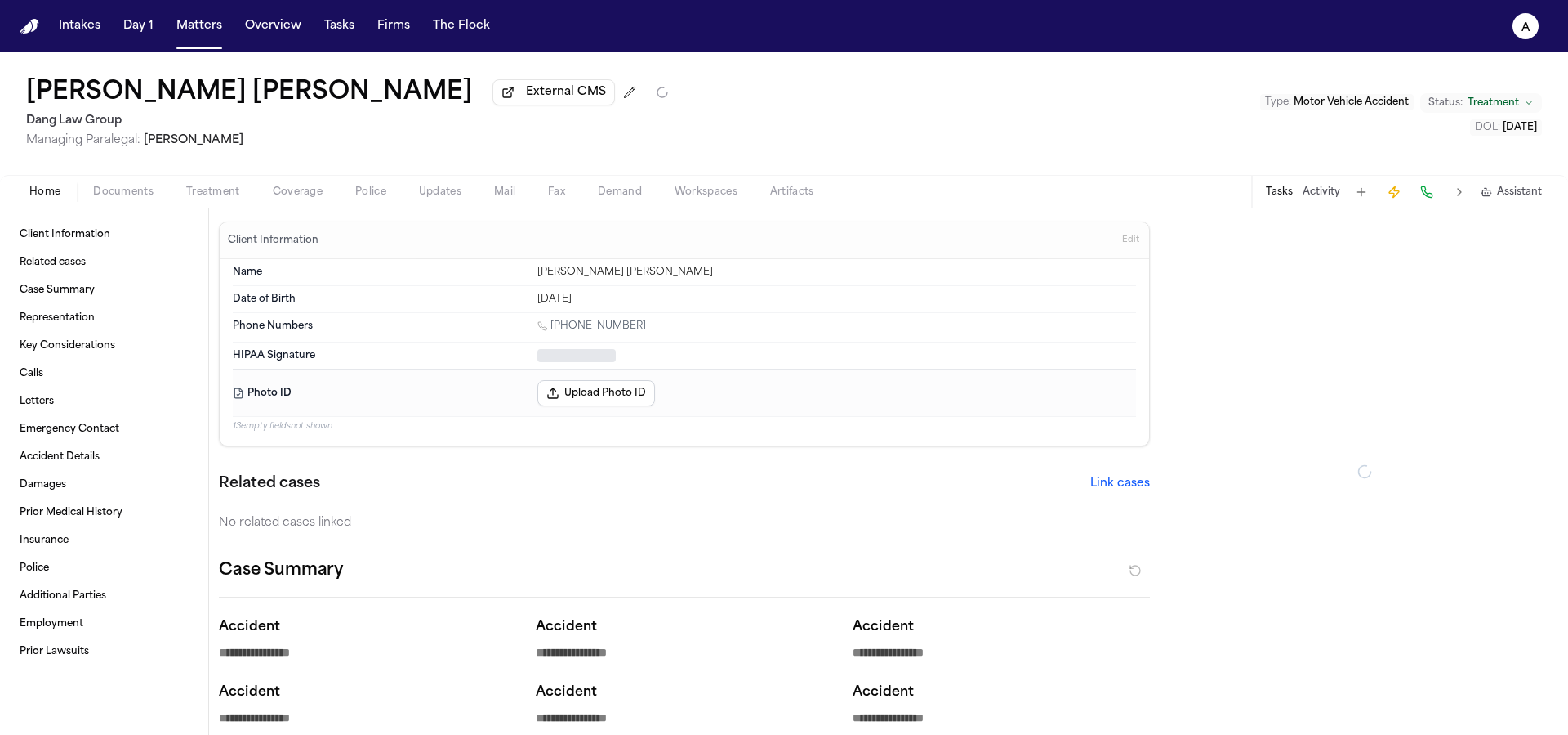
type textarea "*"
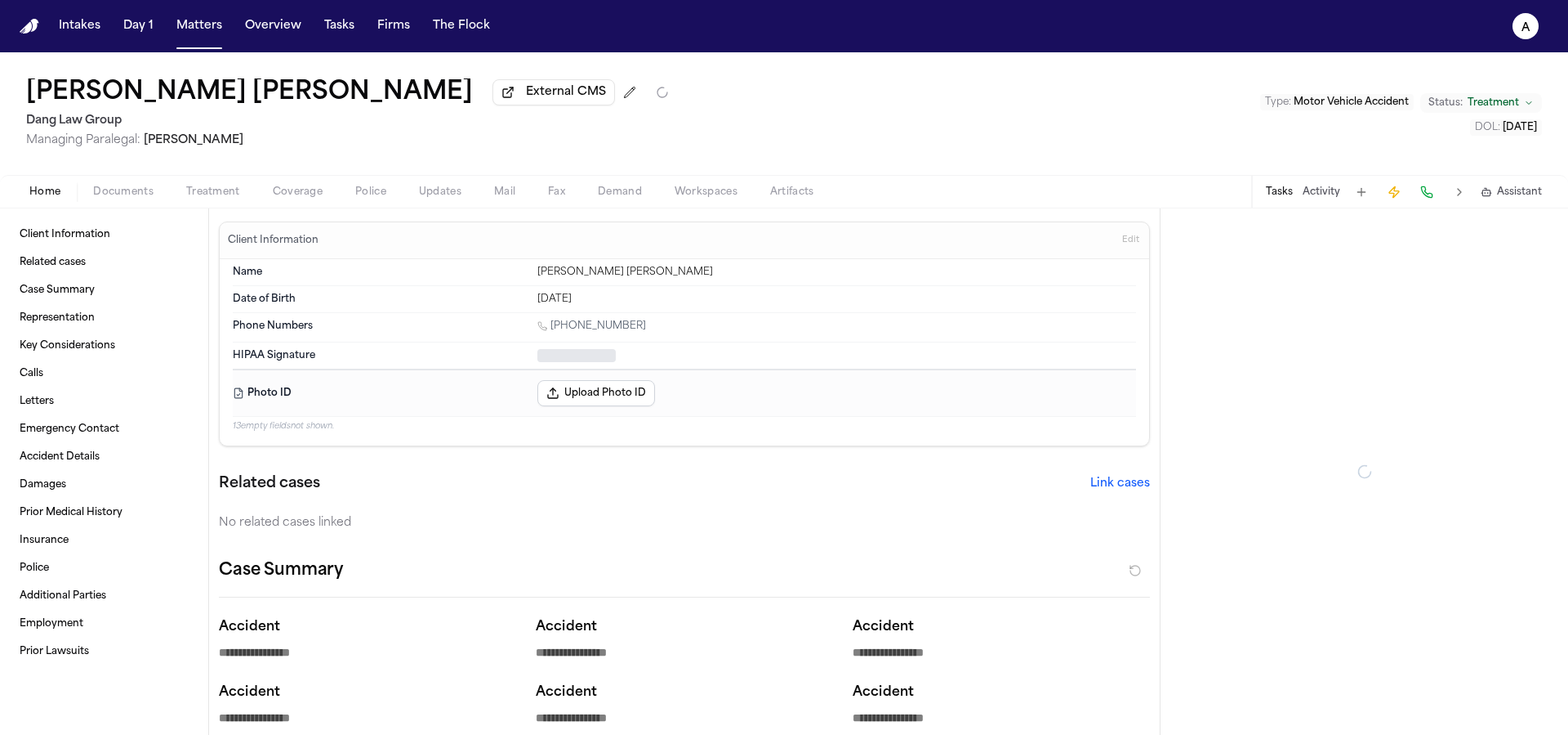
type textarea "*"
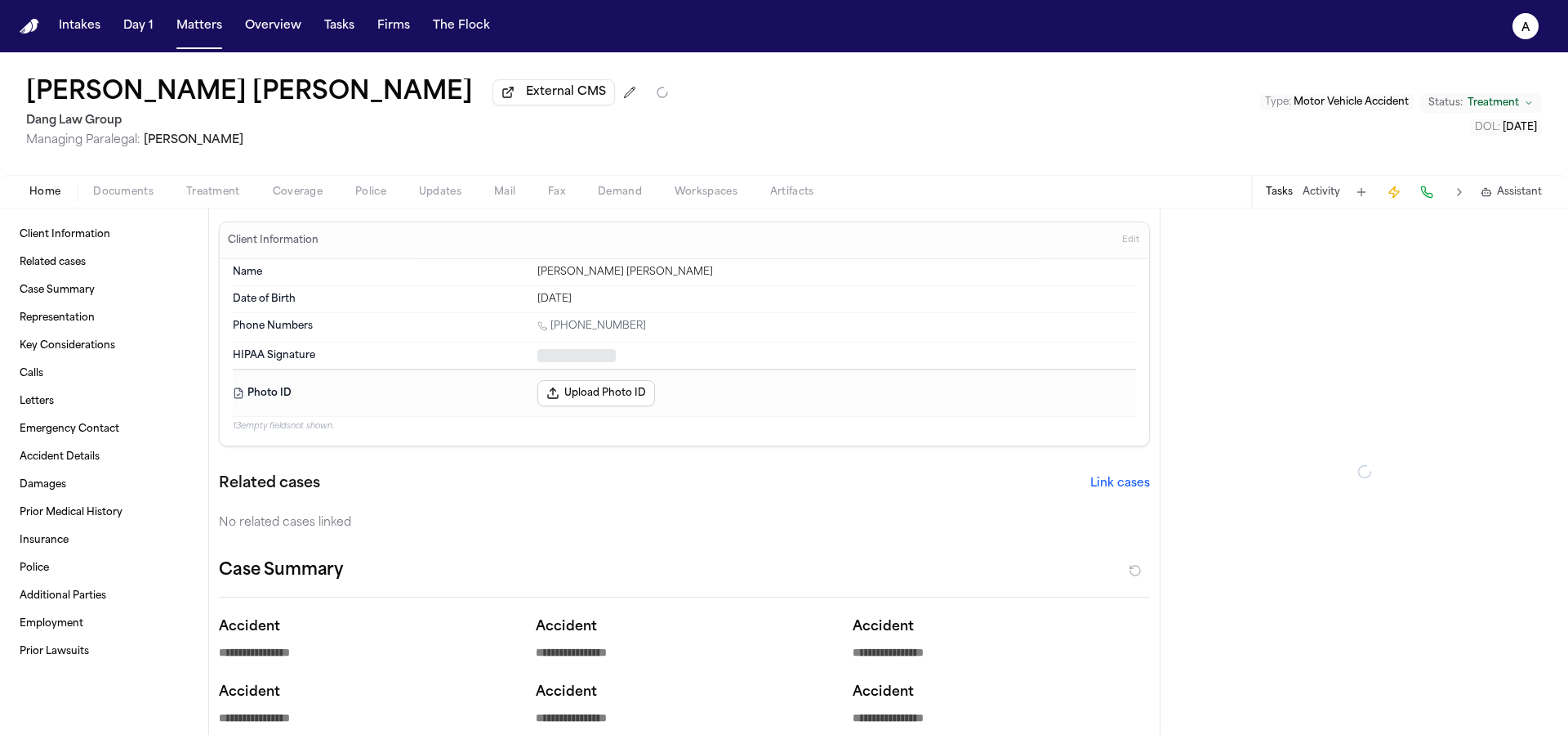
type textarea "*"
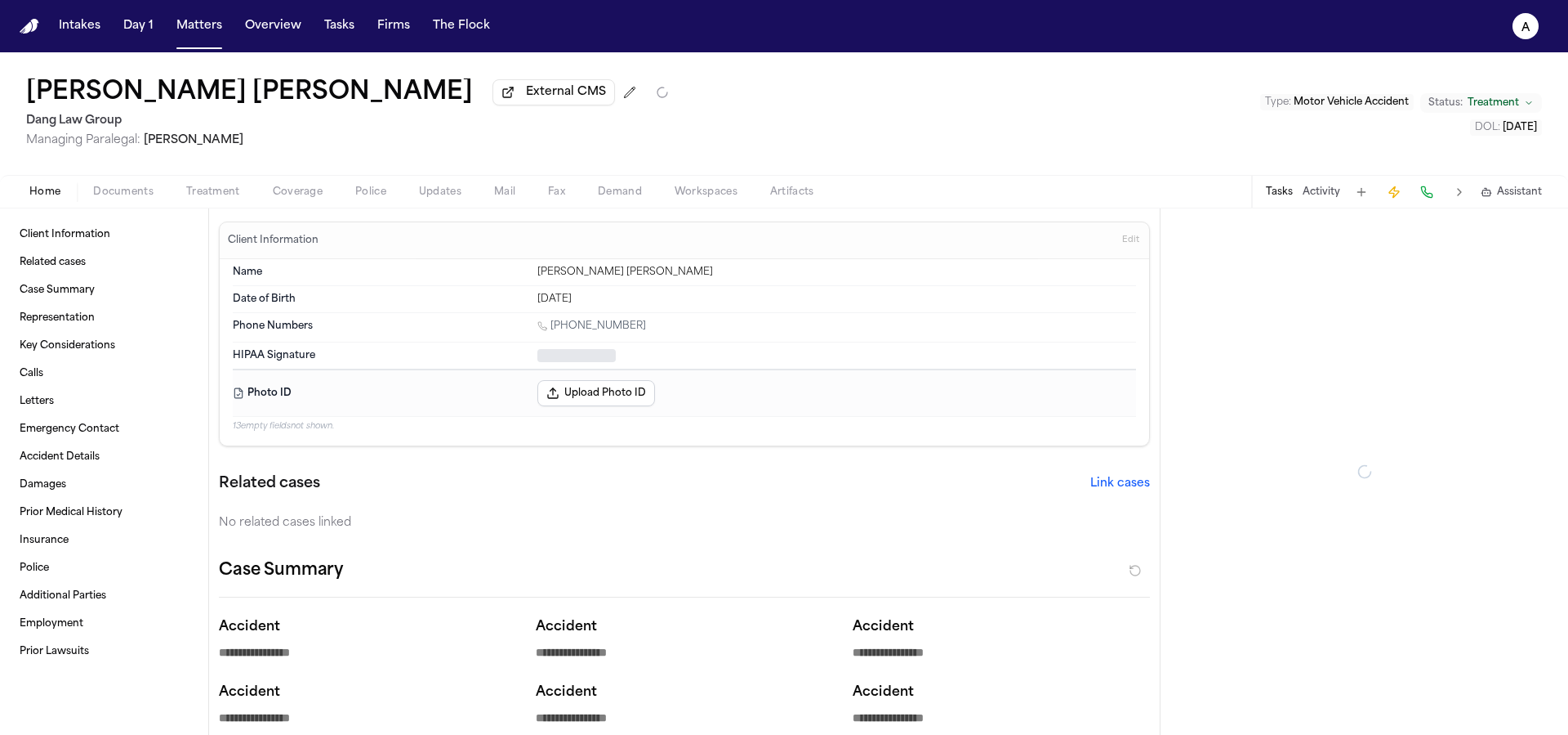
type textarea "*"
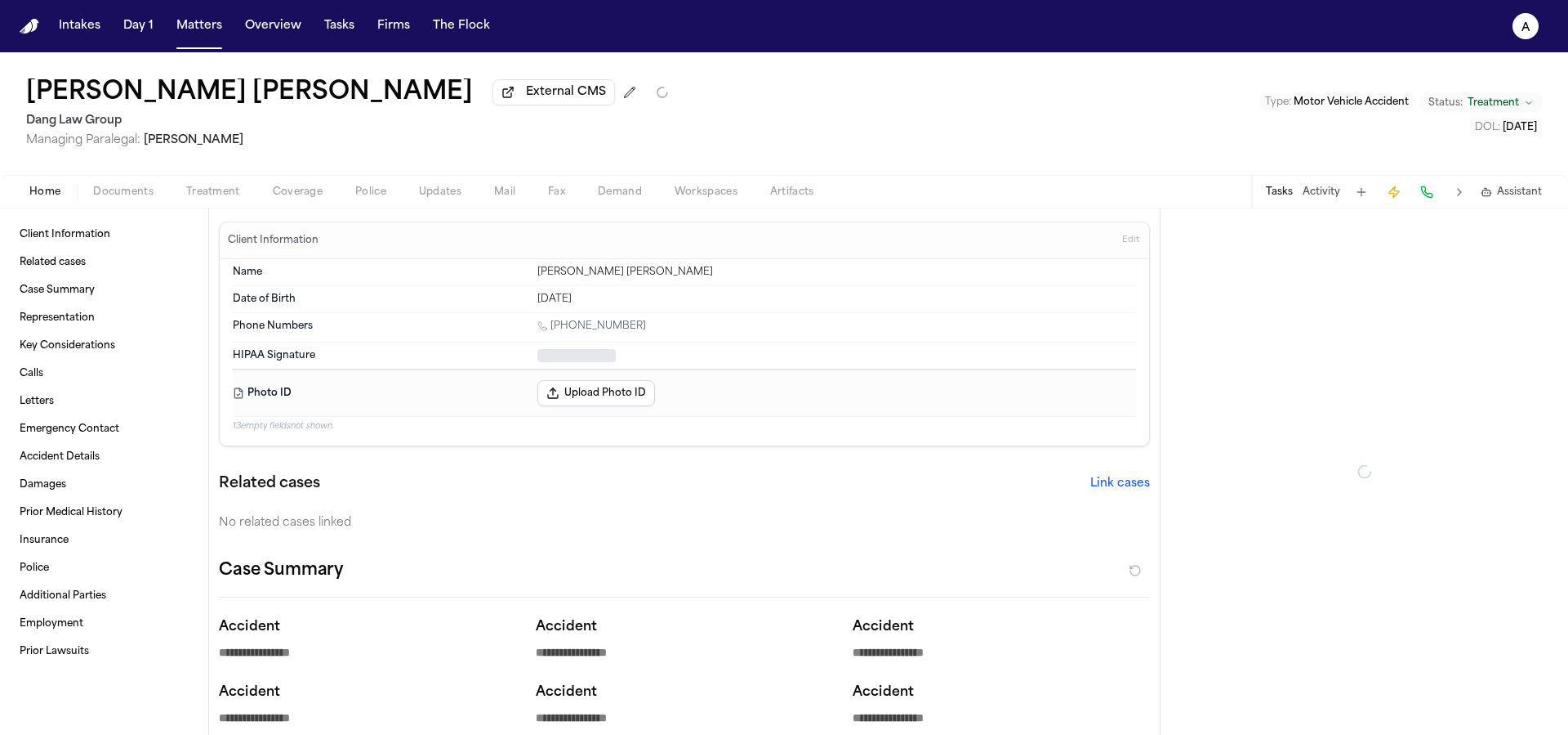
type textarea "*"
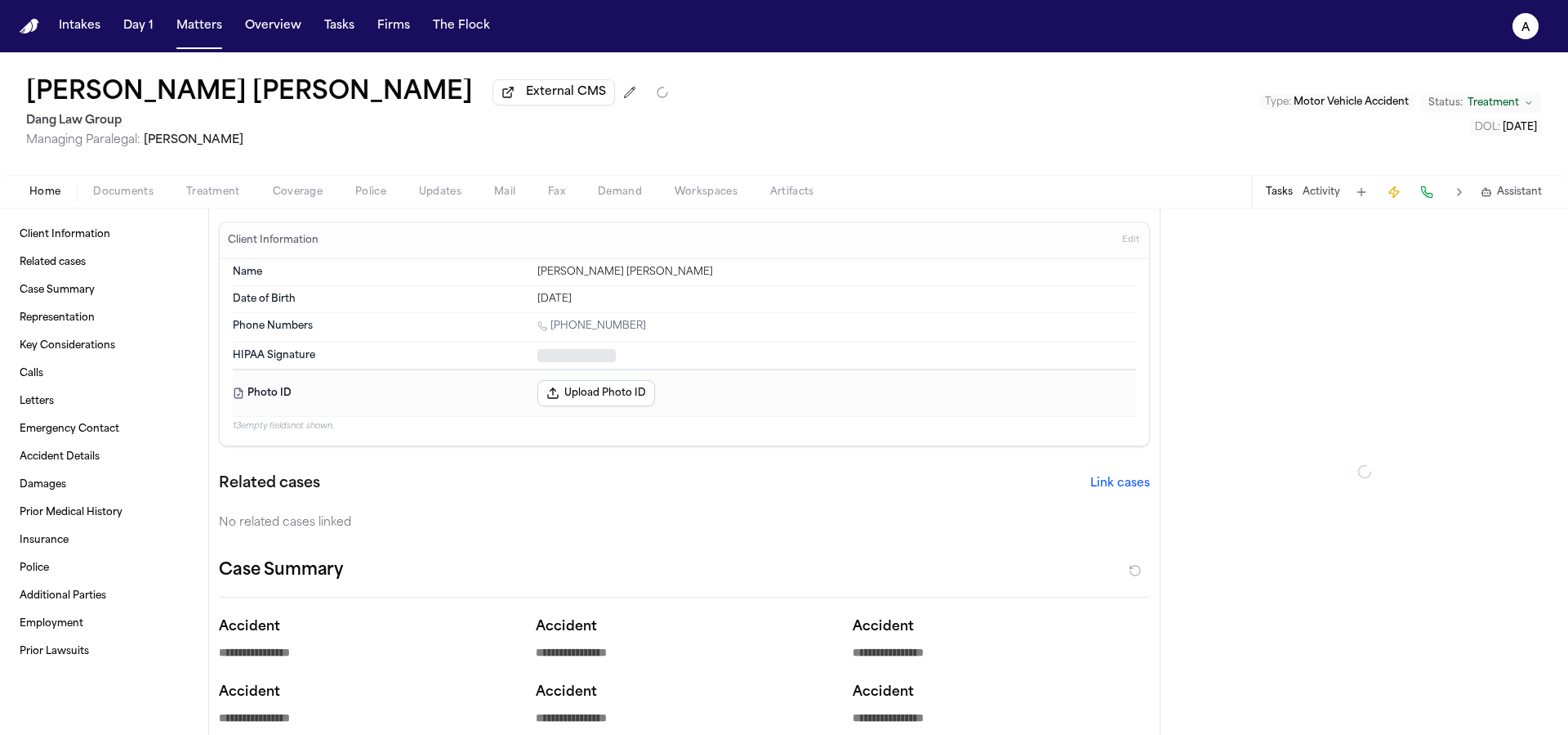
type textarea "*"
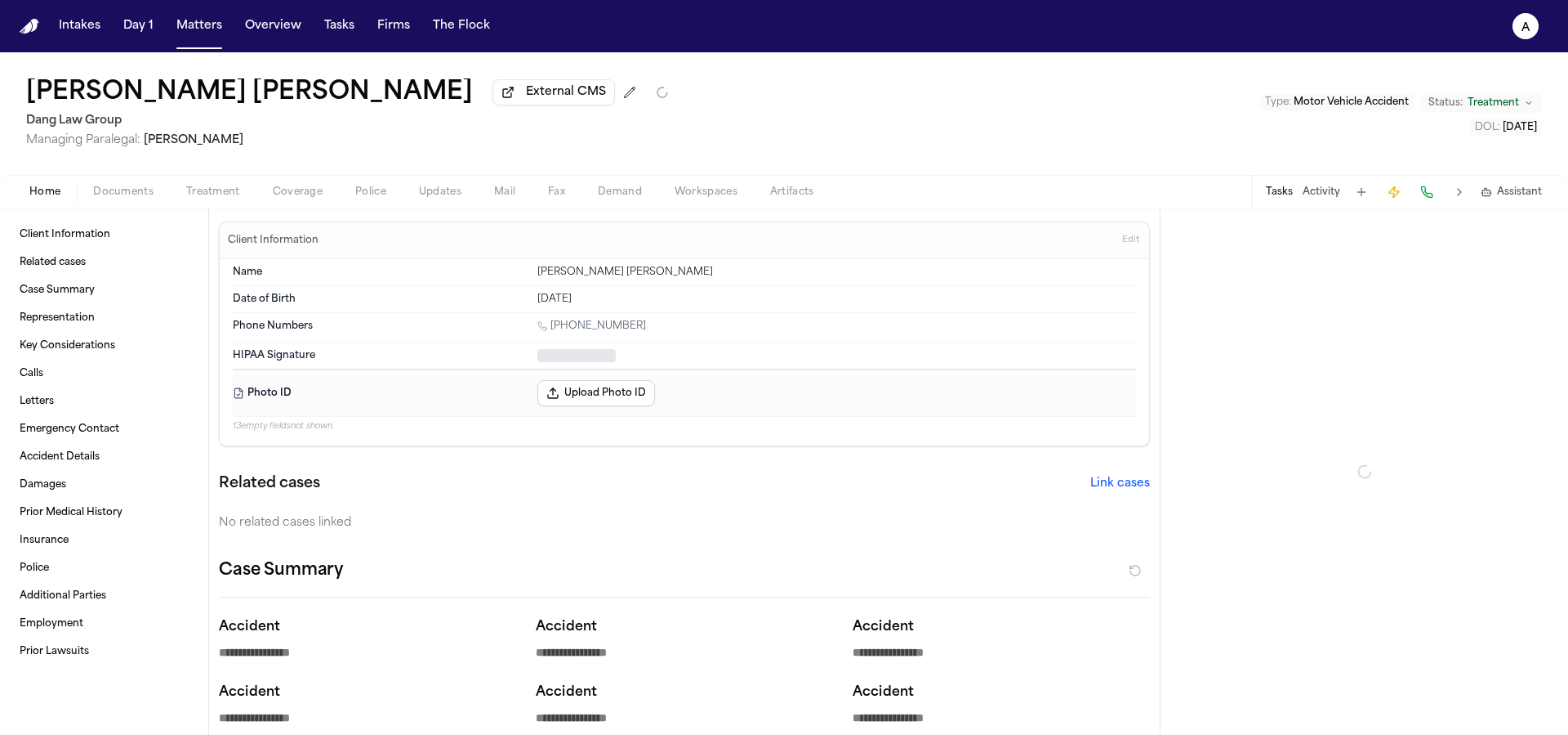
type textarea "*"
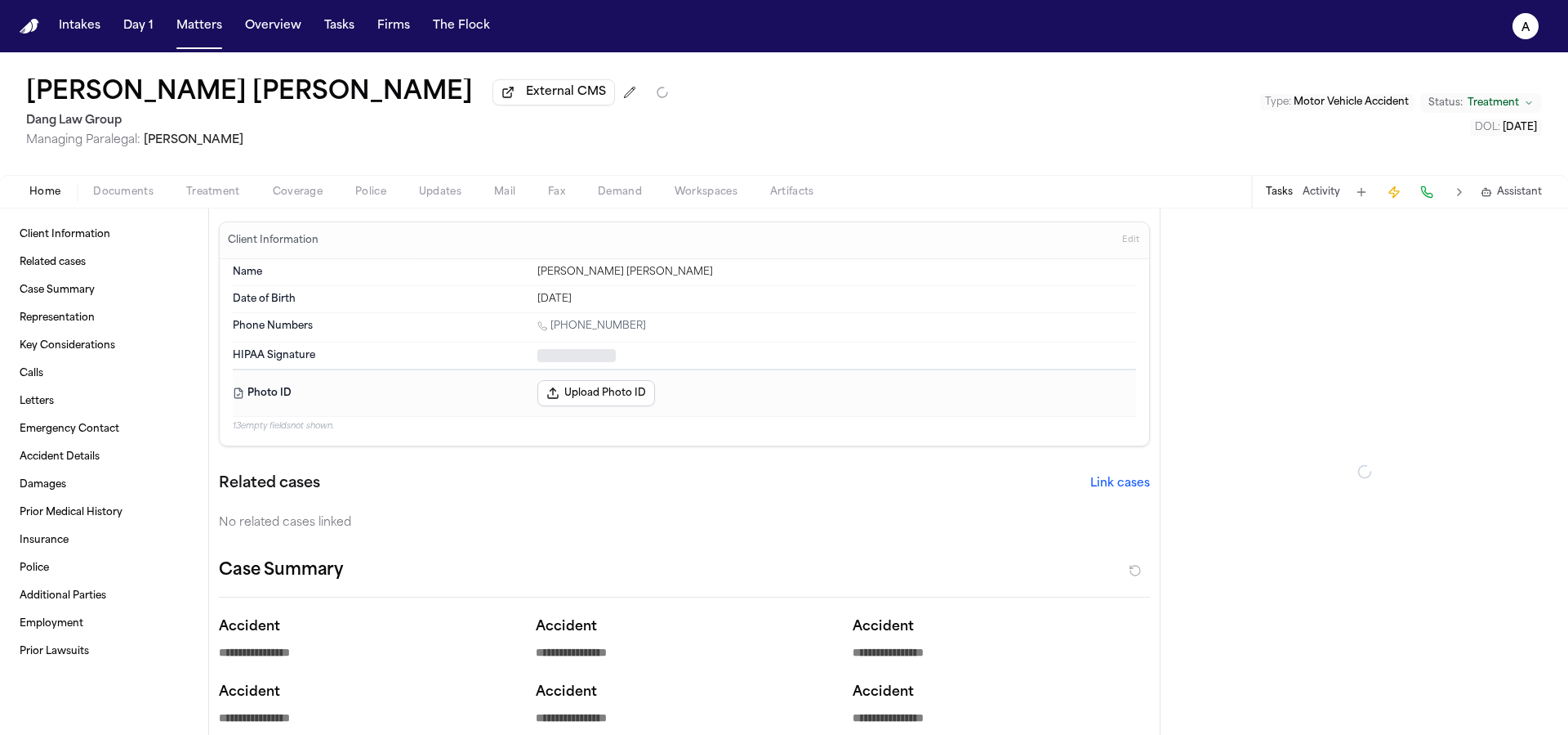
type textarea "*"
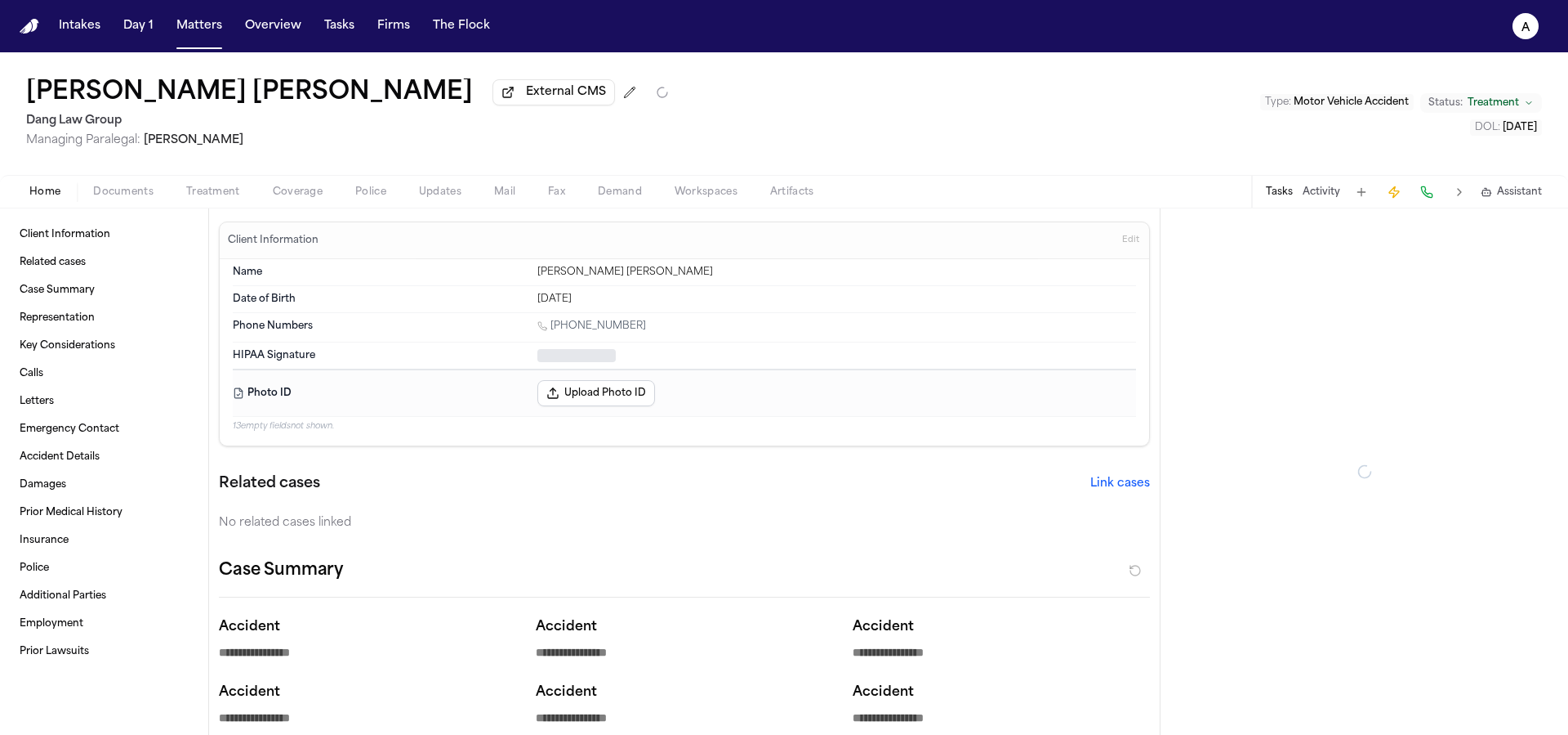
type textarea "*"
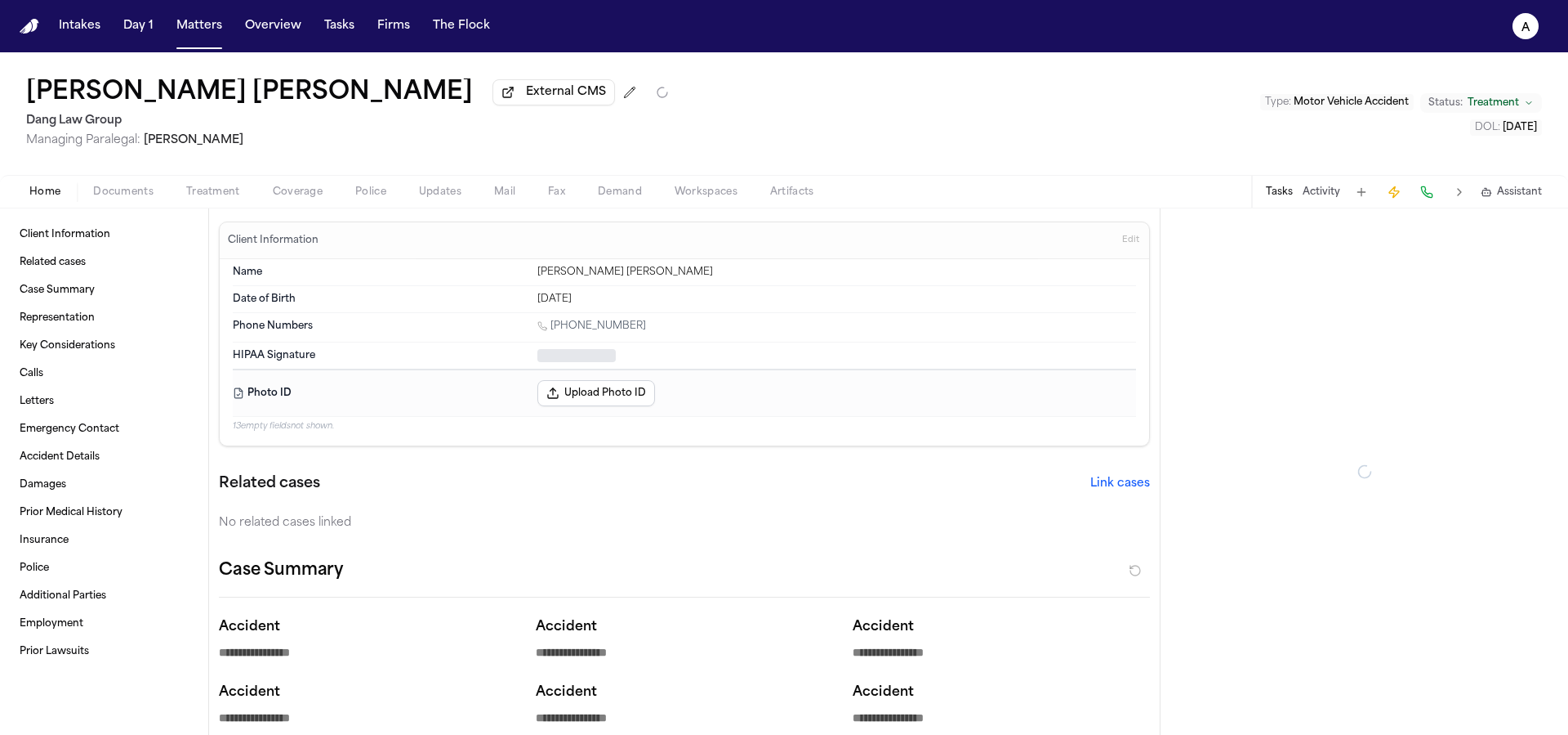
type textarea "*"
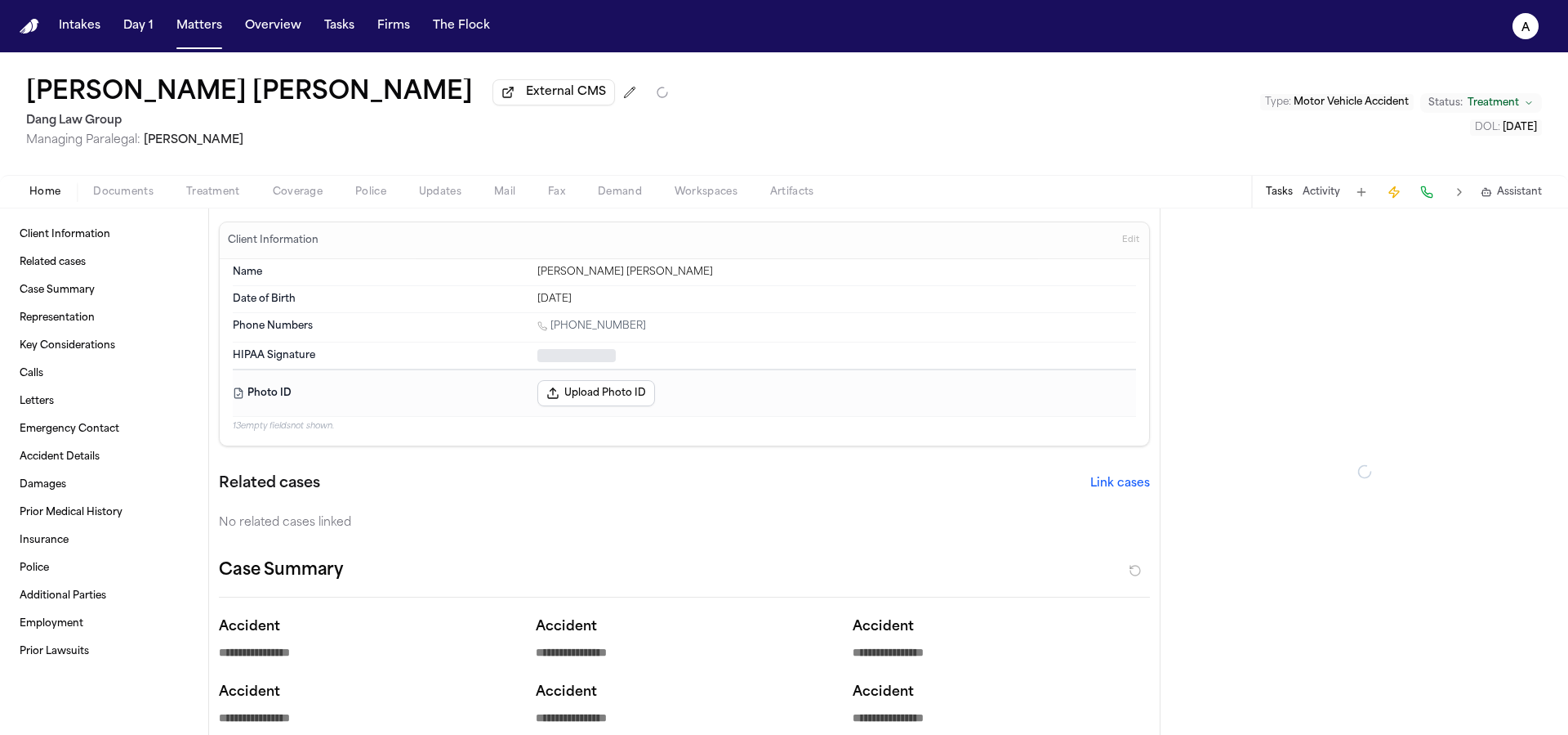
type textarea "*"
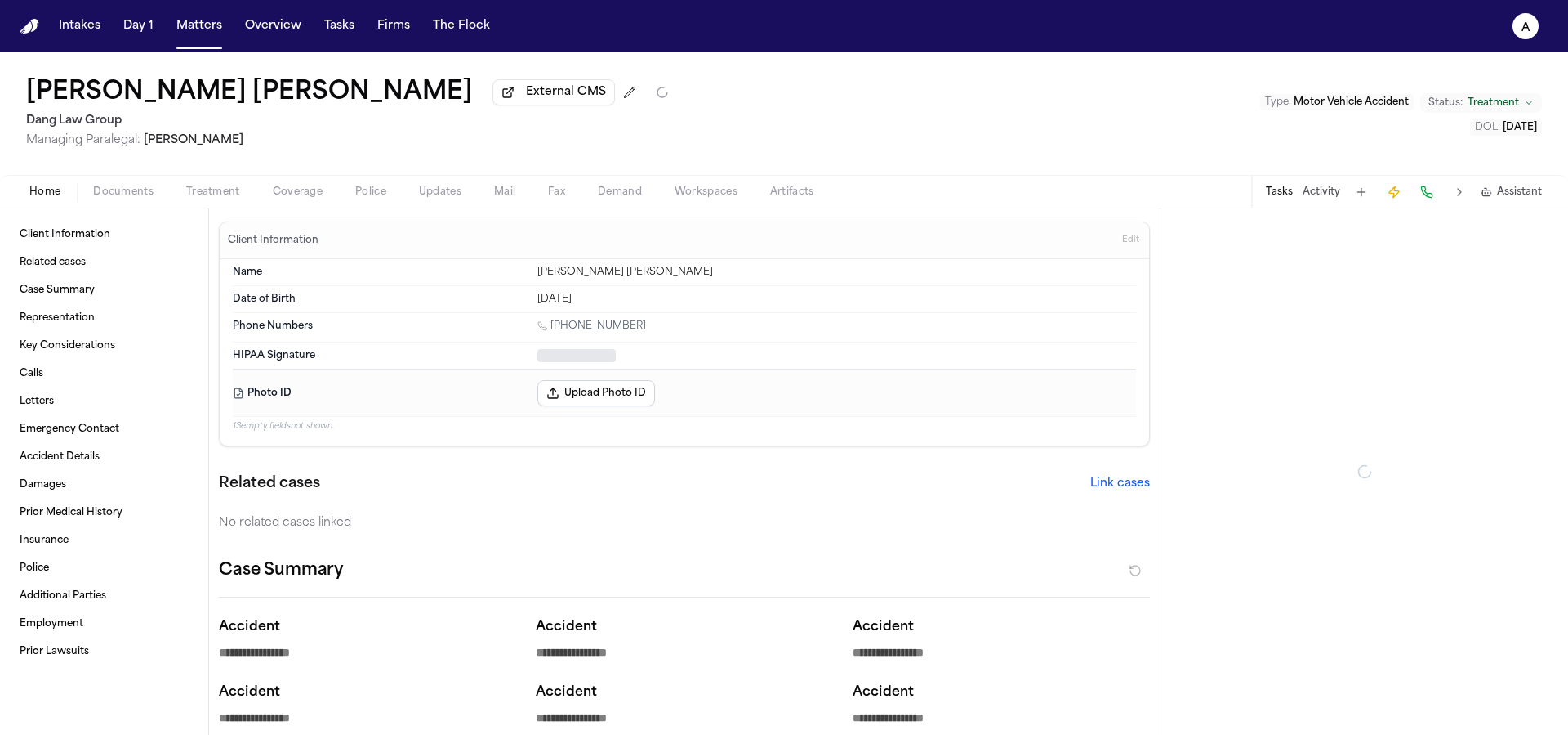
type textarea "*"
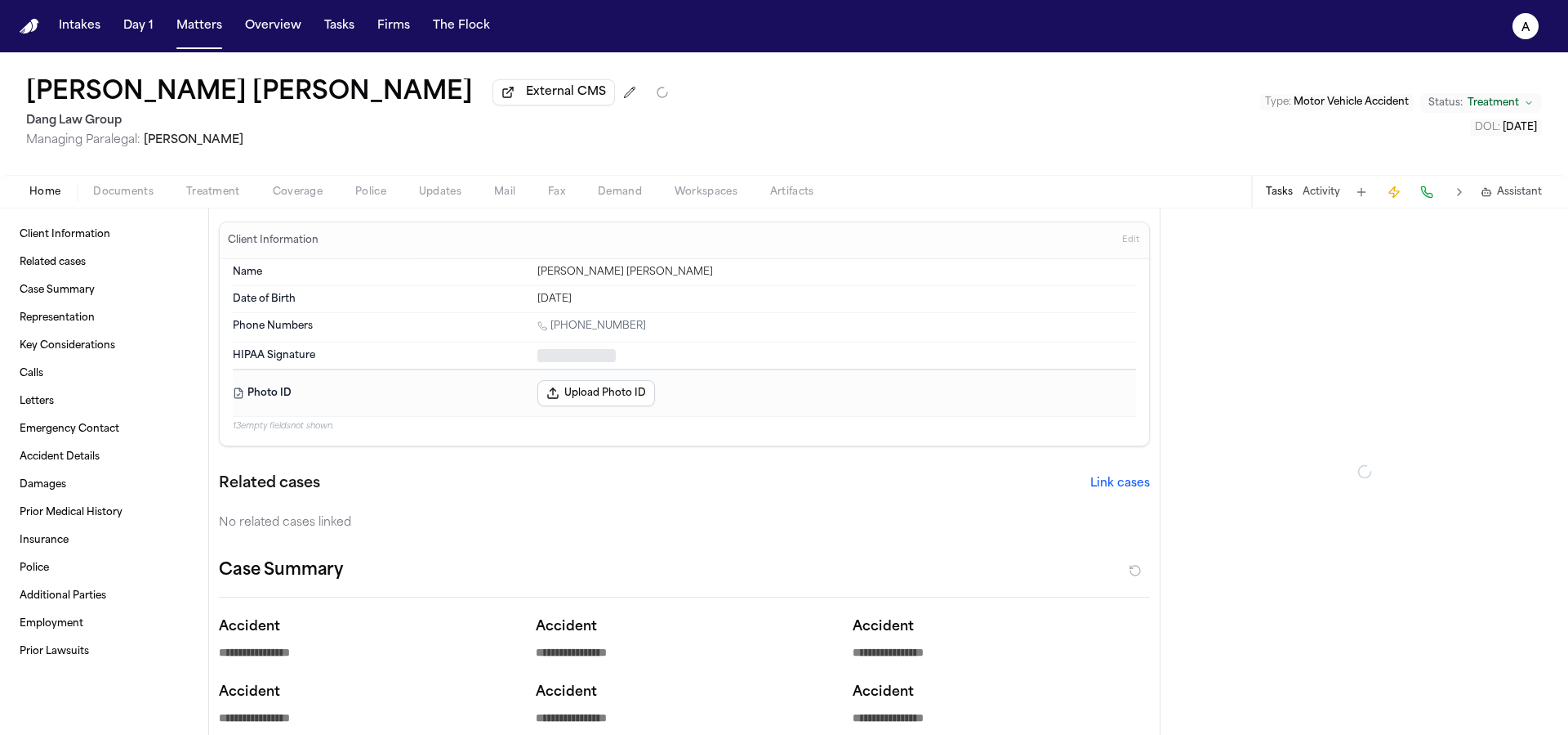
type textarea "*"
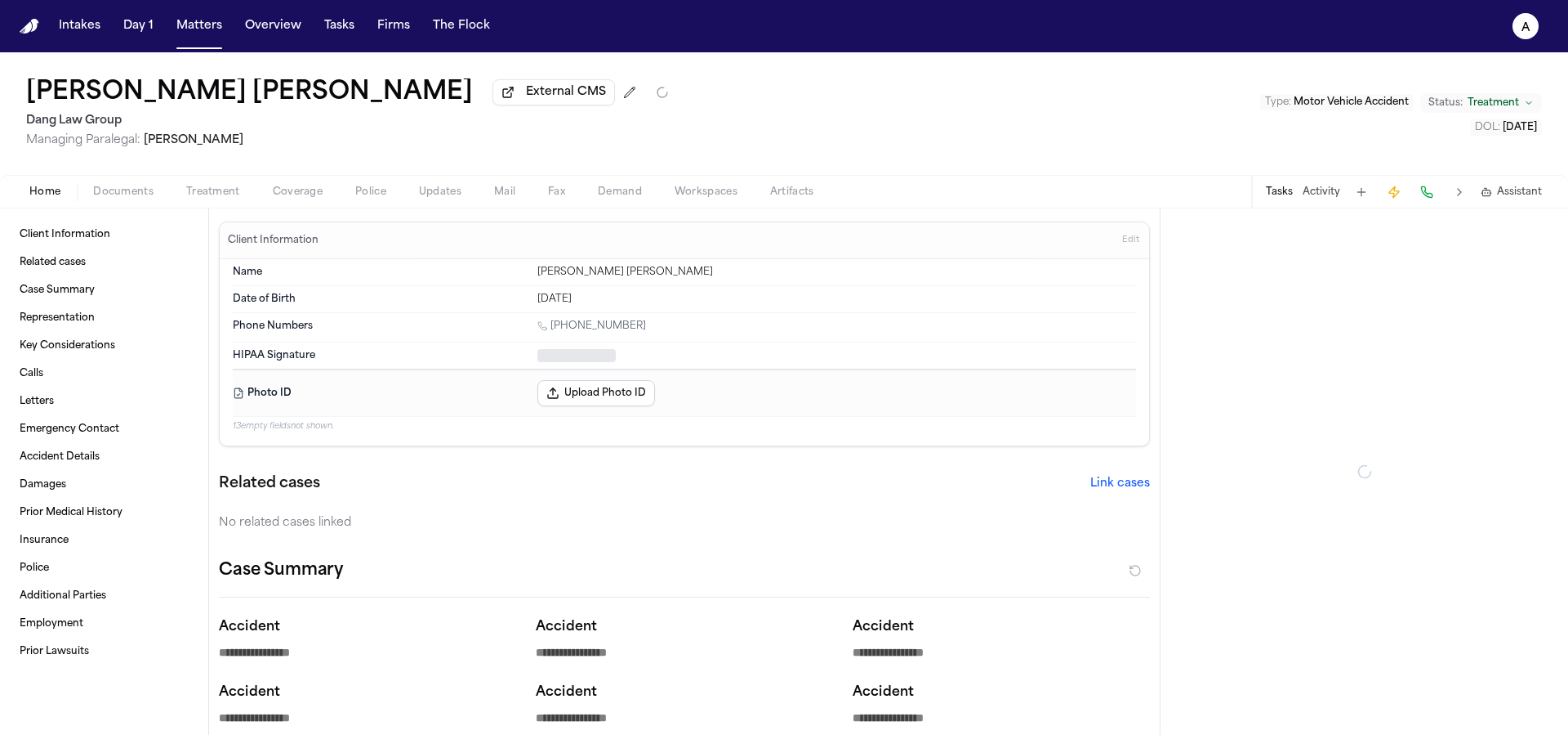
type textarea "*"
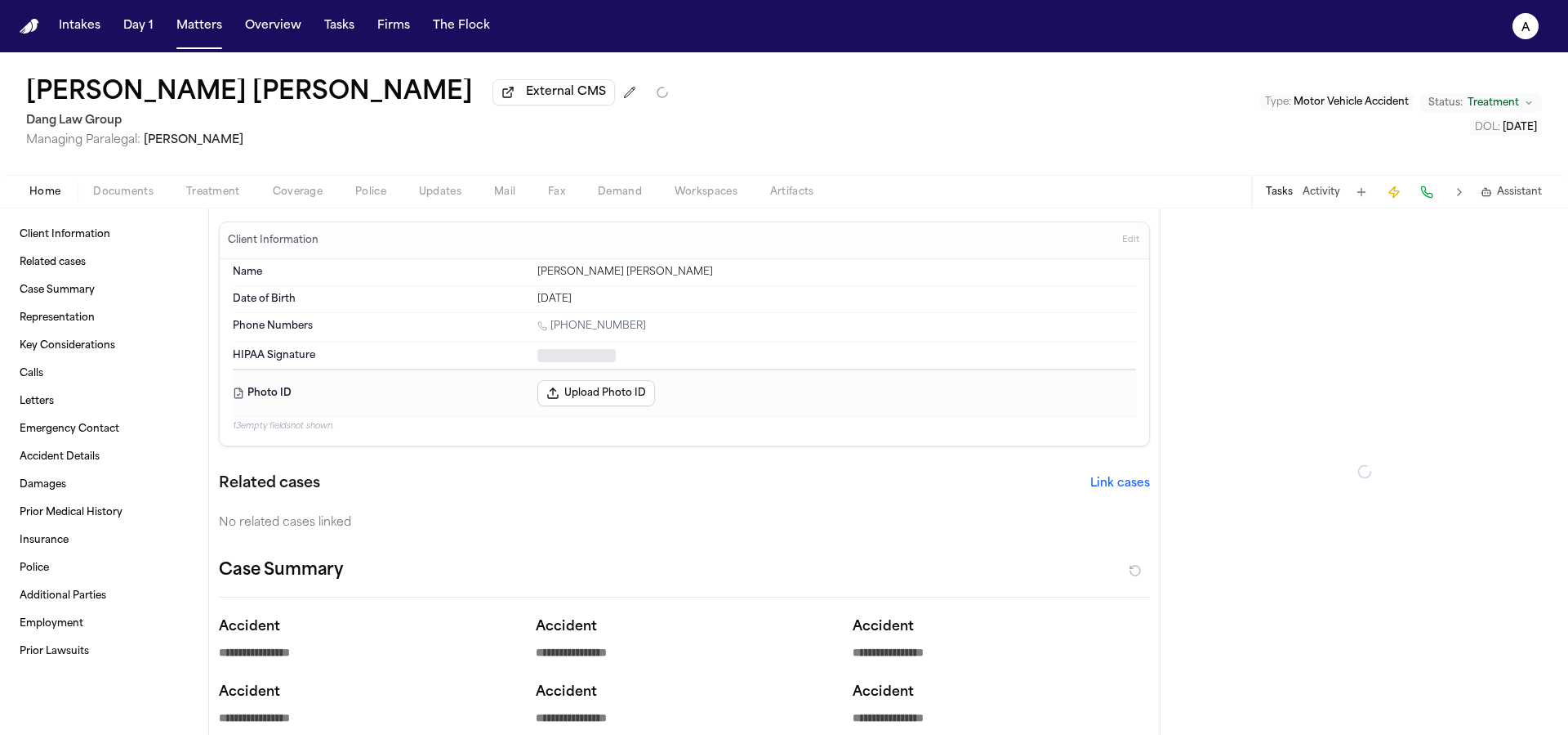
type textarea "*"
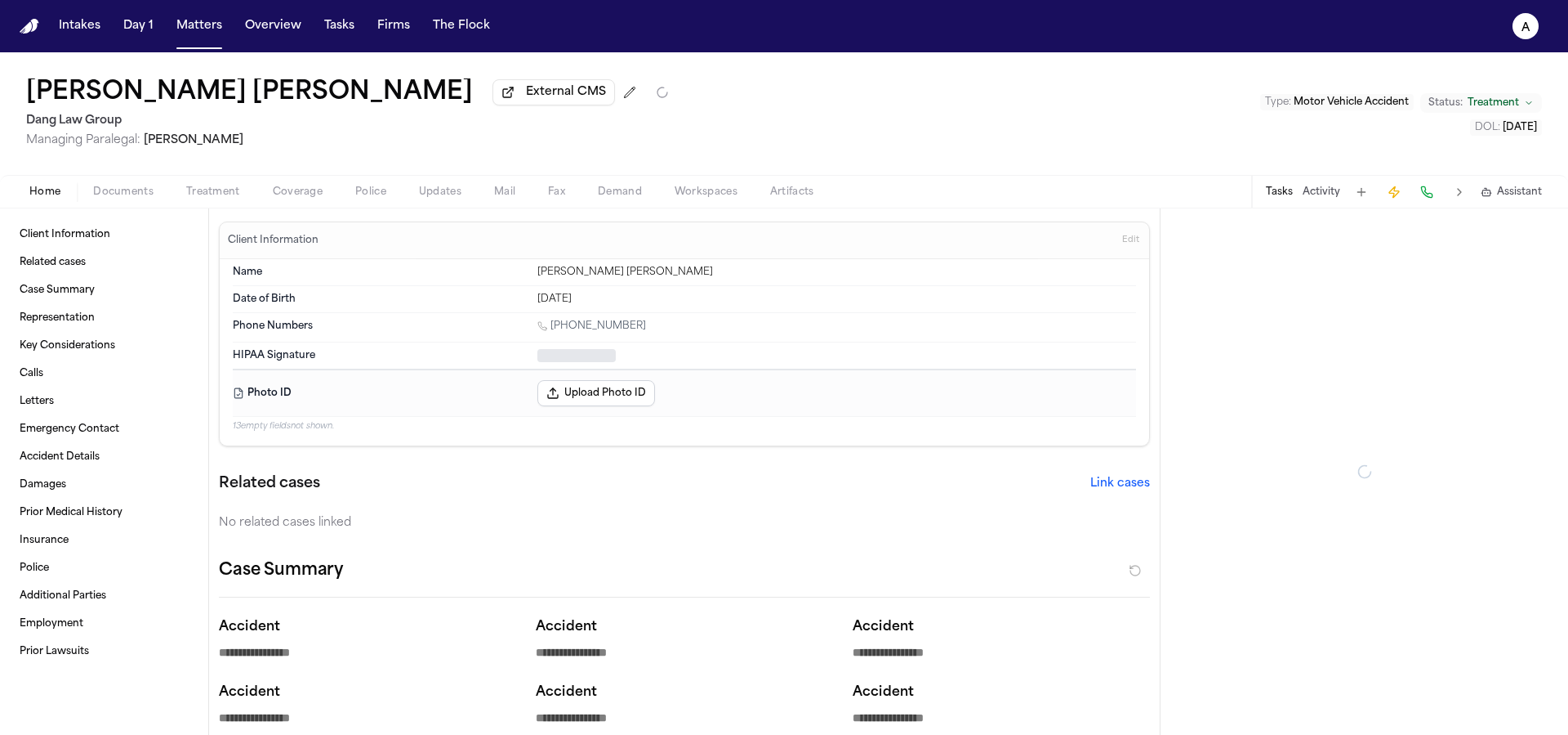
type textarea "*"
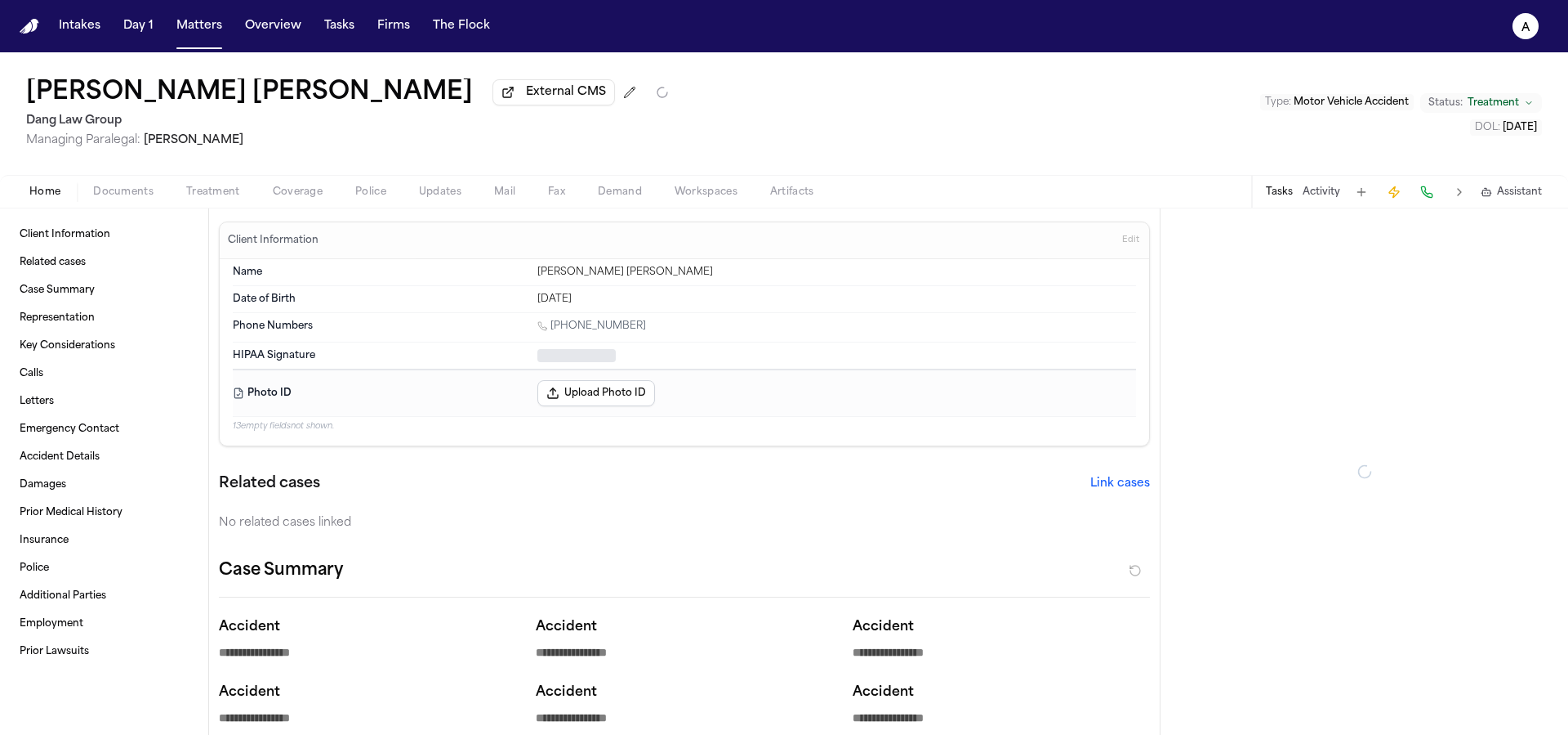
type textarea "*"
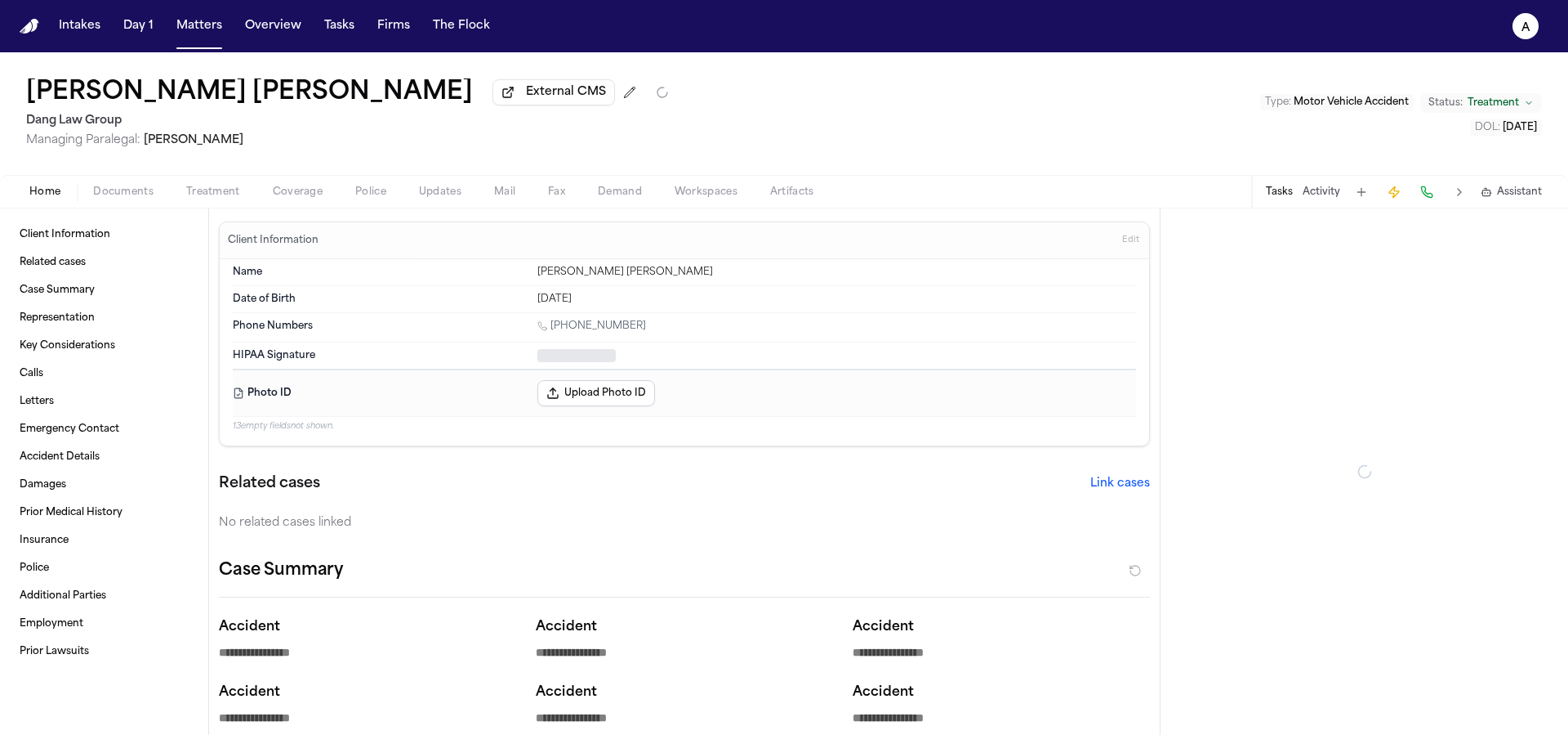
type textarea "*"
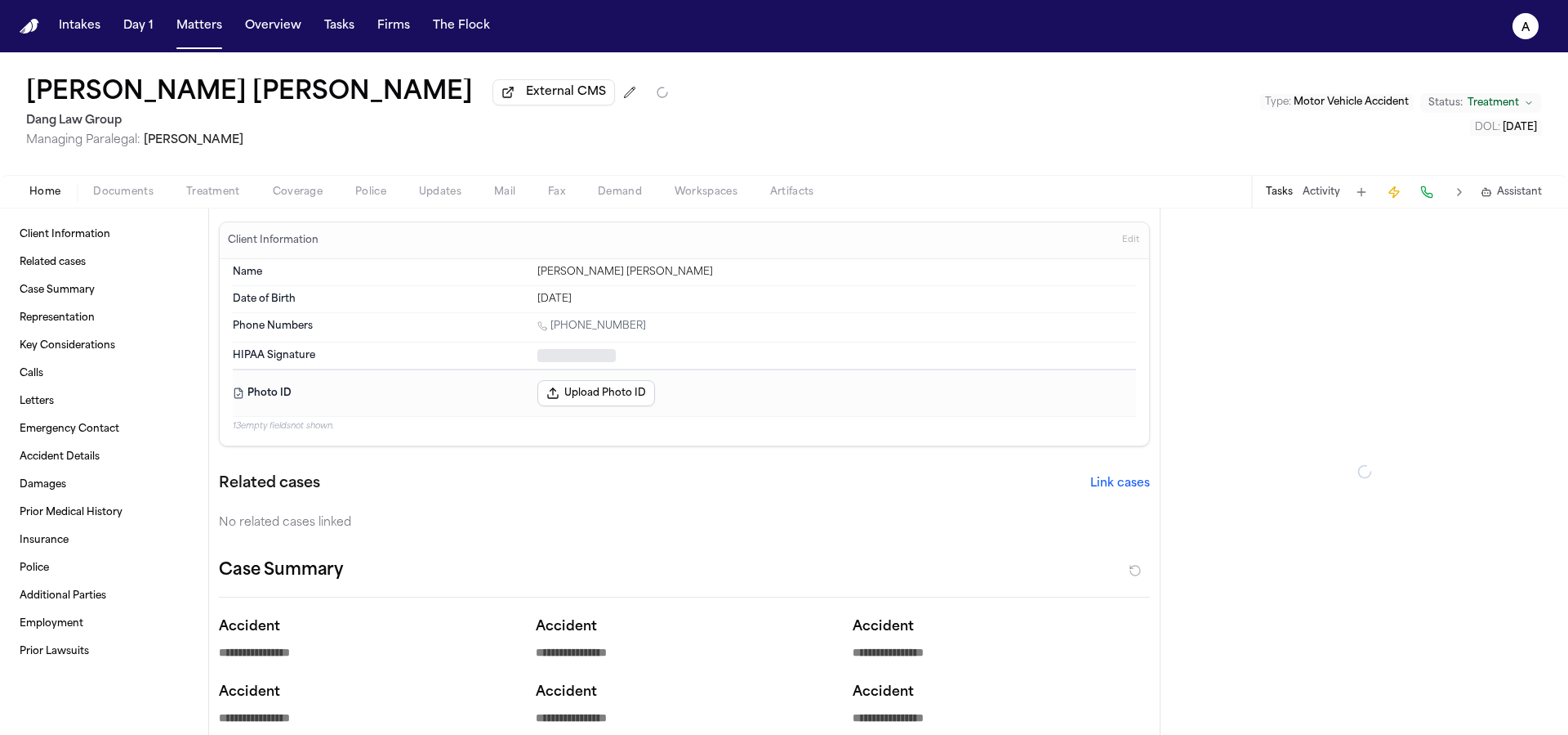
type textarea "*"
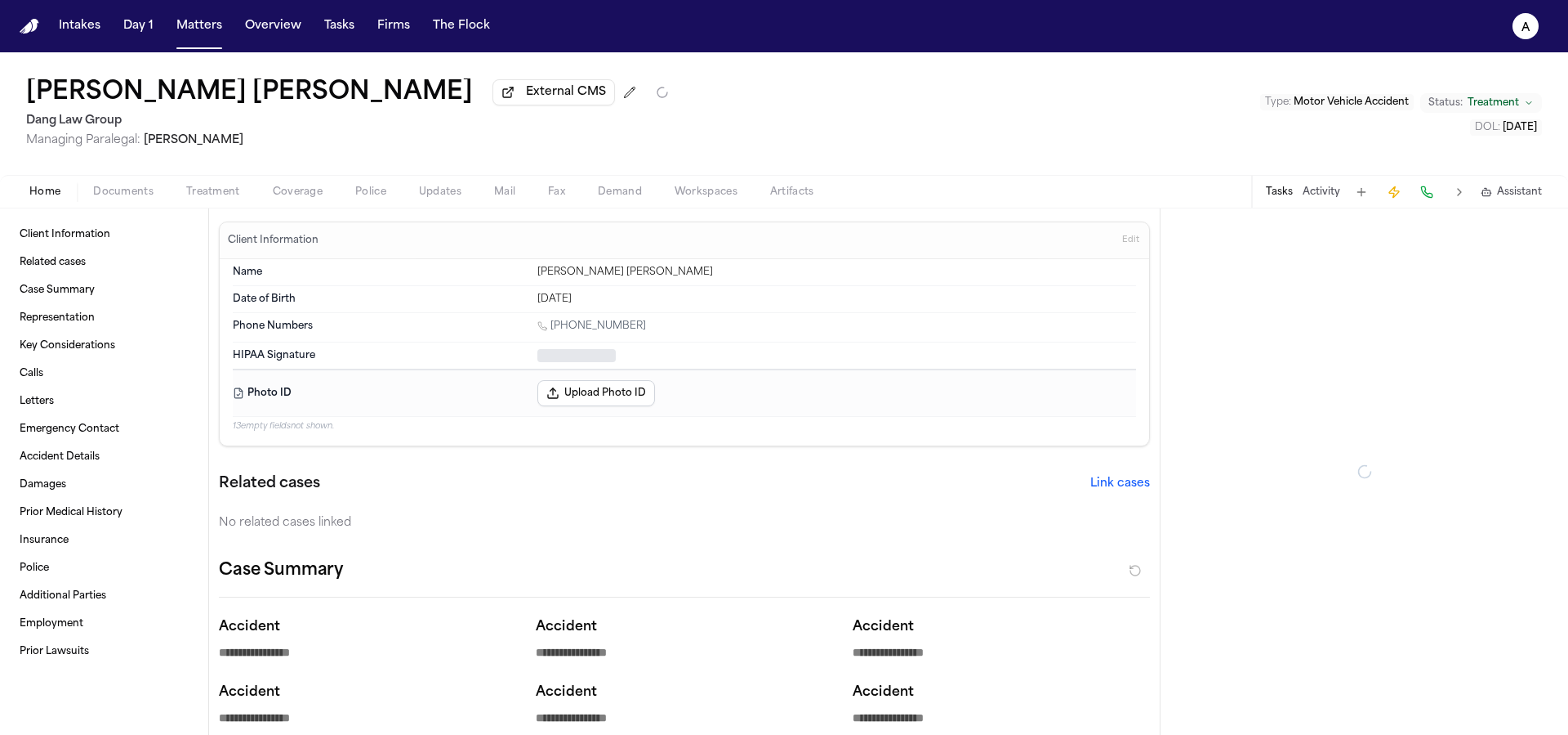
type textarea "*"
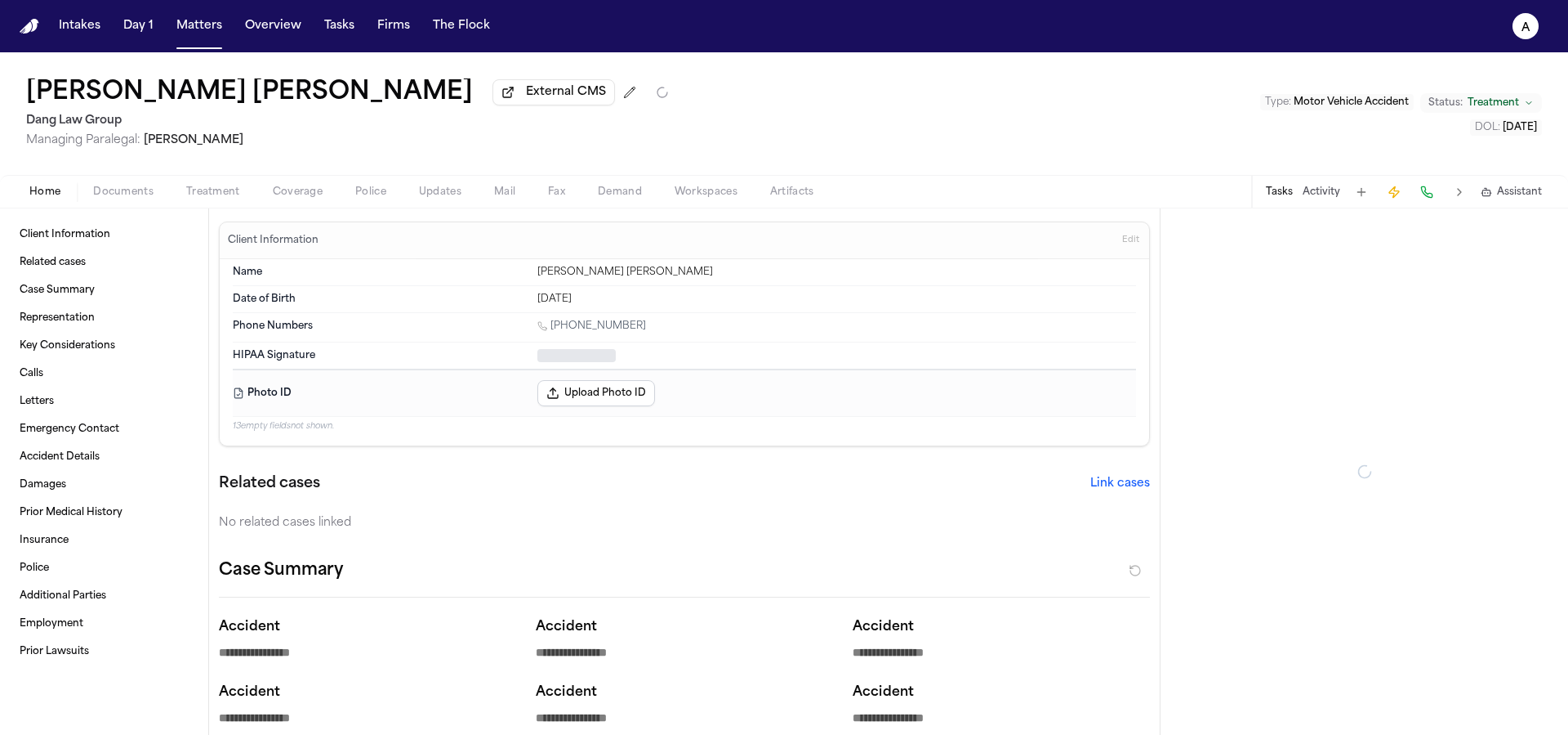
type textarea "*"
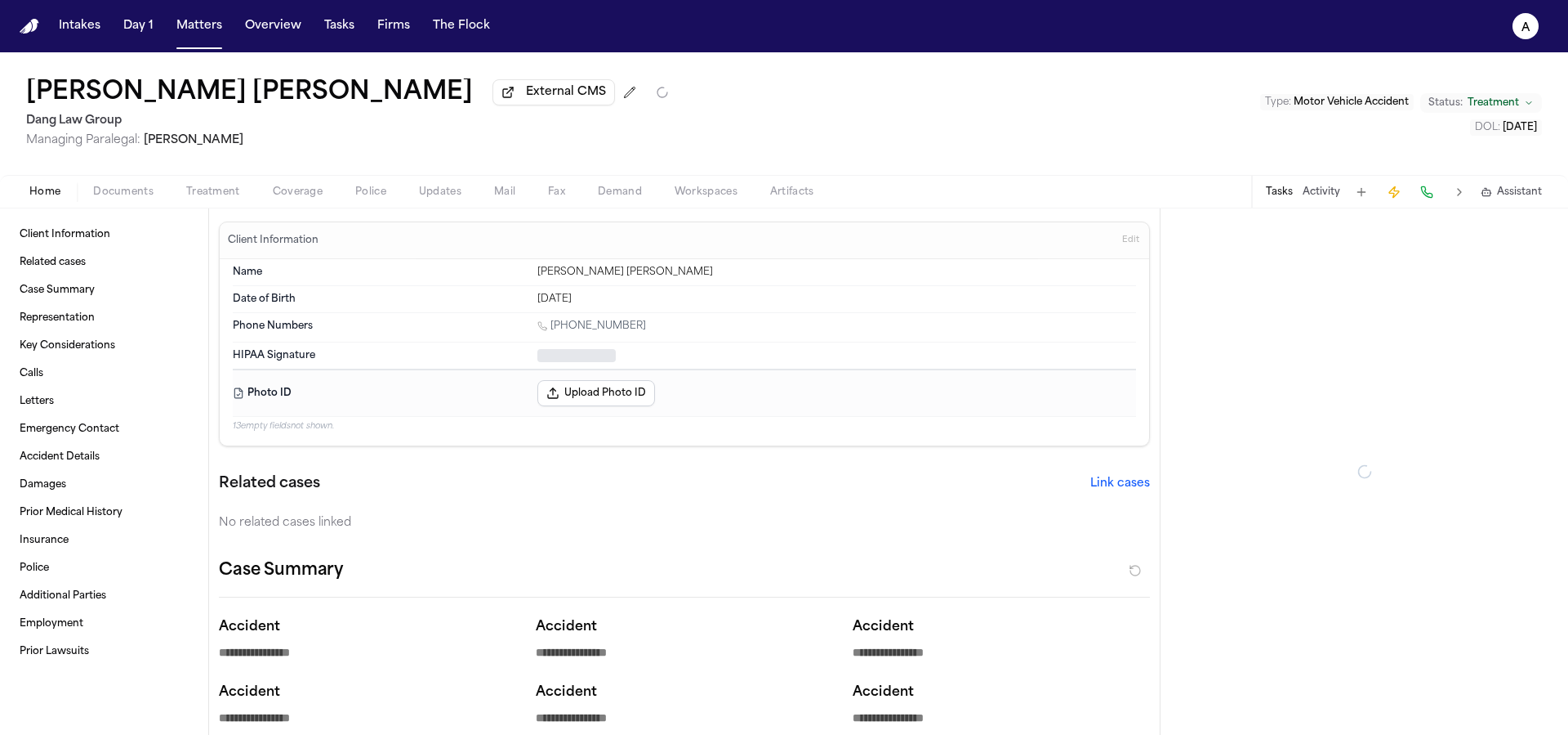
type textarea "*"
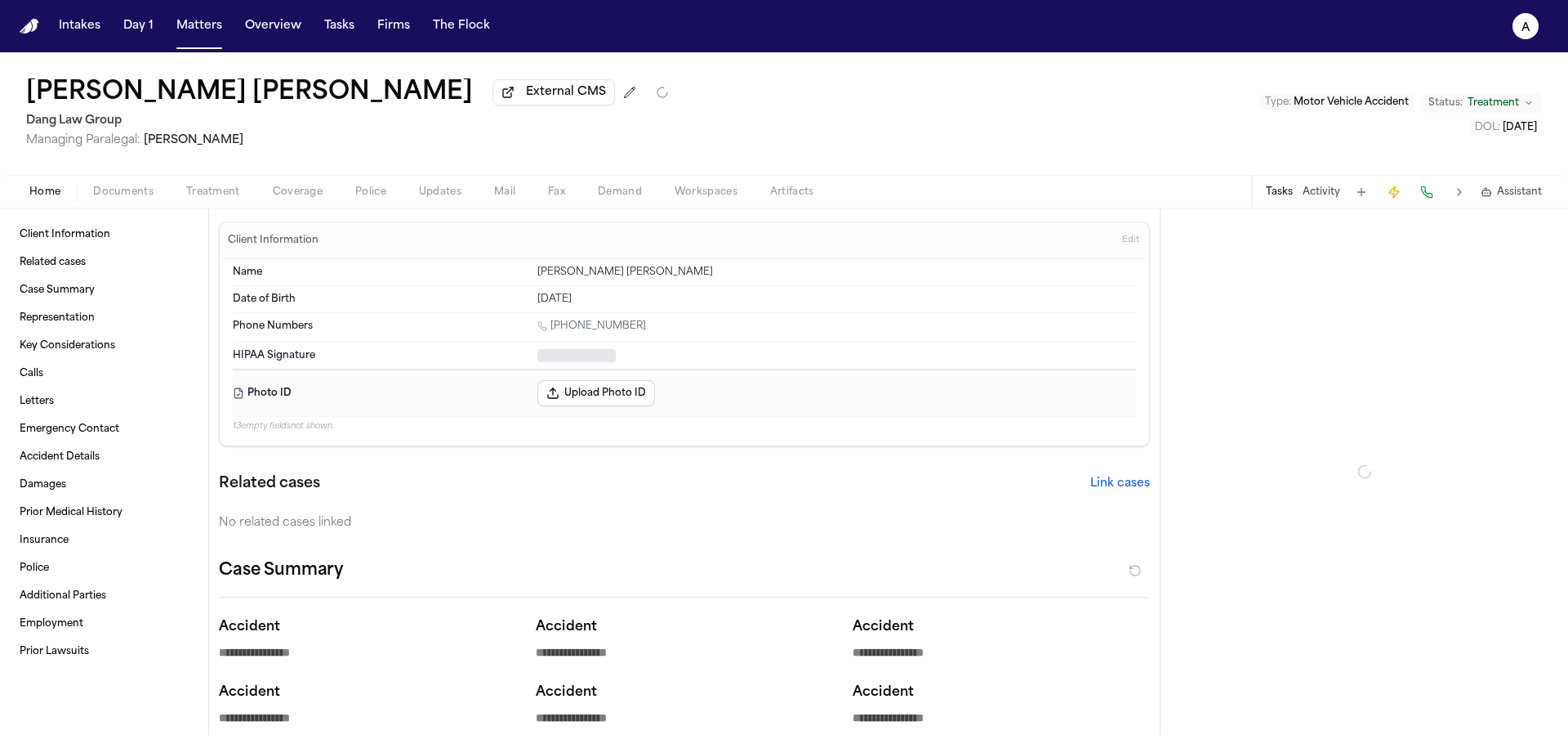
type textarea "*"
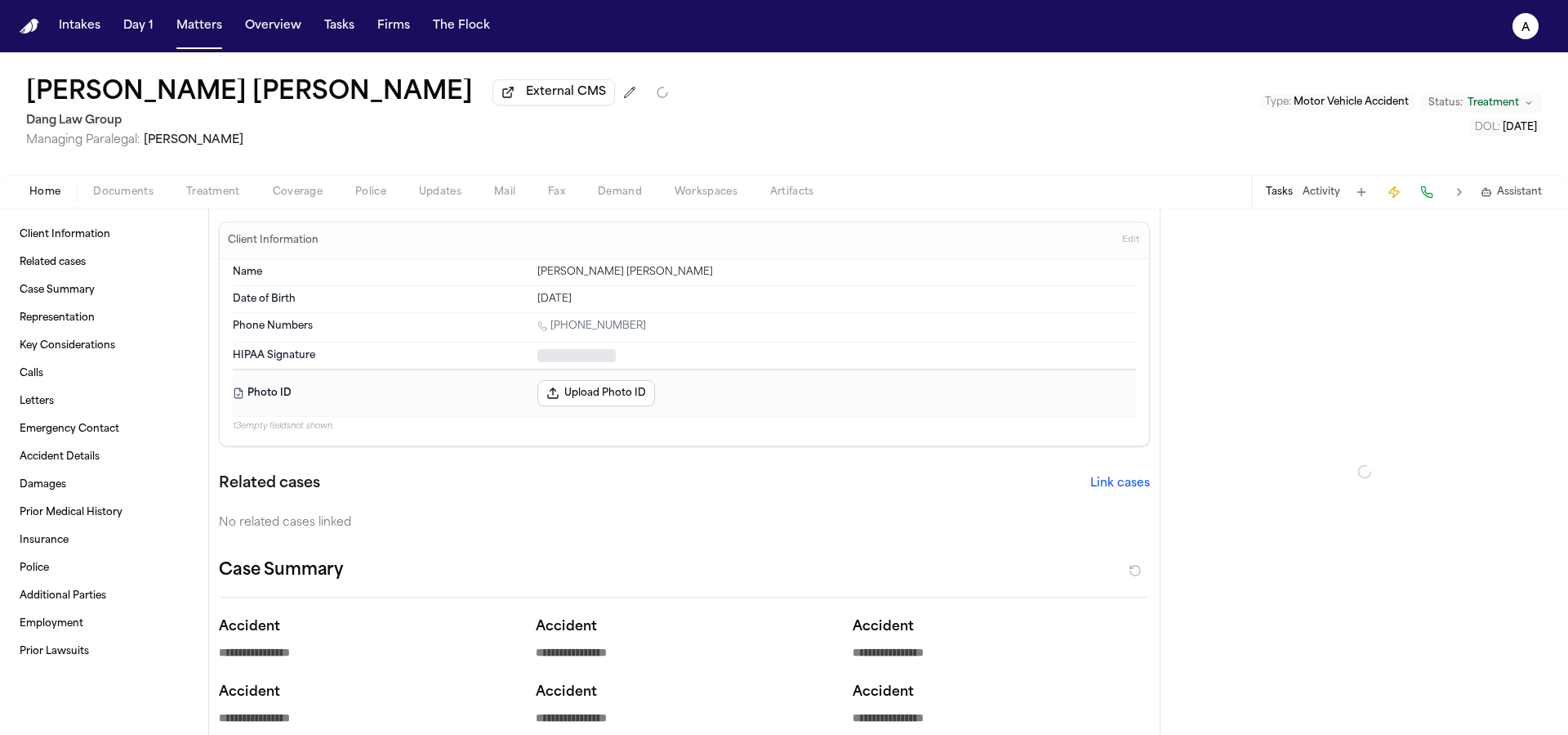
type textarea "*"
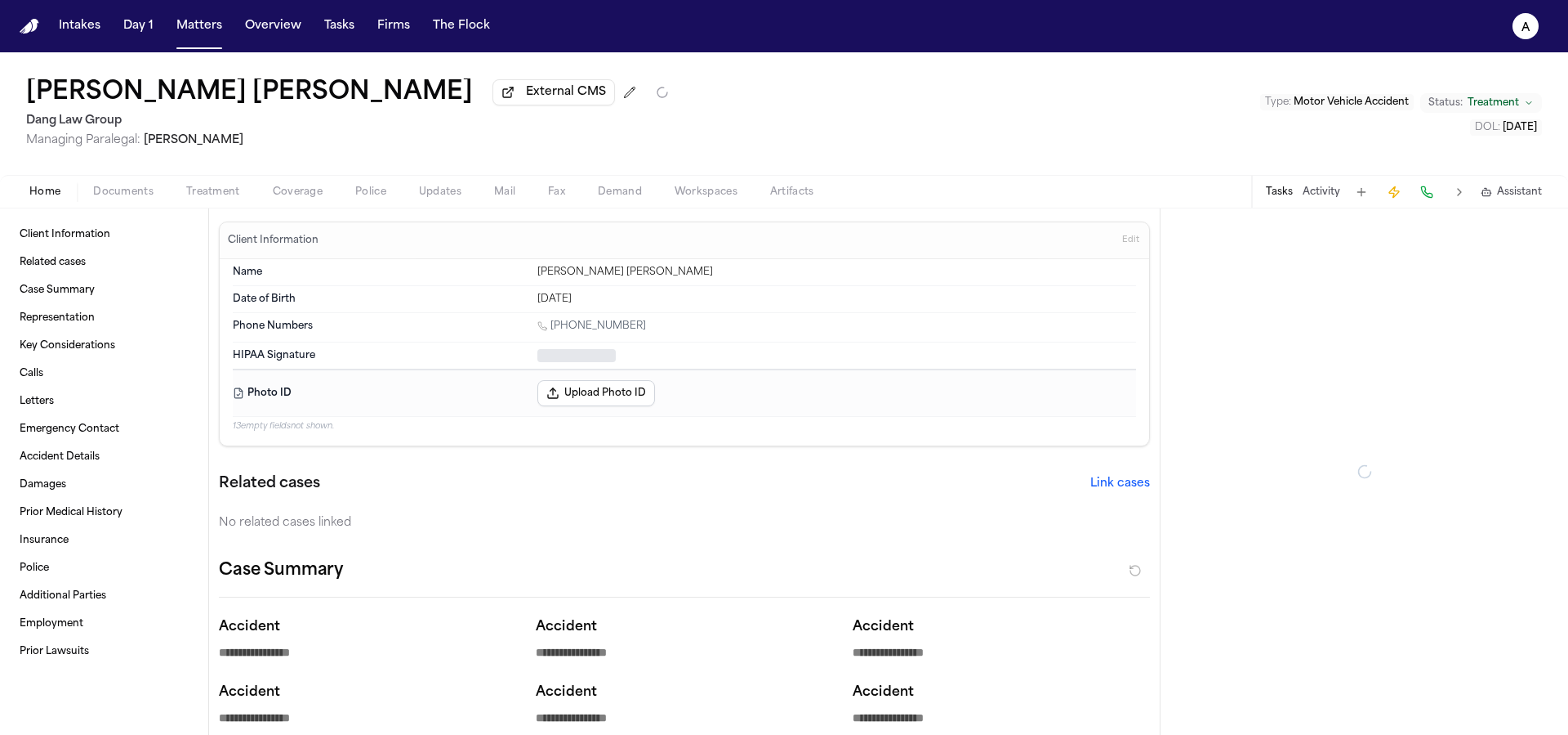
type textarea "*"
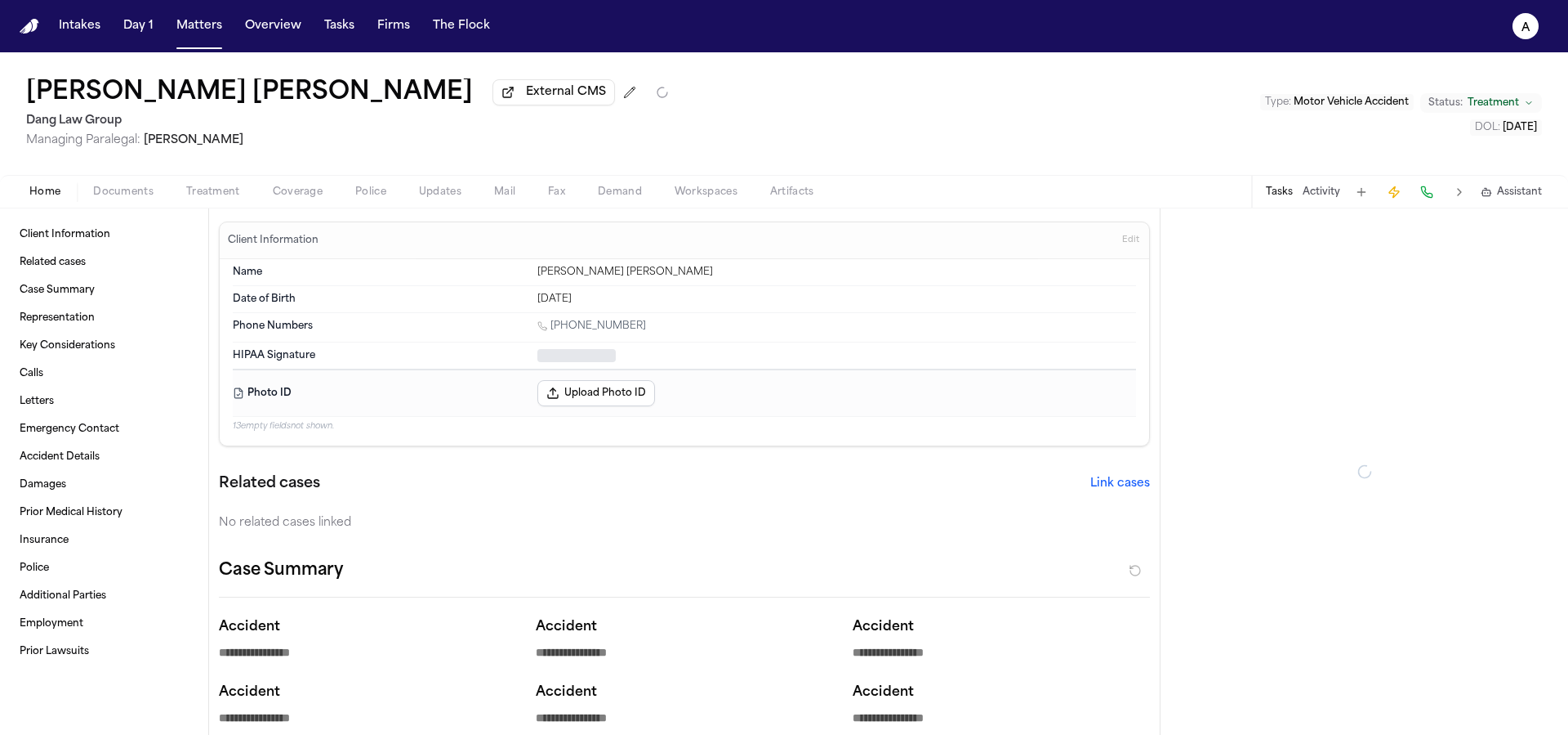
type textarea "*"
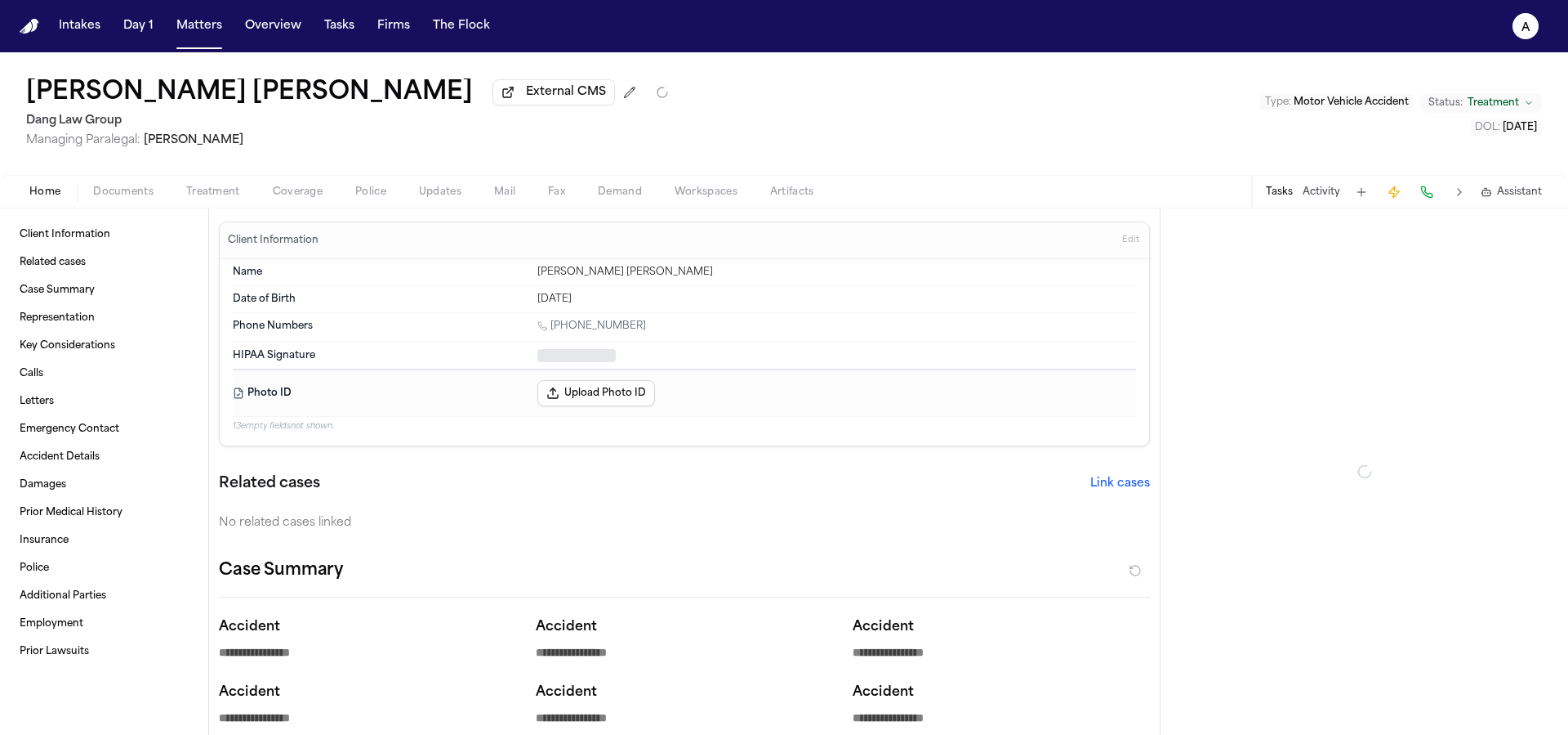
type textarea "*"
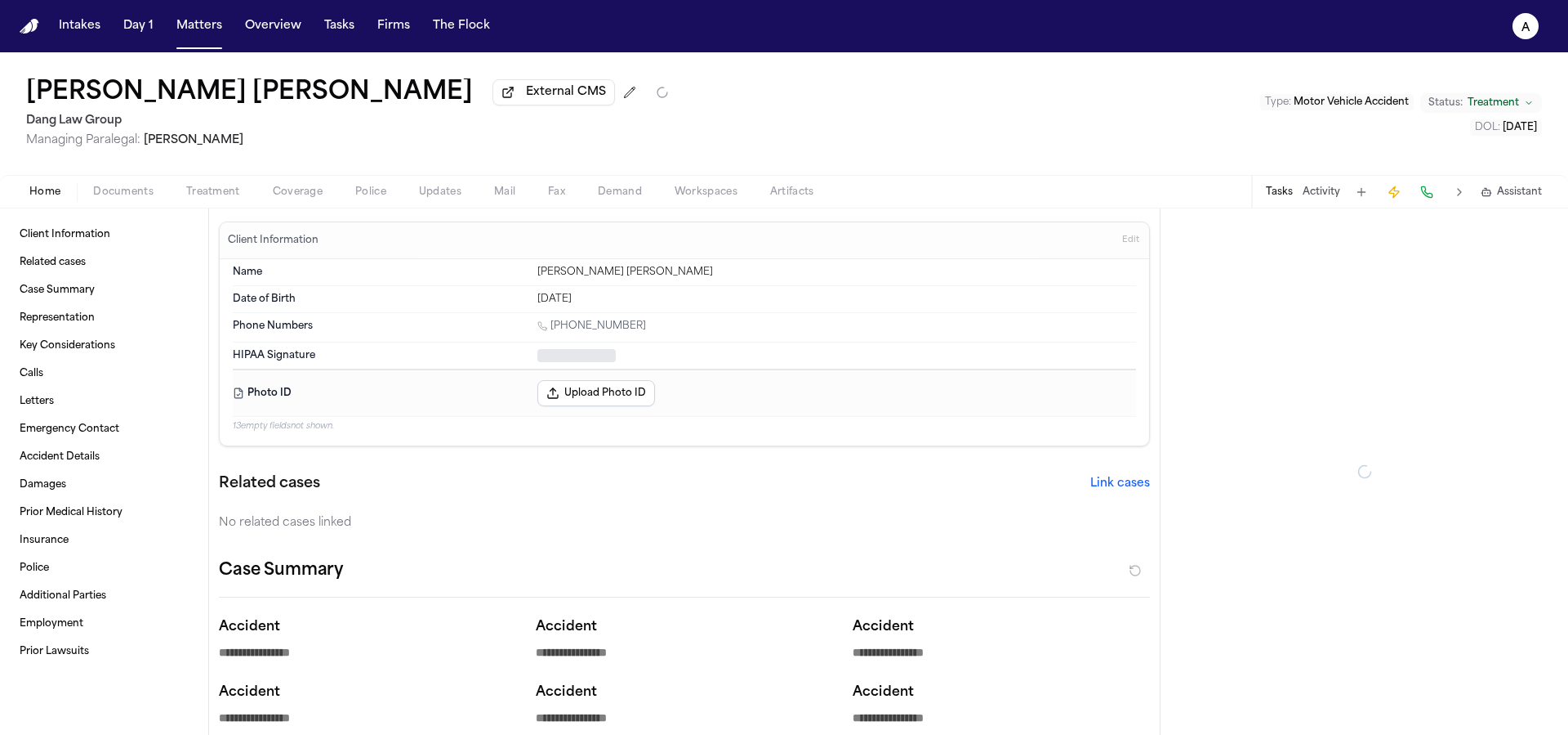
type textarea "*"
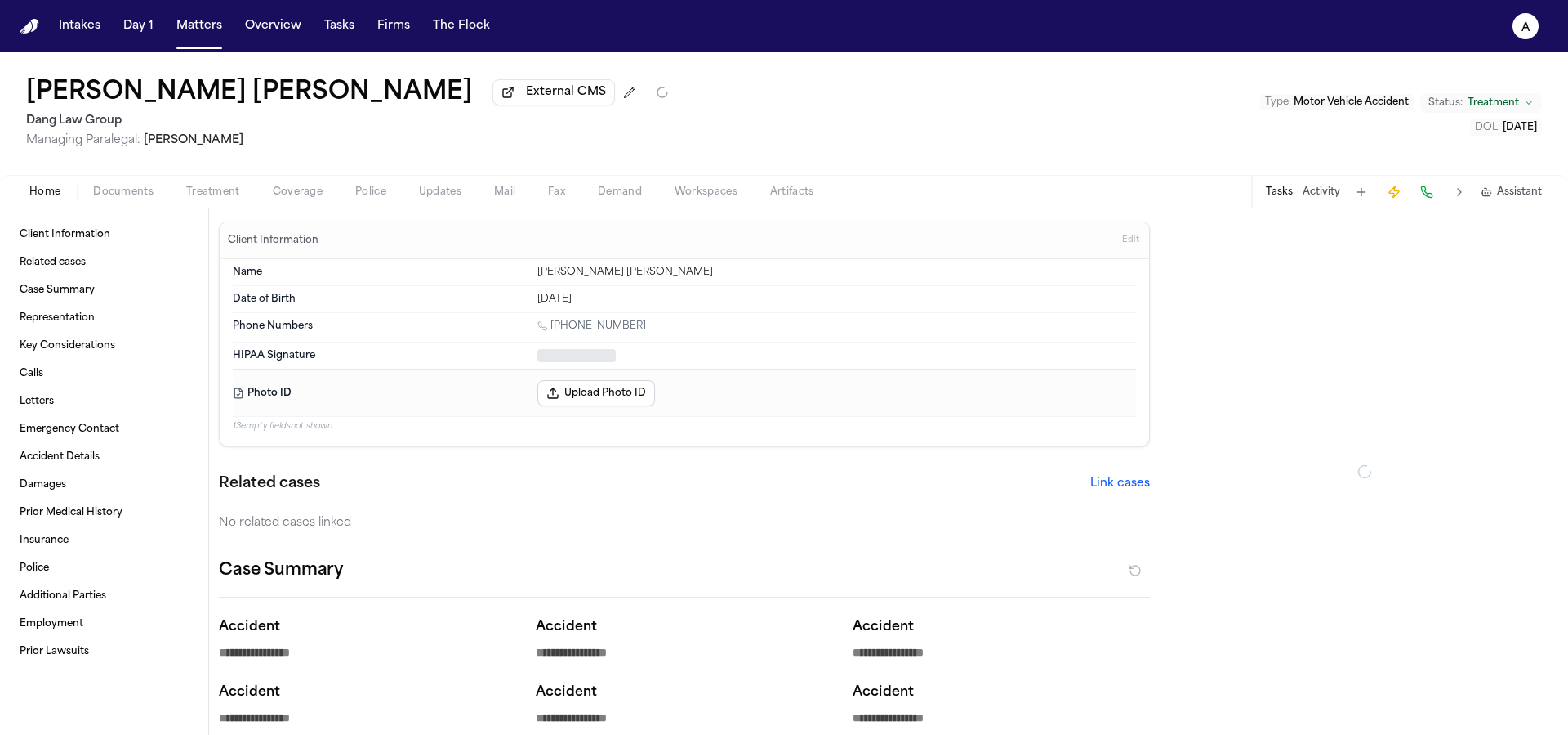
type textarea "*"
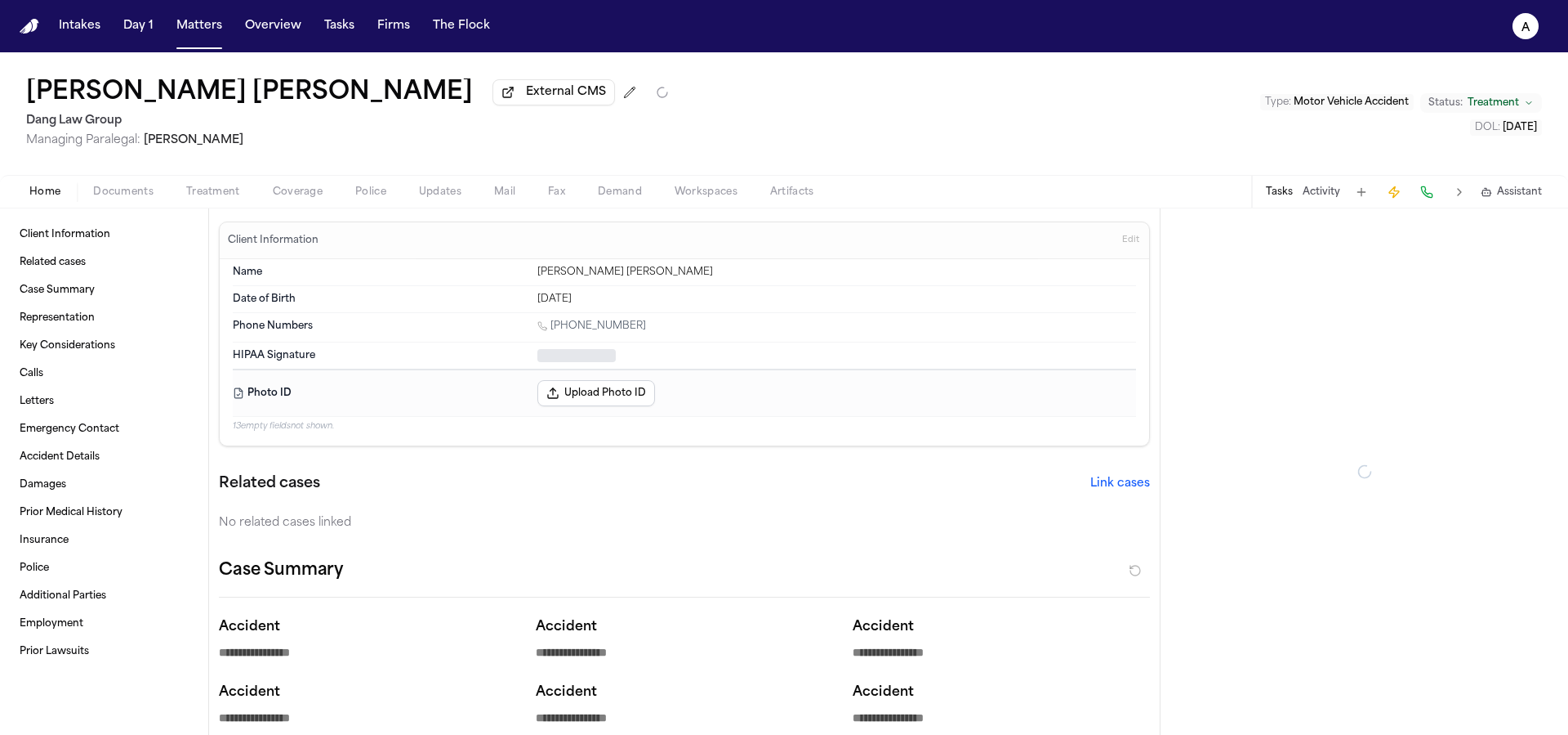
type textarea "*"
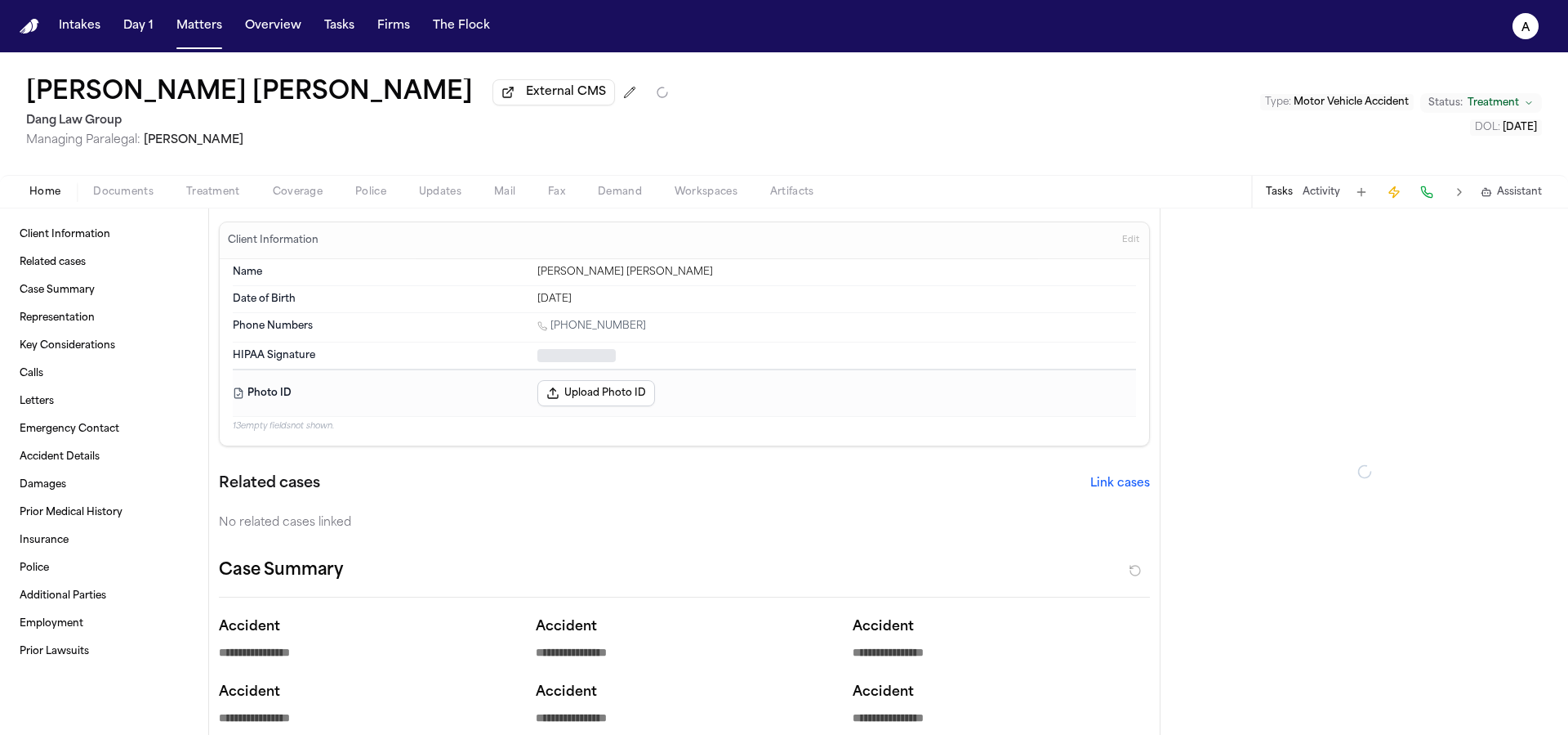
type textarea "*"
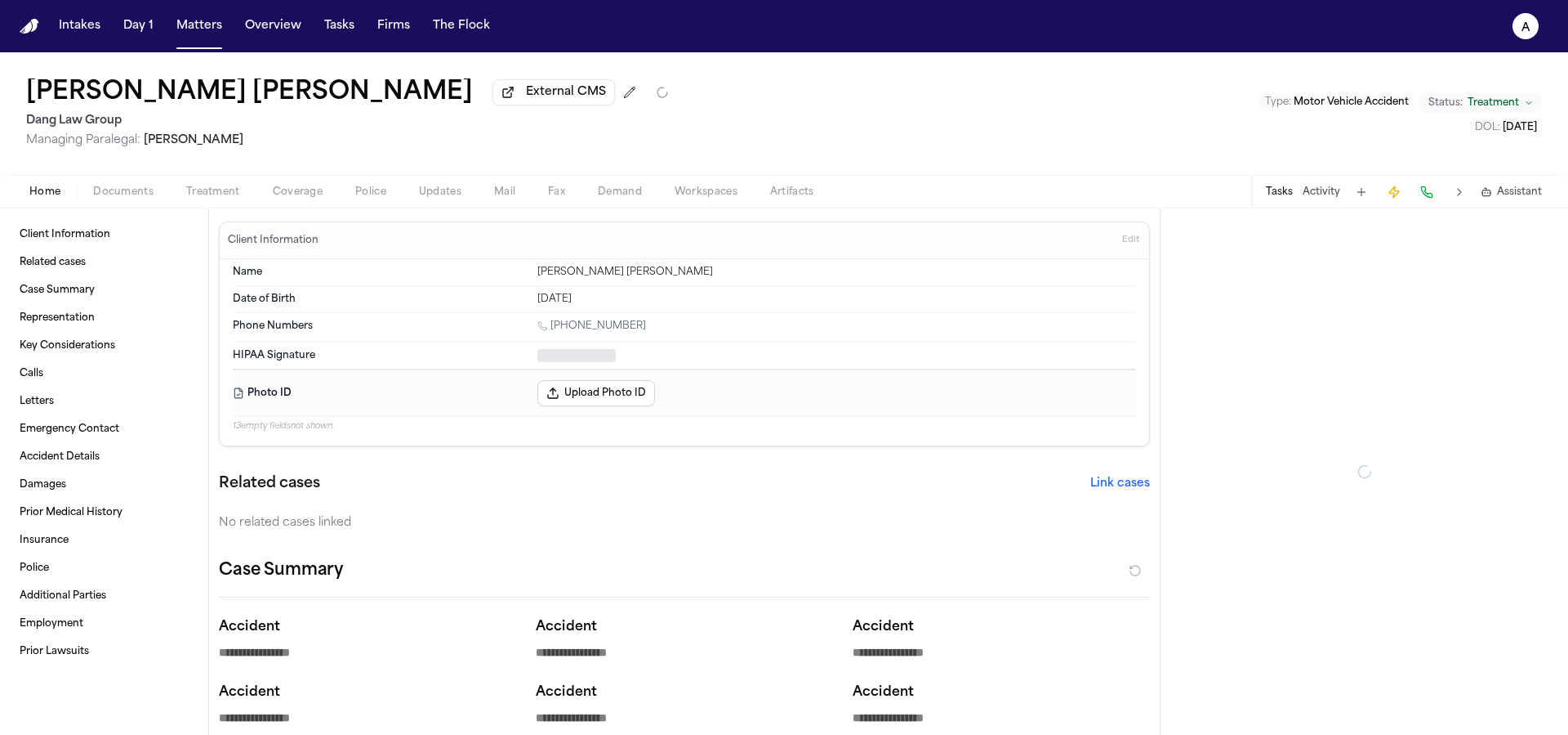
type textarea "*"
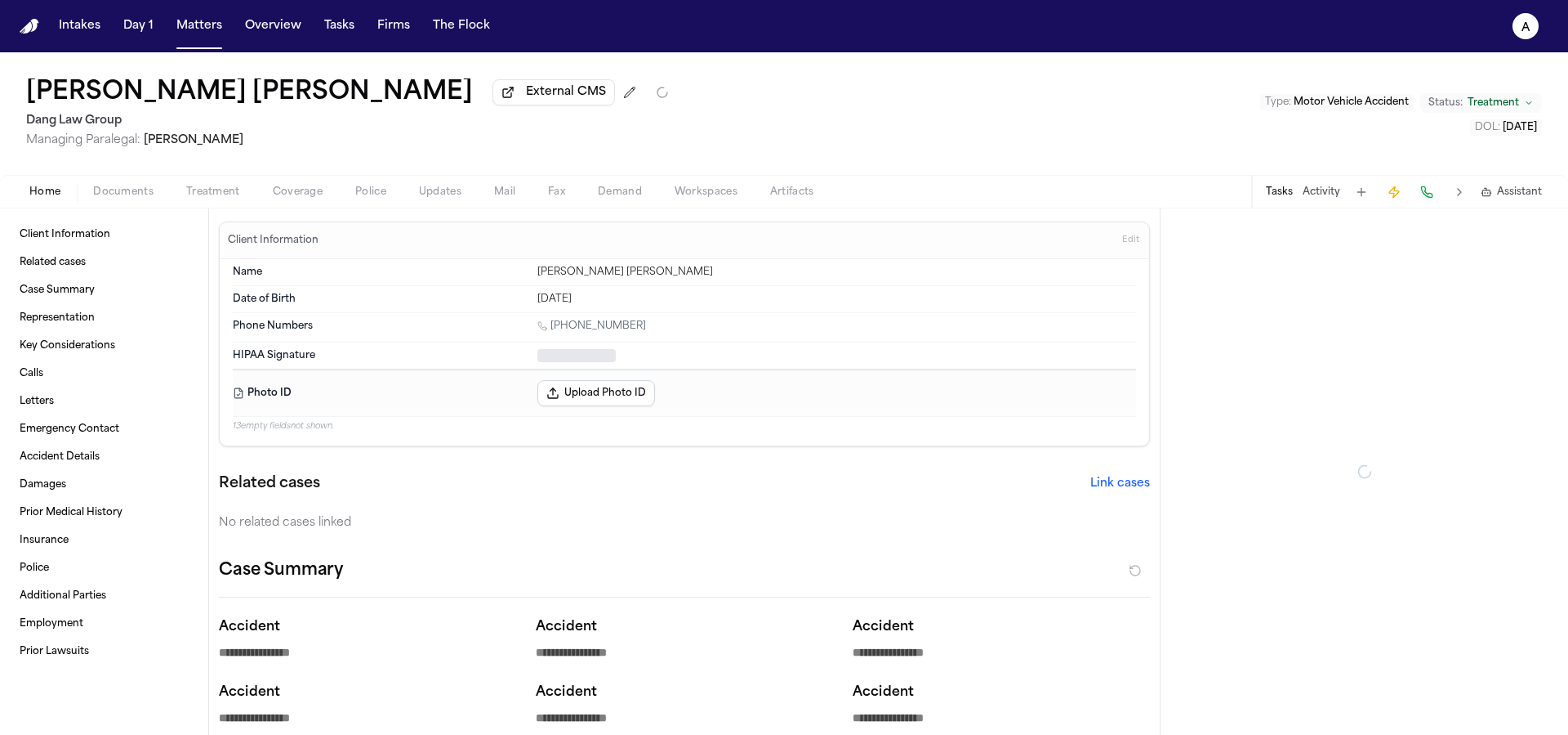
type textarea "*"
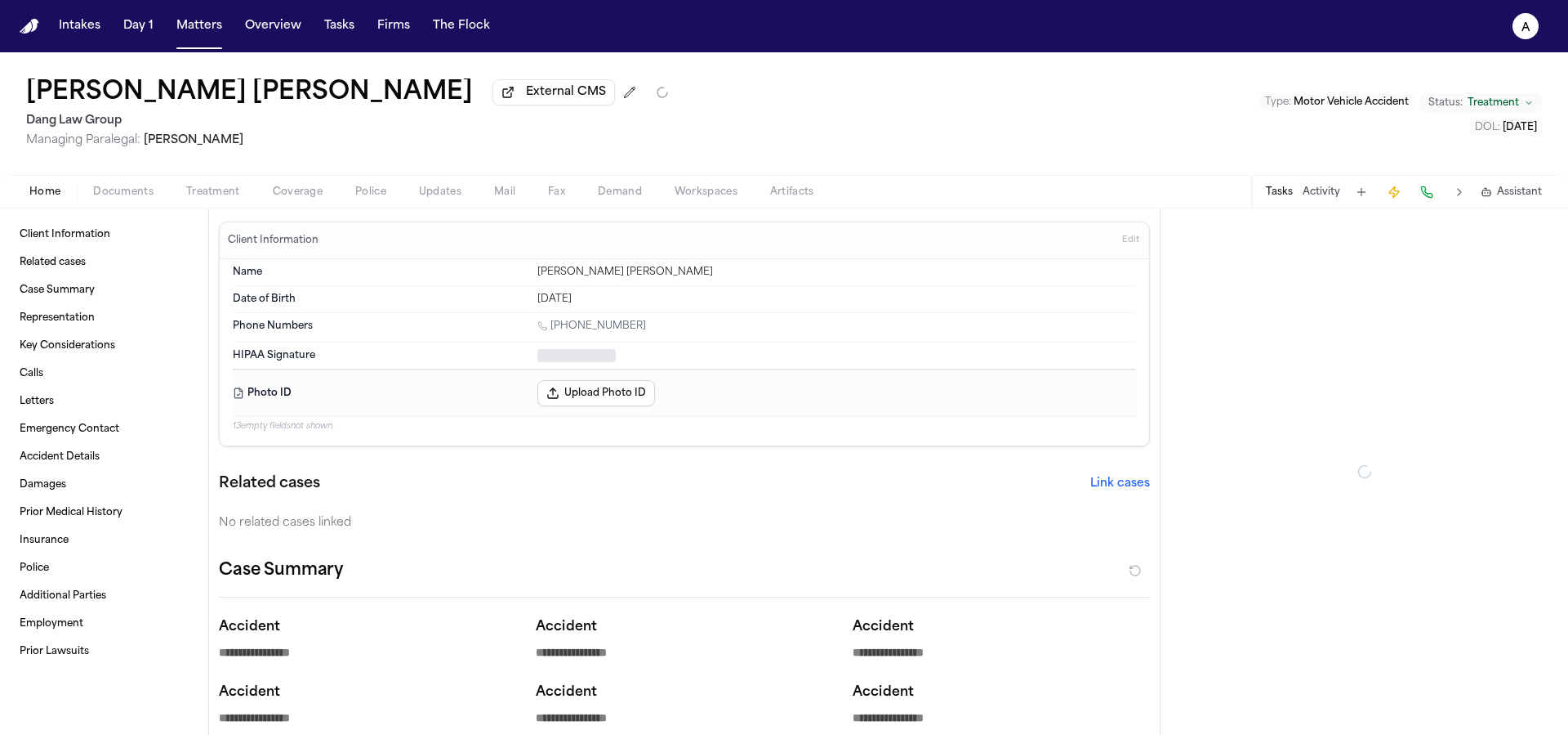
type textarea "*"
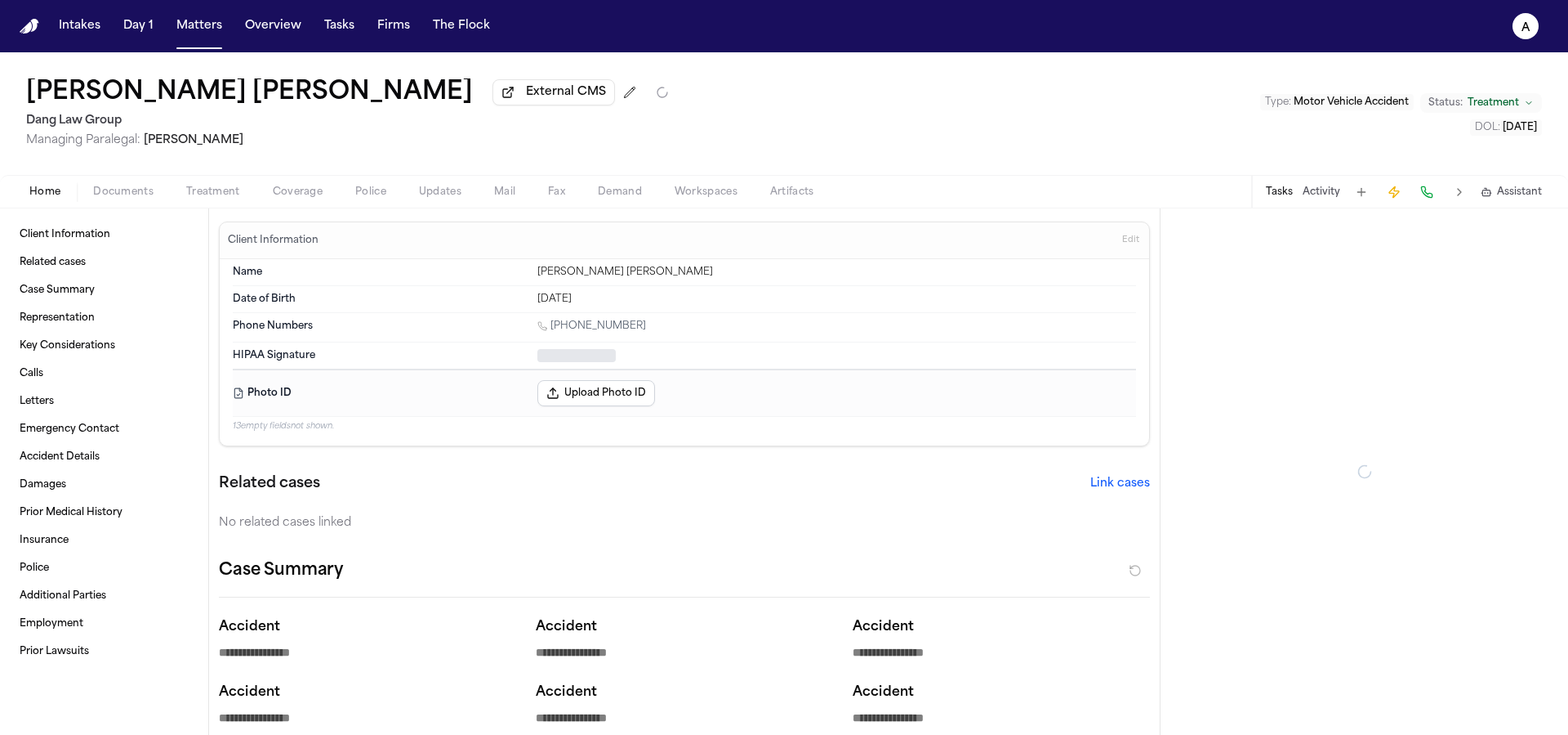
type textarea "*"
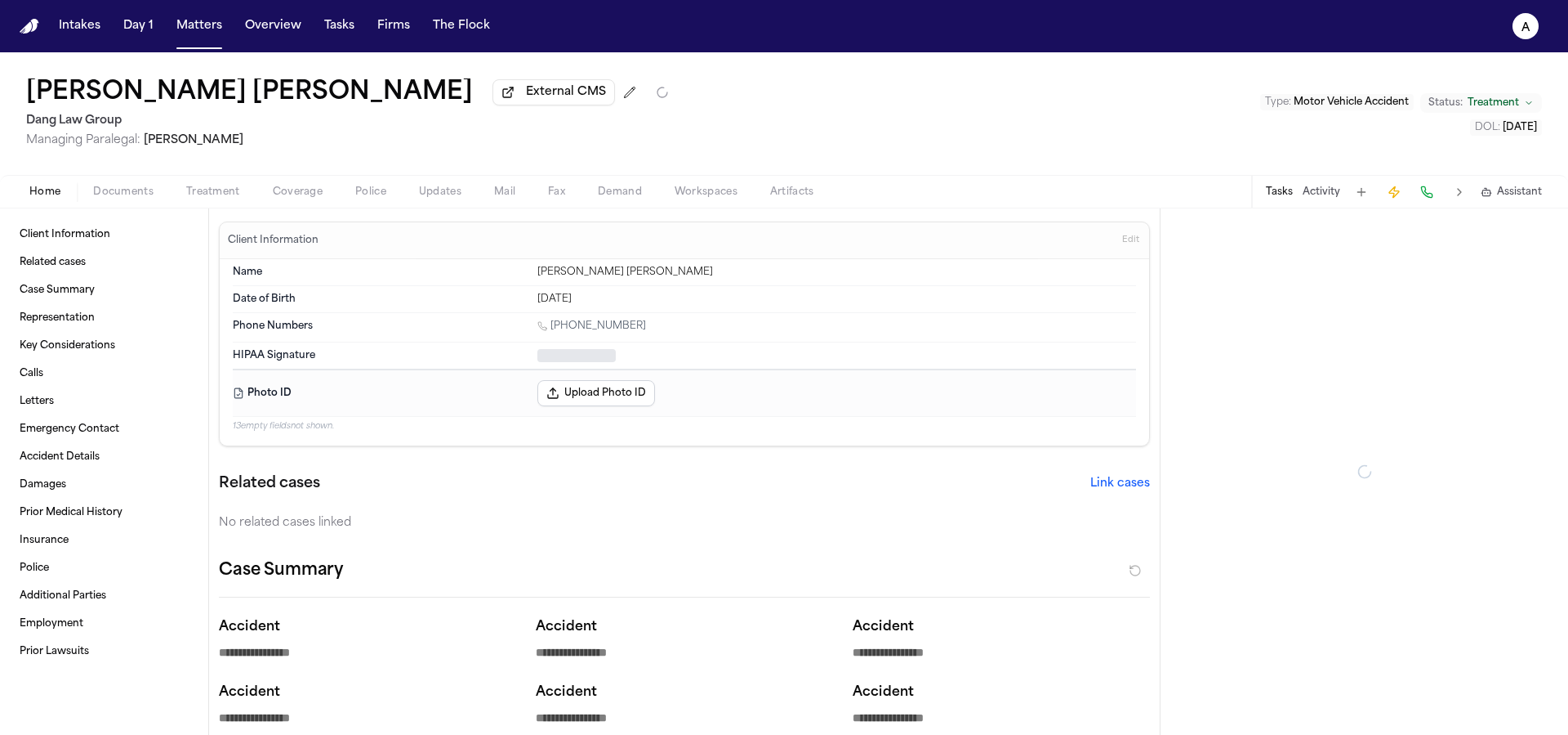
type textarea "*"
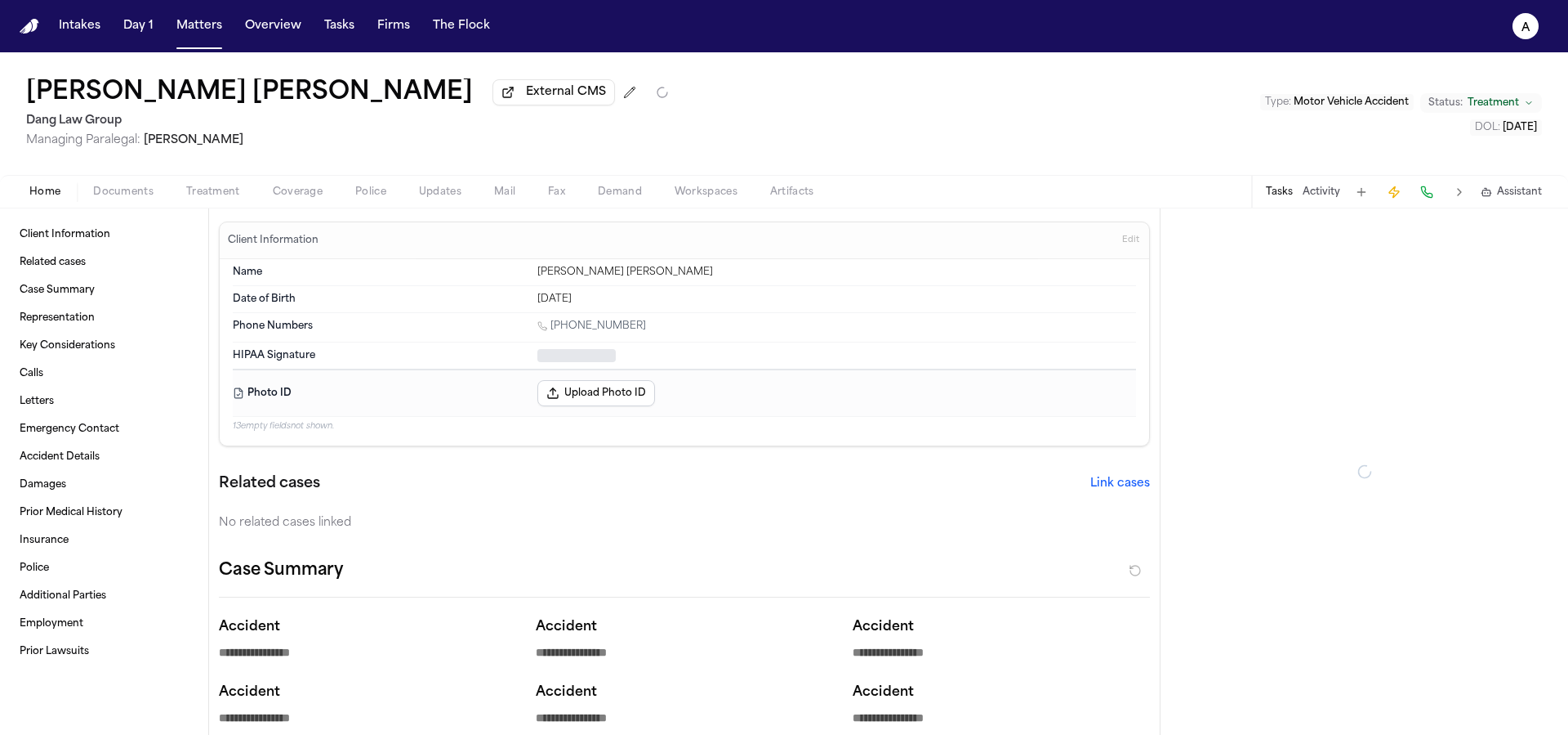
type textarea "*"
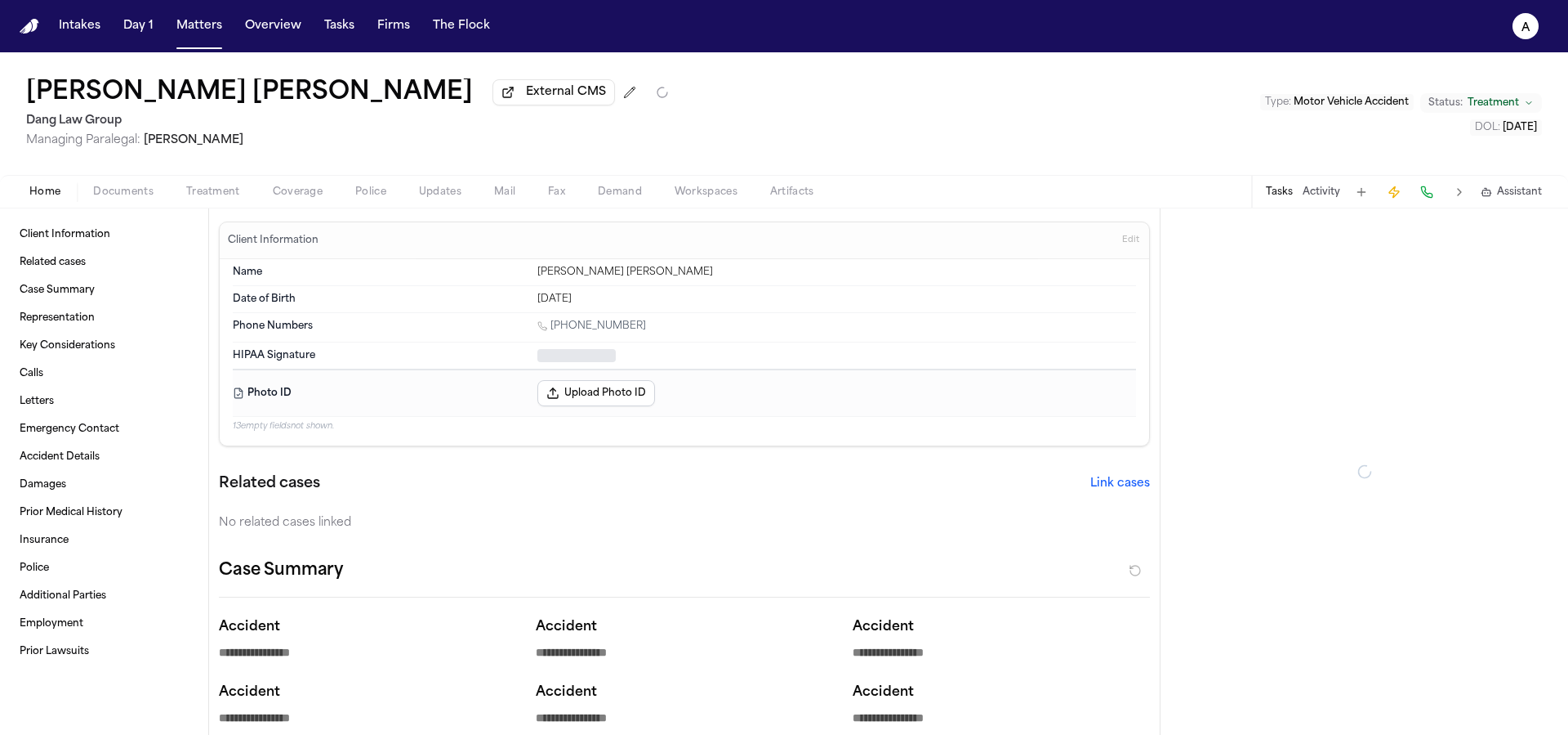
type textarea "*"
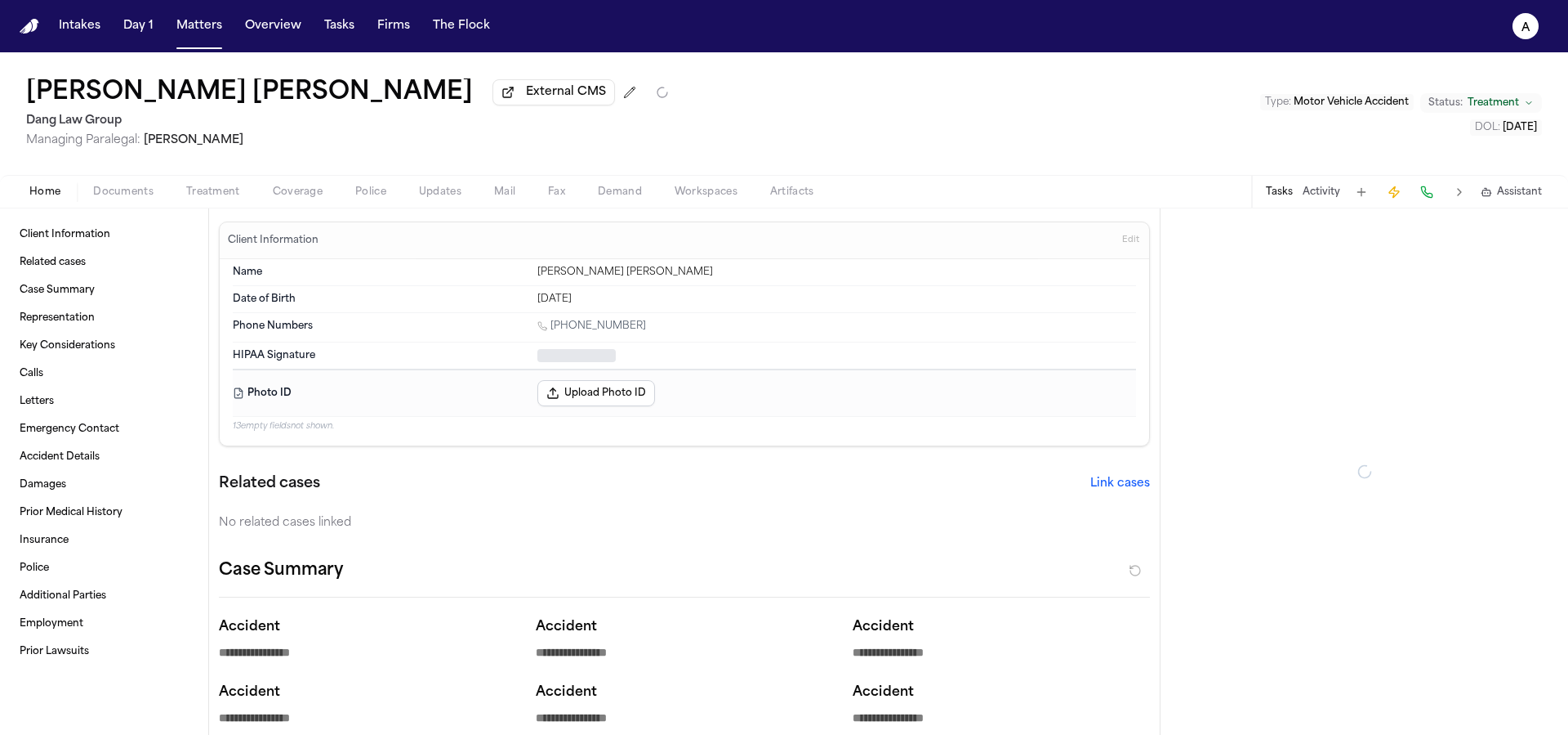
type textarea "*"
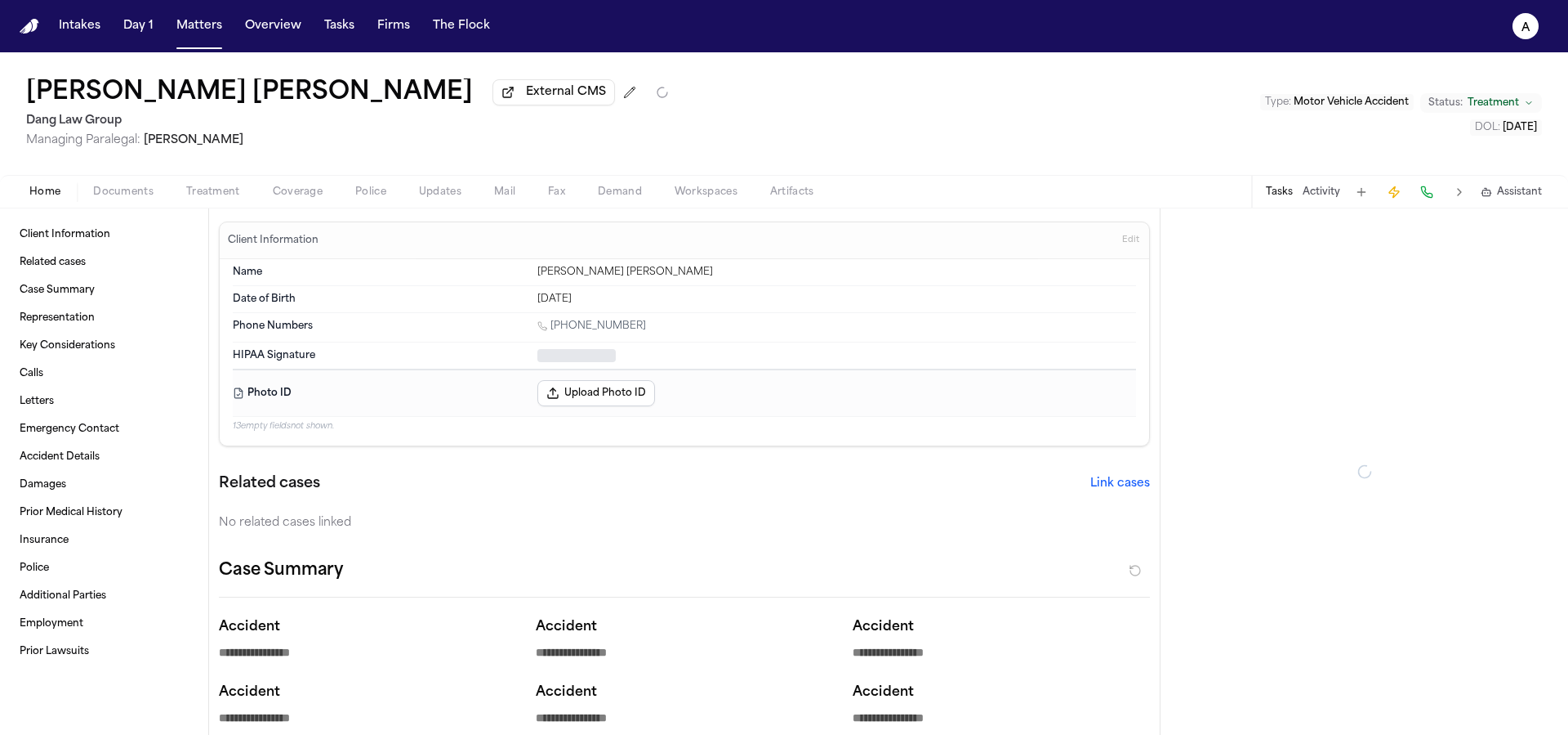
type textarea "*"
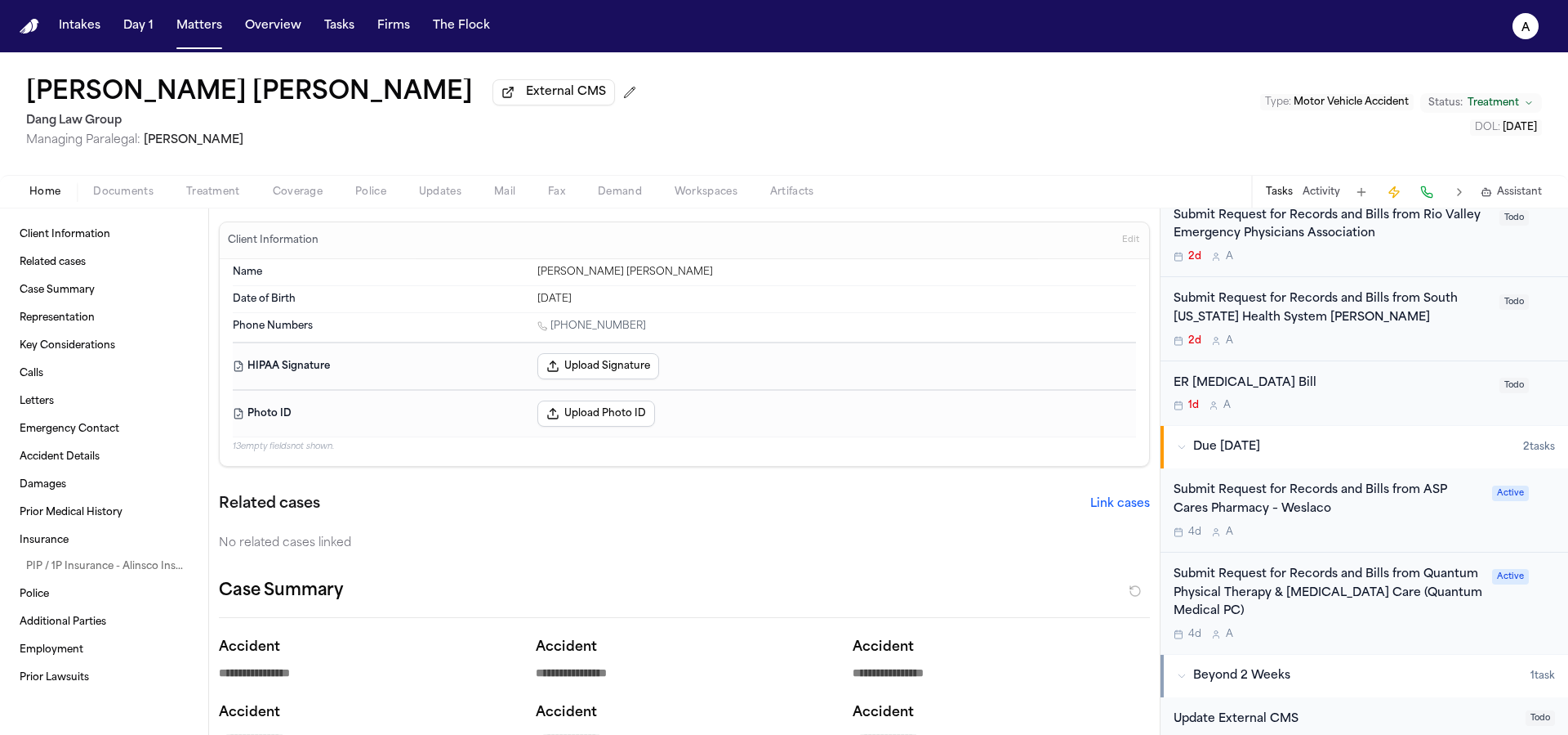
scroll to position [795, 0]
click at [1381, 504] on div "Submit Request for Records and Bills from ASP Cares Pharmacy – Weslaco 4d A" at bounding box center [1328, 509] width 309 height 57
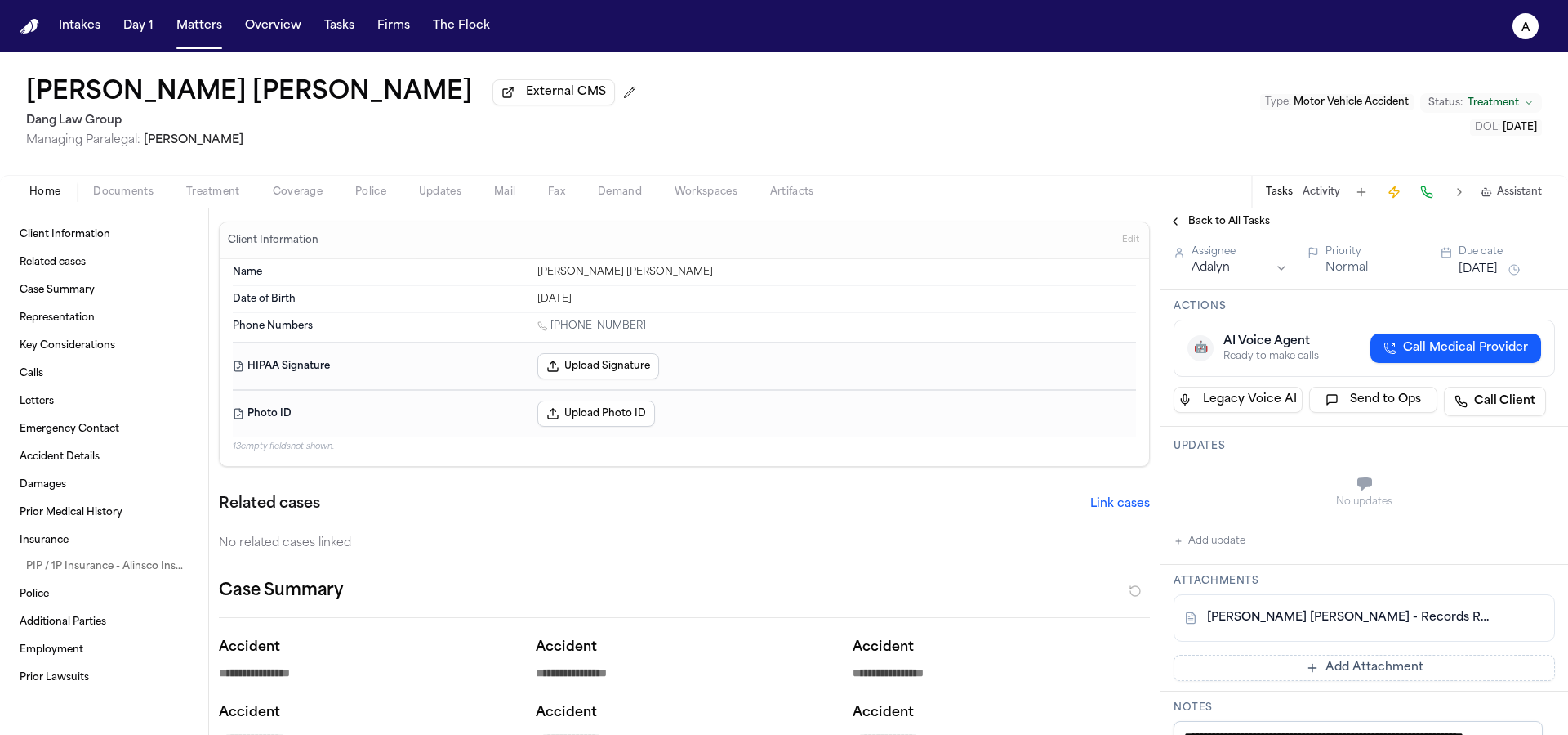
scroll to position [312, 0]
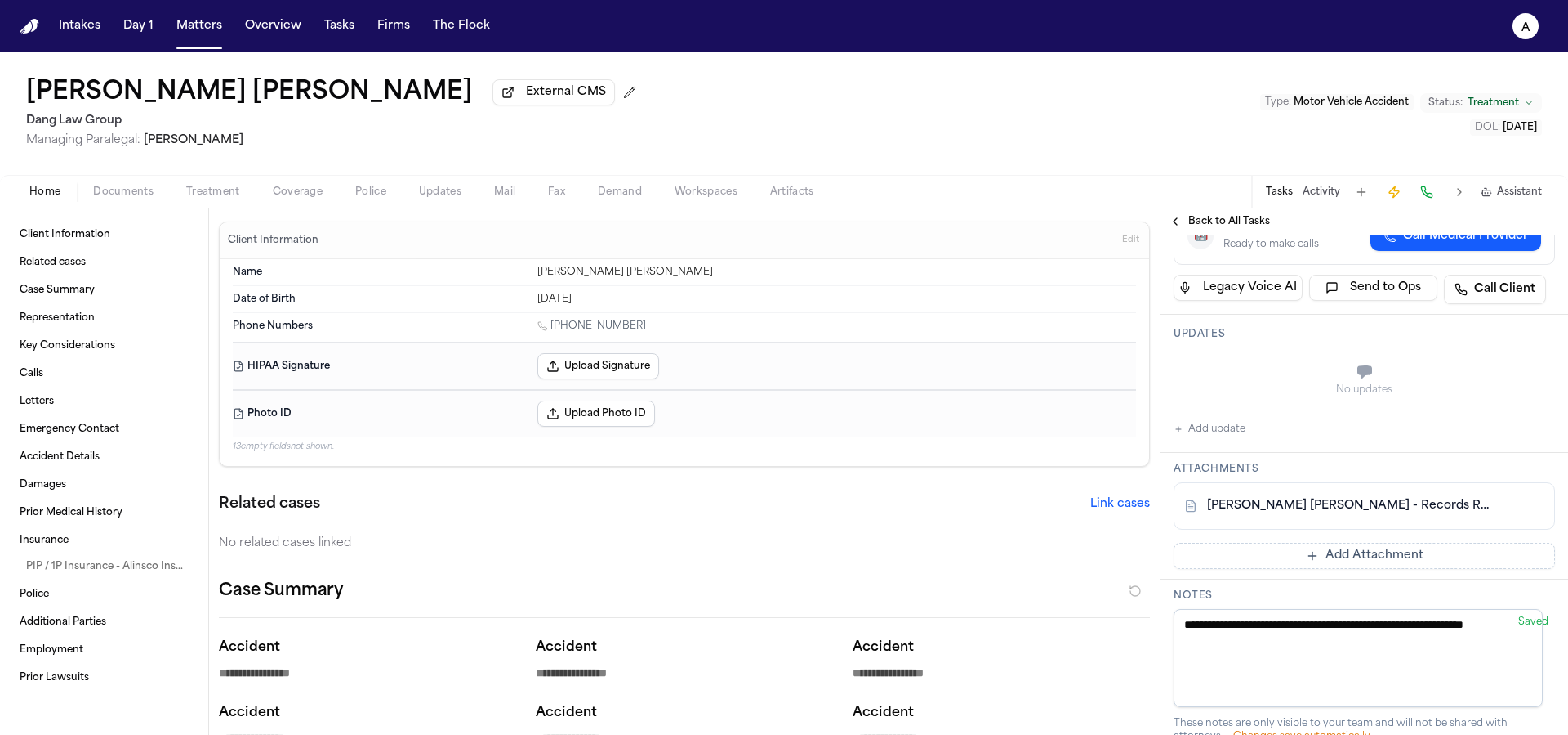
click at [1522, 519] on button at bounding box center [1531, 506] width 26 height 26
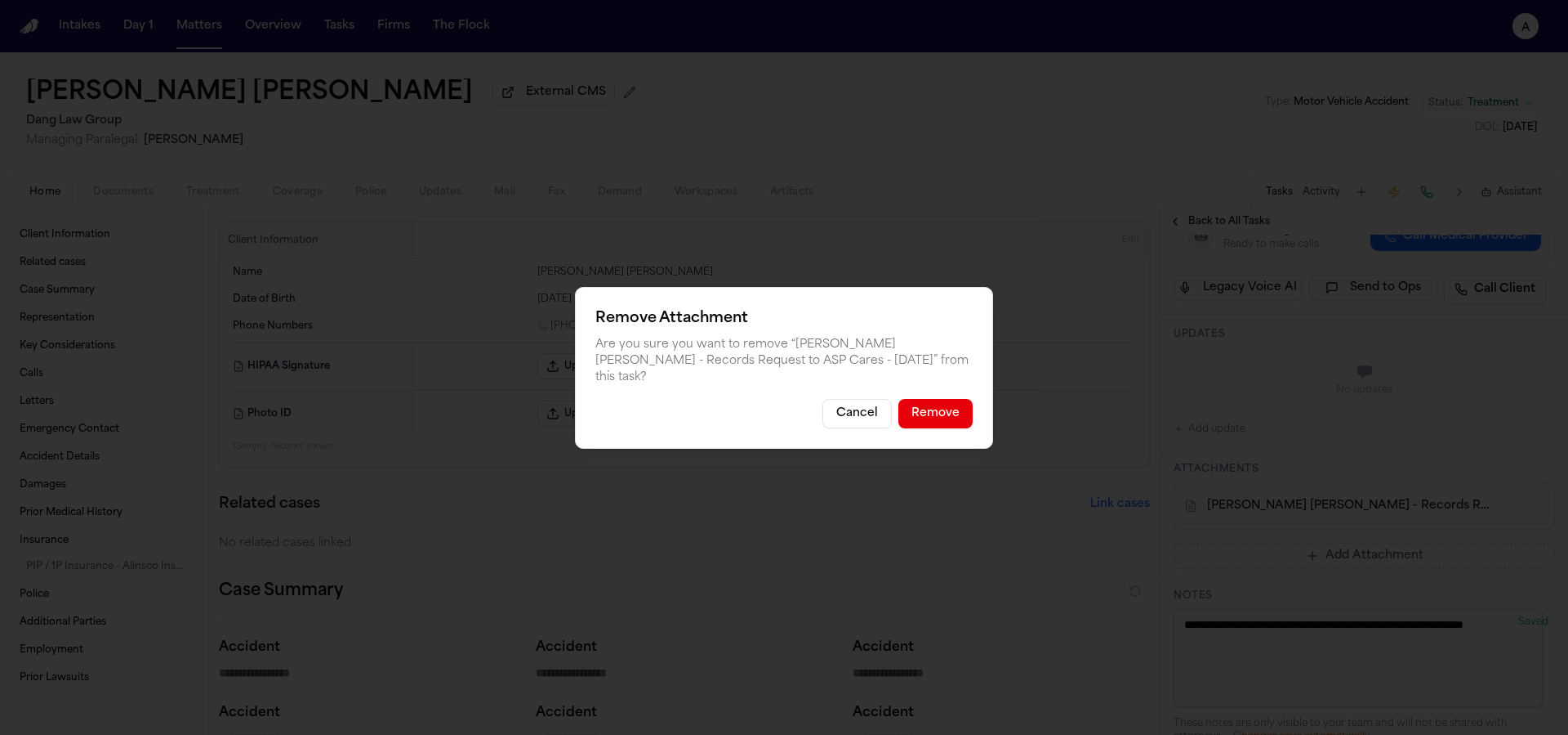
click at [941, 405] on button "Remove" at bounding box center [935, 414] width 74 height 30
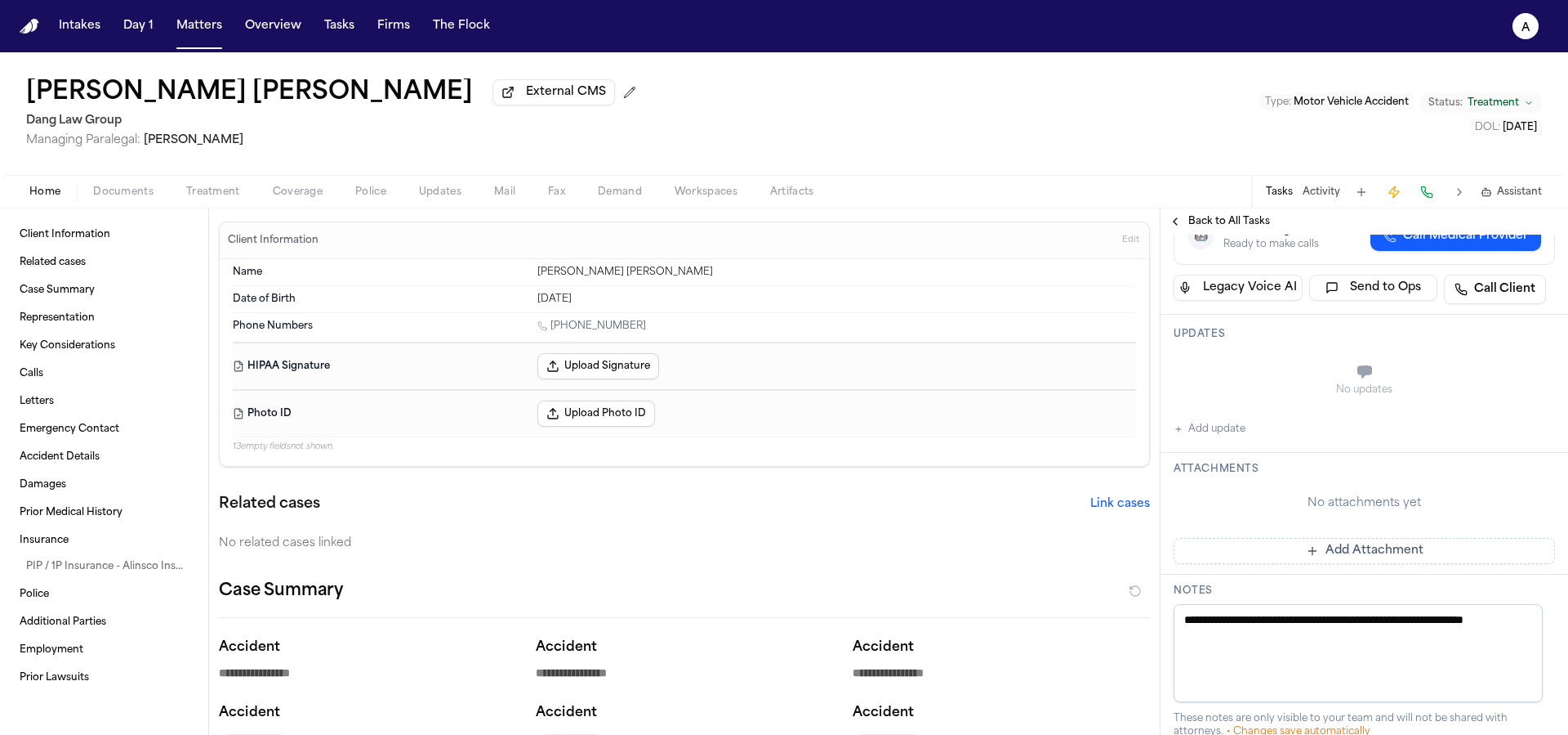
click at [1462, 564] on button "Add Attachment" at bounding box center [1365, 550] width 381 height 26
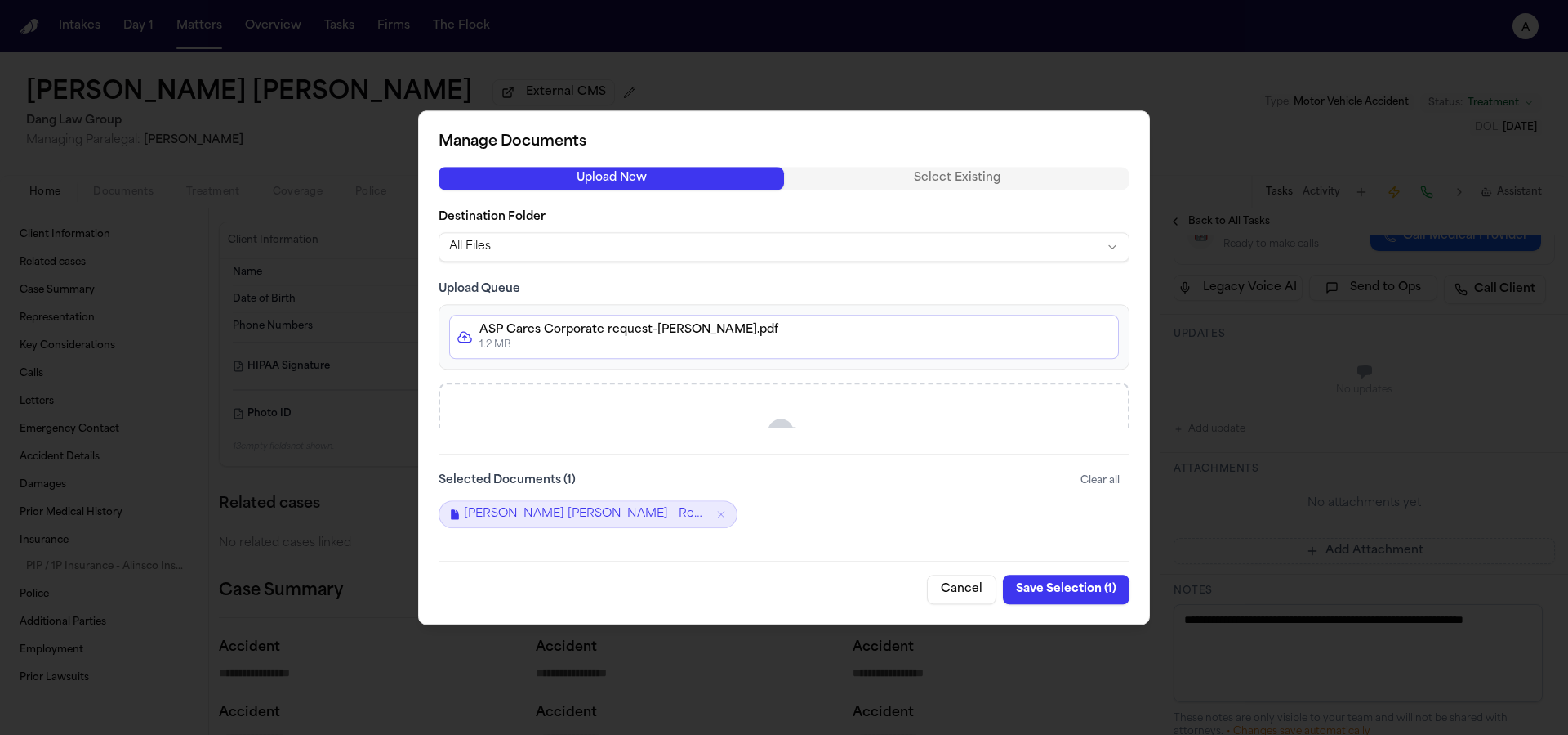
click at [1097, 590] on button "Save Selection ( 1 )" at bounding box center [1066, 589] width 126 height 30
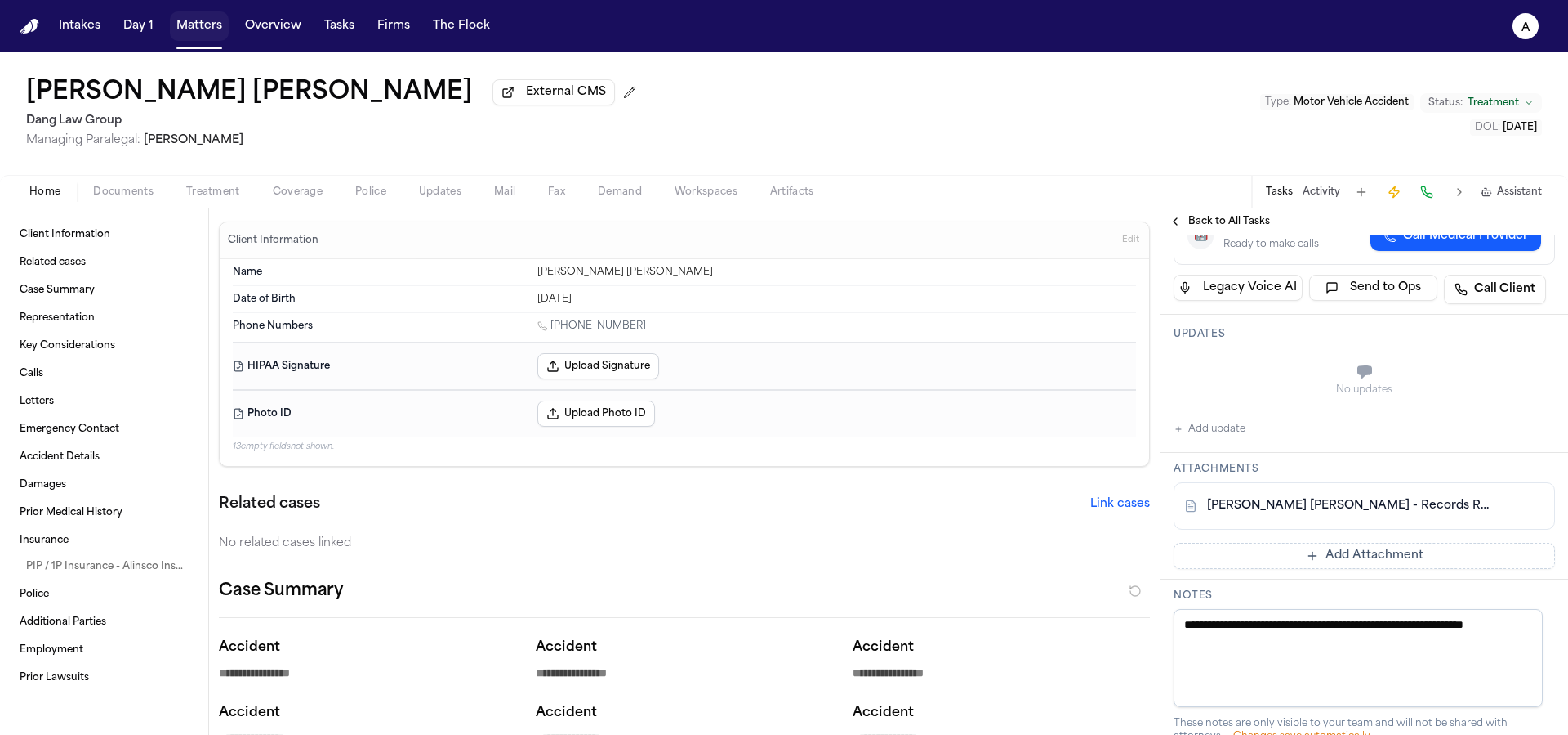
drag, startPoint x: 210, startPoint y: 23, endPoint x: 221, endPoint y: 33, distance: 14.9
click at [210, 24] on button "Matters" at bounding box center [199, 27] width 59 height 30
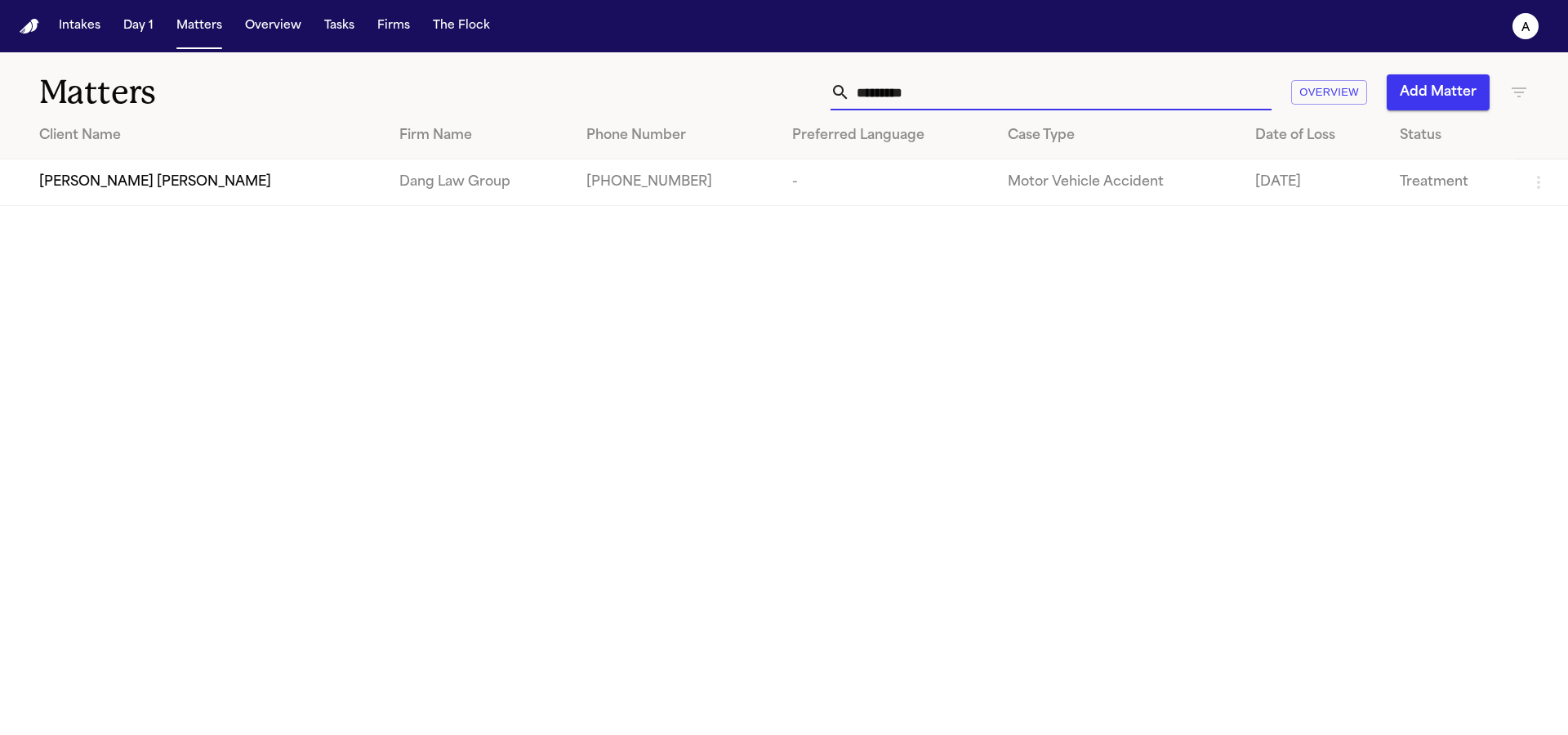
drag, startPoint x: 971, startPoint y: 95, endPoint x: 648, endPoint y: 67, distance: 324.2
click at [649, 69] on div "Matters ********* Overview Add Matter" at bounding box center [784, 82] width 1568 height 60
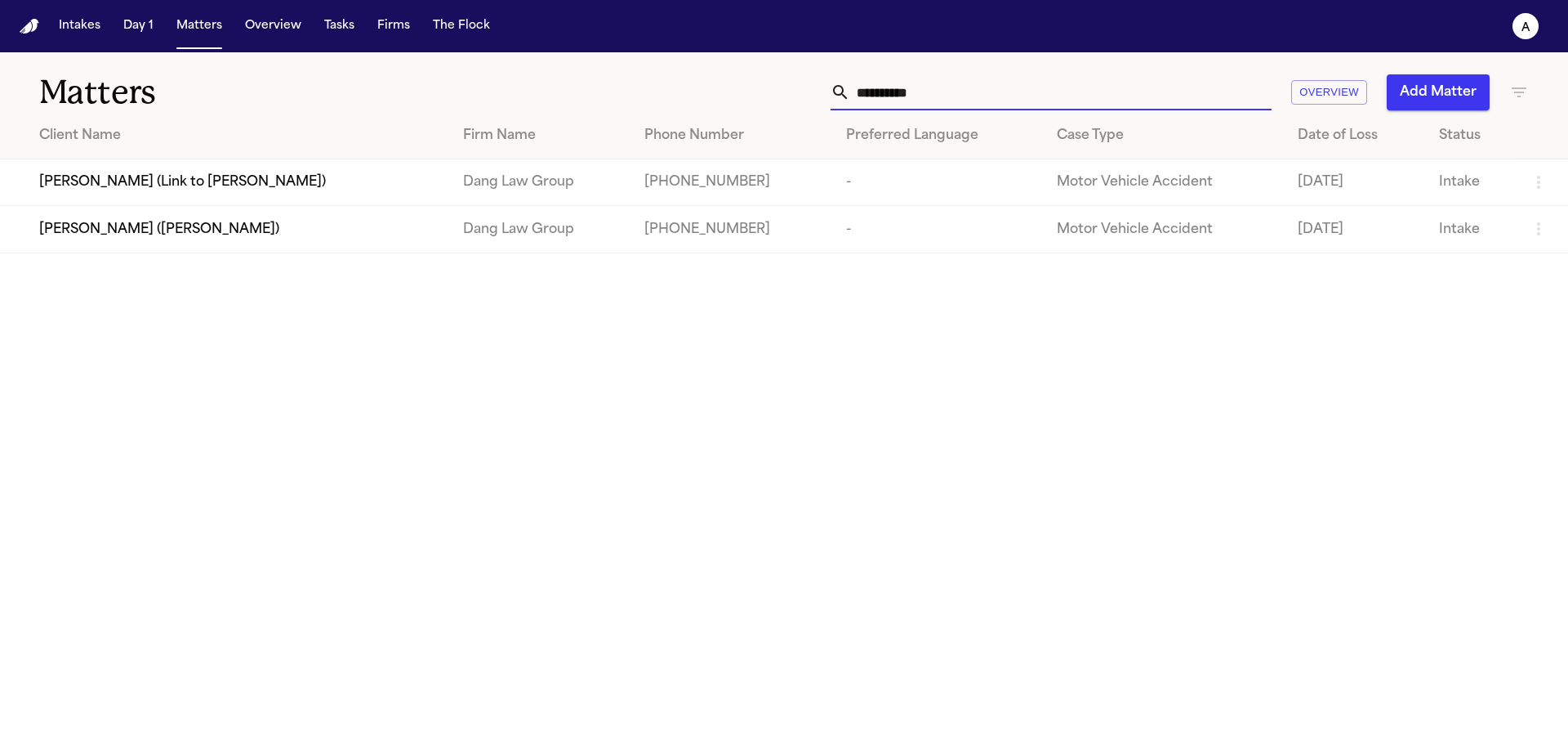
click at [200, 228] on span "[PERSON_NAME] ([PERSON_NAME])" at bounding box center [159, 229] width 240 height 20
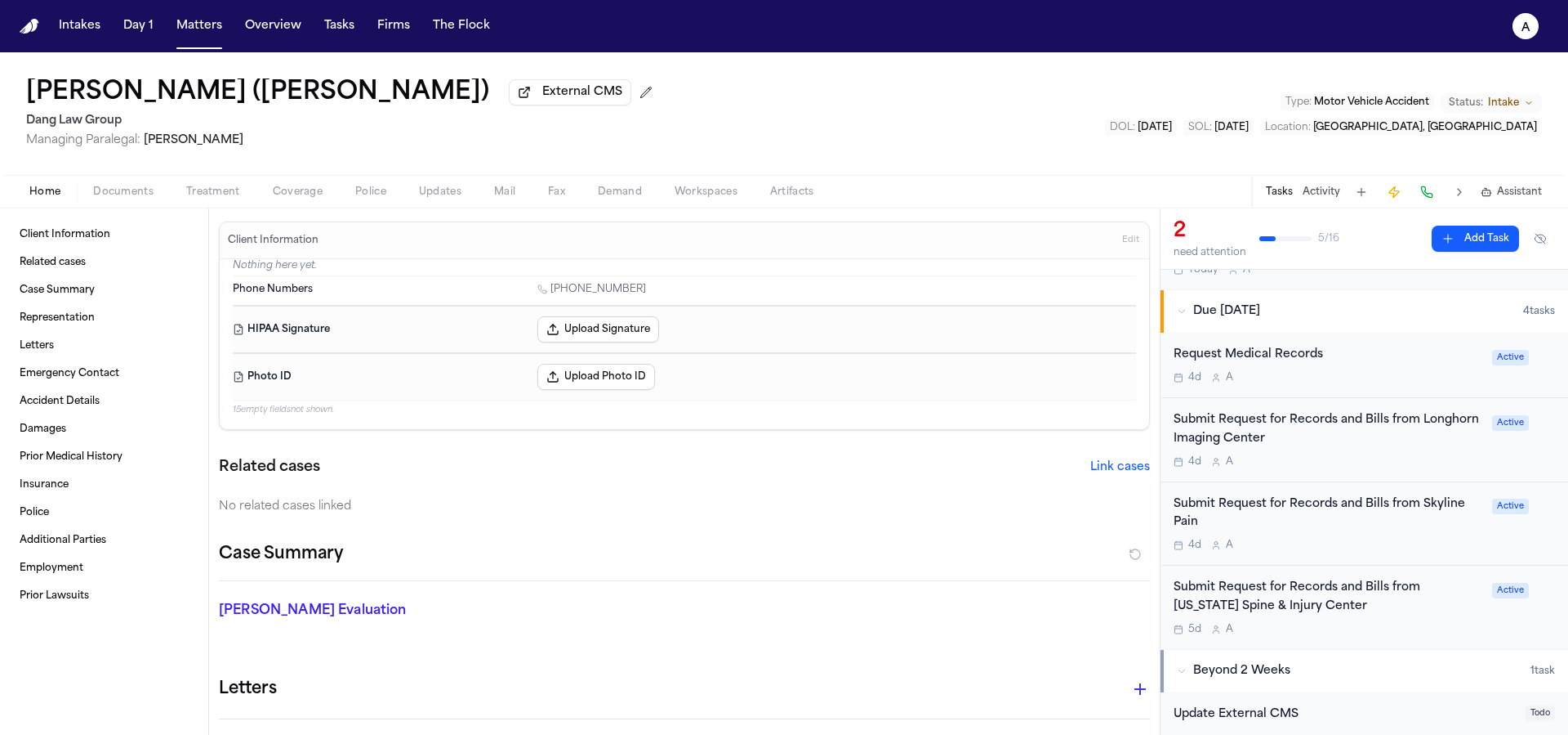
scroll to position [306, 0]
click at [1390, 543] on div "4d A" at bounding box center [1328, 540] width 309 height 13
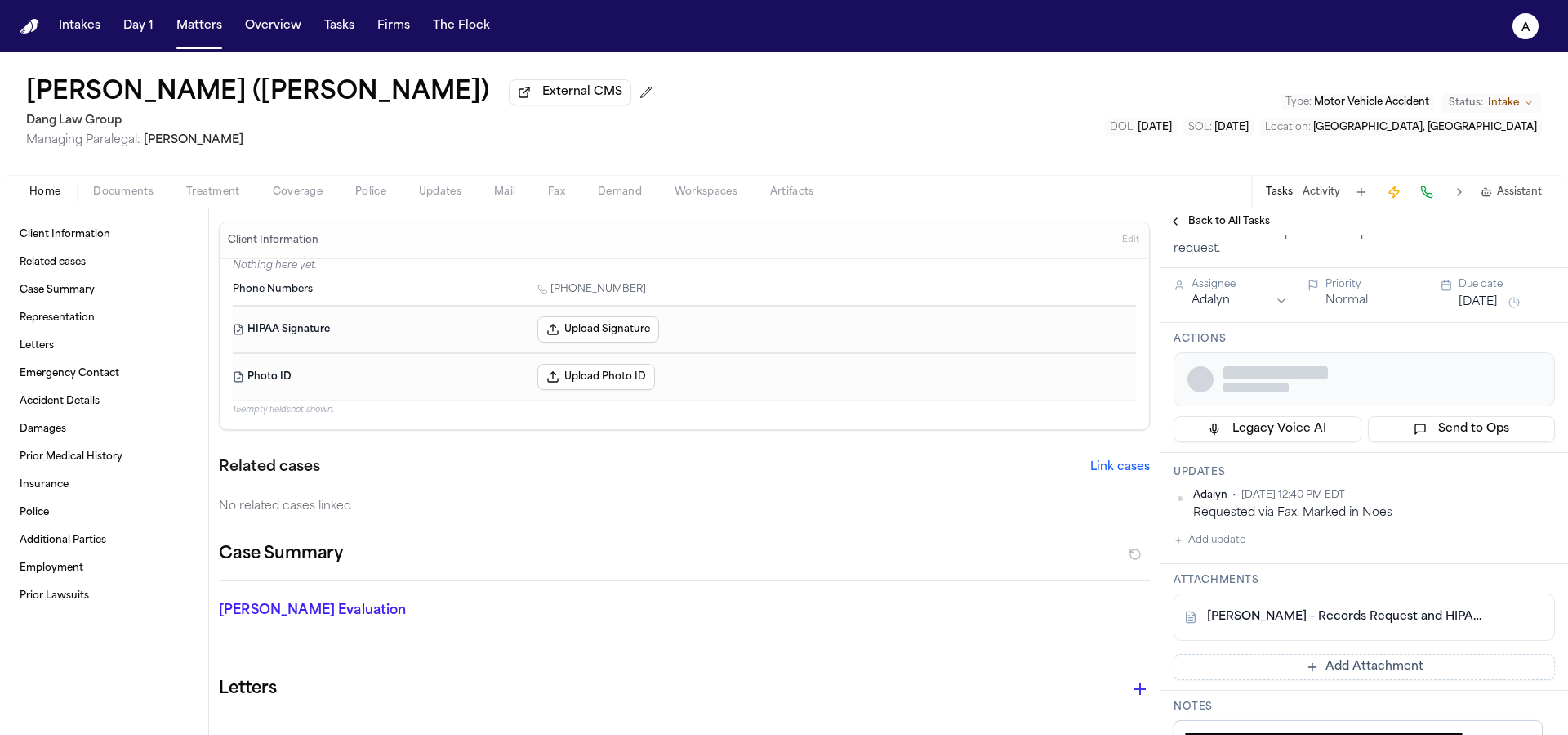
scroll to position [146, 0]
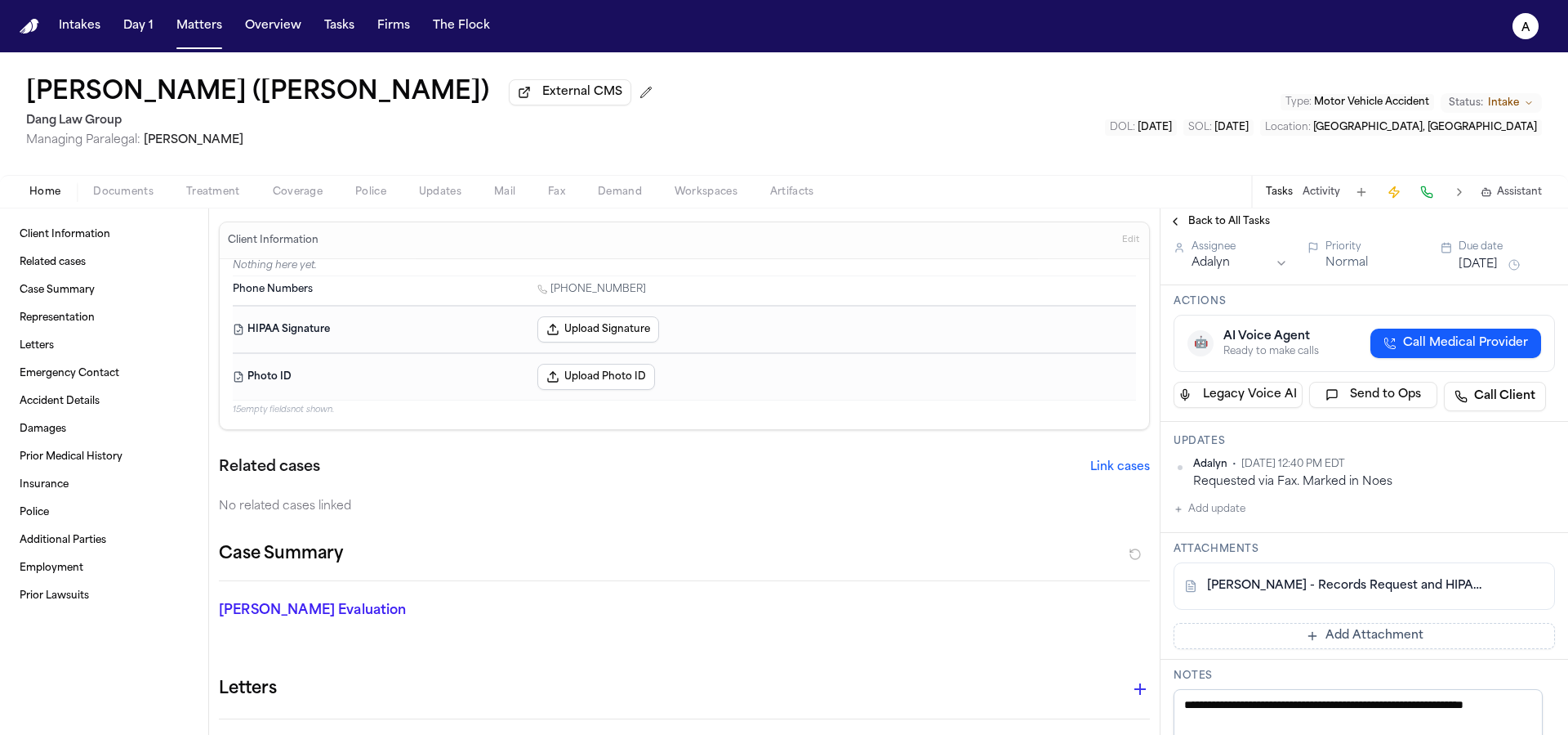
click at [1416, 591] on link "[PERSON_NAME] - Records Request and HIPAA to Skyline Pain - [DATE]" at bounding box center [1347, 586] width 281 height 17
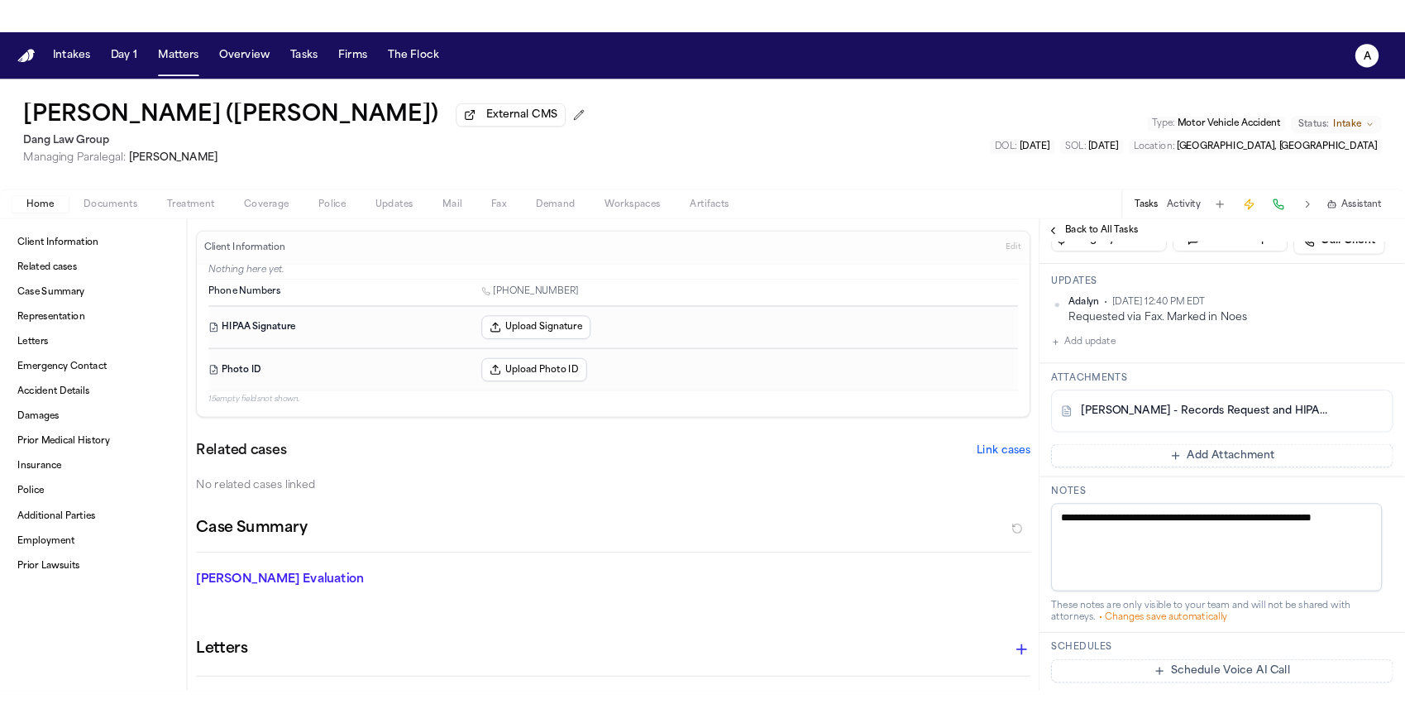
scroll to position [504, 0]
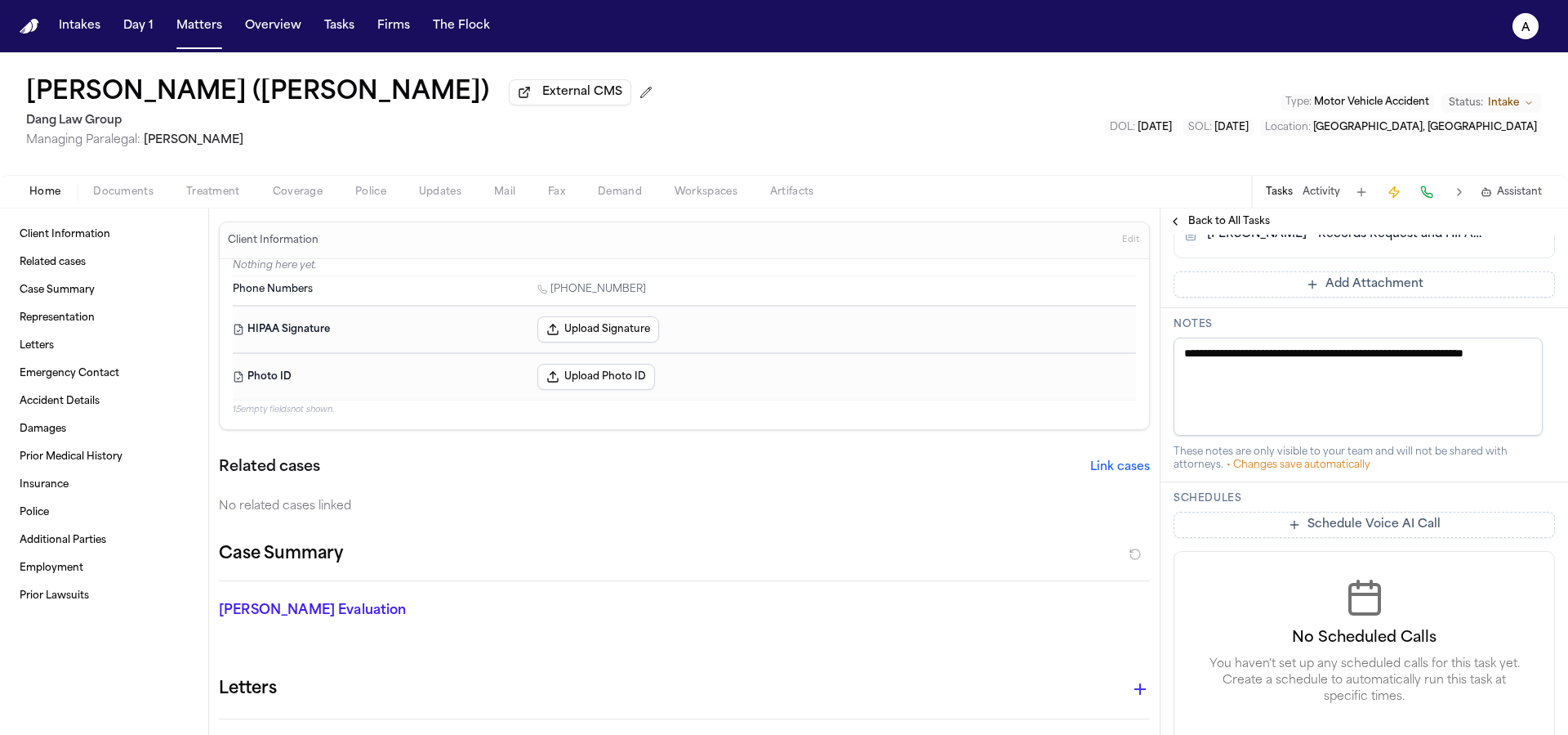
click at [1226, 227] on span "Back to All Tasks" at bounding box center [1228, 221] width 82 height 13
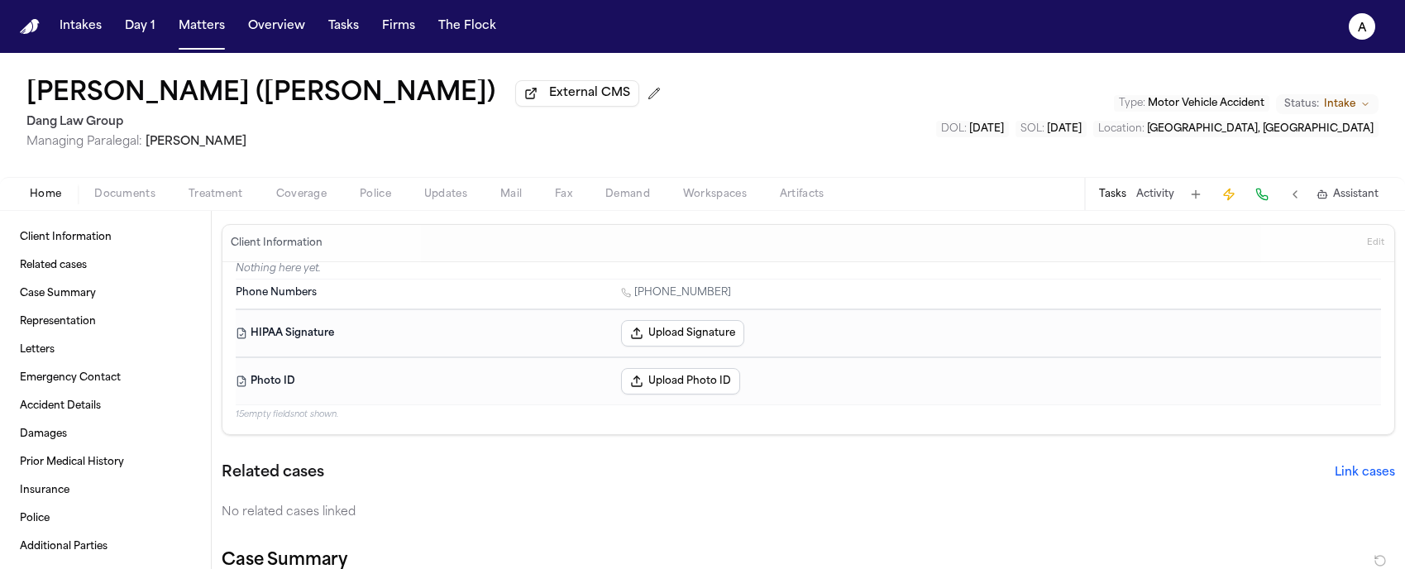
drag, startPoint x: 1079, startPoint y: 560, endPoint x: 1071, endPoint y: 681, distance: 121.0
click at [1071, 569] on html "Intakes Day 1 Matters Overview Tasks Firms The Flock A [PERSON_NAME] ([PERSON_N…" at bounding box center [702, 284] width 1405 height 569
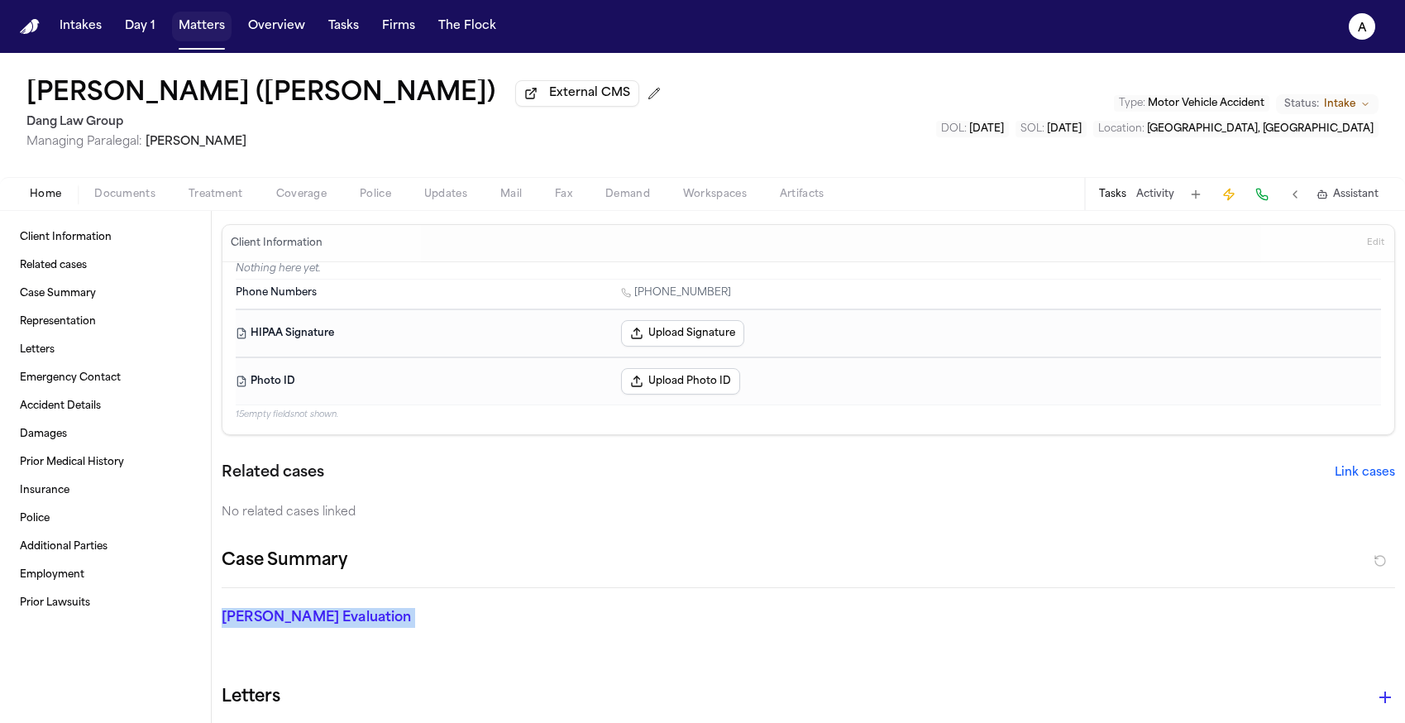
click at [197, 28] on button "Matters" at bounding box center [202, 27] width 60 height 30
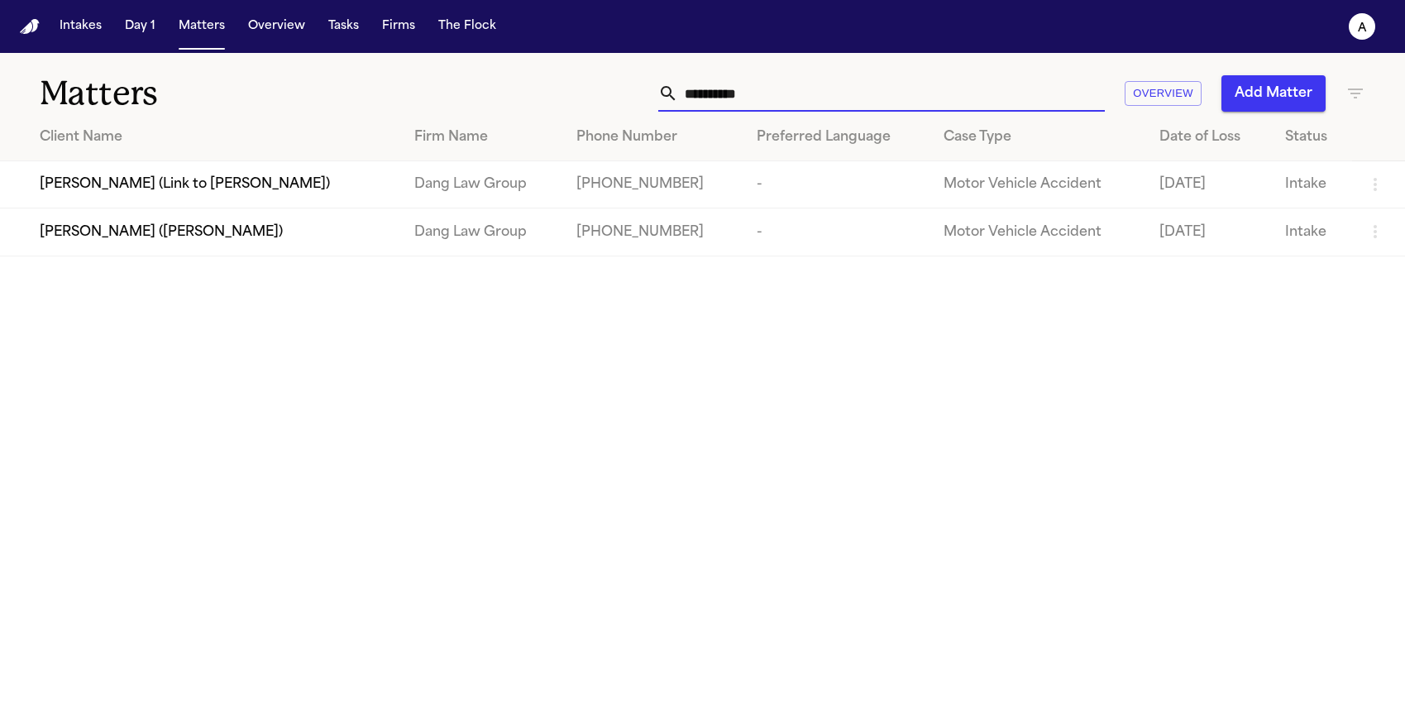
drag, startPoint x: 801, startPoint y: 93, endPoint x: 588, endPoint y: 69, distance: 214.6
click at [588, 69] on div "Matters ********* Overview Add Matter" at bounding box center [702, 83] width 1405 height 61
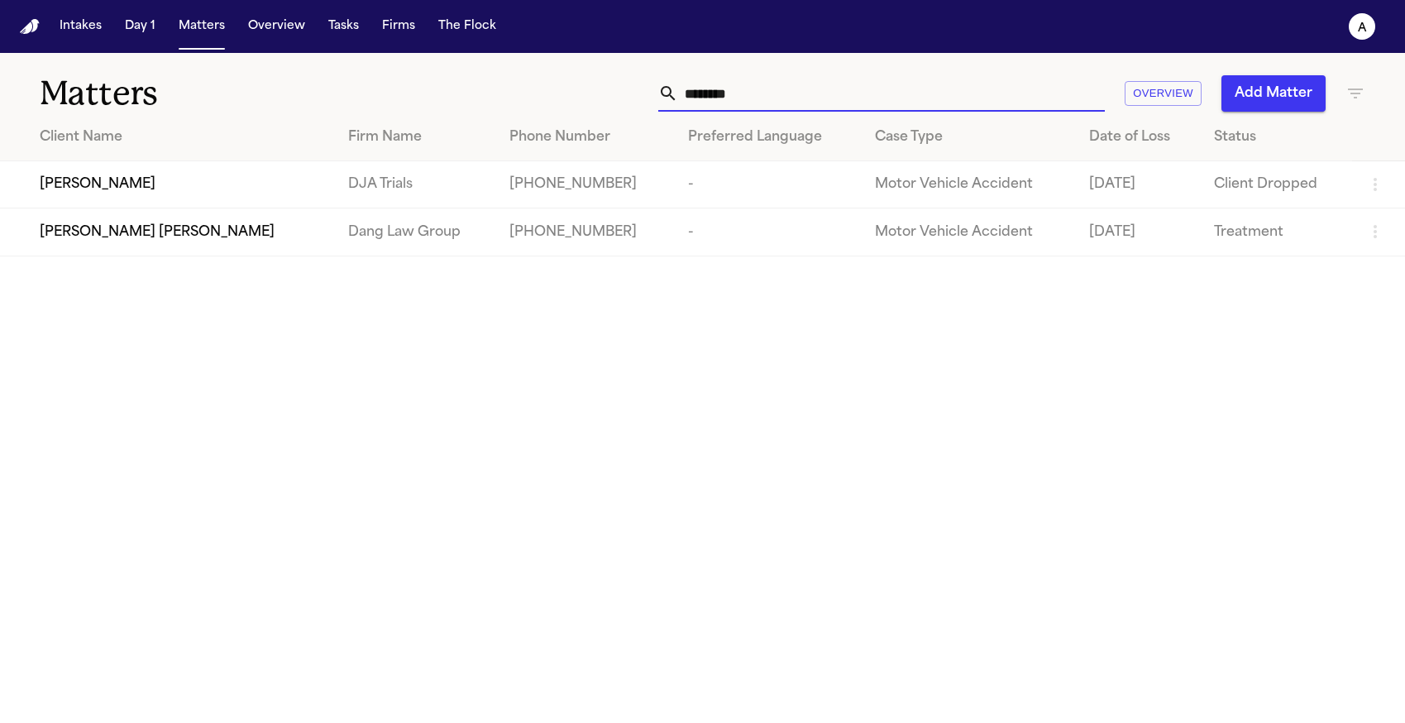
click at [197, 247] on td "[PERSON_NAME] [PERSON_NAME]" at bounding box center [167, 231] width 335 height 47
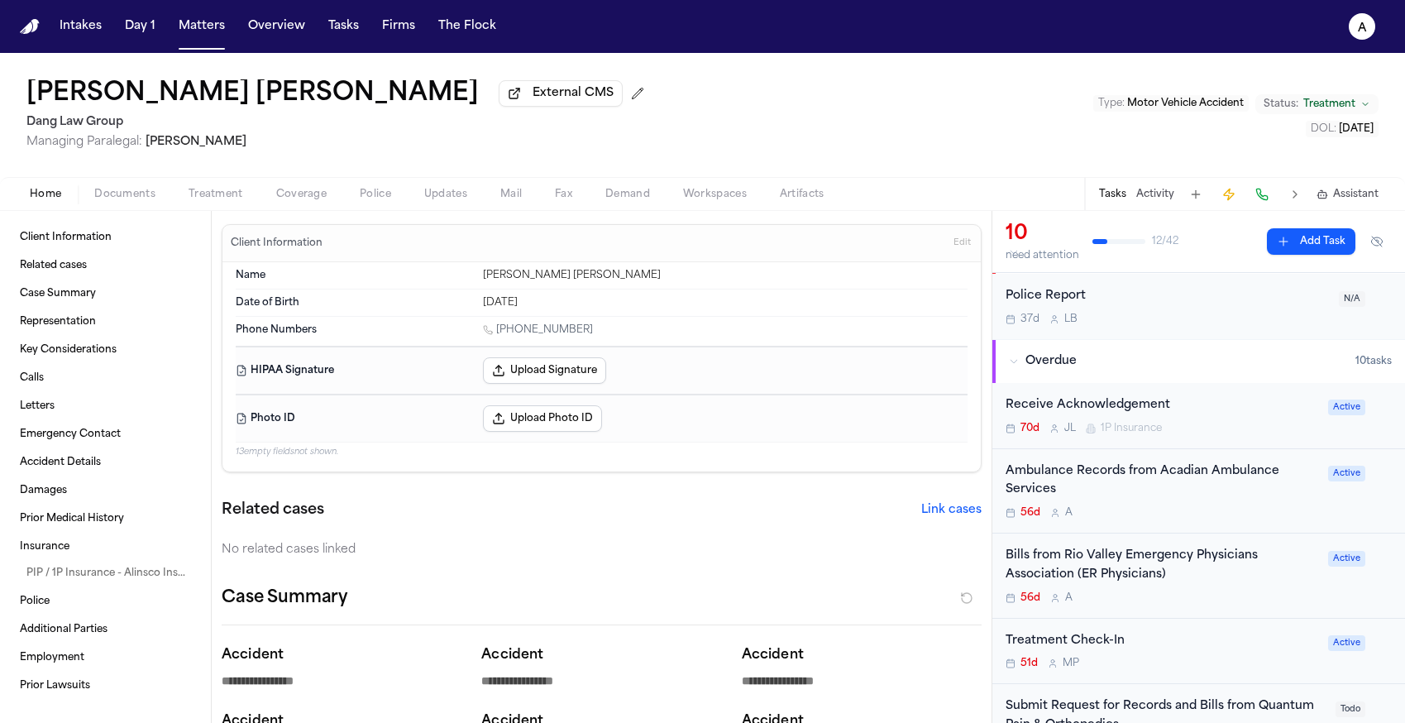
scroll to position [21, 0]
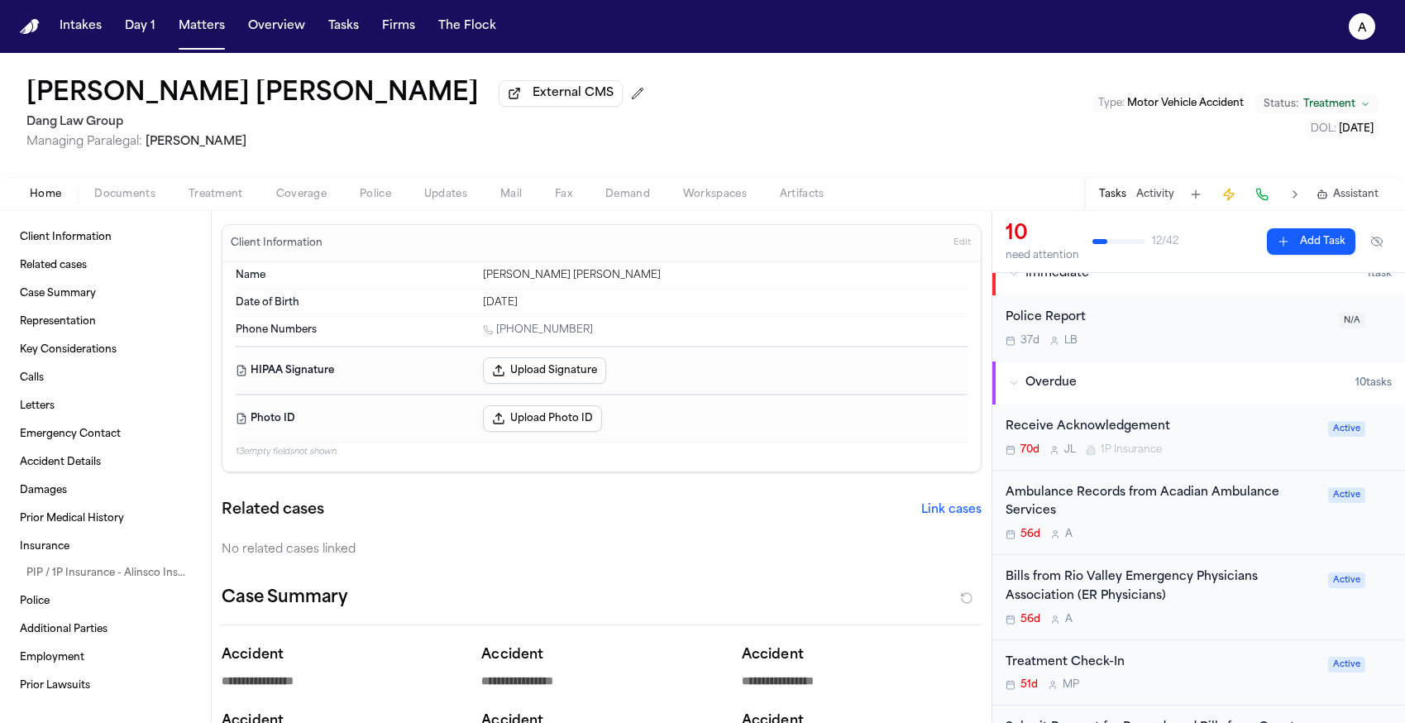
click at [1216, 529] on div "Ambulance Records from Acadian Ambulance Services 56d A" at bounding box center [1162, 513] width 313 height 58
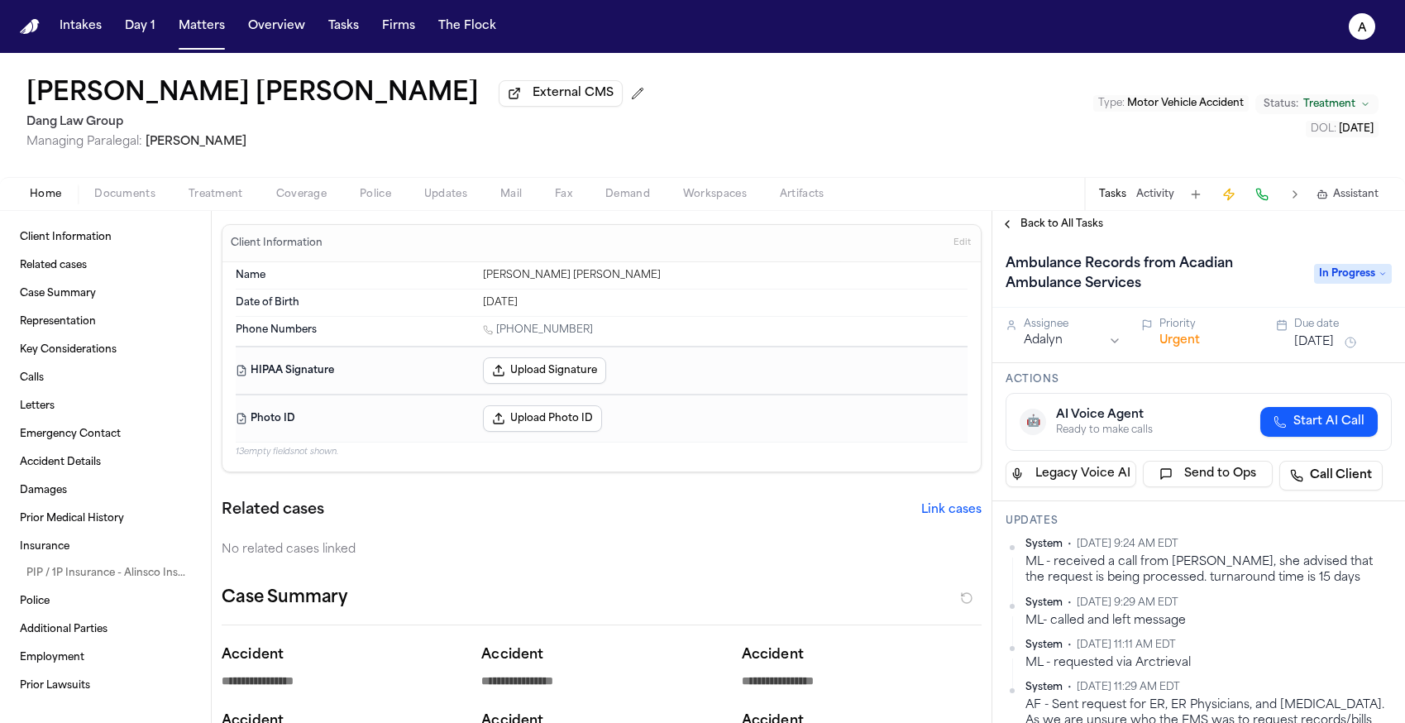
click at [1109, 356] on div "Assignee Adalyn Priority Urgent Due date [DATE]" at bounding box center [1199, 335] width 413 height 55
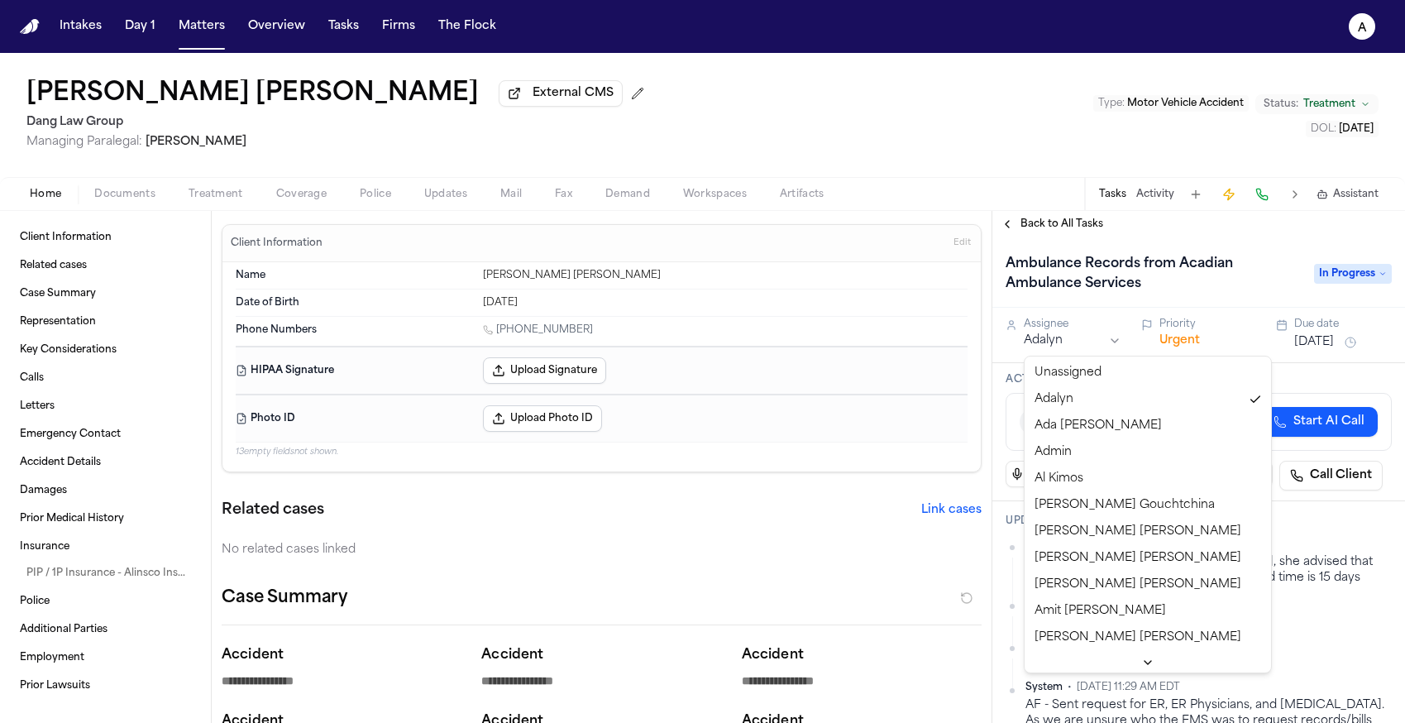
click at [1112, 348] on html "**********" at bounding box center [702, 361] width 1405 height 723
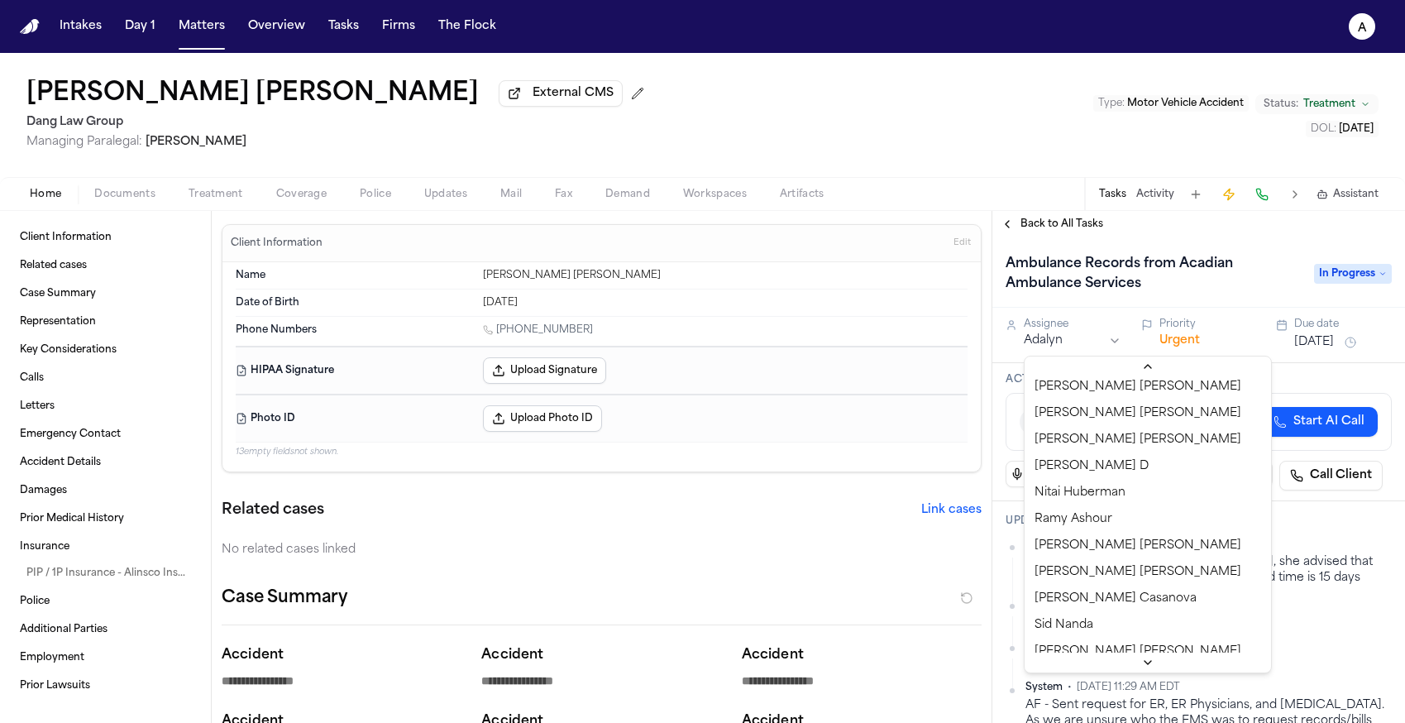
scroll to position [1246, 0]
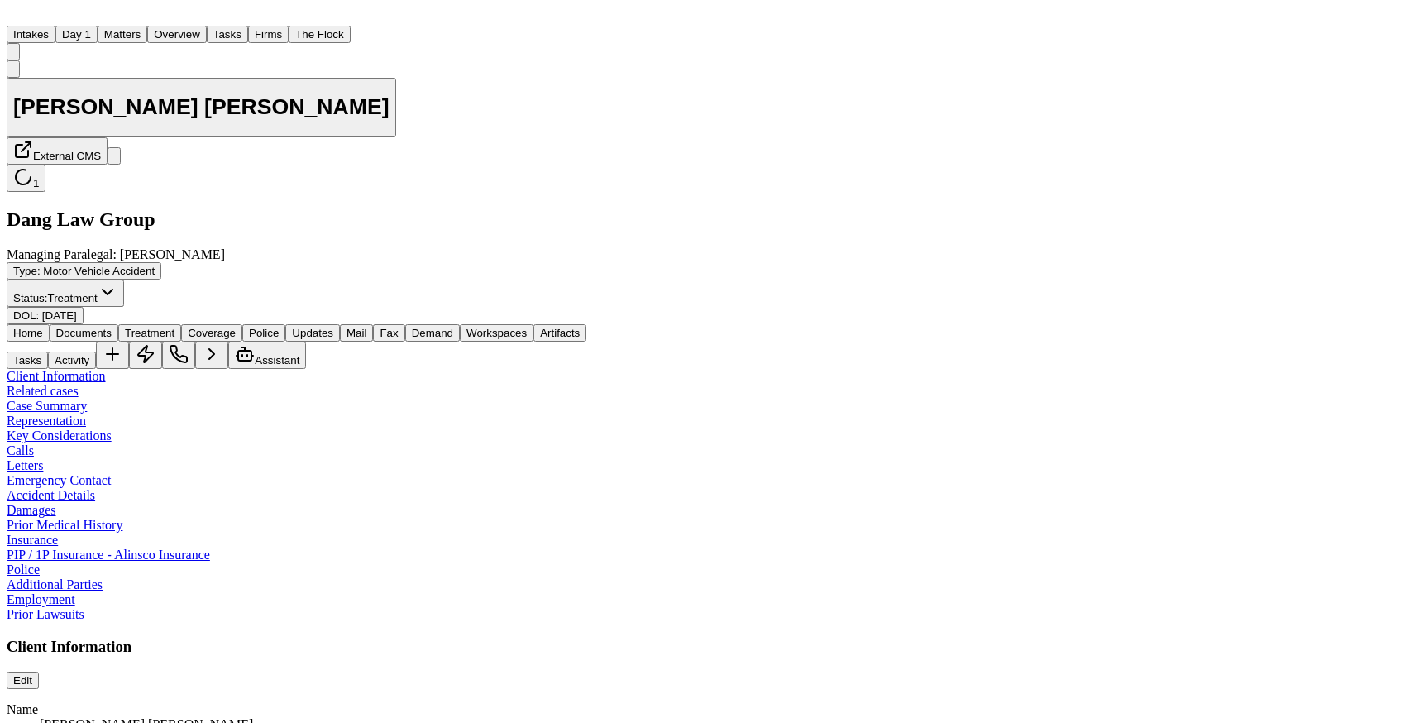
scroll to position [429, 0]
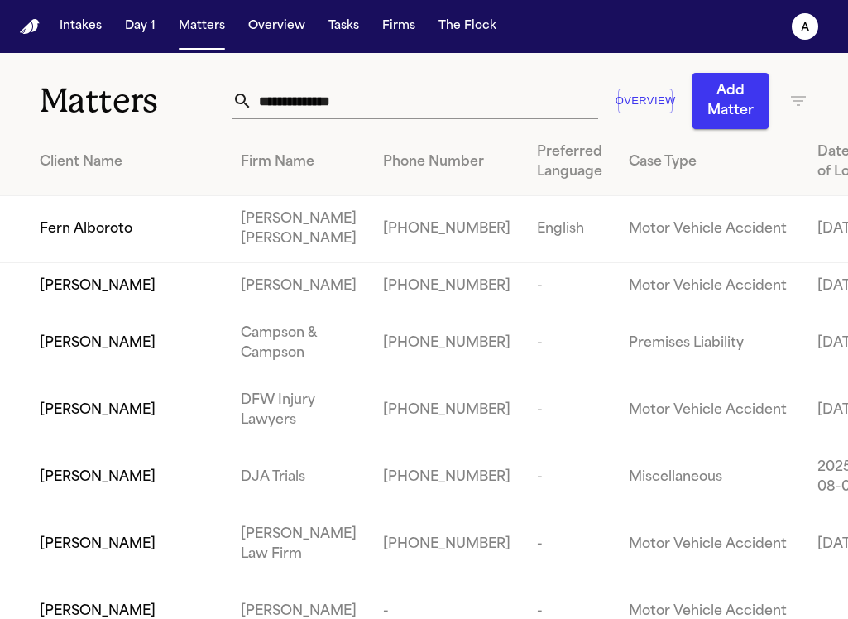
click at [371, 103] on input "text" at bounding box center [425, 101] width 346 height 36
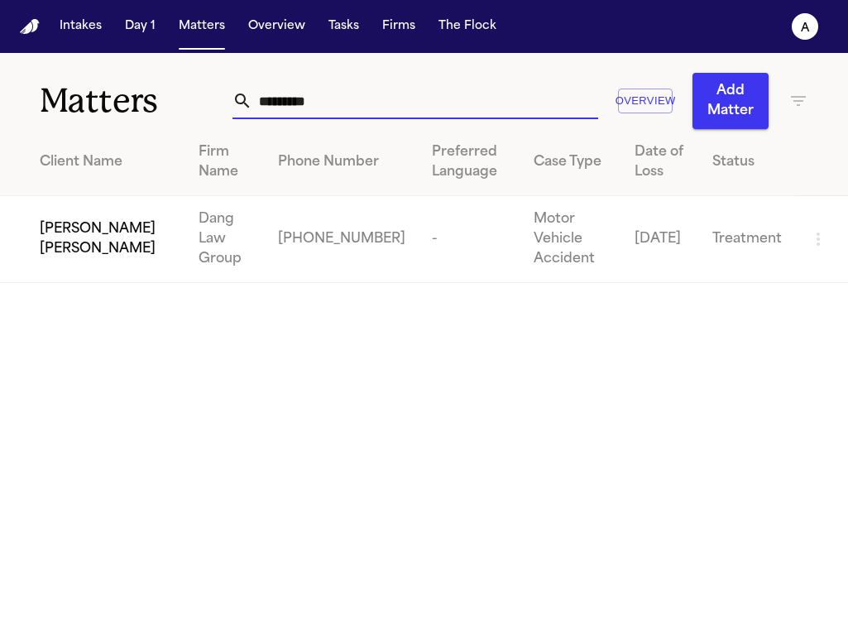
type input "*********"
click at [191, 225] on td "Dang Law Group" at bounding box center [224, 239] width 79 height 87
click at [185, 234] on td "Dang Law Group" at bounding box center [224, 239] width 79 height 87
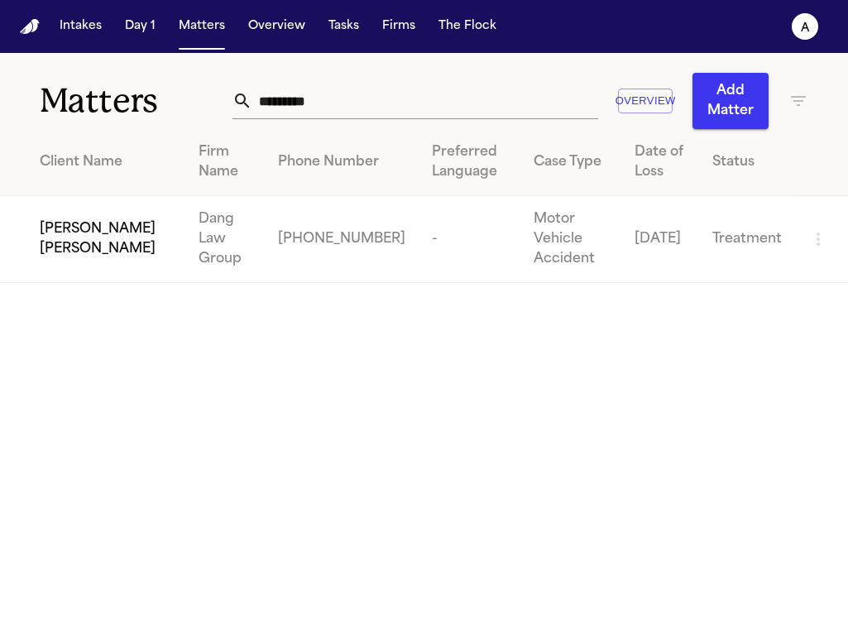
click at [185, 235] on td "Dang Law Group" at bounding box center [224, 239] width 79 height 87
click at [185, 234] on td "Dang Law Group" at bounding box center [224, 239] width 79 height 87
drag, startPoint x: 99, startPoint y: 348, endPoint x: 84, endPoint y: 280, distance: 69.4
click at [99, 349] on main "Matters ********* Overview Add Matter Client Name Firm Name Phone Number Prefer…" at bounding box center [424, 336] width 848 height 566
click at [62, 228] on span "[PERSON_NAME] [PERSON_NAME]" at bounding box center [106, 239] width 132 height 40
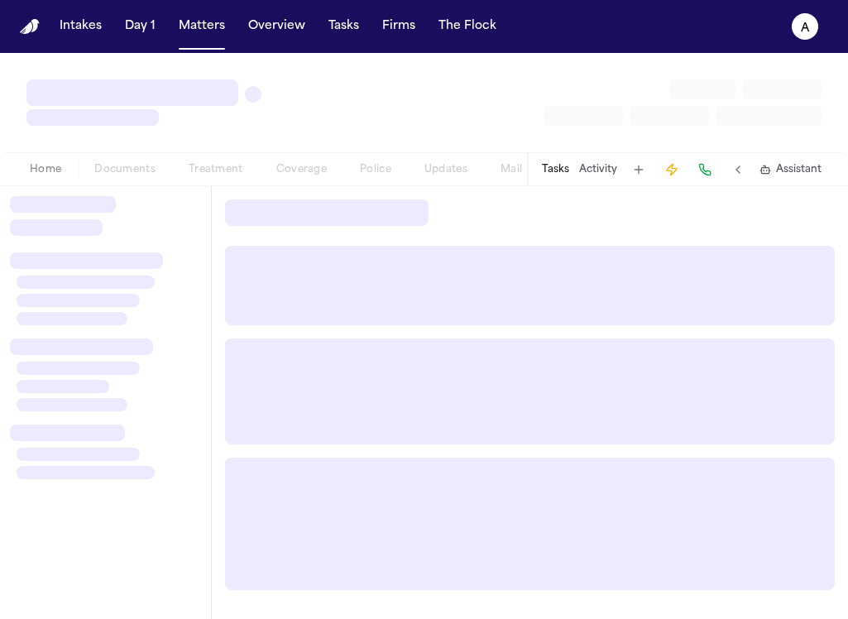
click at [62, 228] on div at bounding box center [56, 227] width 93 height 17
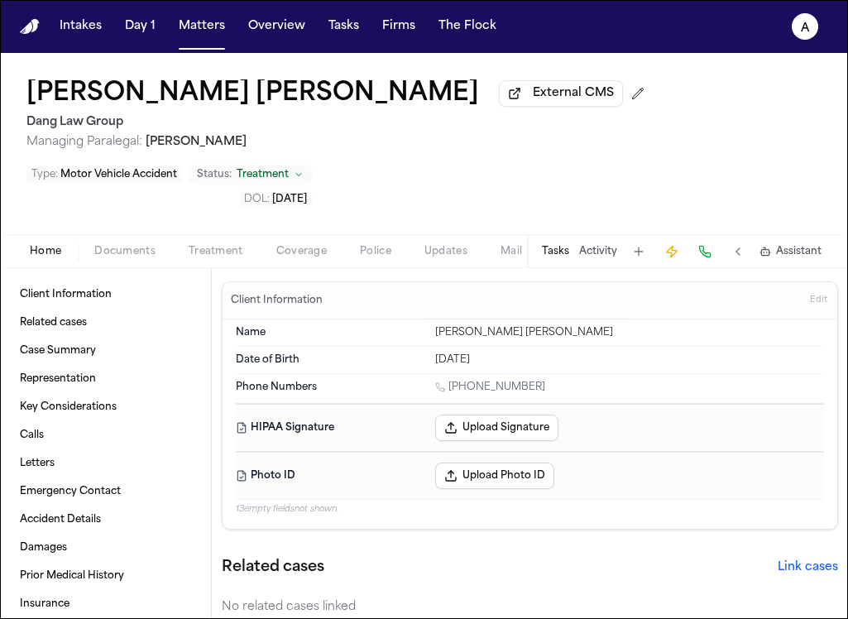
click at [125, 245] on span "Documents" at bounding box center [124, 251] width 61 height 13
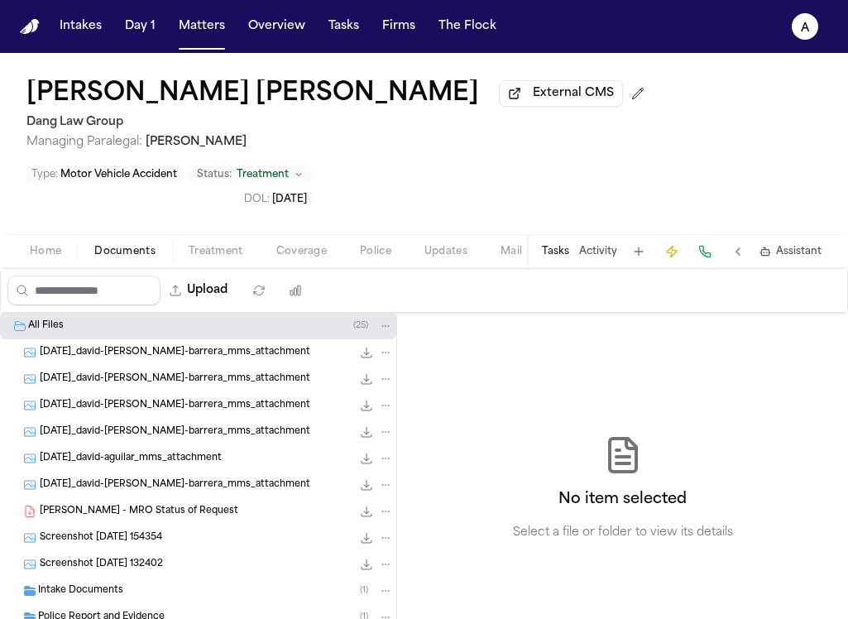
click at [557, 245] on button "Tasks" at bounding box center [555, 251] width 27 height 13
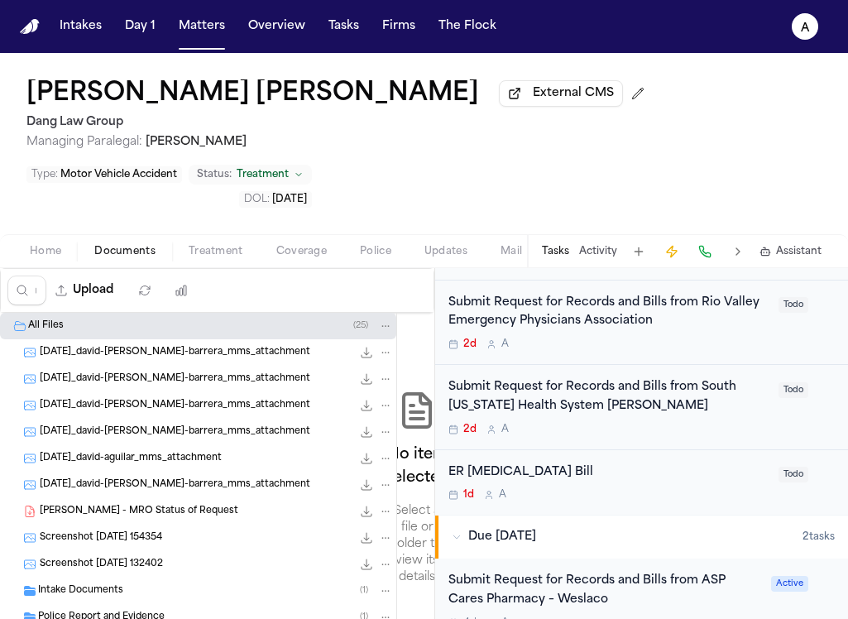
scroll to position [601, 0]
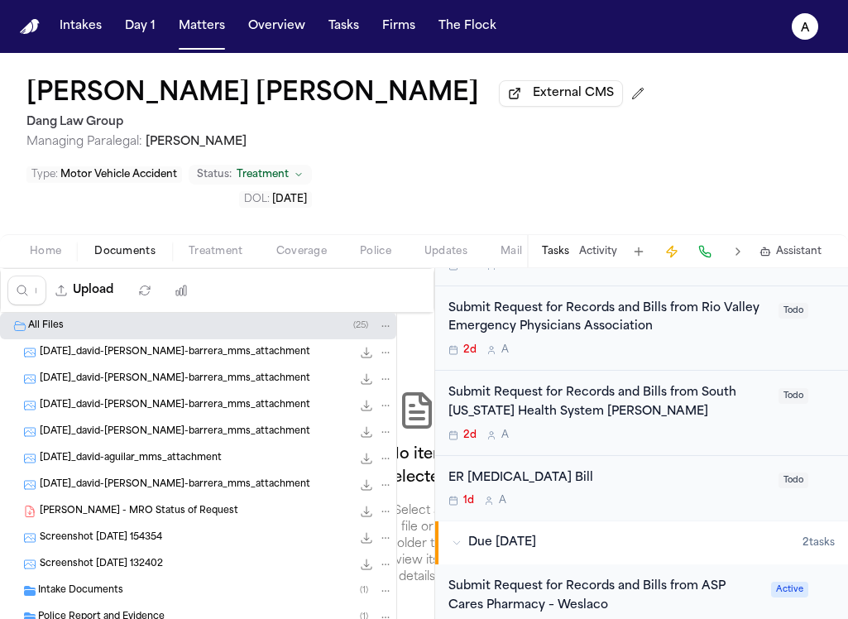
click at [675, 384] on div "Submit Request for Records and Bills from South [US_STATE] Health System [PERSO…" at bounding box center [608, 413] width 320 height 58
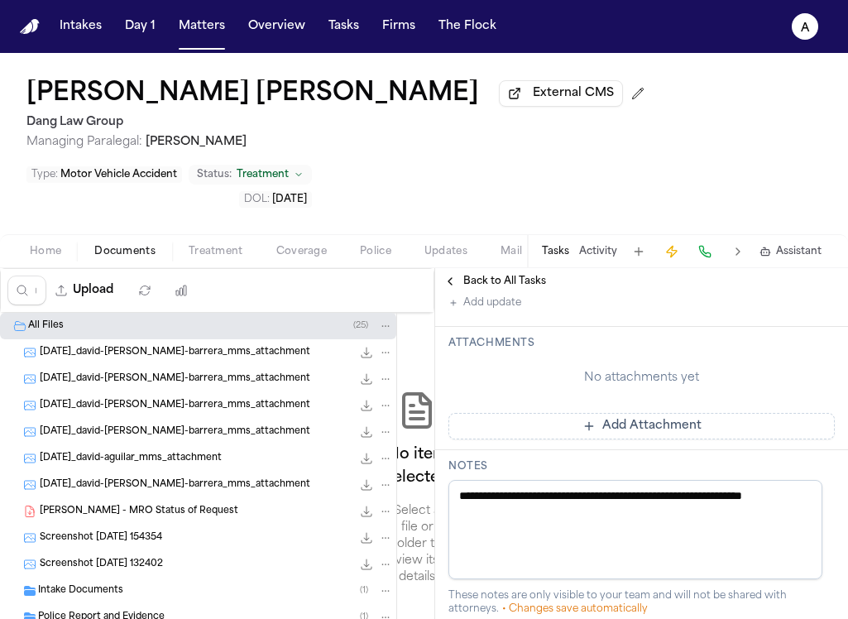
scroll to position [533, 0]
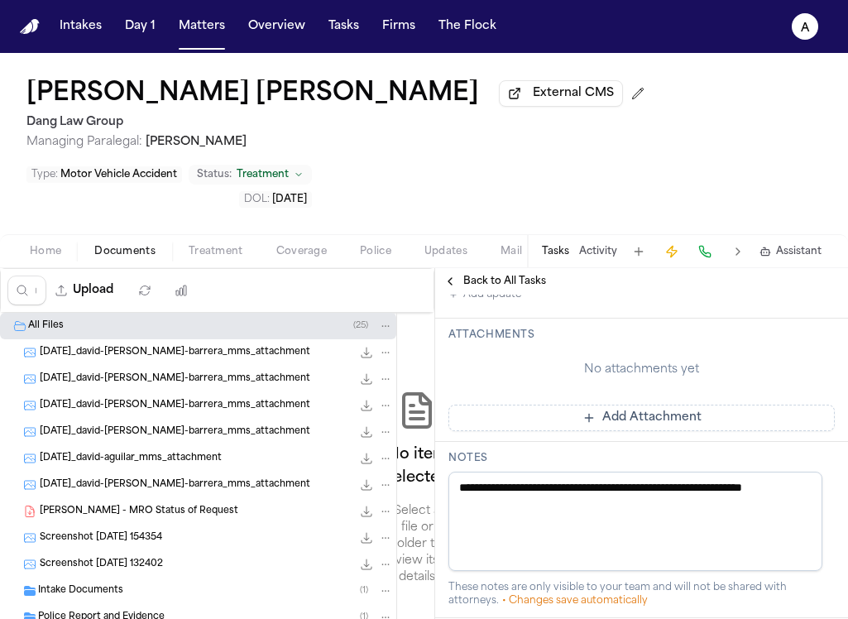
click at [642, 405] on div "No attachments yet Add Attachment" at bounding box center [641, 389] width 386 height 83
click at [665, 419] on button "Add Attachment" at bounding box center [641, 417] width 386 height 26
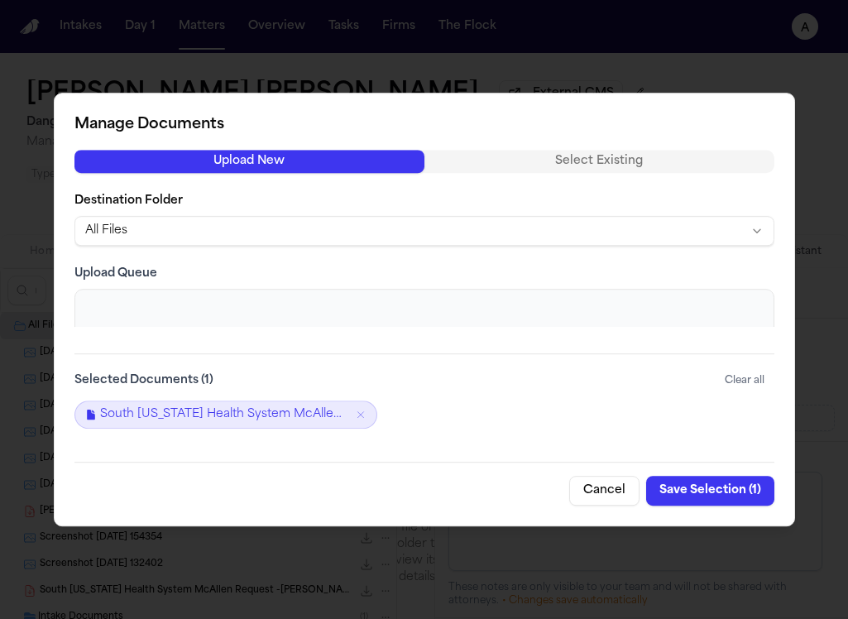
drag, startPoint x: 713, startPoint y: 489, endPoint x: 717, endPoint y: 475, distance: 14.7
click at [717, 476] on button "Save Selection ( 1 )" at bounding box center [710, 491] width 128 height 30
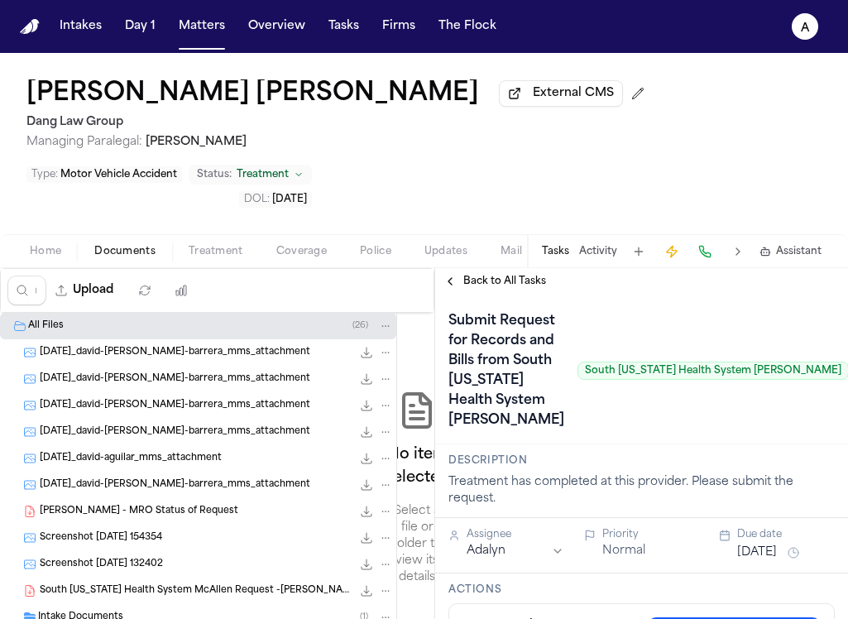
scroll to position [0, 0]
click at [500, 398] on h1 "Submit Request for Records and Bills from South [US_STATE] Health System [PERSO…" at bounding box center [506, 371] width 129 height 126
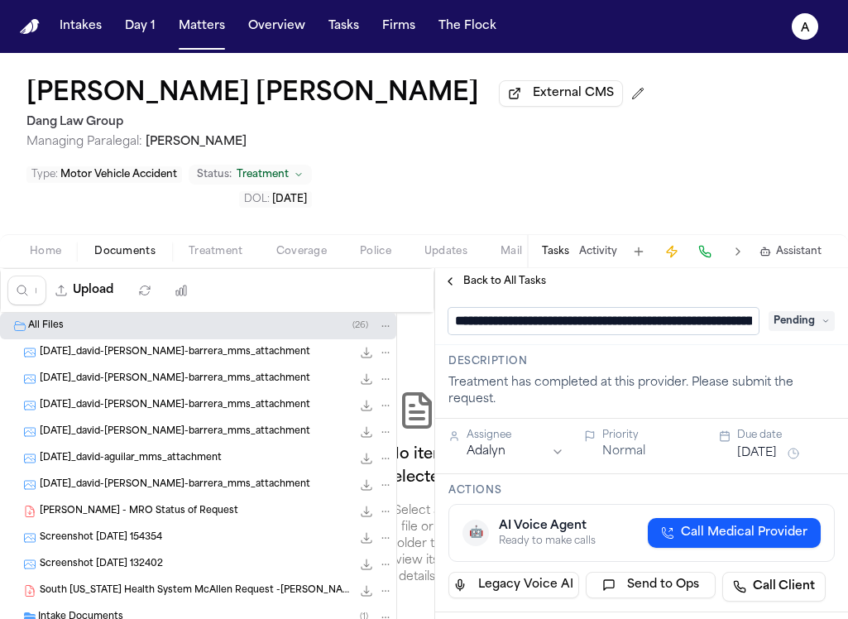
scroll to position [0, 250]
drag, startPoint x: 668, startPoint y: 270, endPoint x: 811, endPoint y: 249, distance: 143.8
click at [811, 294] on div "**********" at bounding box center [641, 319] width 413 height 50
click at [679, 308] on input "**********" at bounding box center [597, 321] width 298 height 26
drag, startPoint x: 668, startPoint y: 266, endPoint x: 768, endPoint y: 262, distance: 99.3
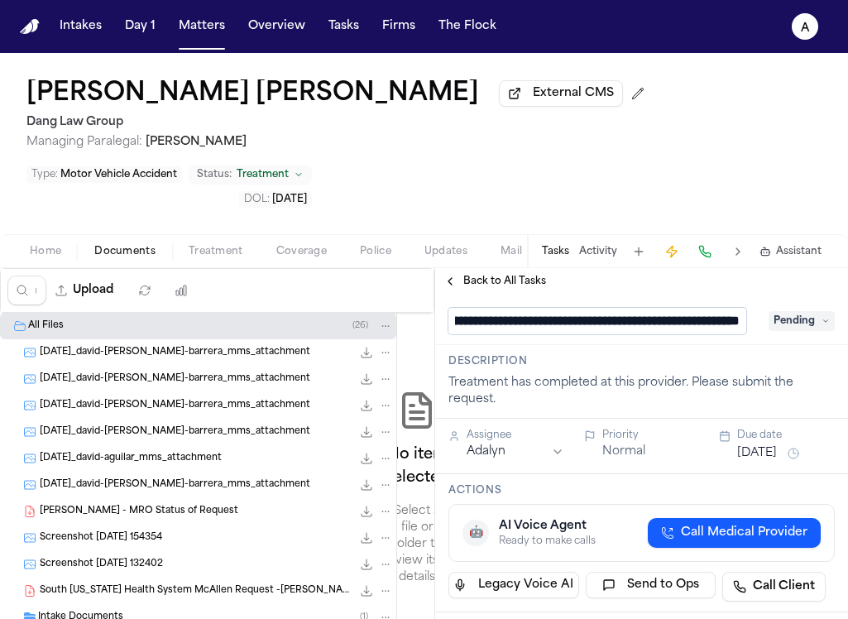
click at [768, 308] on div "**********" at bounding box center [641, 321] width 386 height 26
type input "**********"
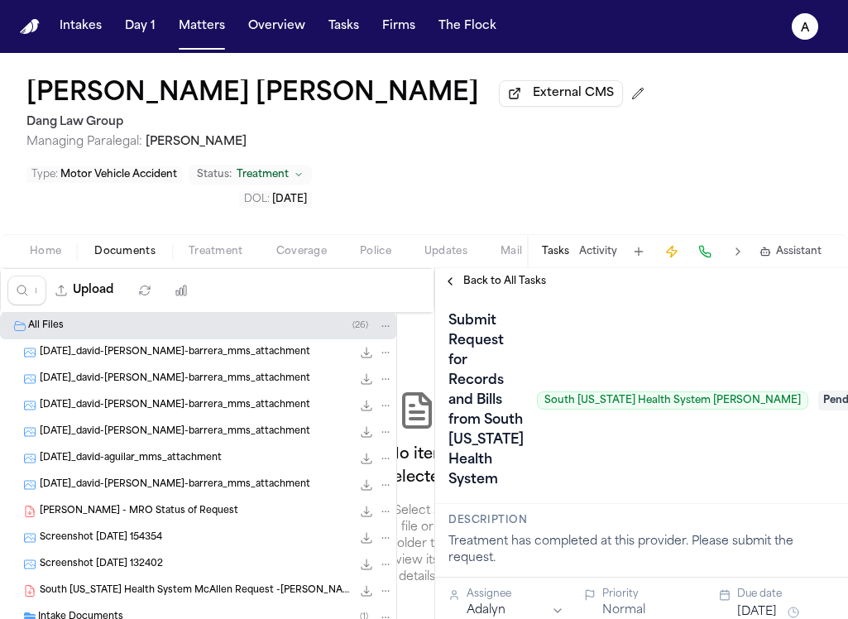
click at [818, 390] on span "Pending" at bounding box center [851, 400] width 66 height 20
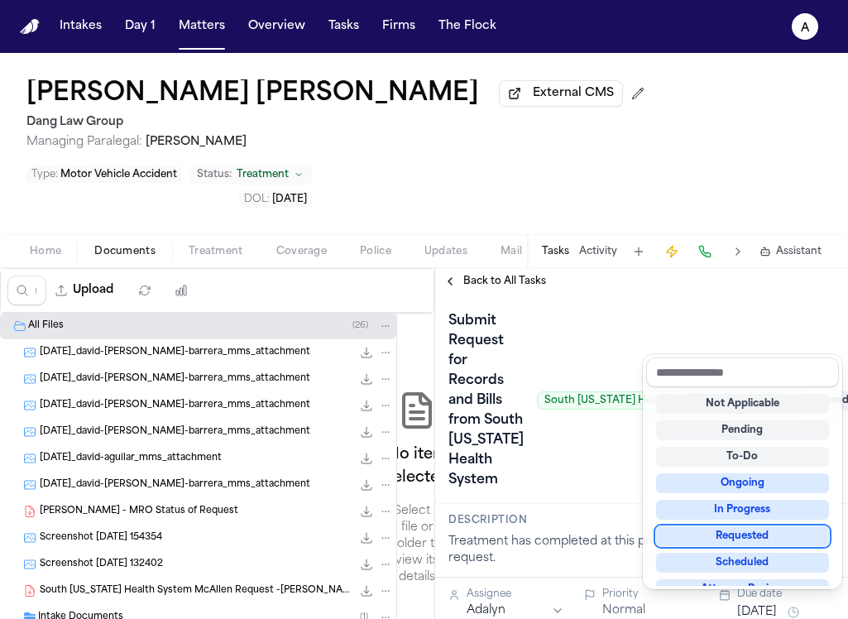
click at [792, 534] on div "Requested" at bounding box center [742, 536] width 173 height 20
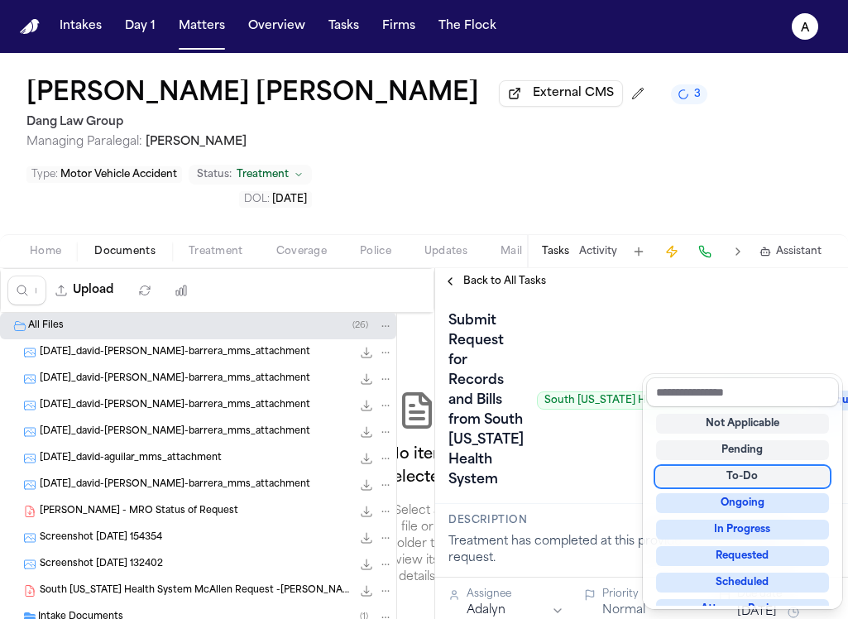
click at [616, 419] on div "Submit Request for Records and Bills from South [US_STATE] Health System South …" at bounding box center [641, 400] width 386 height 185
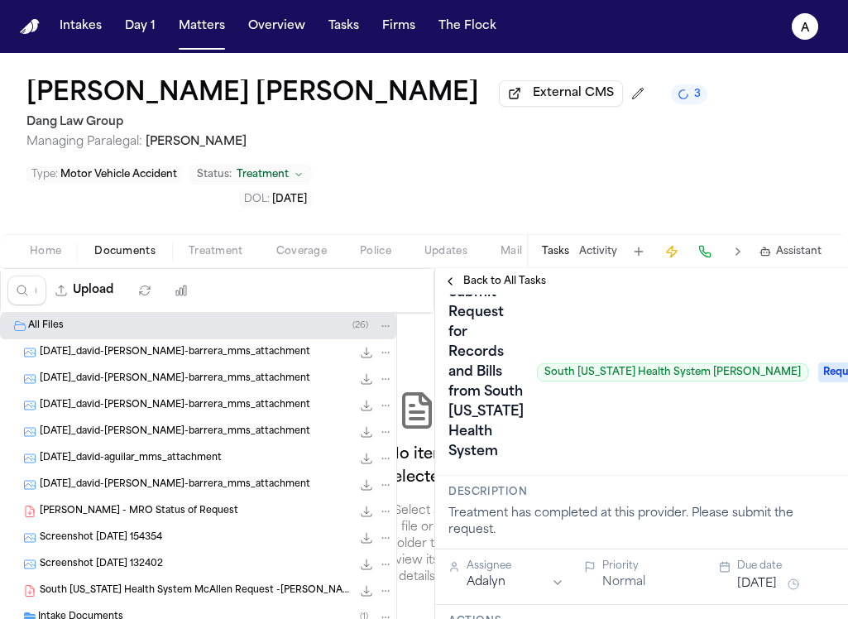
scroll to position [202, 0]
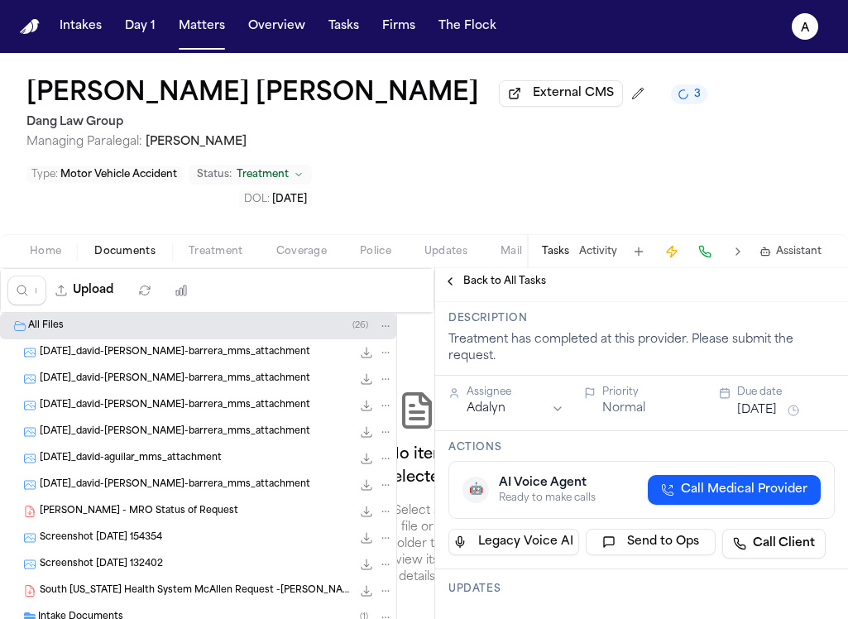
click at [770, 402] on button "[DATE]" at bounding box center [757, 410] width 40 height 17
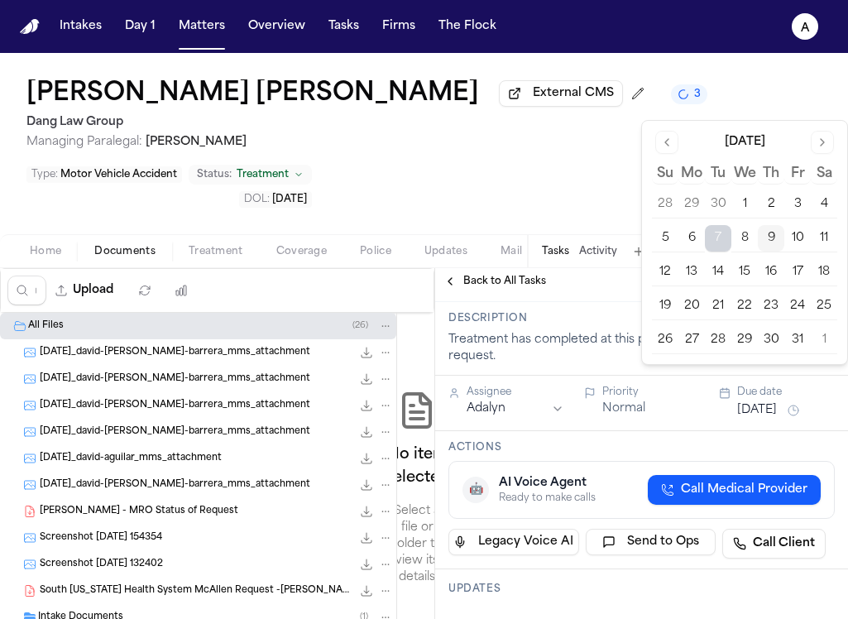
click at [700, 272] on button "13" at bounding box center [691, 272] width 26 height 26
click at [595, 312] on h3 "Description" at bounding box center [641, 318] width 386 height 13
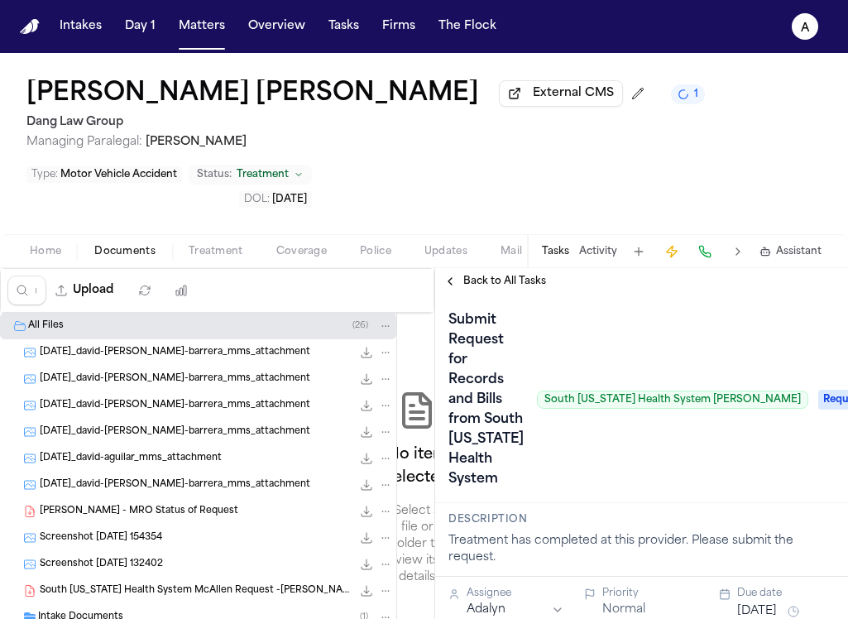
scroll to position [0, 0]
click at [524, 275] on span "Back to All Tasks" at bounding box center [504, 281] width 83 height 13
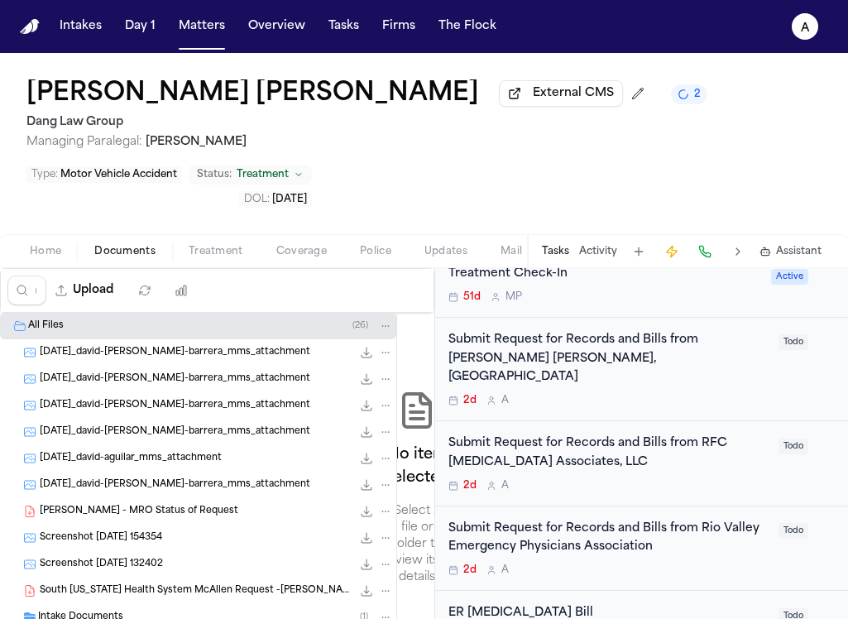
scroll to position [380, 0]
click at [720, 480] on div "2d A" at bounding box center [608, 486] width 320 height 13
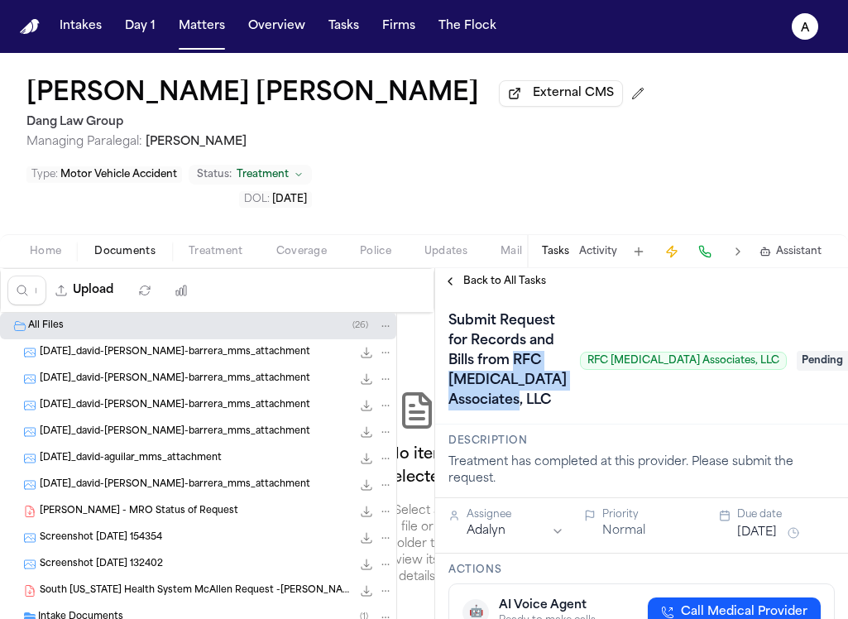
drag, startPoint x: 560, startPoint y: 350, endPoint x: 515, endPoint y: 303, distance: 64.9
click at [515, 308] on h1 "Submit Request for Records and Bills from RFC [MEDICAL_DATA] Associates, LLC" at bounding box center [508, 361] width 132 height 106
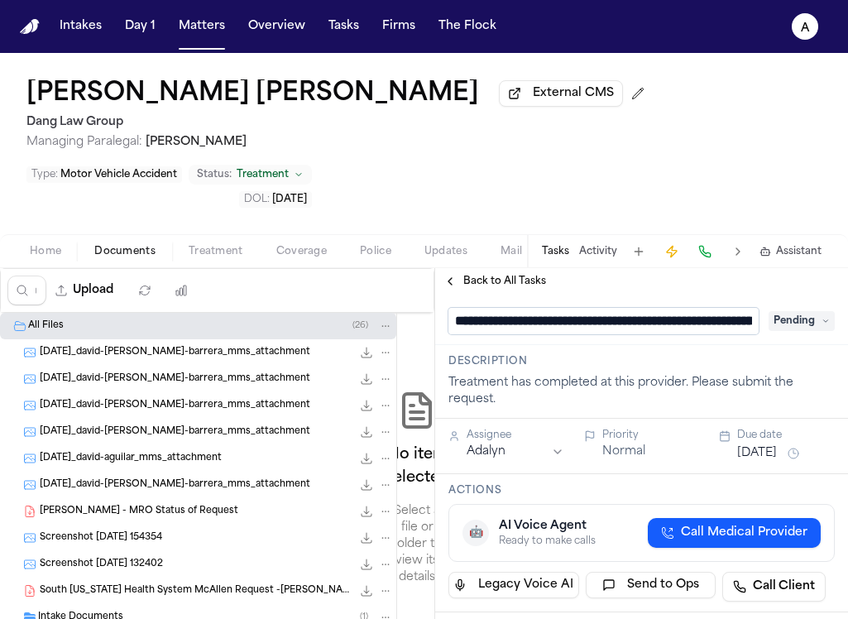
scroll to position [0, 203]
click at [541, 308] on input "**********" at bounding box center [597, 321] width 298 height 26
drag, startPoint x: 537, startPoint y: 270, endPoint x: 726, endPoint y: 282, distance: 189.8
click at [726, 294] on div "**********" at bounding box center [641, 319] width 413 height 50
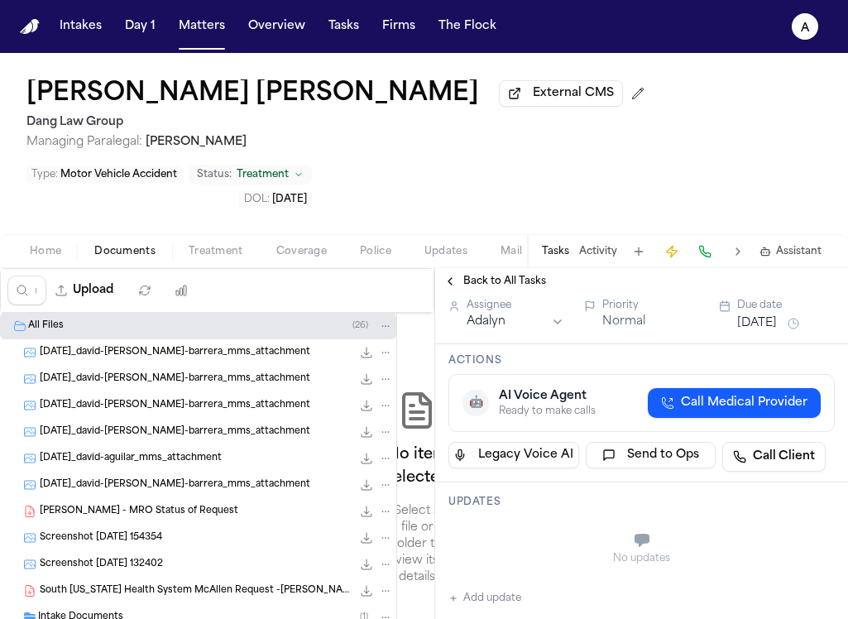
scroll to position [213, 0]
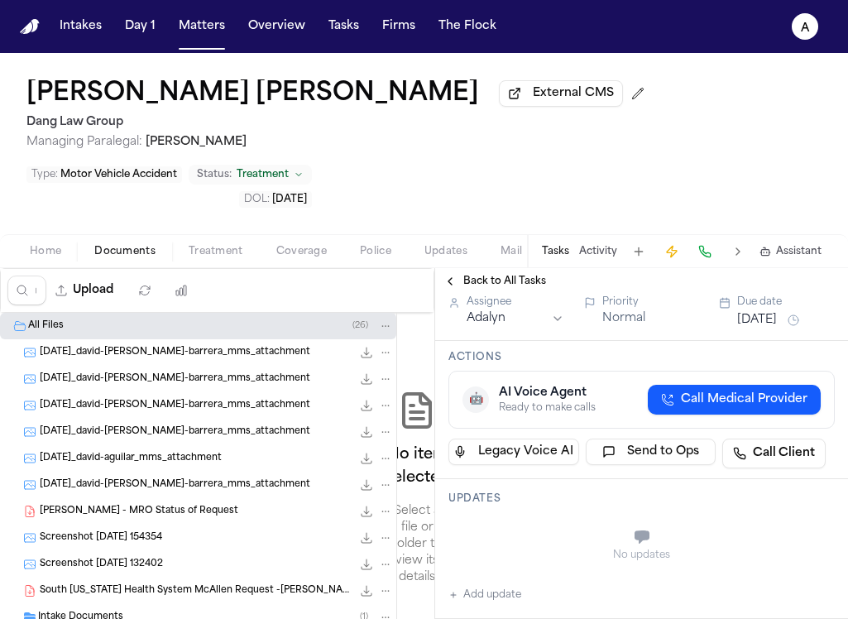
click at [507, 585] on button "Add update" at bounding box center [484, 595] width 73 height 20
click at [544, 522] on textarea "Add your update" at bounding box center [651, 538] width 353 height 33
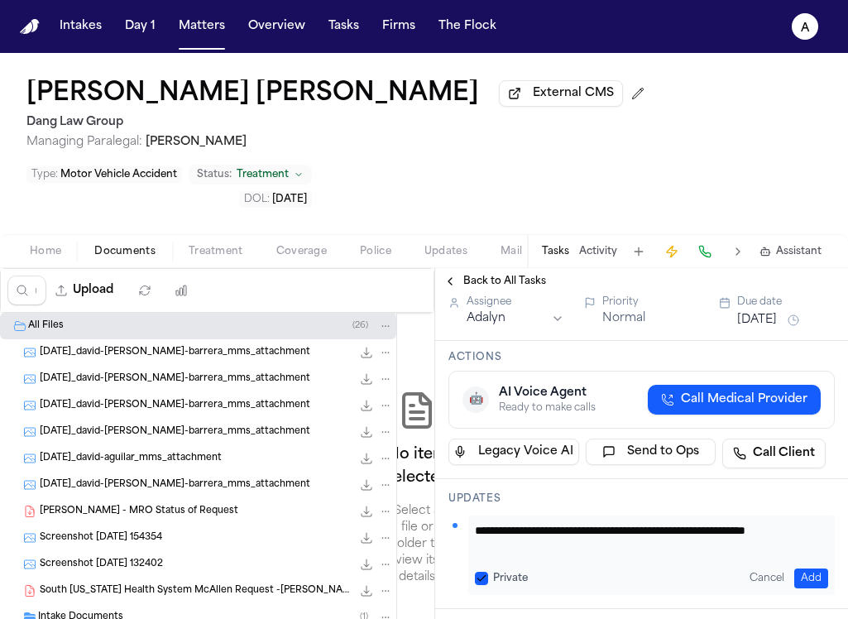
scroll to position [0, 0]
type textarea "**********"
click at [482, 572] on button "Private" at bounding box center [481, 578] width 13 height 13
click at [797, 568] on button "Add" at bounding box center [811, 578] width 34 height 20
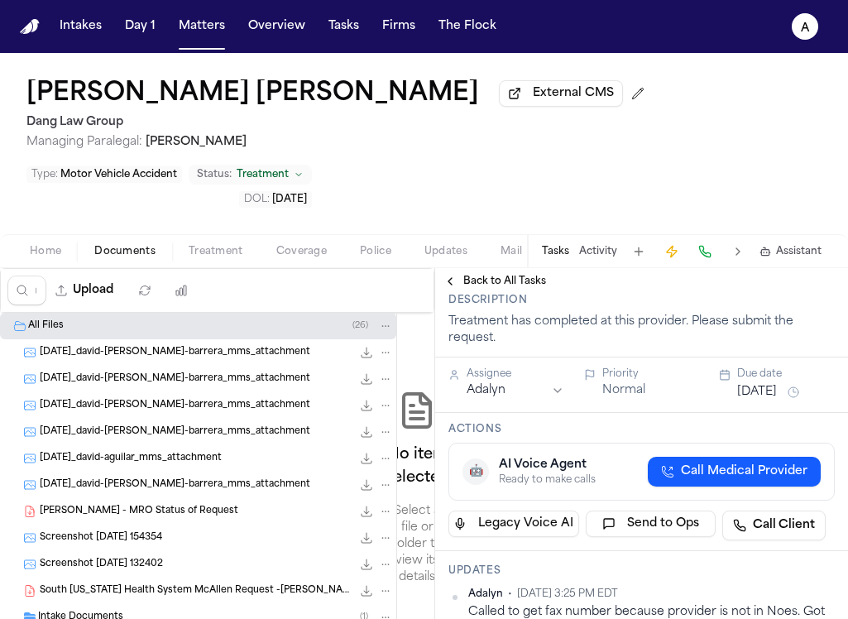
scroll to position [137, 0]
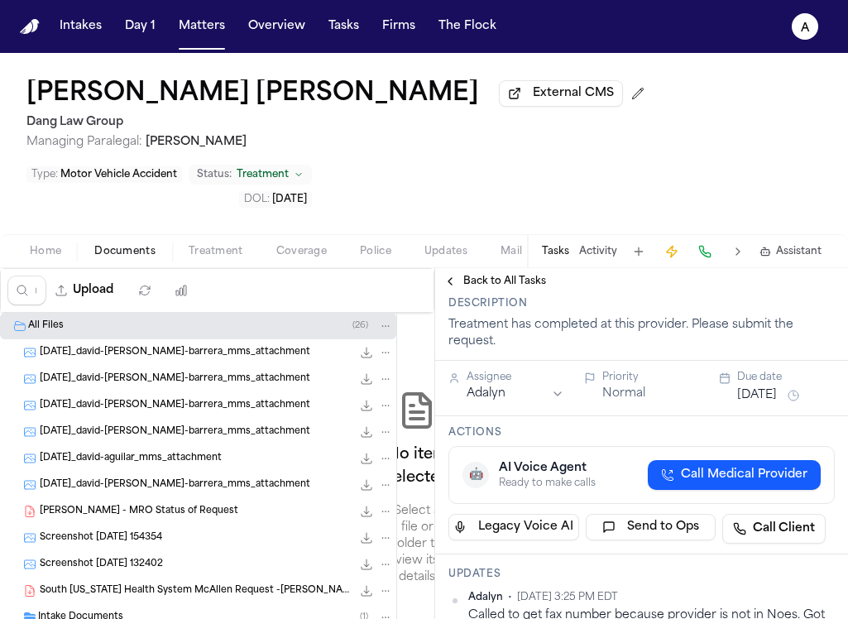
click at [773, 387] on button "[DATE]" at bounding box center [757, 395] width 40 height 17
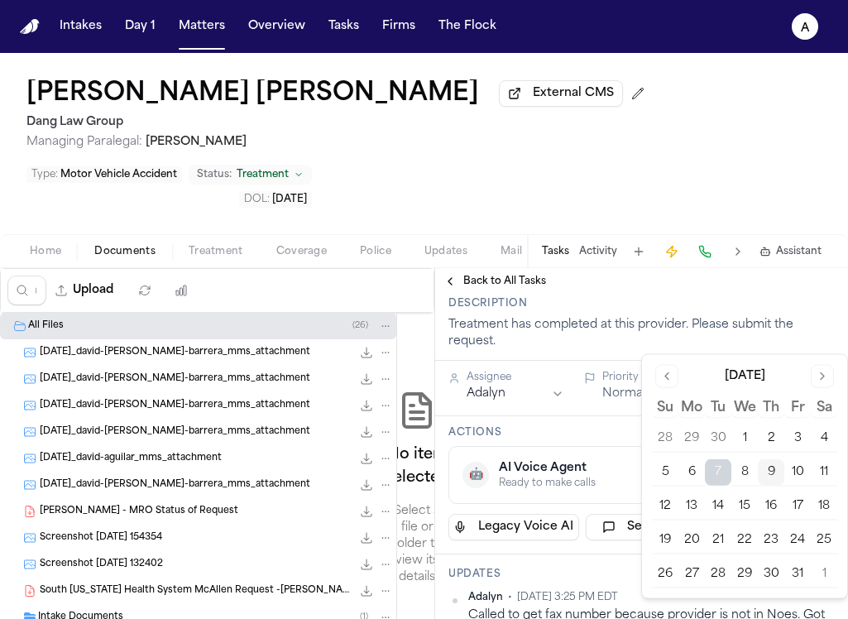
click at [788, 471] on button "10" at bounding box center [797, 472] width 26 height 26
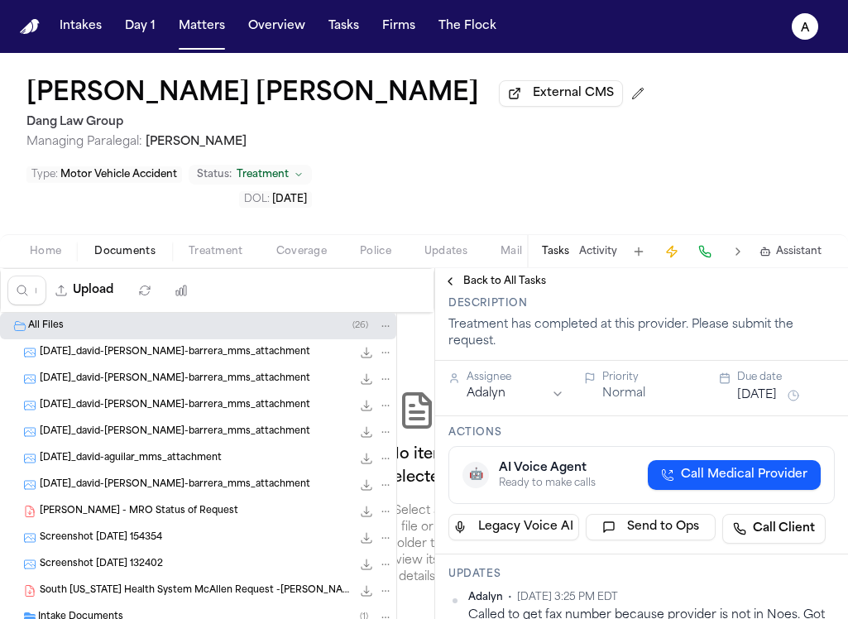
click at [619, 426] on h3 "Actions" at bounding box center [641, 432] width 386 height 13
click at [519, 275] on span "Back to All Tasks" at bounding box center [504, 281] width 83 height 13
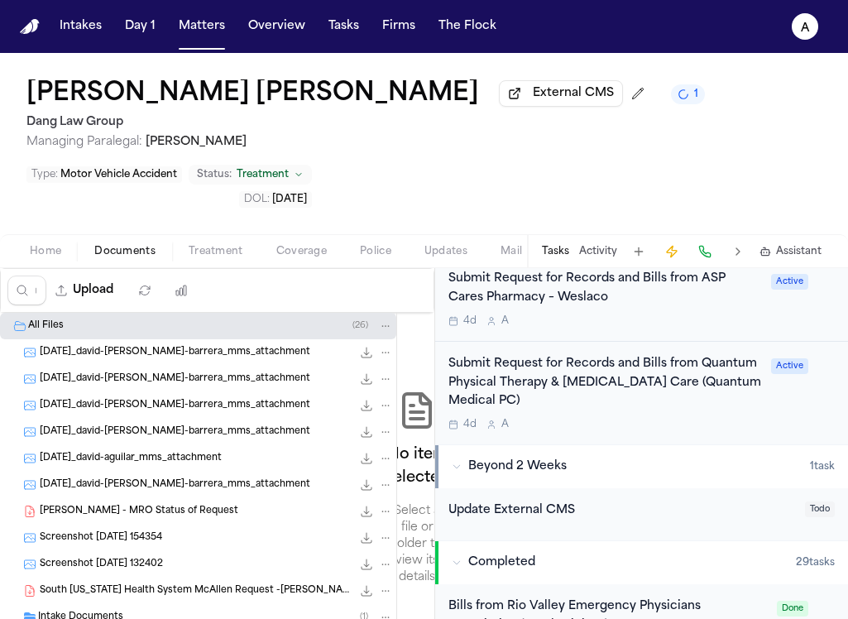
scroll to position [930, 0]
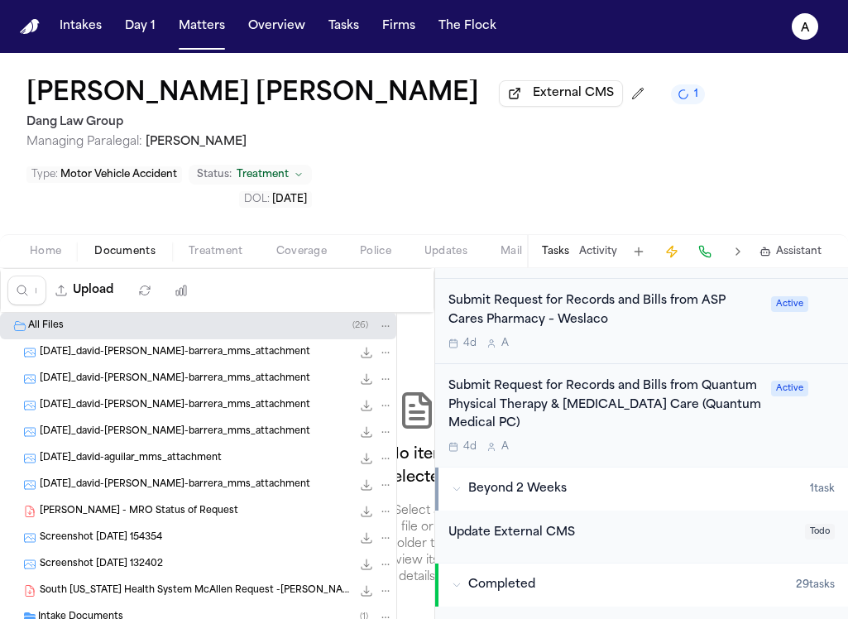
click at [666, 377] on div "Submit Request for Records and Bills from Quantum Physical Therapy & [MEDICAL_D…" at bounding box center [604, 405] width 313 height 56
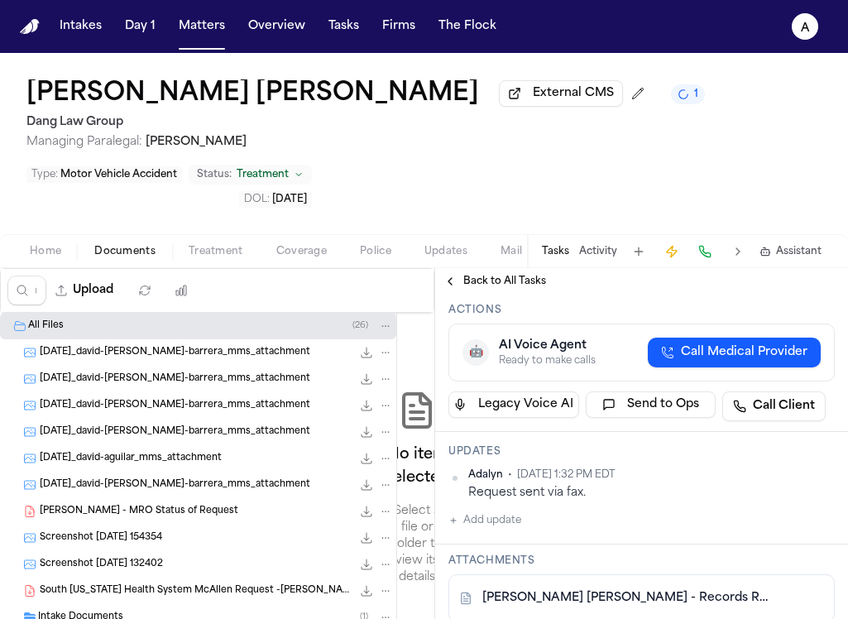
scroll to position [185, 0]
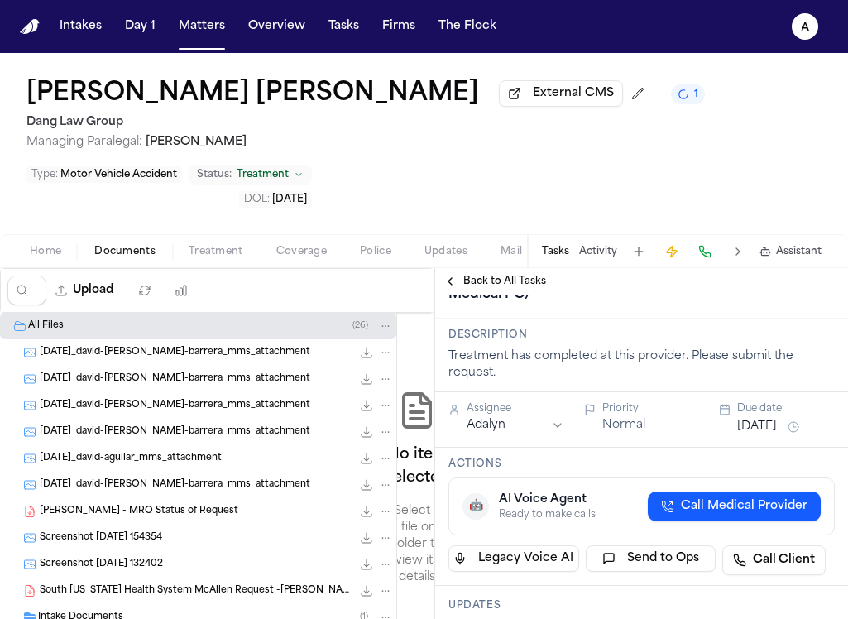
click at [519, 275] on span "Back to All Tasks" at bounding box center [504, 281] width 83 height 13
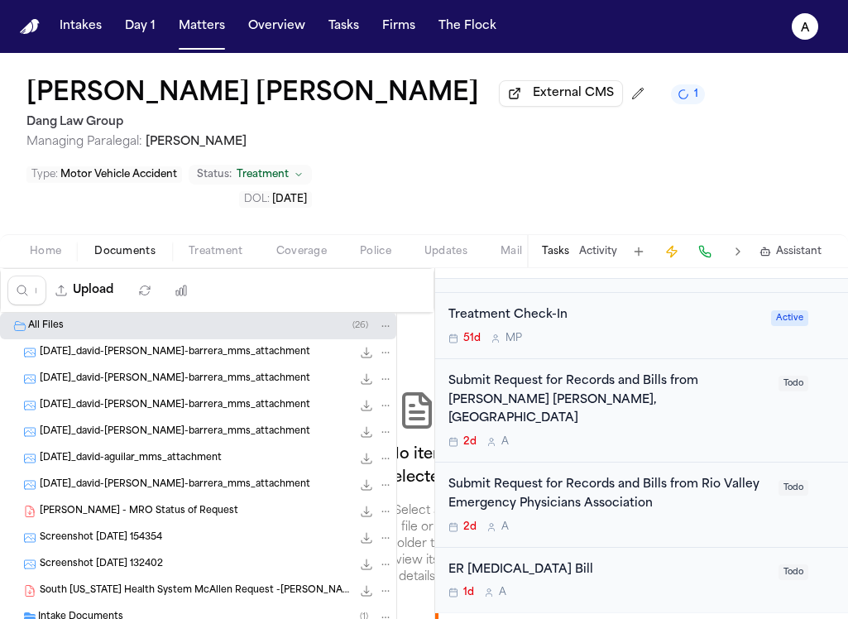
scroll to position [339, 0]
click at [698, 476] on div "Submit Request for Records and Bills from Rio Valley Emergency Physicians Assoc…" at bounding box center [608, 505] width 320 height 58
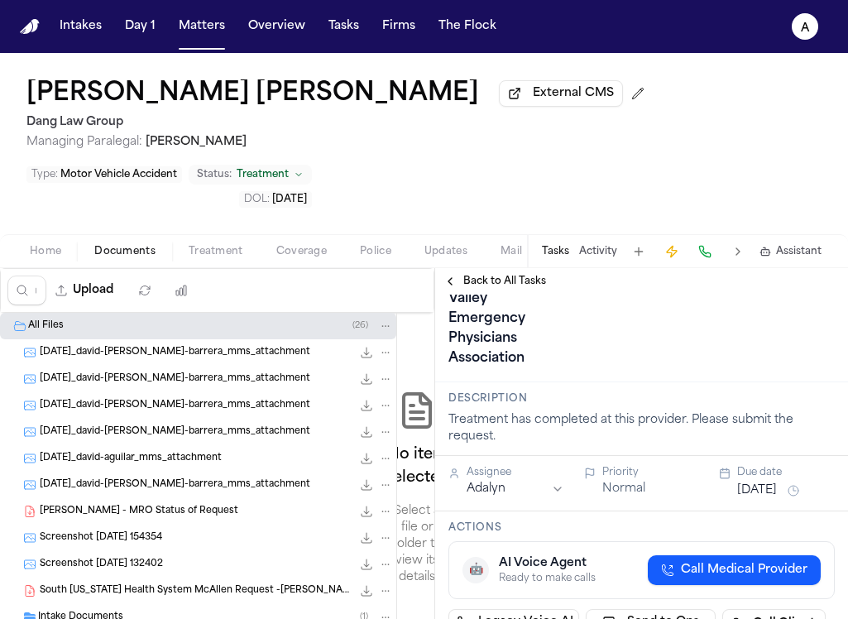
scroll to position [90, 0]
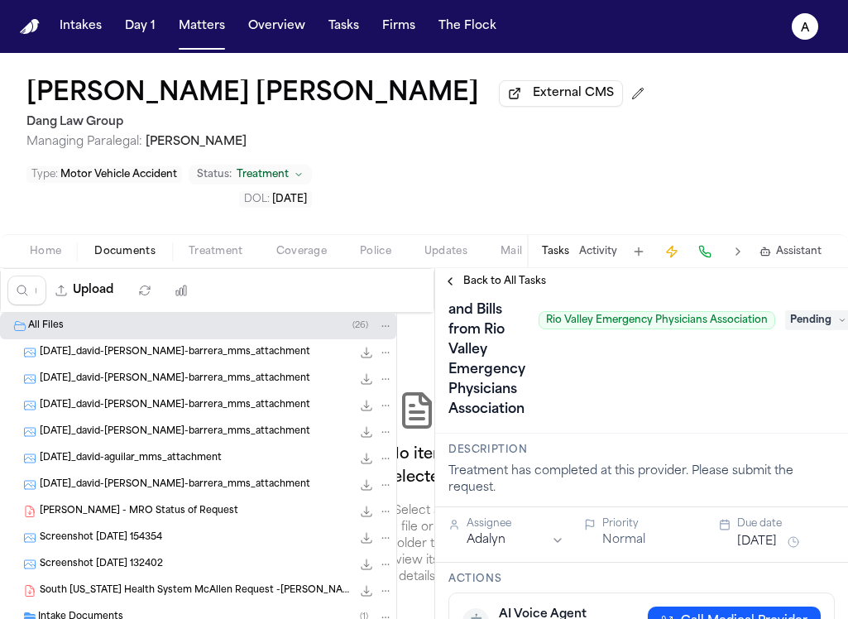
click at [498, 275] on span "Back to All Tasks" at bounding box center [504, 281] width 83 height 13
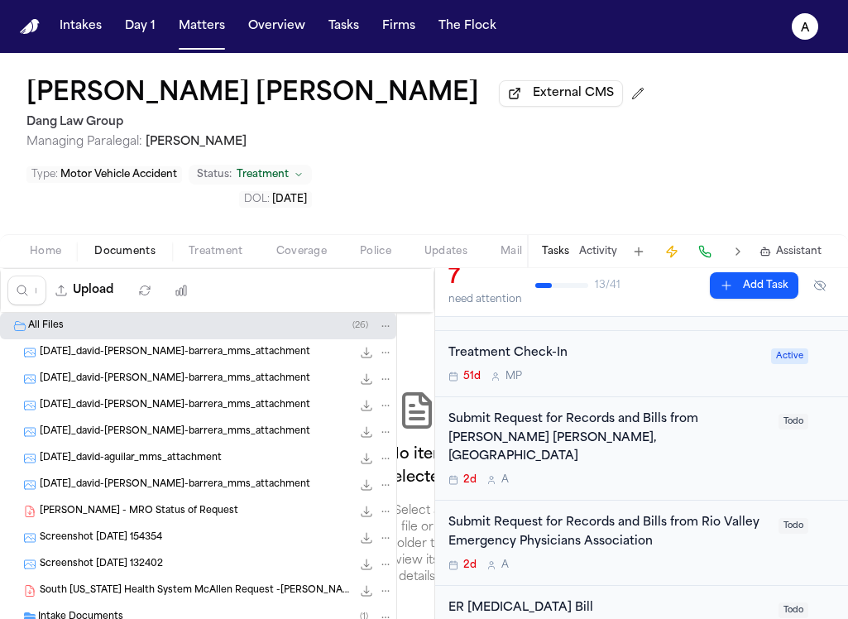
scroll to position [318, 0]
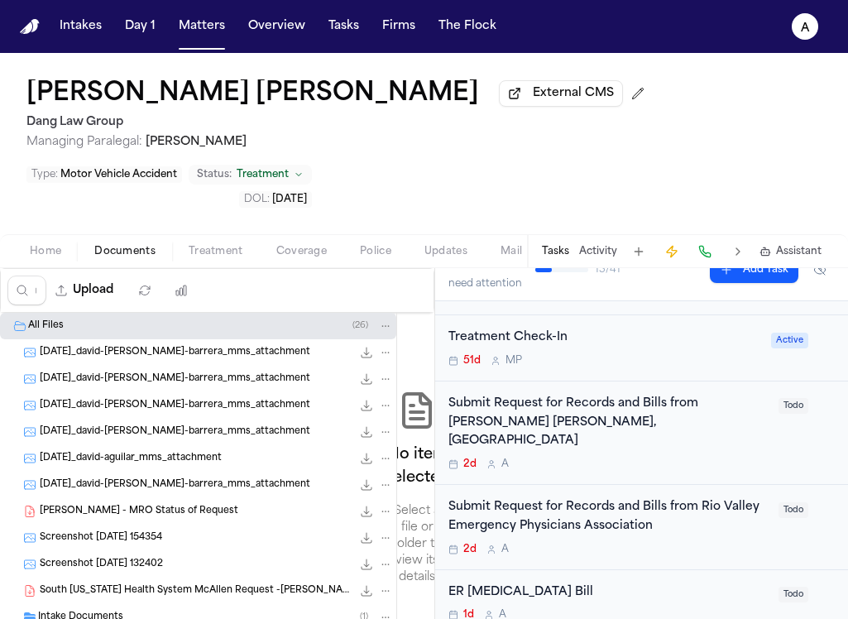
click at [708, 543] on div "2d A" at bounding box center [608, 549] width 320 height 13
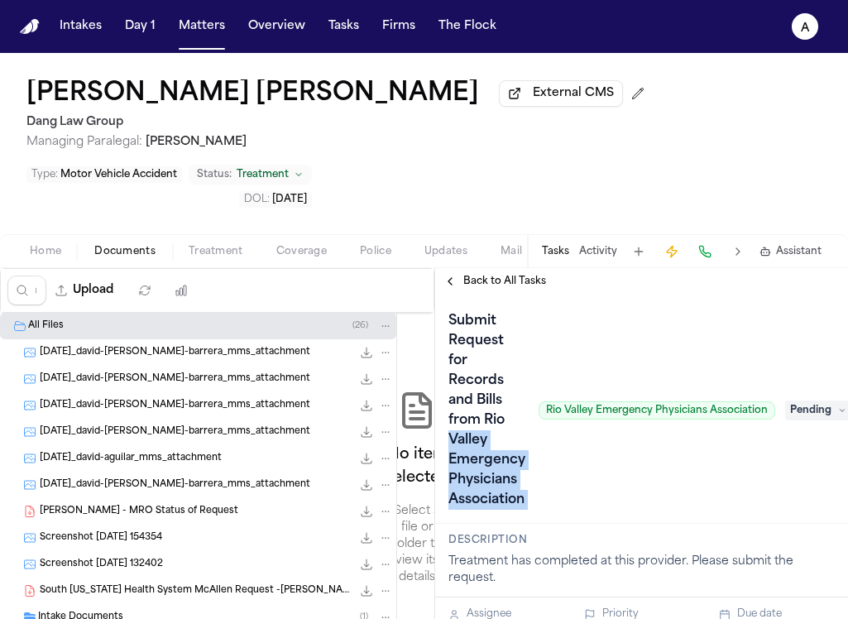
drag, startPoint x: 534, startPoint y: 356, endPoint x: 760, endPoint y: 338, distance: 226.5
click at [760, 338] on div "Submit Request for Records and Bills from Rio Valley Emergency Physicians Assoc…" at bounding box center [611, 410] width 327 height 205
click at [767, 362] on div "Submit Request for Records and Bills from Rio Valley Emergency Physicians Assoc…" at bounding box center [611, 410] width 327 height 205
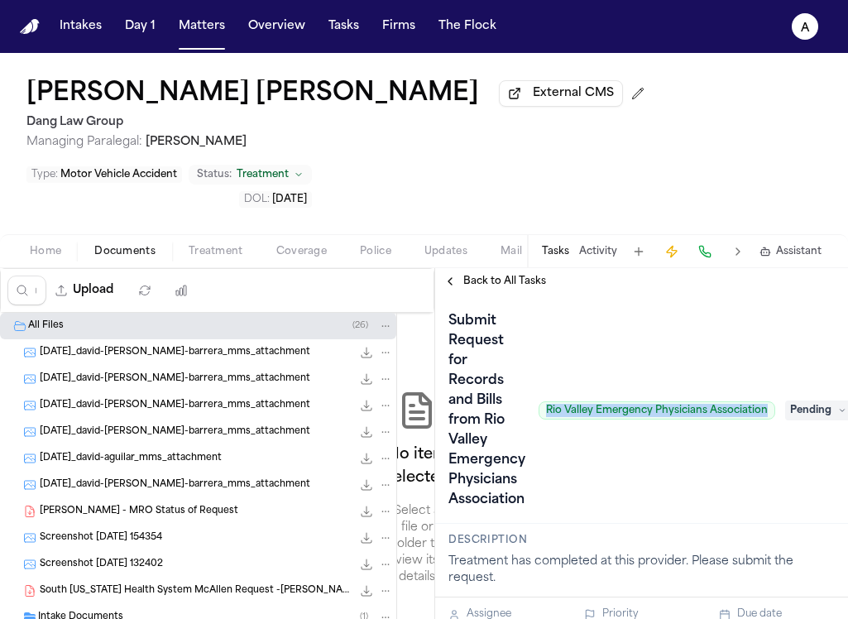
drag, startPoint x: 770, startPoint y: 346, endPoint x: 546, endPoint y: 345, distance: 224.1
click at [546, 401] on span "Rio Valley Emergency Physicians Association" at bounding box center [656, 410] width 237 height 18
copy span "Rio Valley Emergency Physicians Association"
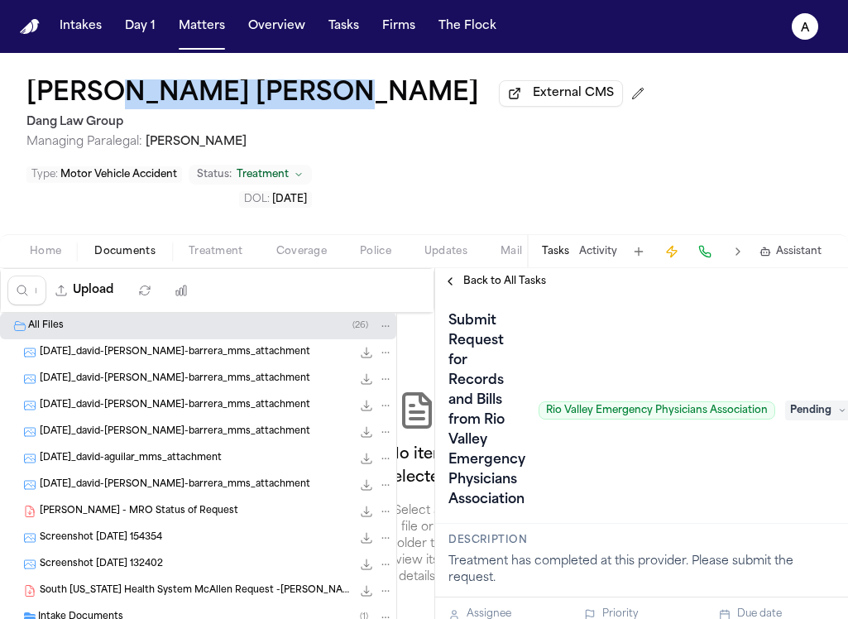
drag, startPoint x: 294, startPoint y: 103, endPoint x: 125, endPoint y: 97, distance: 169.7
click at [109, 98] on div "[PERSON_NAME] [PERSON_NAME] External CMS" at bounding box center [338, 94] width 624 height 30
copy h1 "[PERSON_NAME]"
